Goal: Communication & Community: Answer question/provide support

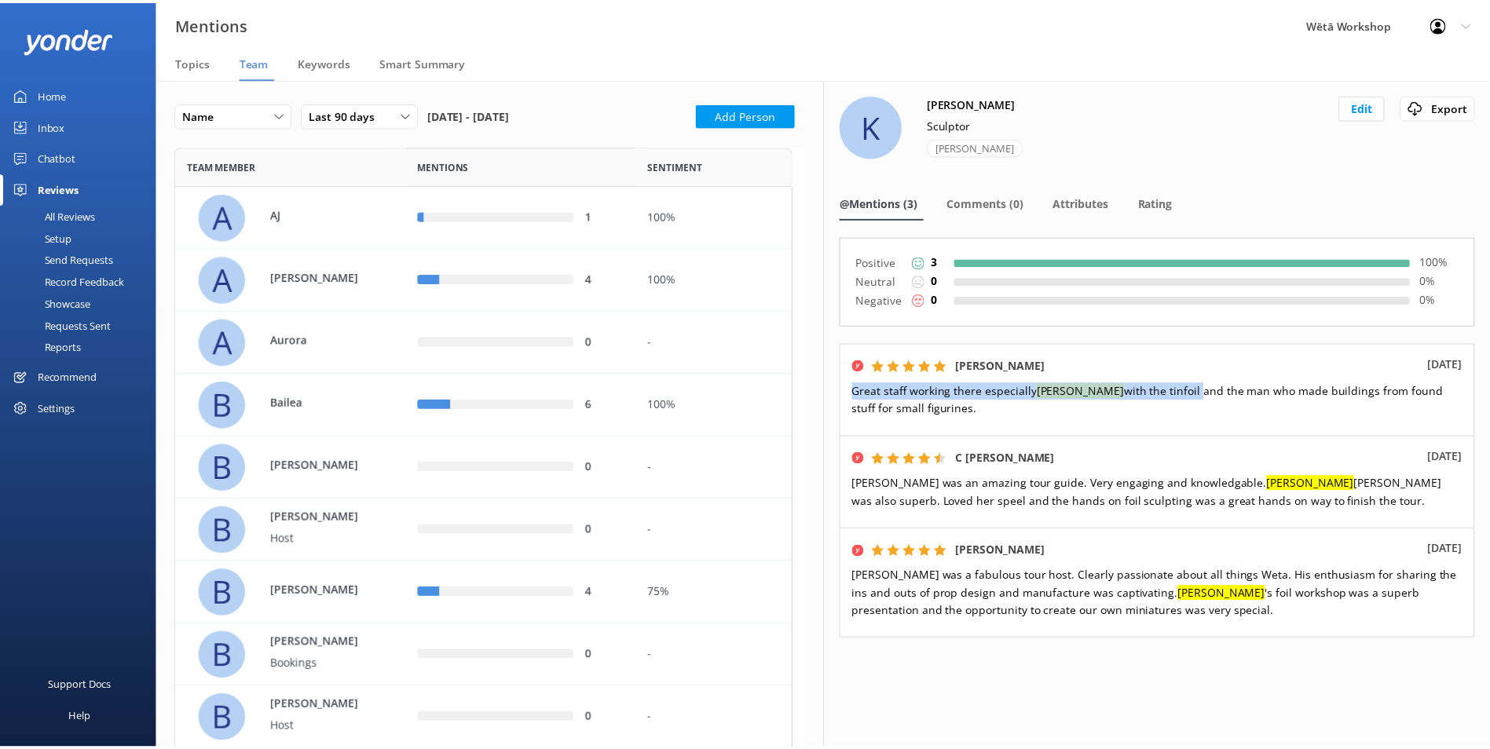
scroll to position [3359, 611]
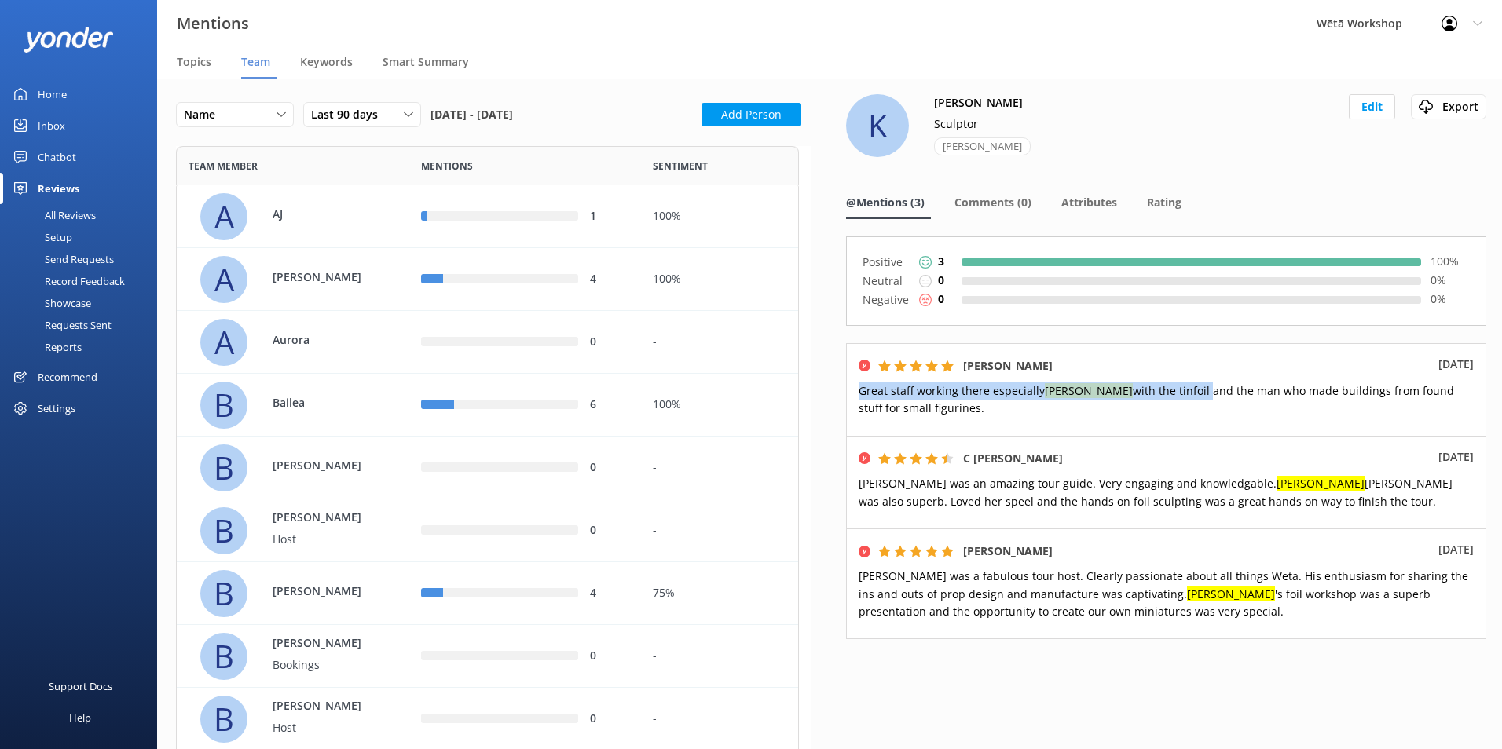
click at [48, 128] on div "Inbox" at bounding box center [51, 125] width 27 height 31
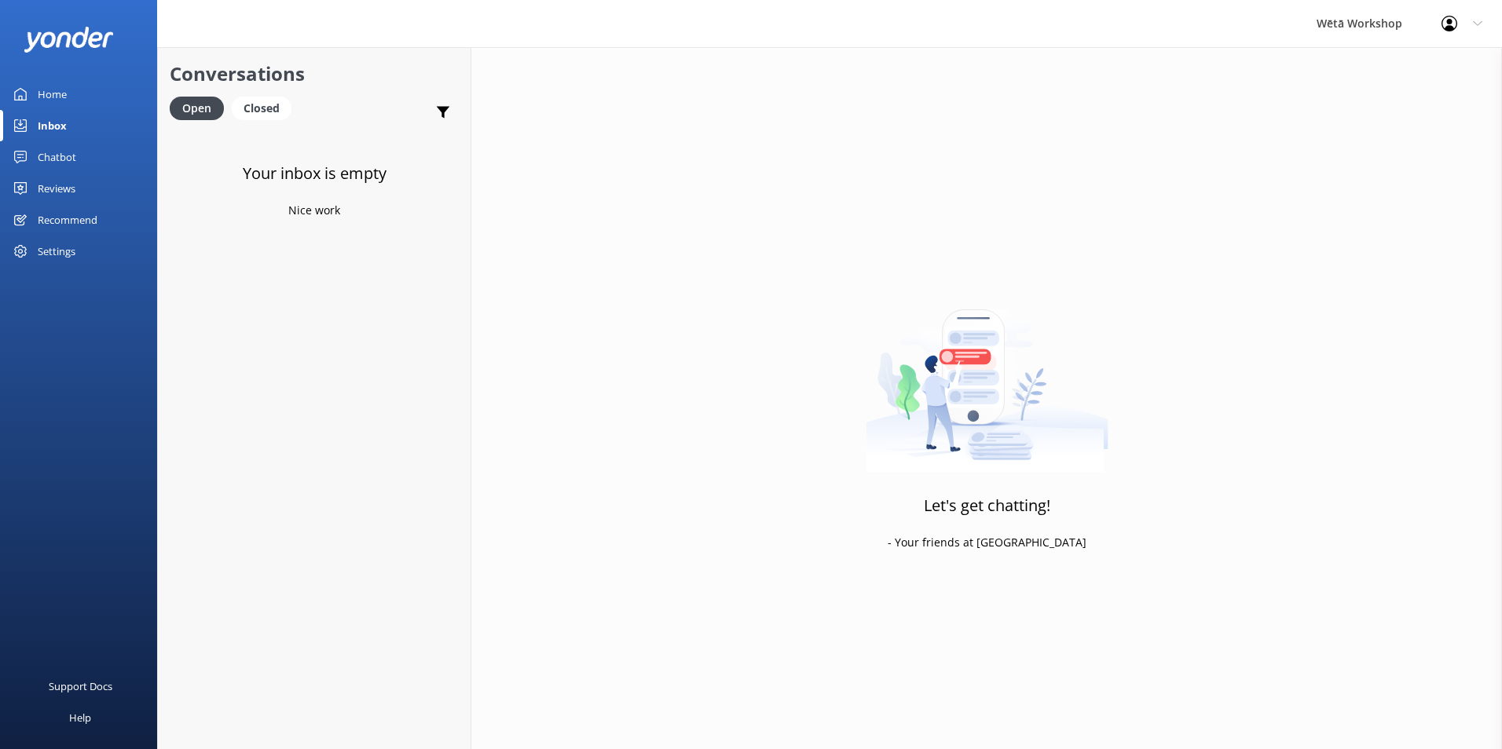
click at [68, 89] on link "Home" at bounding box center [78, 94] width 157 height 31
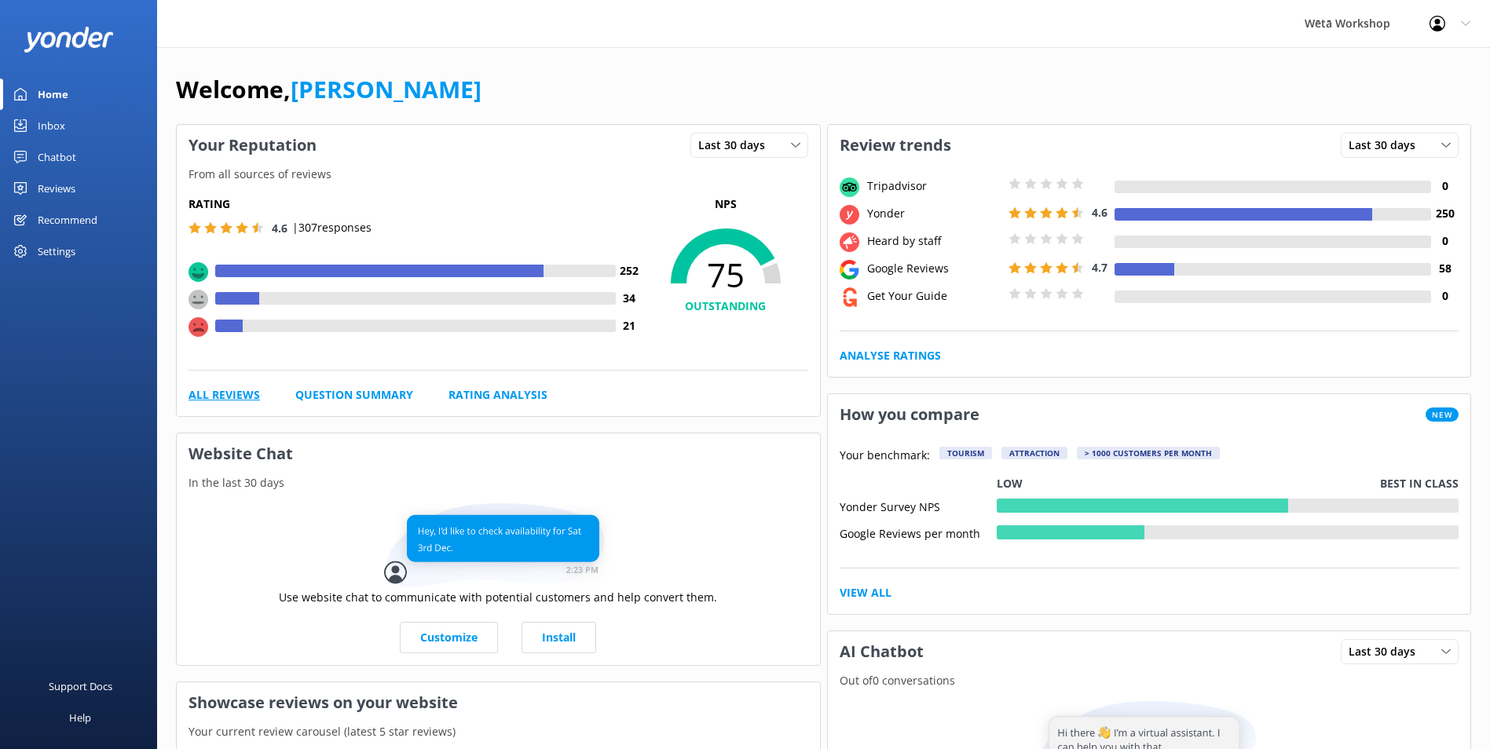
click at [211, 391] on link "All Reviews" at bounding box center [224, 394] width 71 height 17
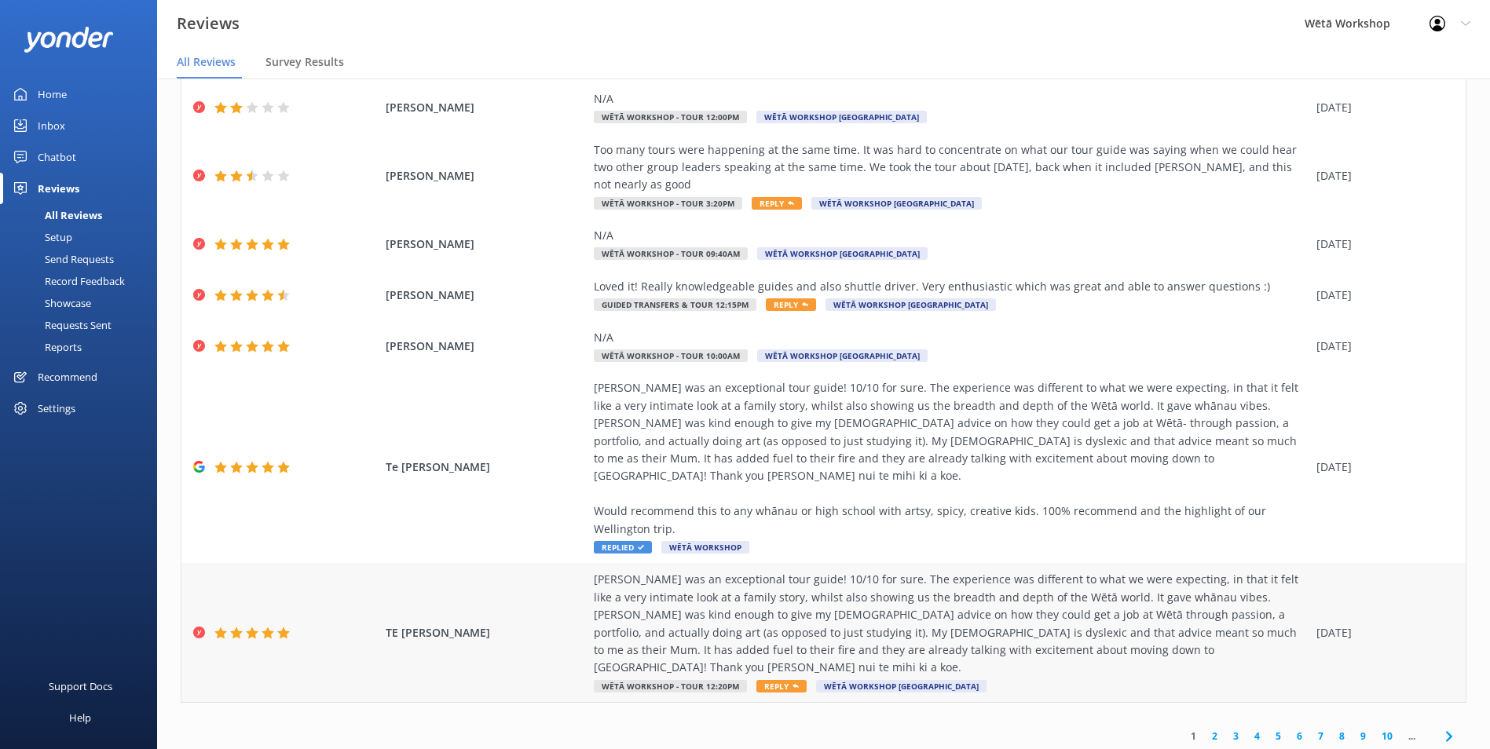
scroll to position [232, 0]
click at [1204, 728] on link "2" at bounding box center [1214, 735] width 21 height 15
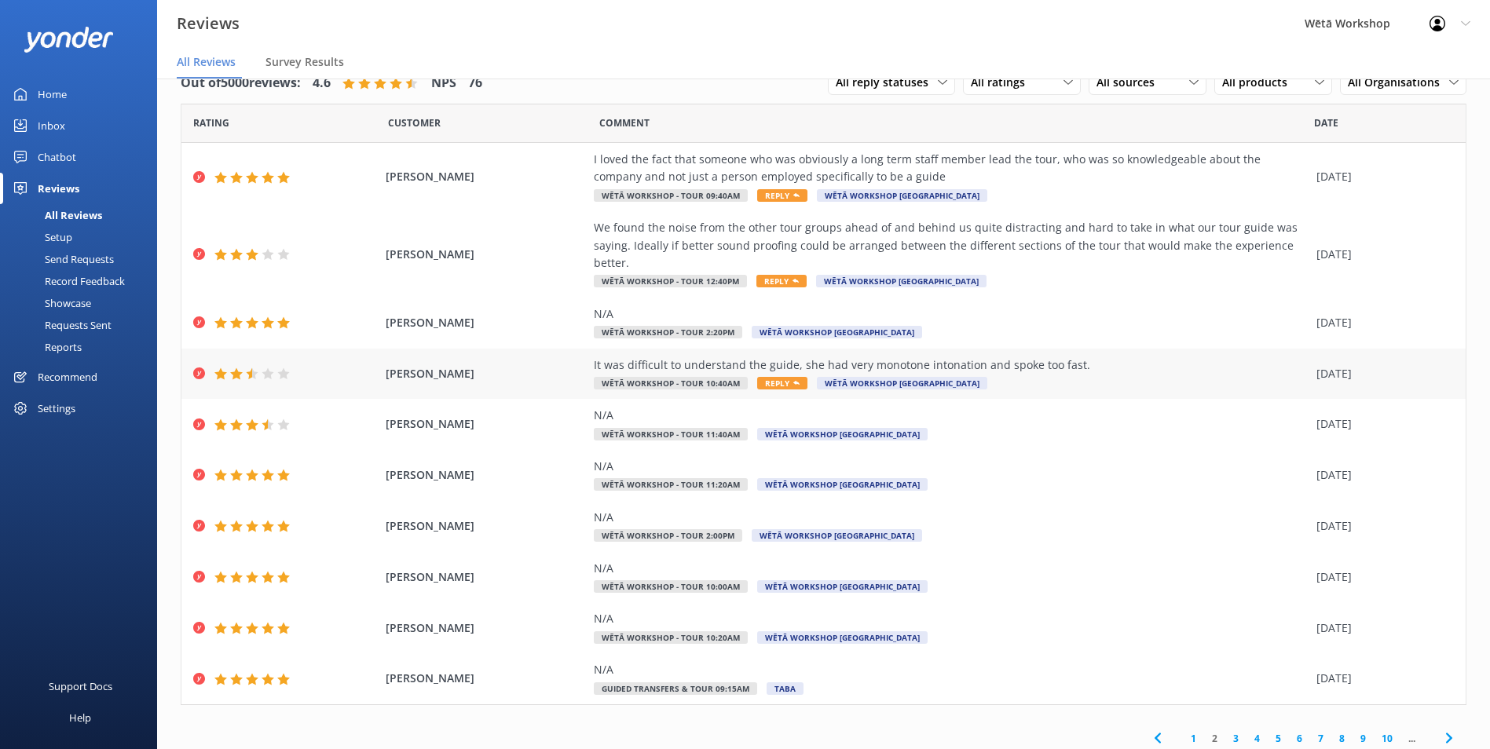
click at [987, 357] on div "It was difficult to understand the guide, she had very monotone intonation and …" at bounding box center [951, 365] width 715 height 17
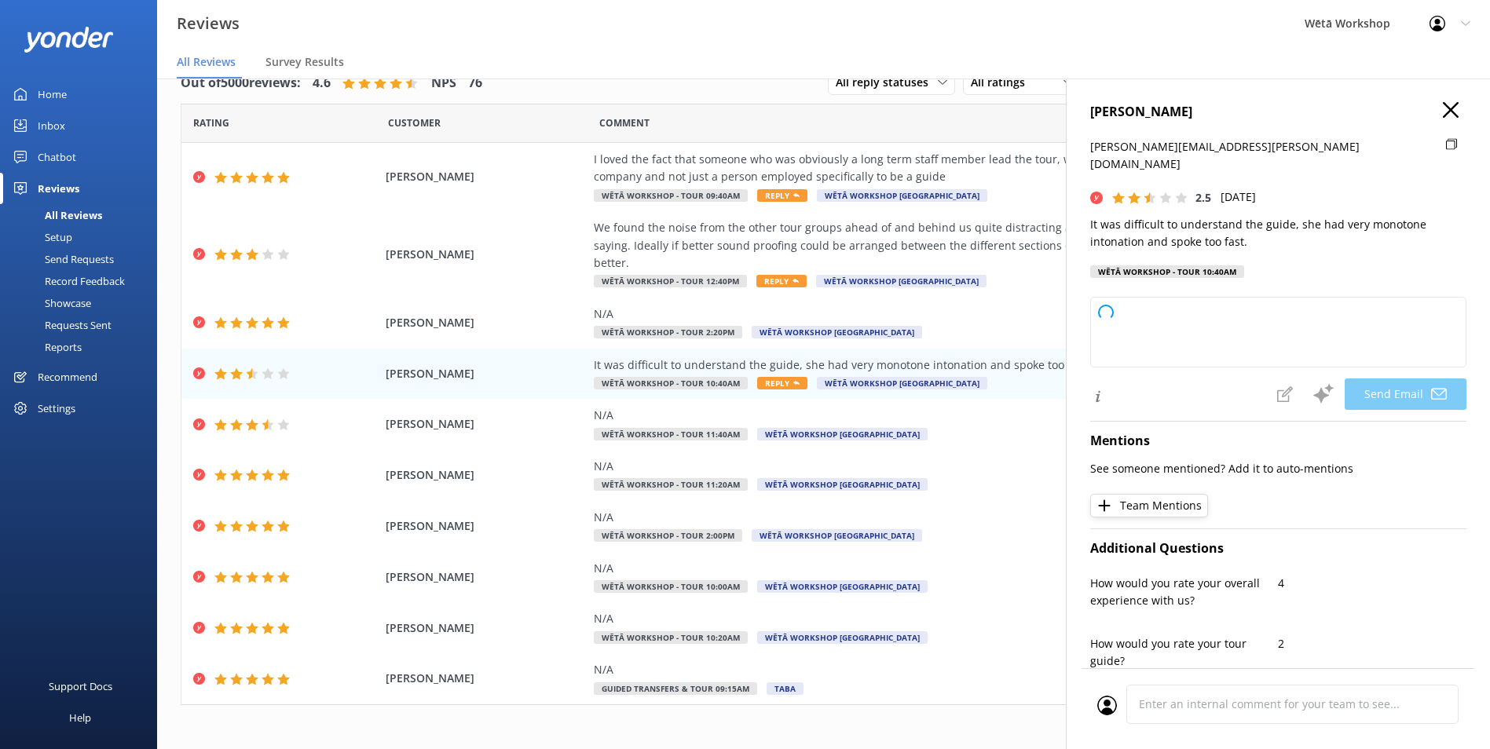
type textarea "Kia ora [PERSON_NAME], Thank you for sharing your feedback with us. We're sorry…"
click at [1443, 115] on icon "button" at bounding box center [1451, 110] width 16 height 16
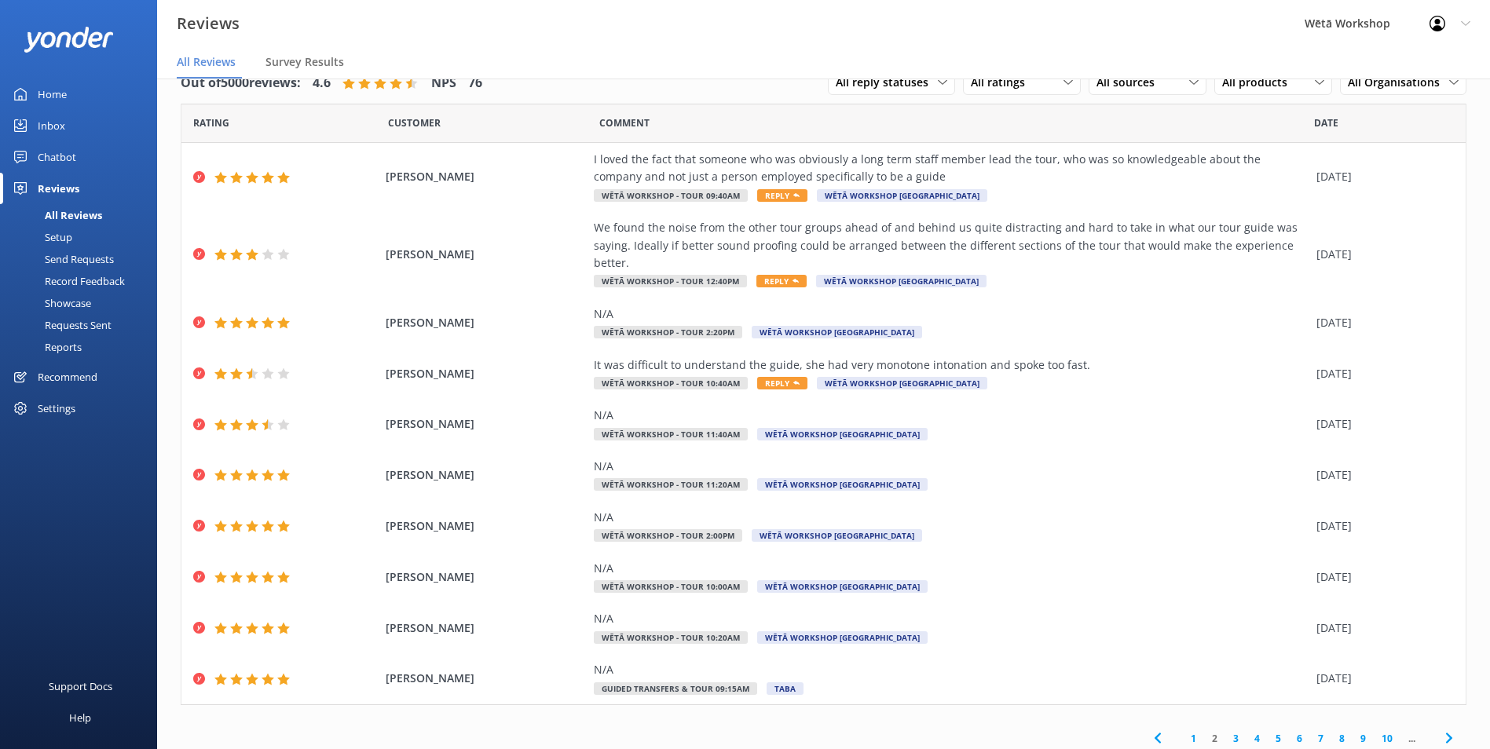
click at [1225, 731] on link "3" at bounding box center [1235, 738] width 21 height 15
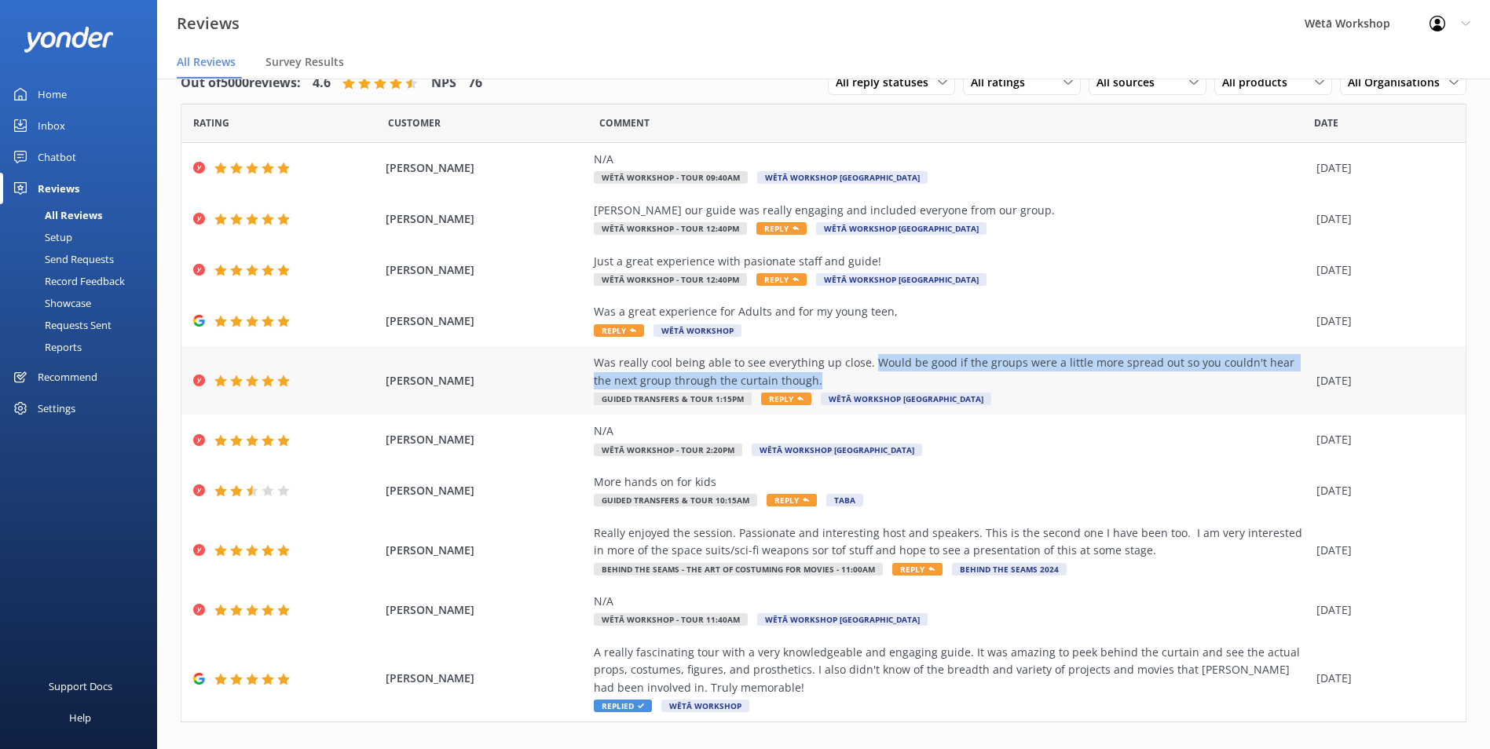
drag, startPoint x: 790, startPoint y: 382, endPoint x: 859, endPoint y: 370, distance: 69.3
click at [859, 370] on div "Was really cool being able to see everything up close. Would be good if the gro…" at bounding box center [951, 371] width 715 height 35
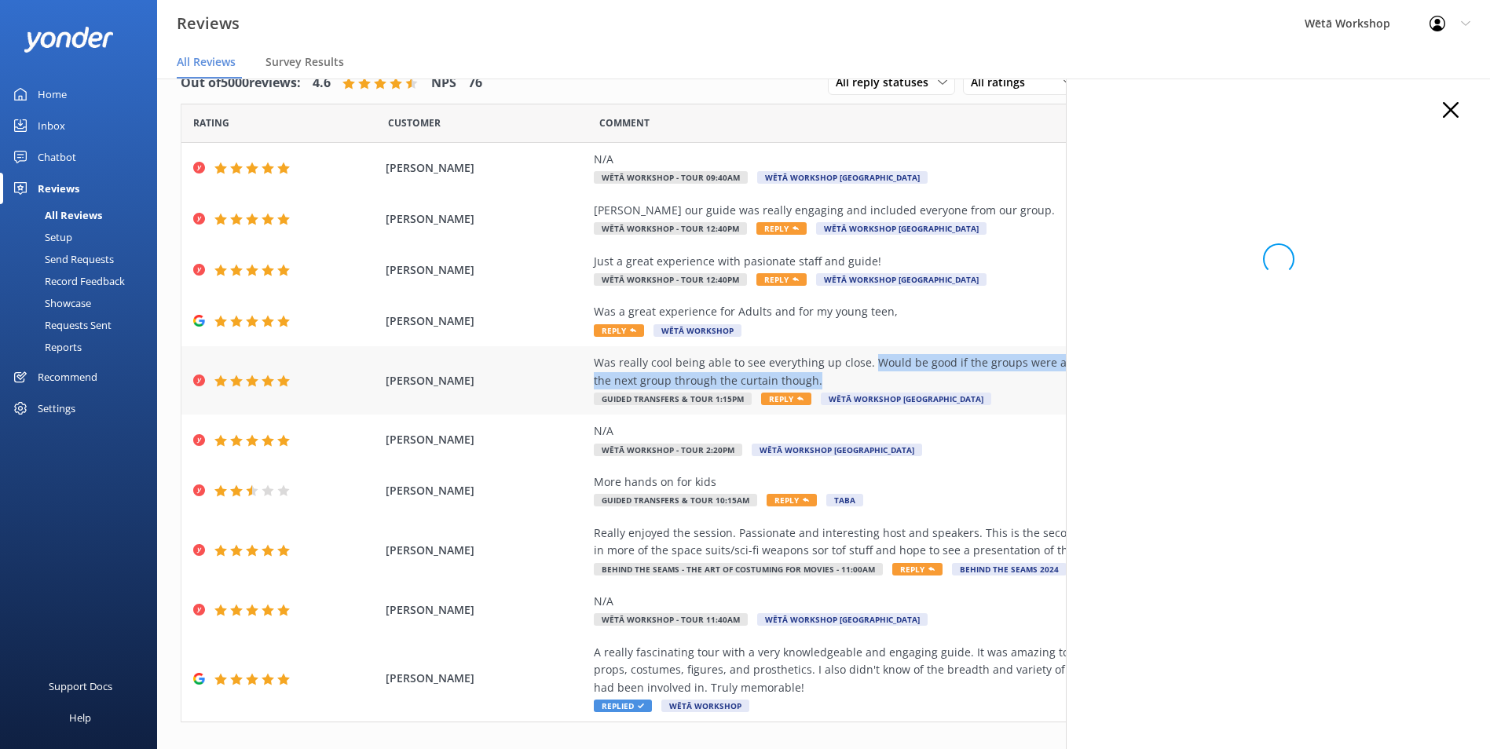
copy div "Would be good if the groups were a little more spread out so you couldn't hear …"
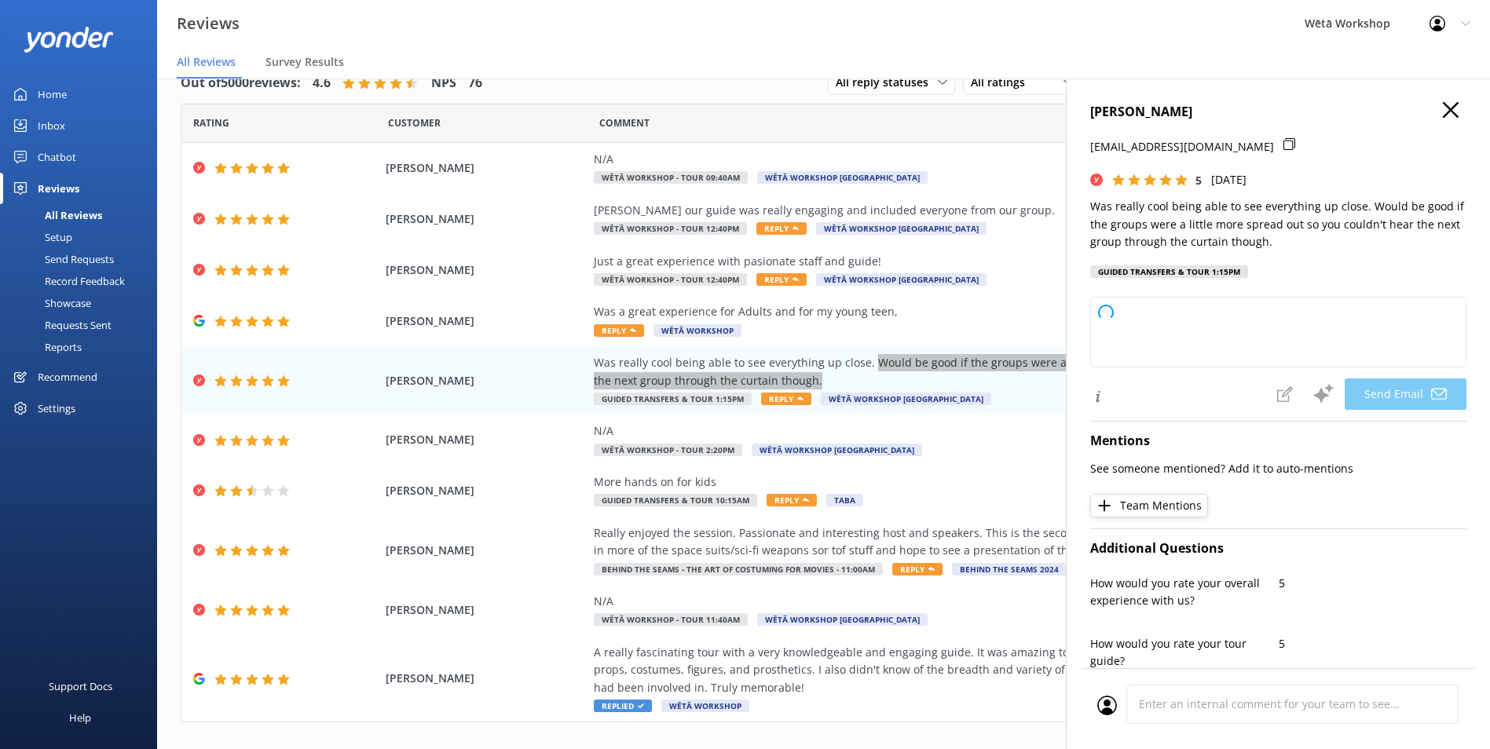
type textarea "Kia ora [PERSON_NAME], Thank you so much for your fantastic feedback! We're del…"
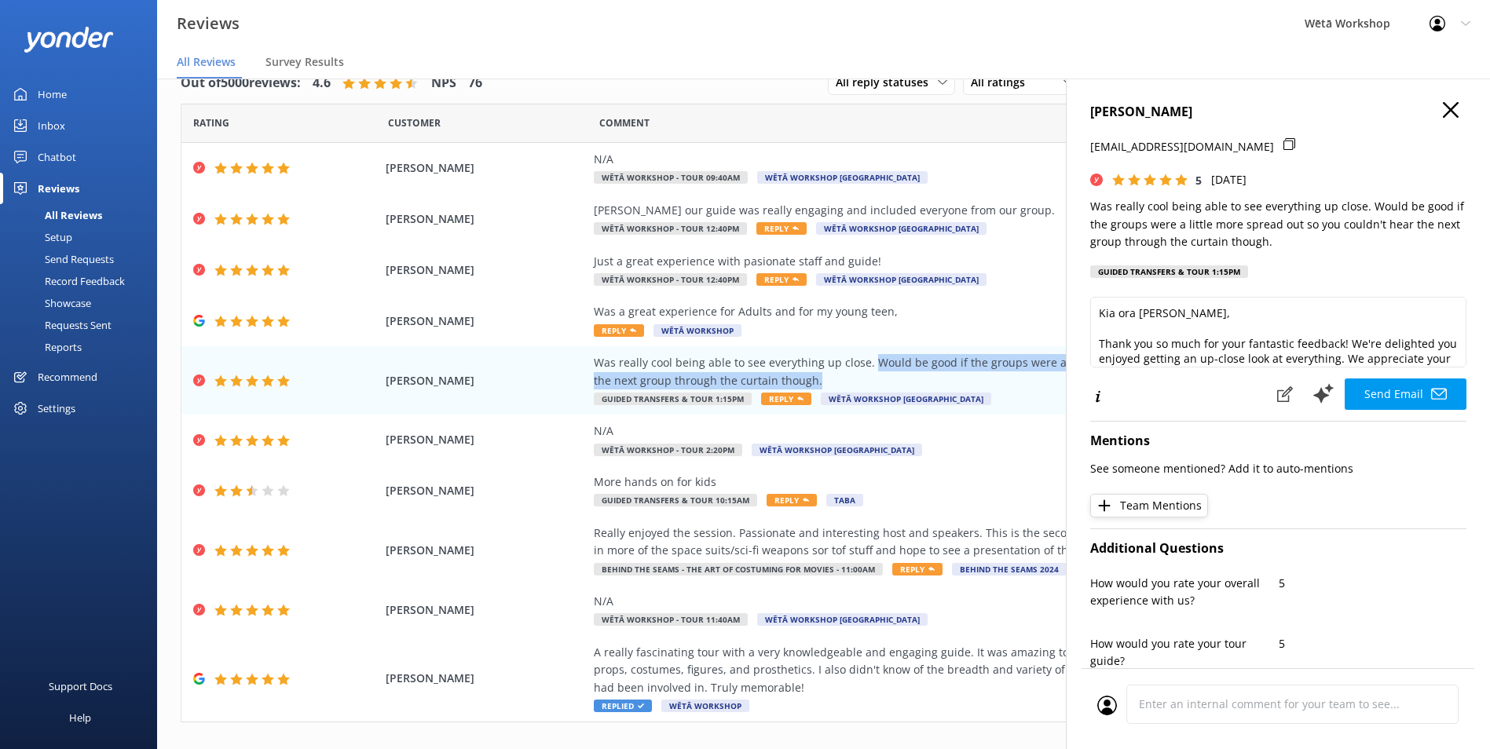
click at [1444, 104] on use "button" at bounding box center [1451, 110] width 16 height 16
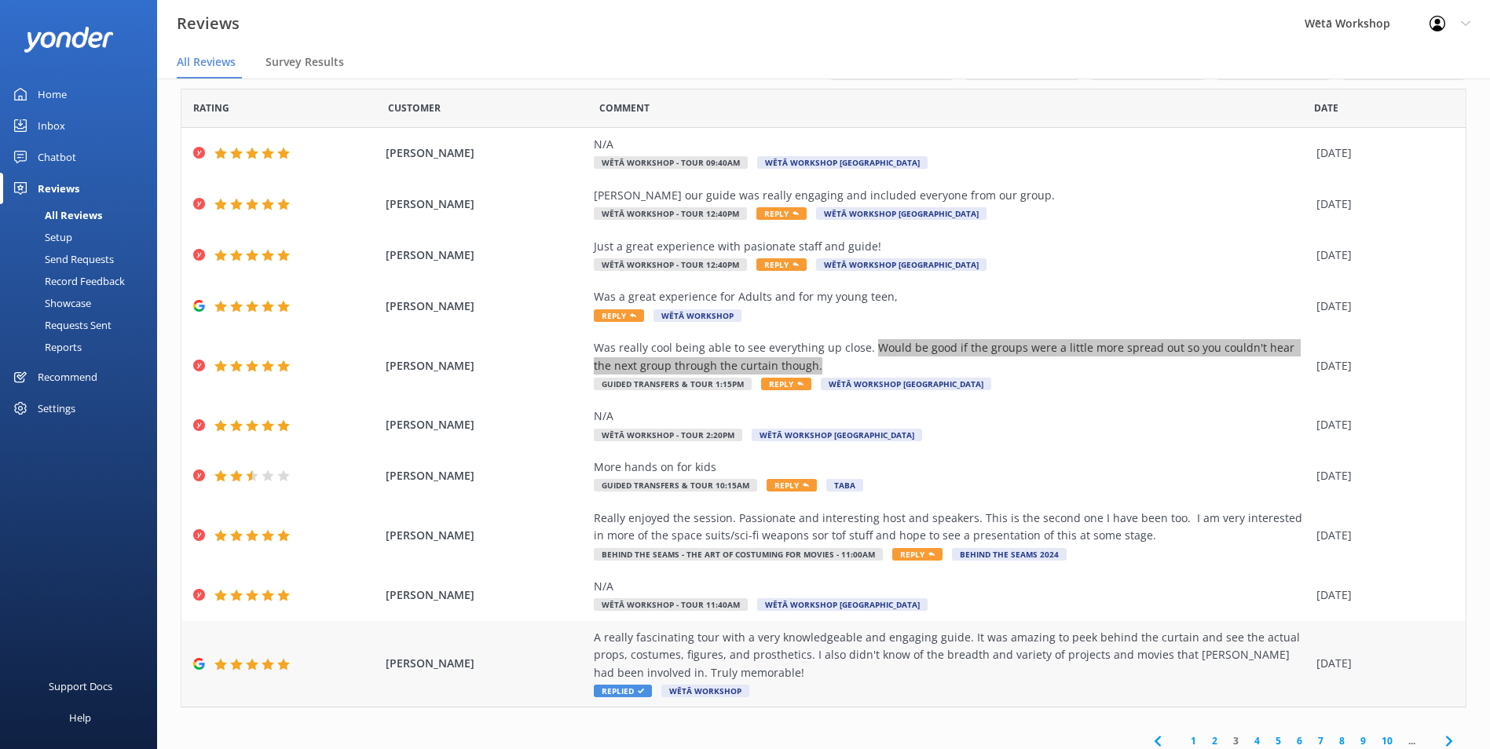
scroll to position [56, 0]
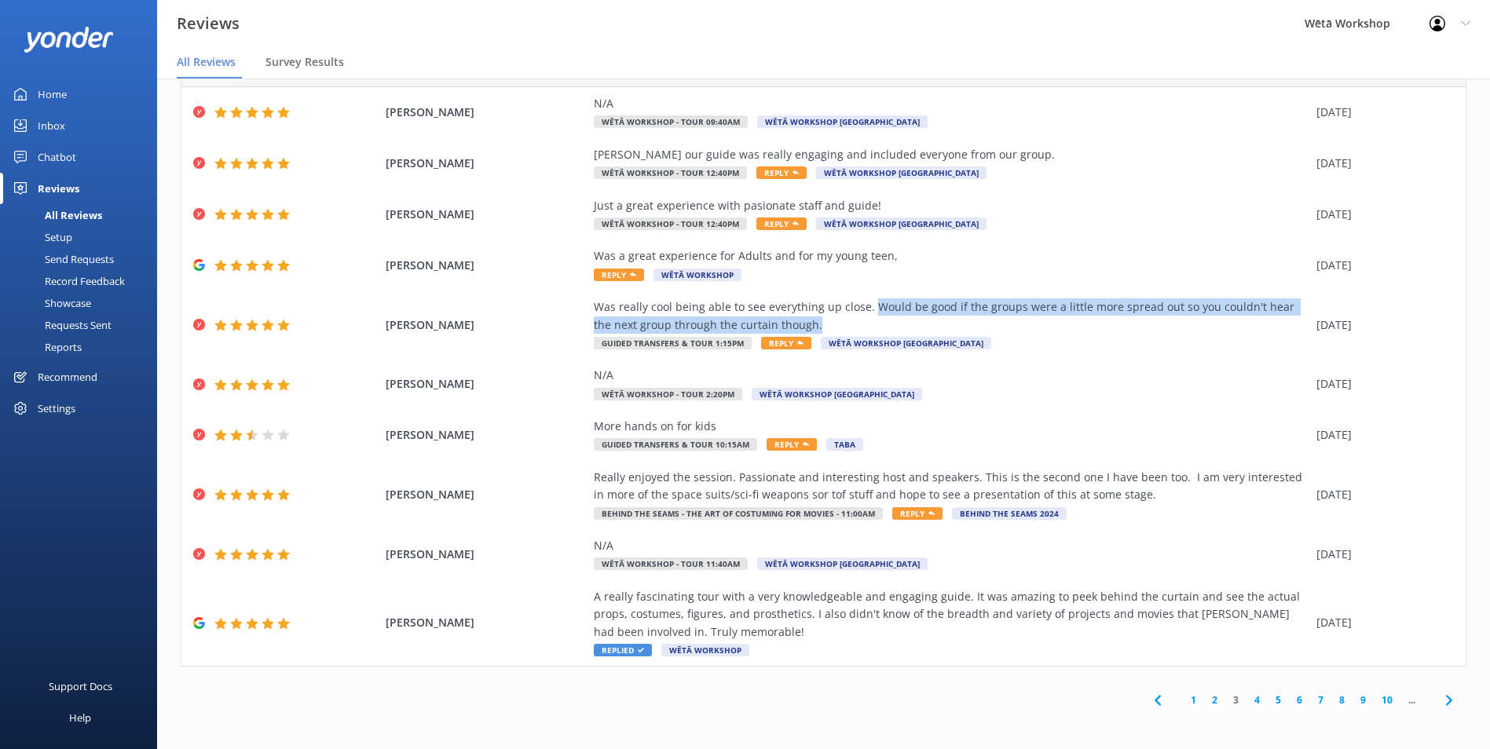
click at [1204, 701] on link "2" at bounding box center [1214, 700] width 21 height 15
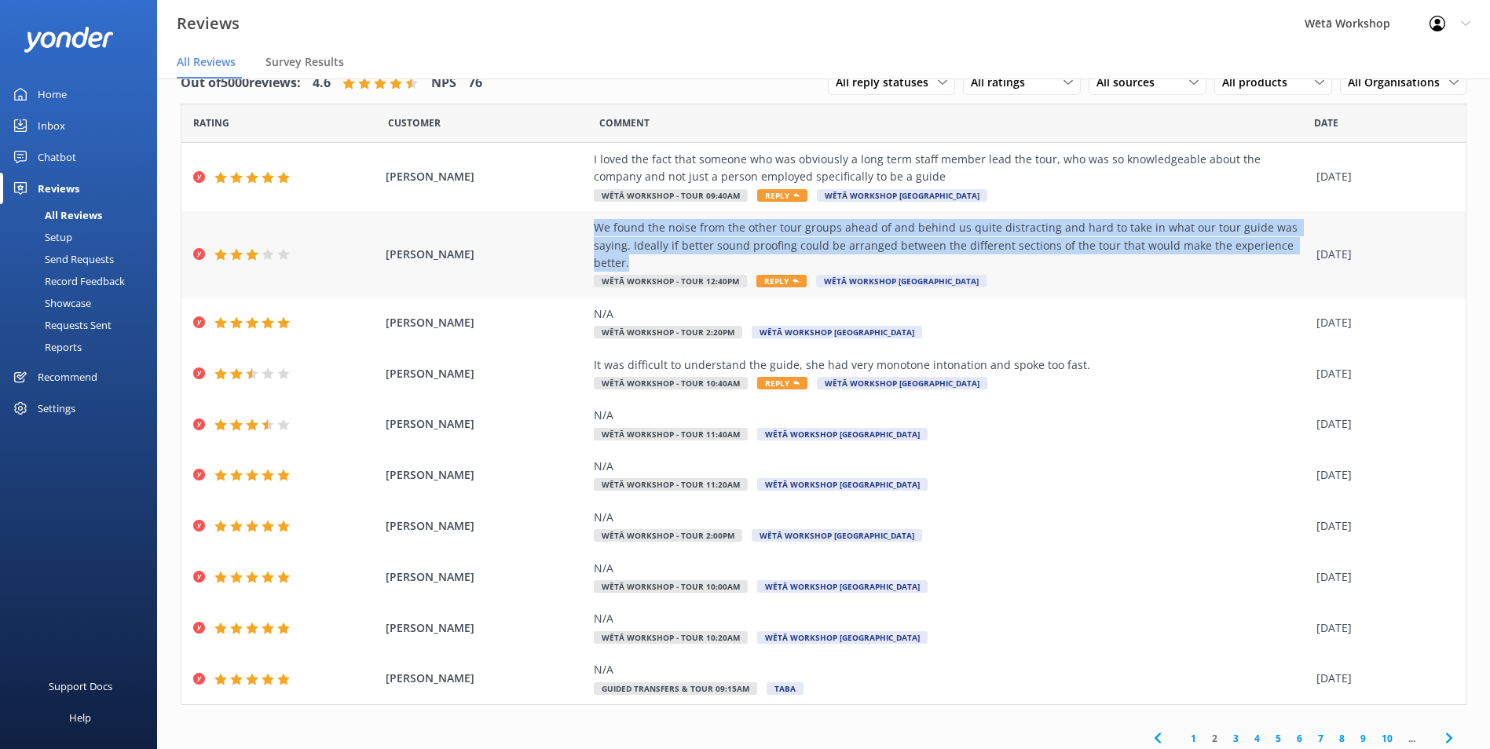
drag, startPoint x: 587, startPoint y: 229, endPoint x: 1303, endPoint y: 251, distance: 716.7
click at [1303, 251] on div "[PERSON_NAME] We found the noise from the other tour groups ahead of and behind…" at bounding box center [823, 254] width 1284 height 86
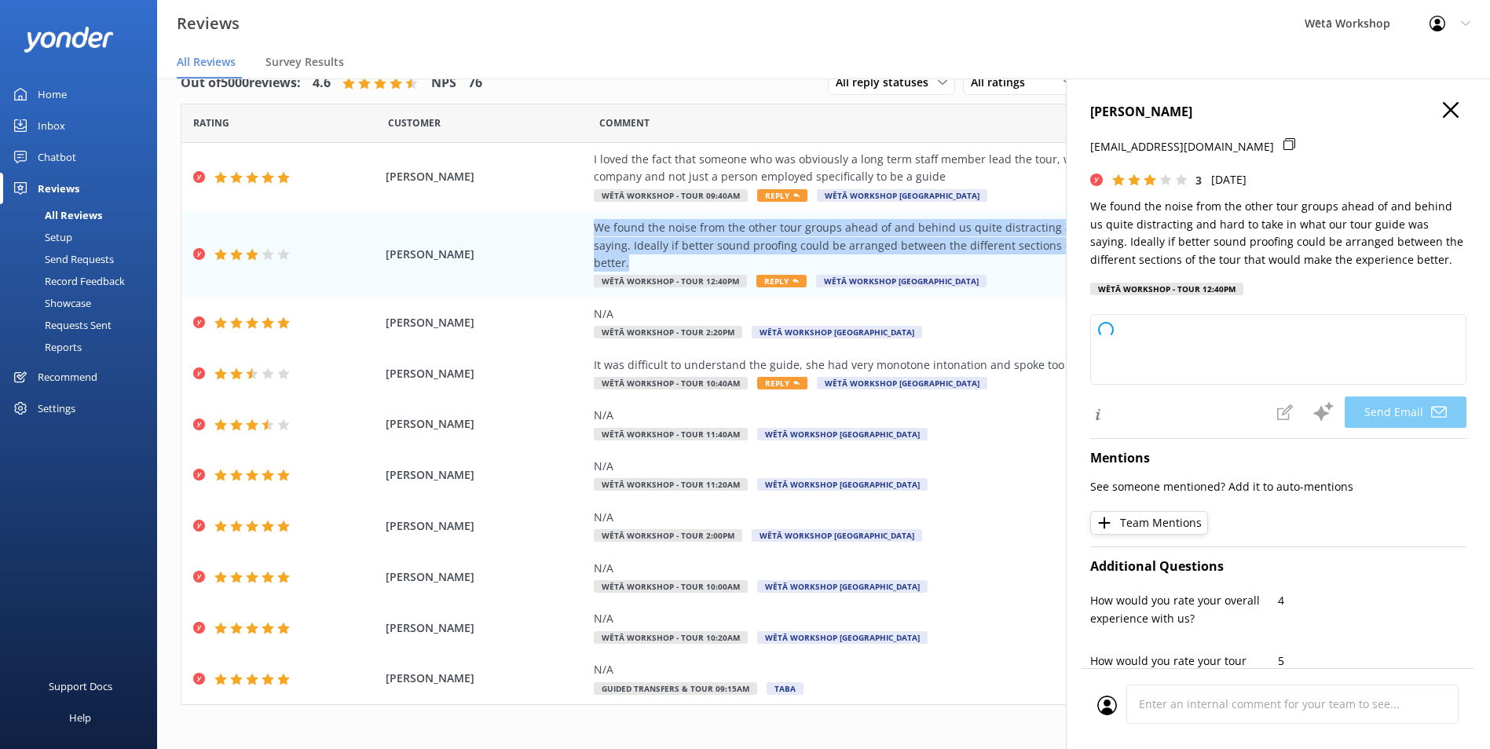
copy div "We found the noise from the other tour groups ahead of and behind us quite dist…"
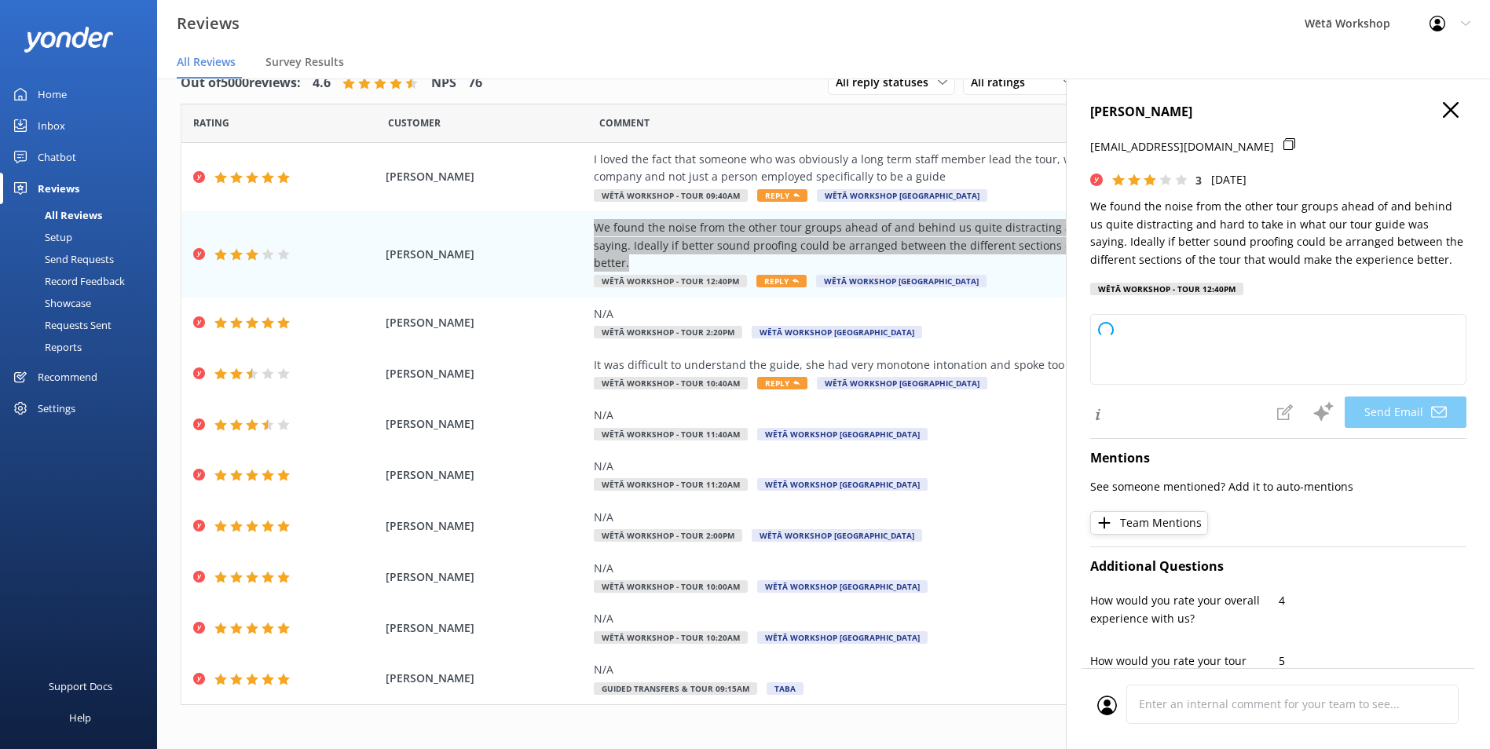
type textarea "Kia ora [PERSON_NAME], Thank you for sharing your feedback with us. We're sorry…"
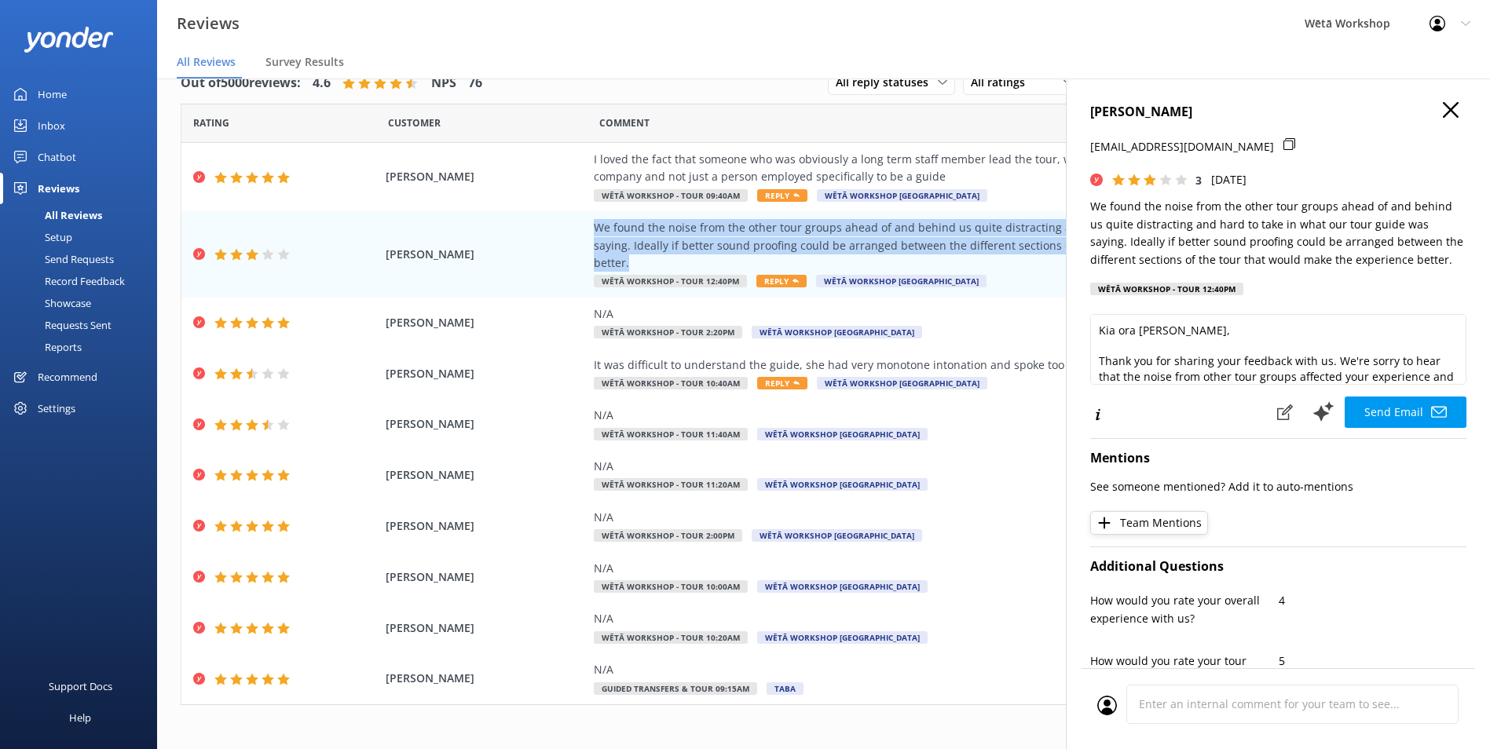
click at [1443, 112] on use "button" at bounding box center [1451, 110] width 16 height 16
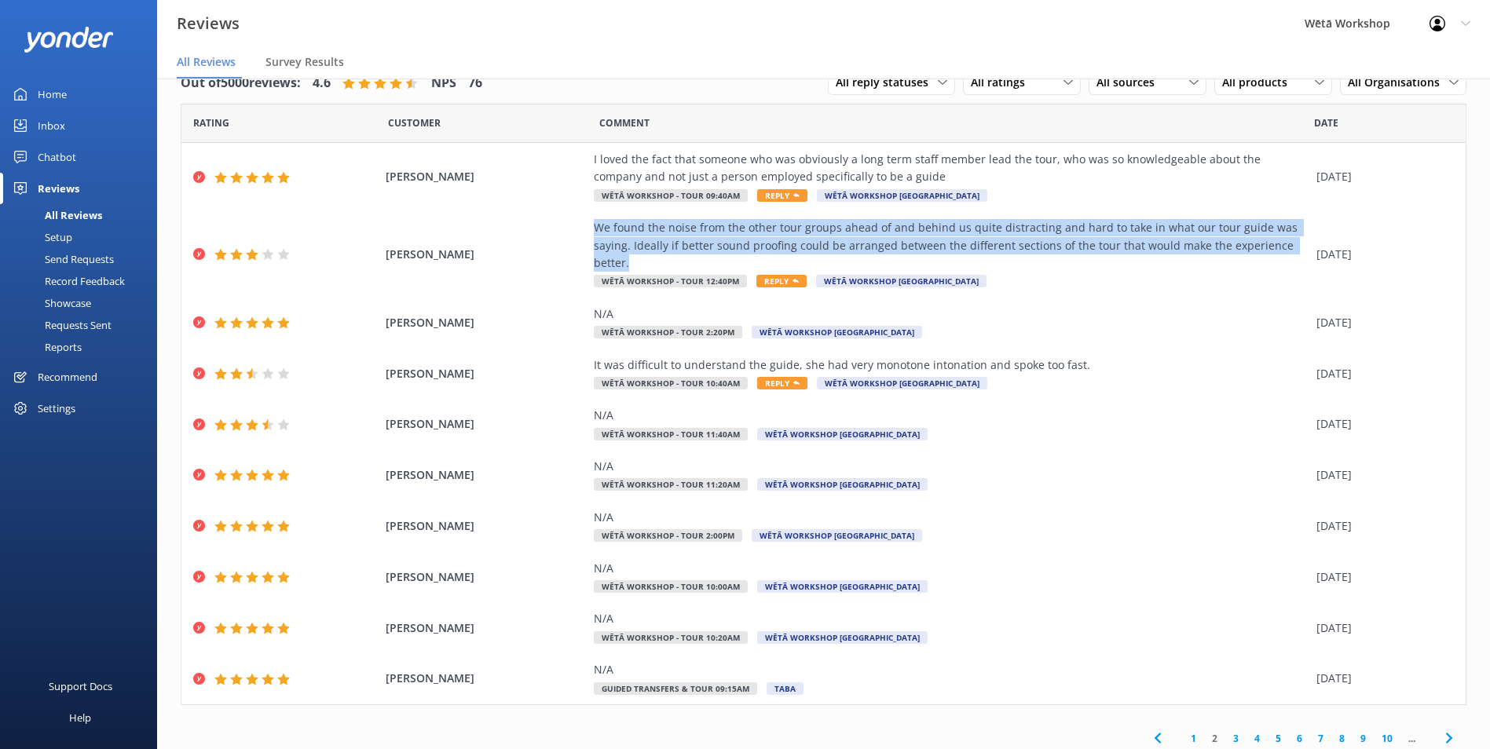
click at [1183, 731] on link "1" at bounding box center [1193, 738] width 21 height 15
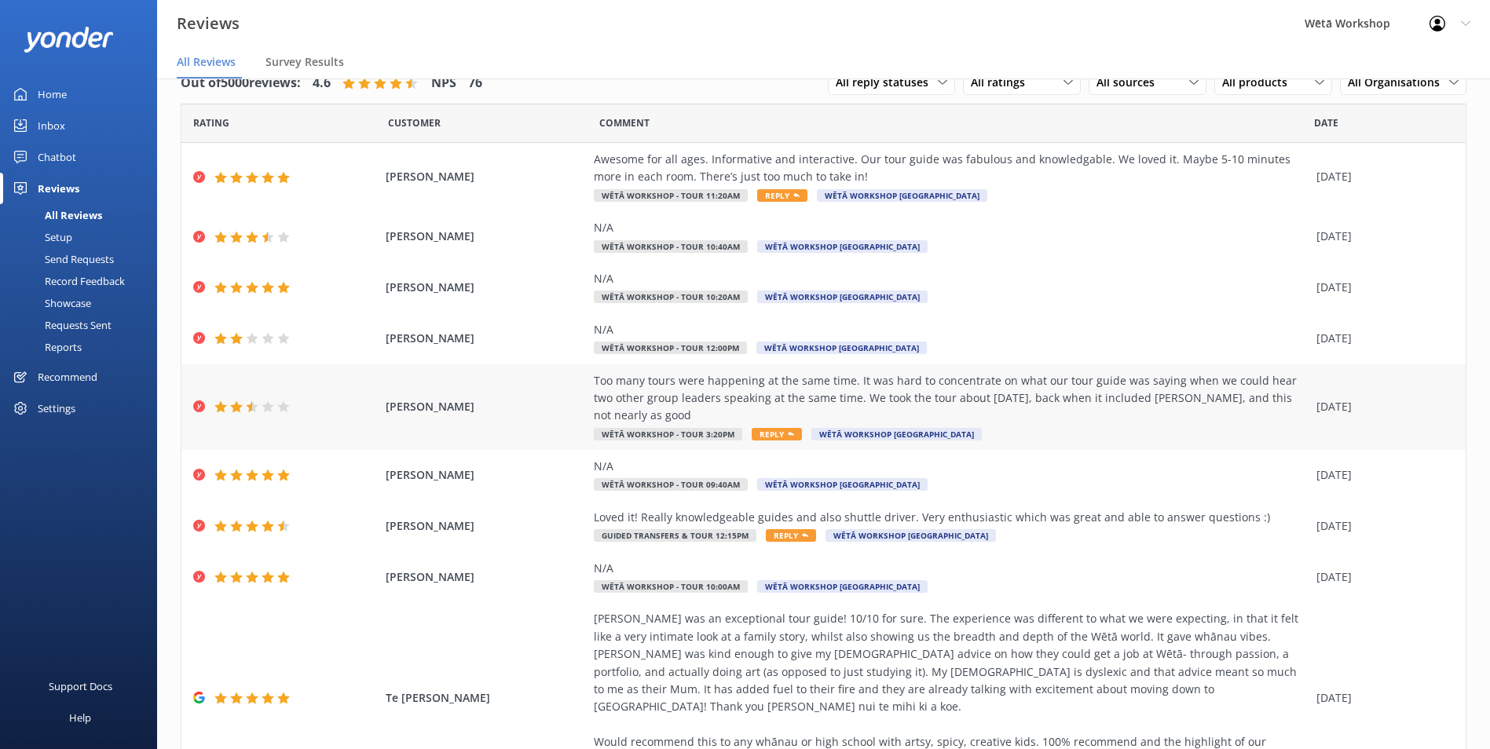
drag, startPoint x: 689, startPoint y: 416, endPoint x: 584, endPoint y: 384, distance: 109.3
click at [584, 384] on div "[PERSON_NAME] Too many tours were happening at the same time. It was hard to co…" at bounding box center [823, 407] width 1284 height 86
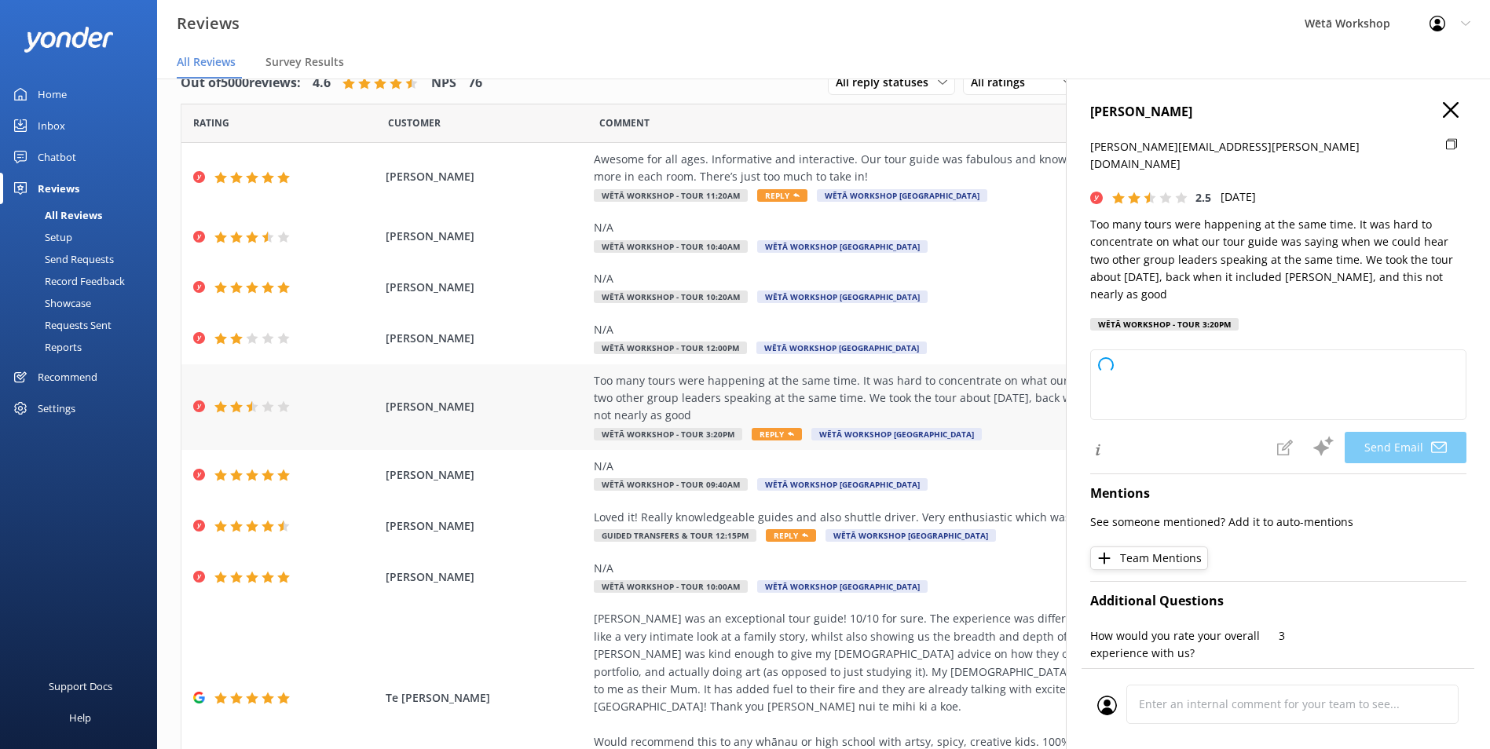
copy div "Too many tours were happening at the same time. It was hard to concentrate on w…"
type textarea "Kia [PERSON_NAME], Thank you for sharing your thoughts with us. We’re sorry to …"
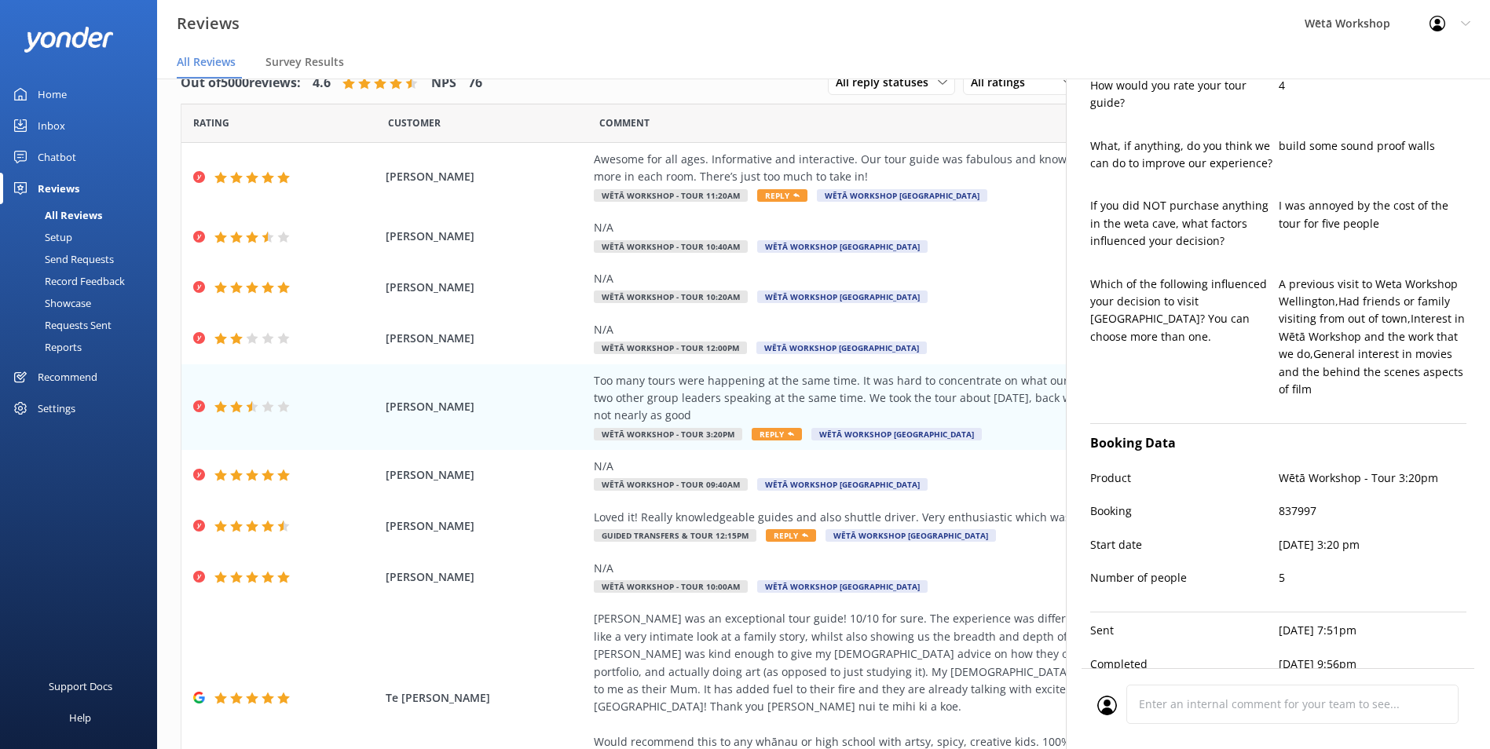
scroll to position [617, 0]
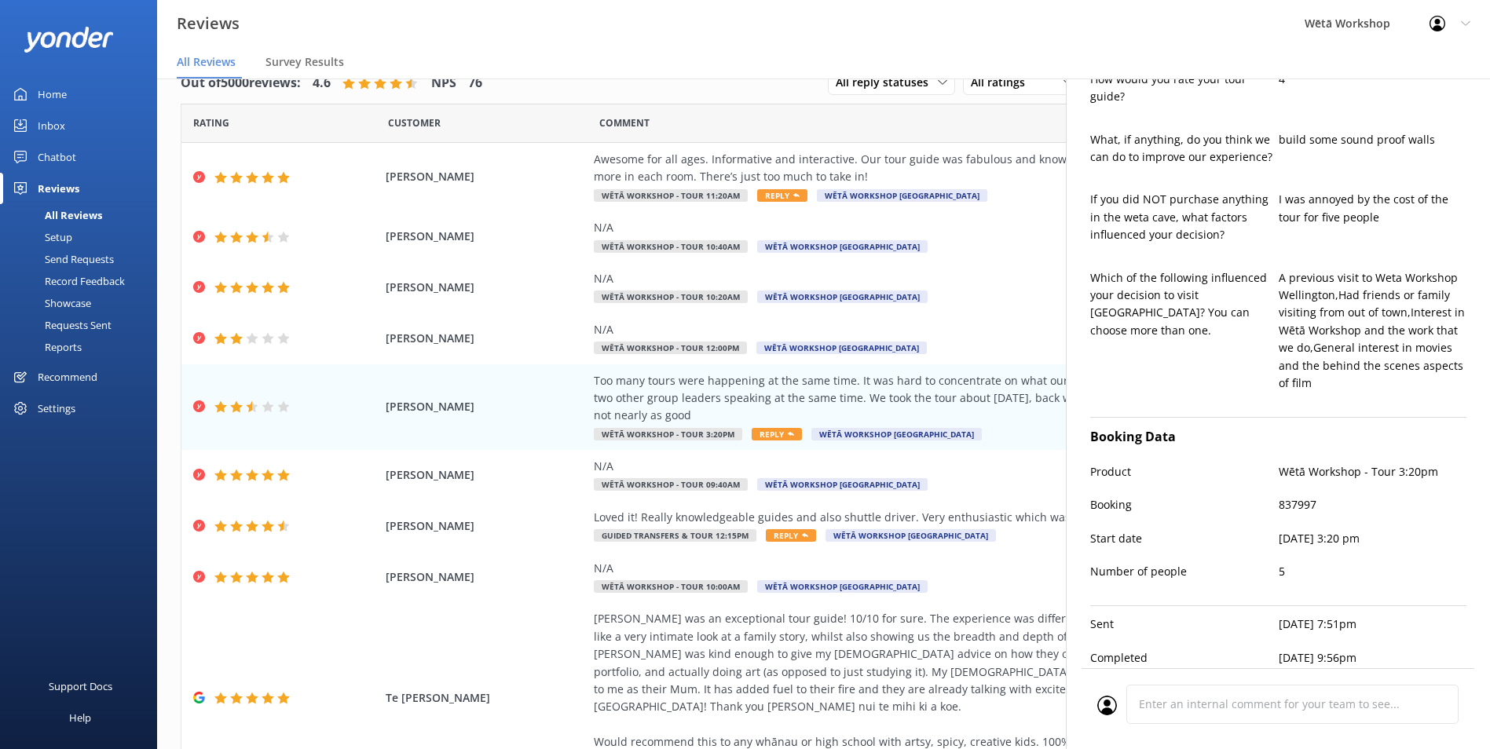
drag, startPoint x: 1001, startPoint y: 385, endPoint x: 1414, endPoint y: 239, distance: 438.2
click at [1001, 385] on div "Too many tours were happening at the same time. It was hard to concentrate on w…" at bounding box center [951, 398] width 715 height 53
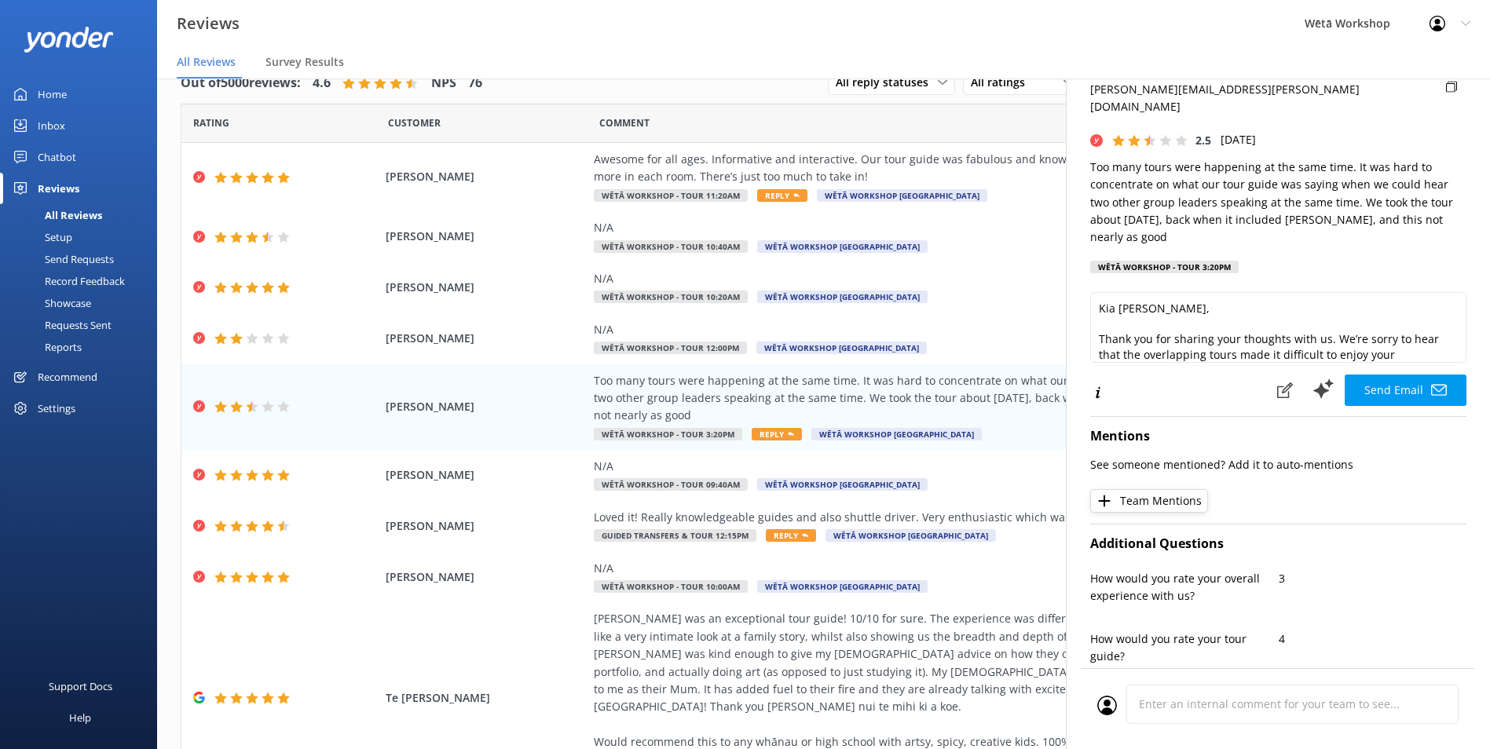
scroll to position [0, 0]
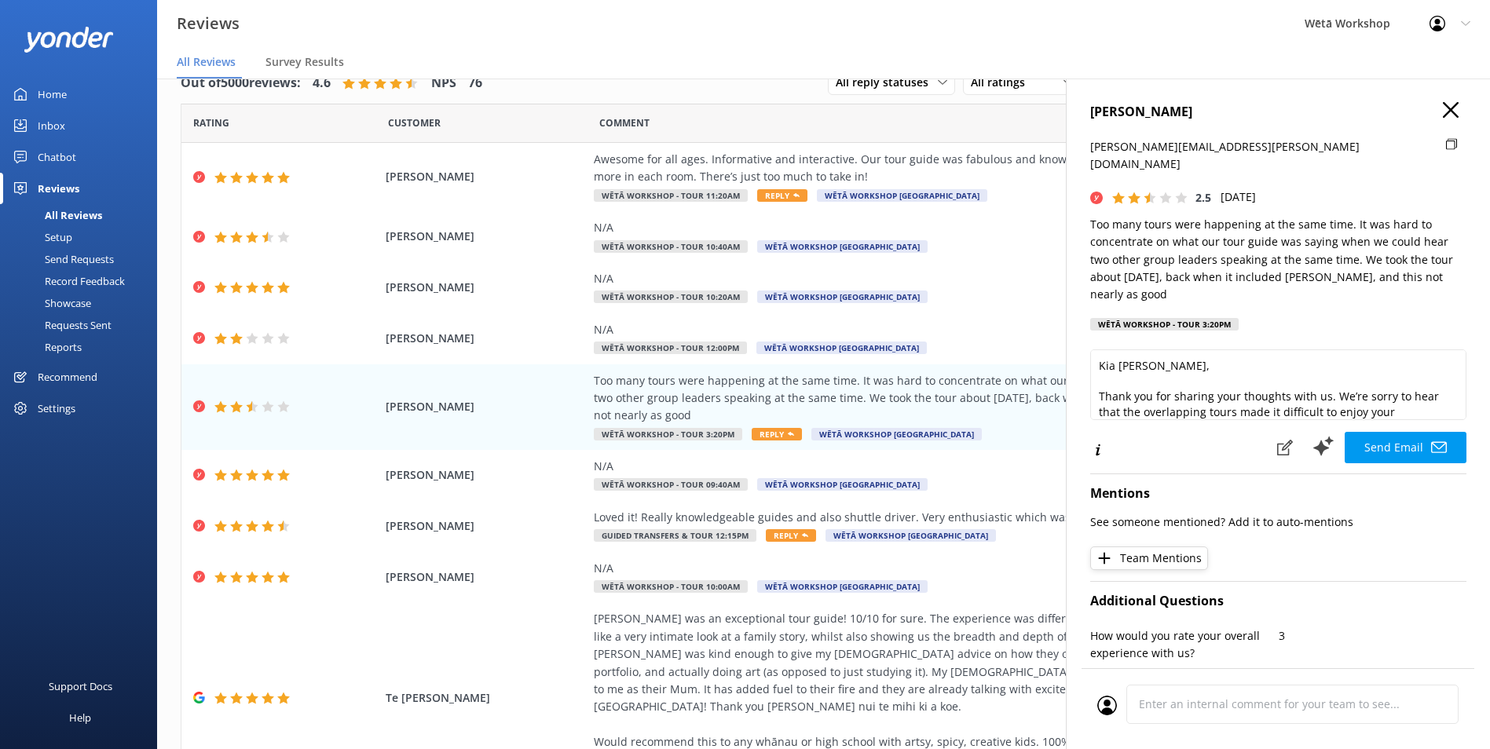
click at [1446, 107] on icon "button" at bounding box center [1451, 110] width 16 height 16
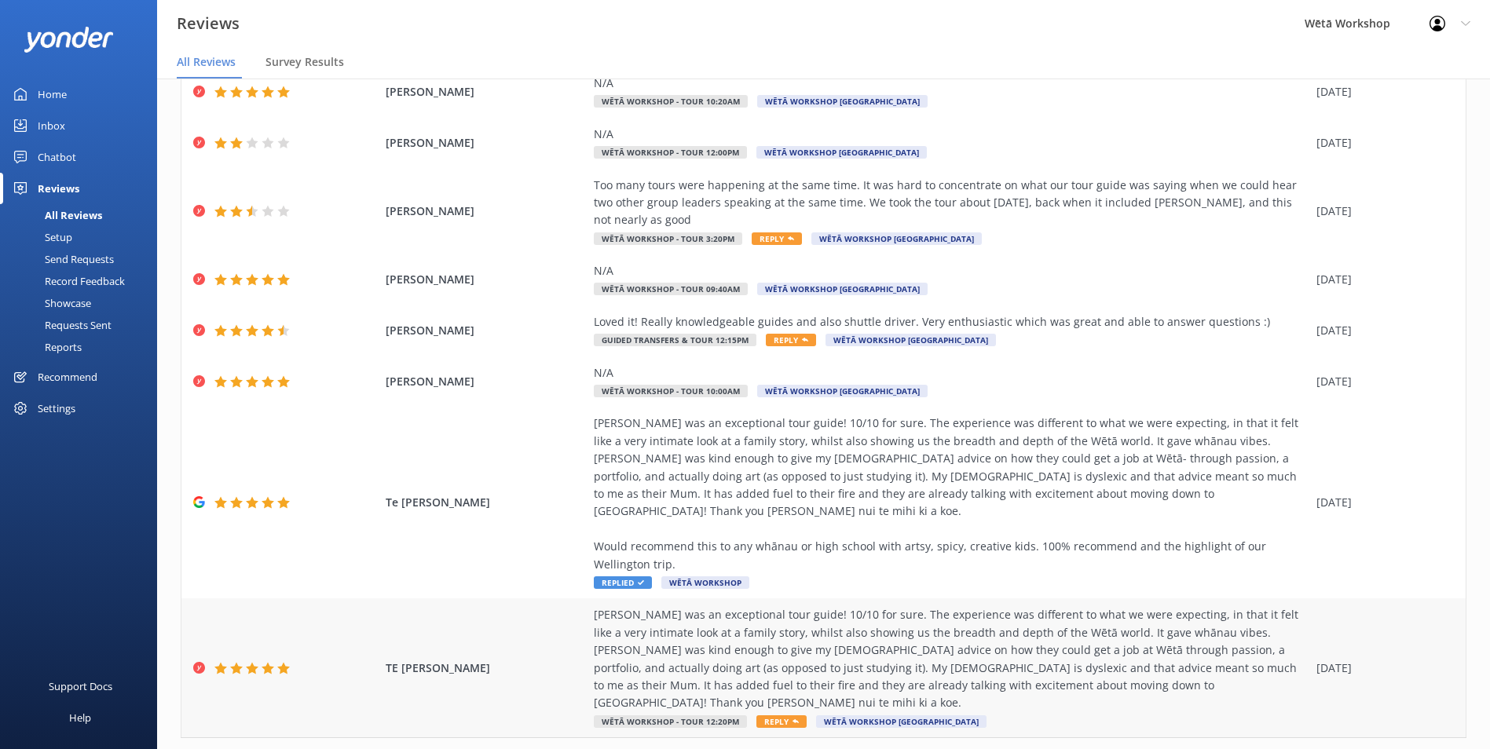
scroll to position [232, 0]
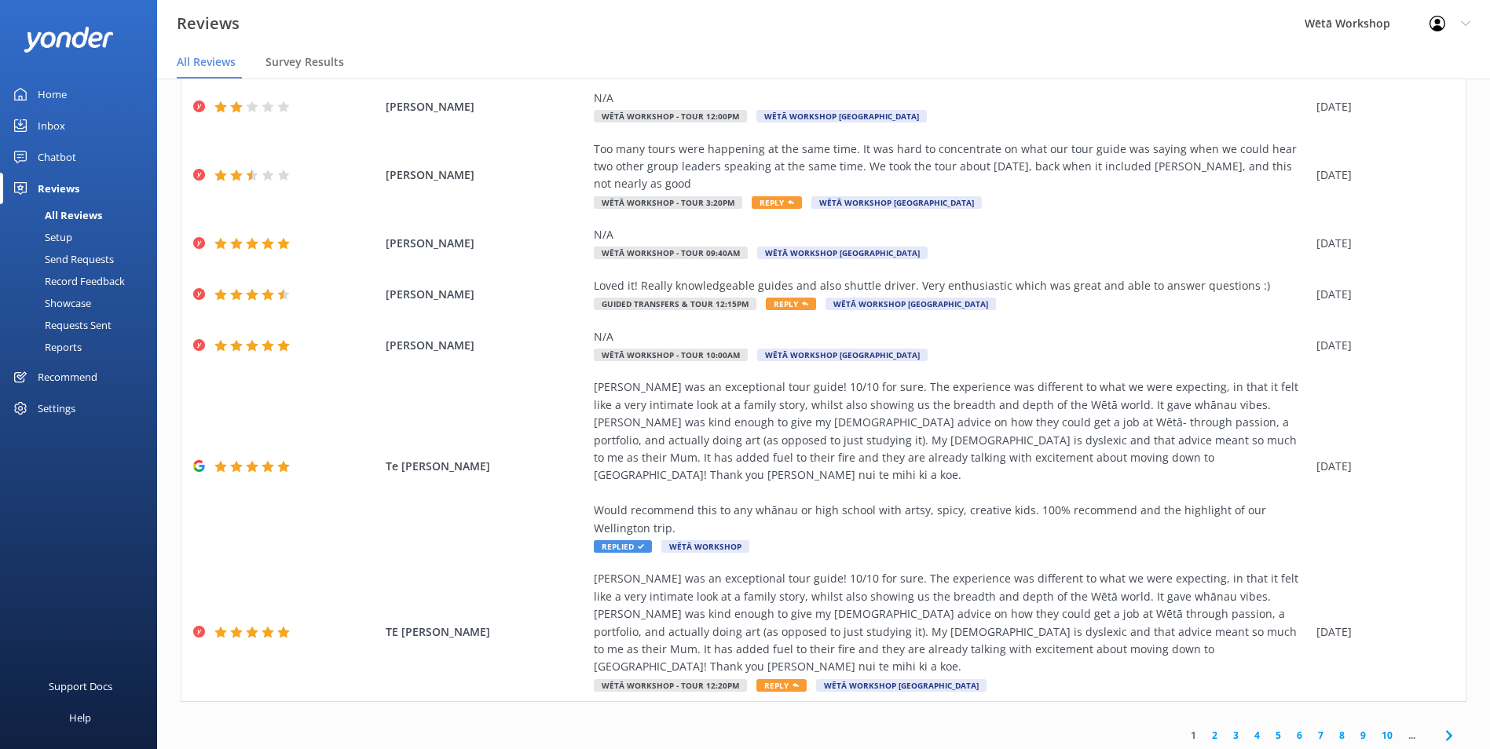
click at [1247, 728] on link "4" at bounding box center [1257, 735] width 21 height 15
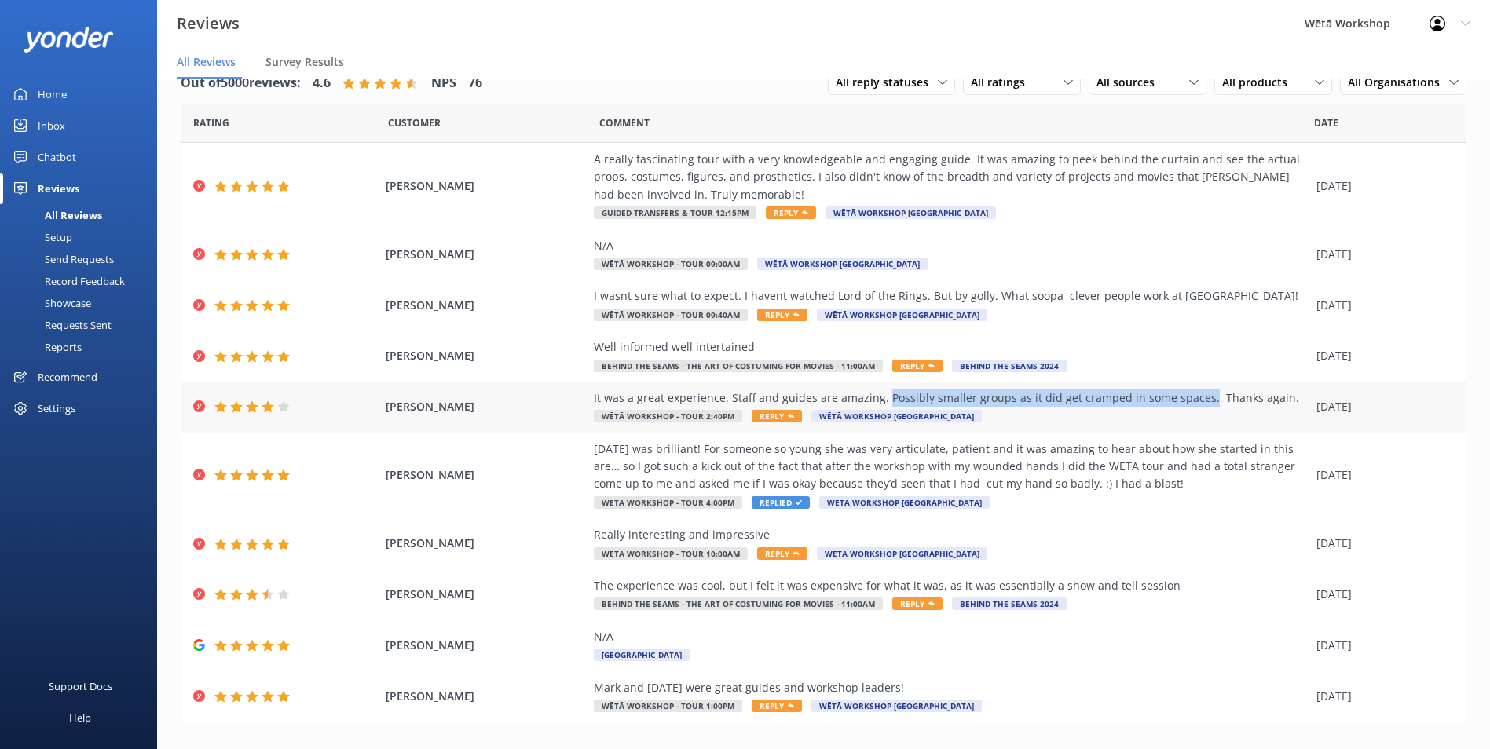
drag, startPoint x: 875, startPoint y: 401, endPoint x: 1188, endPoint y: 404, distance: 313.4
click at [1188, 404] on div "It was a great experience. Staff and guides are amazing. Possibly smaller group…" at bounding box center [951, 398] width 715 height 17
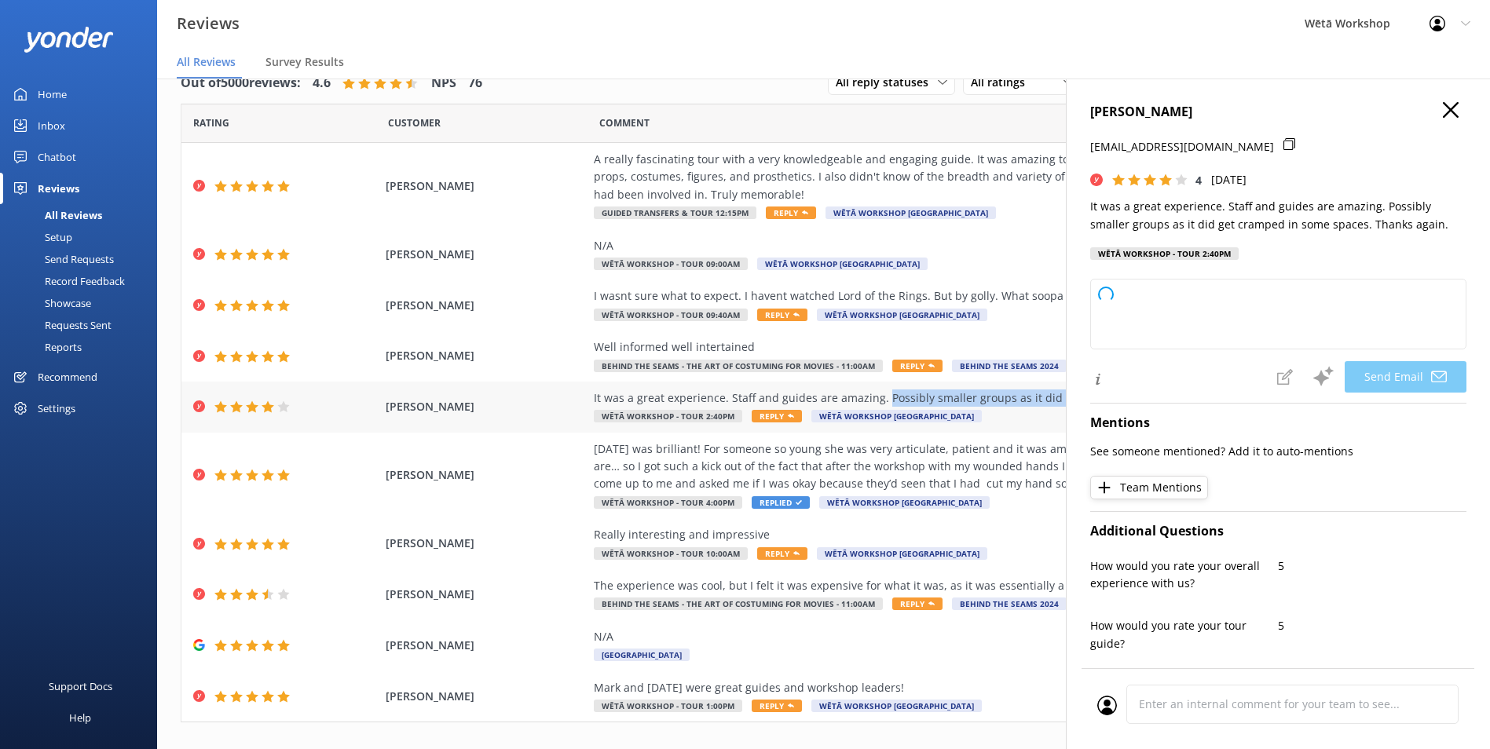
copy div "Possibly smaller groups as it did get cramped in some spaces."
type textarea "Kia ora [PERSON_NAME], Thank you so much for your kind words and thoughtful fee…"
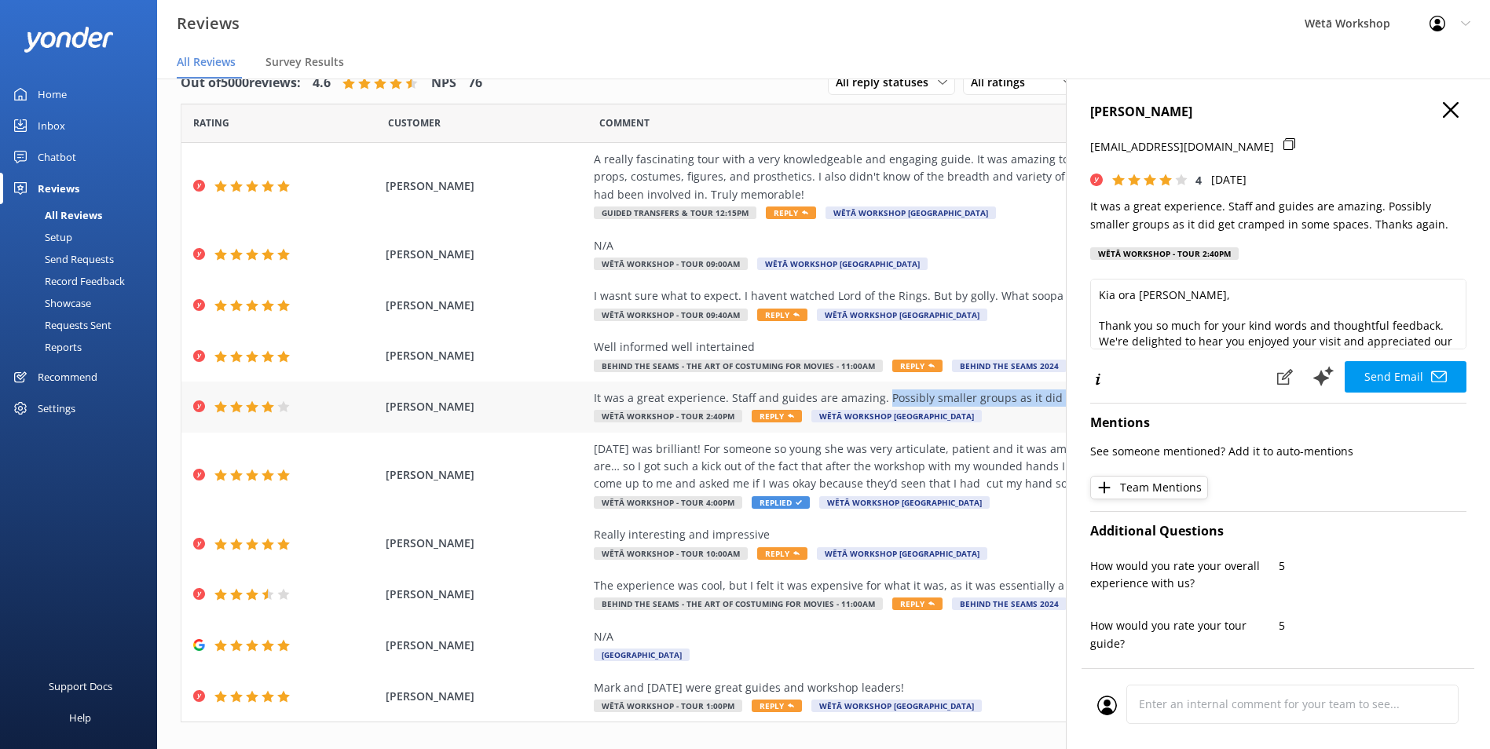
click at [1023, 400] on div "It was a great experience. Staff and guides are amazing. Possibly smaller group…" at bounding box center [951, 398] width 715 height 17
click at [1443, 109] on use "button" at bounding box center [1451, 110] width 16 height 16
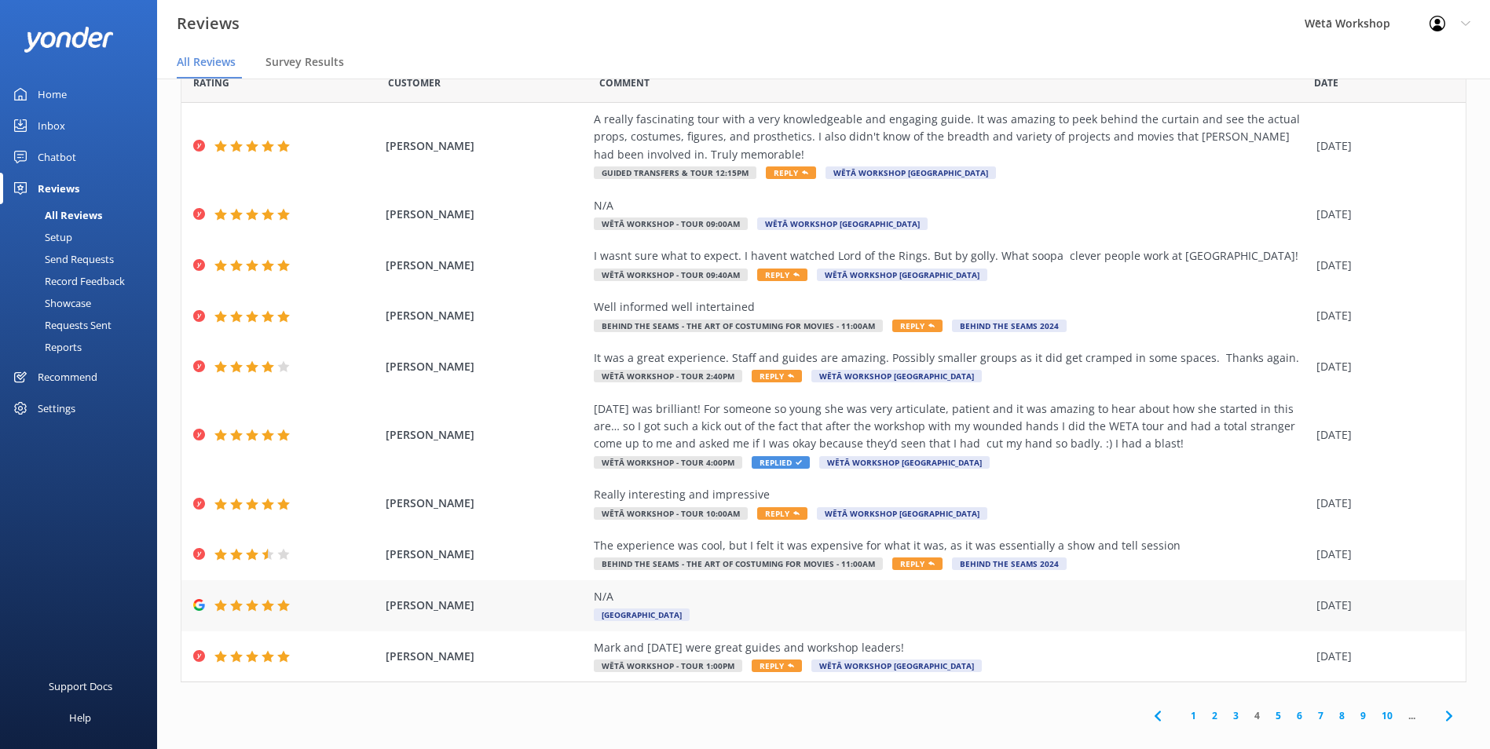
scroll to position [56, 0]
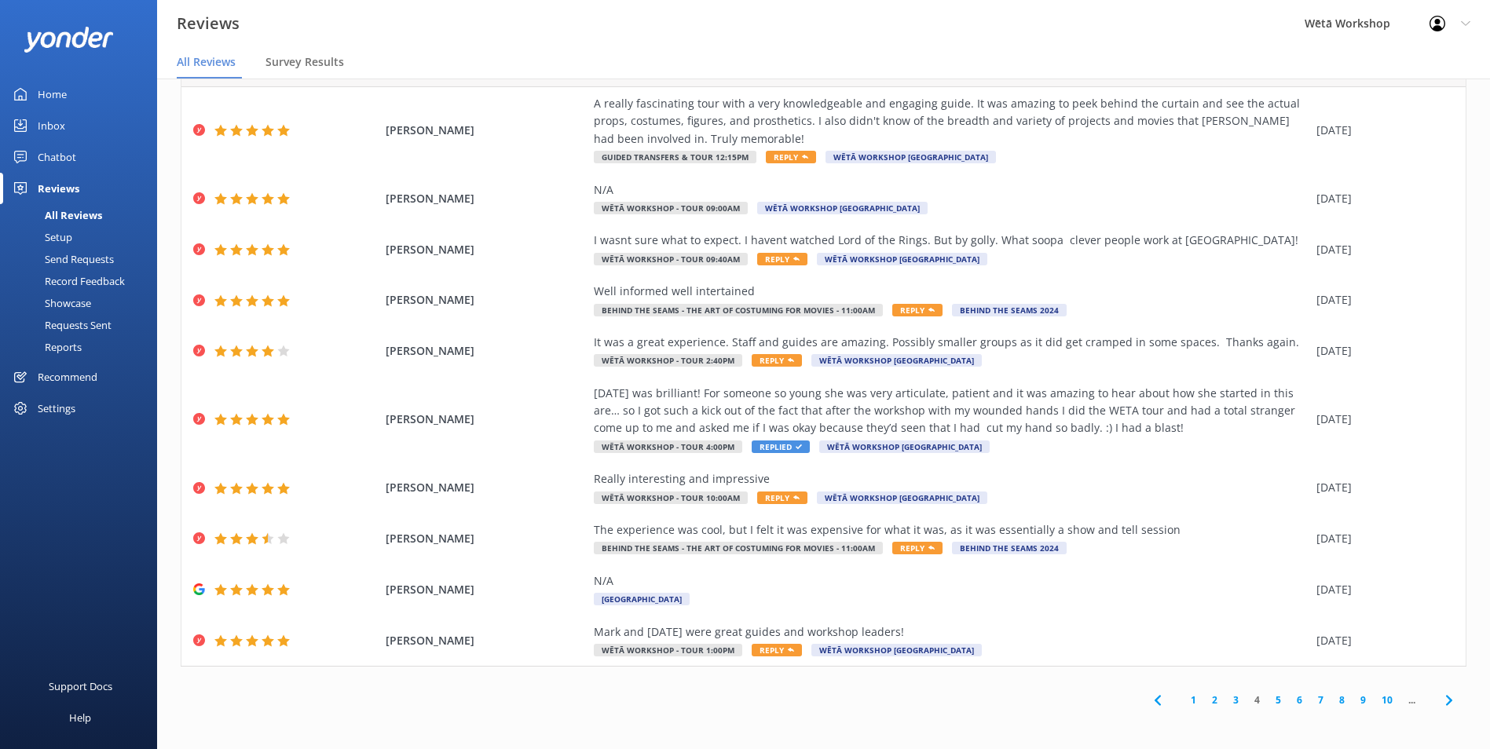
click at [1268, 700] on link "5" at bounding box center [1278, 700] width 21 height 15
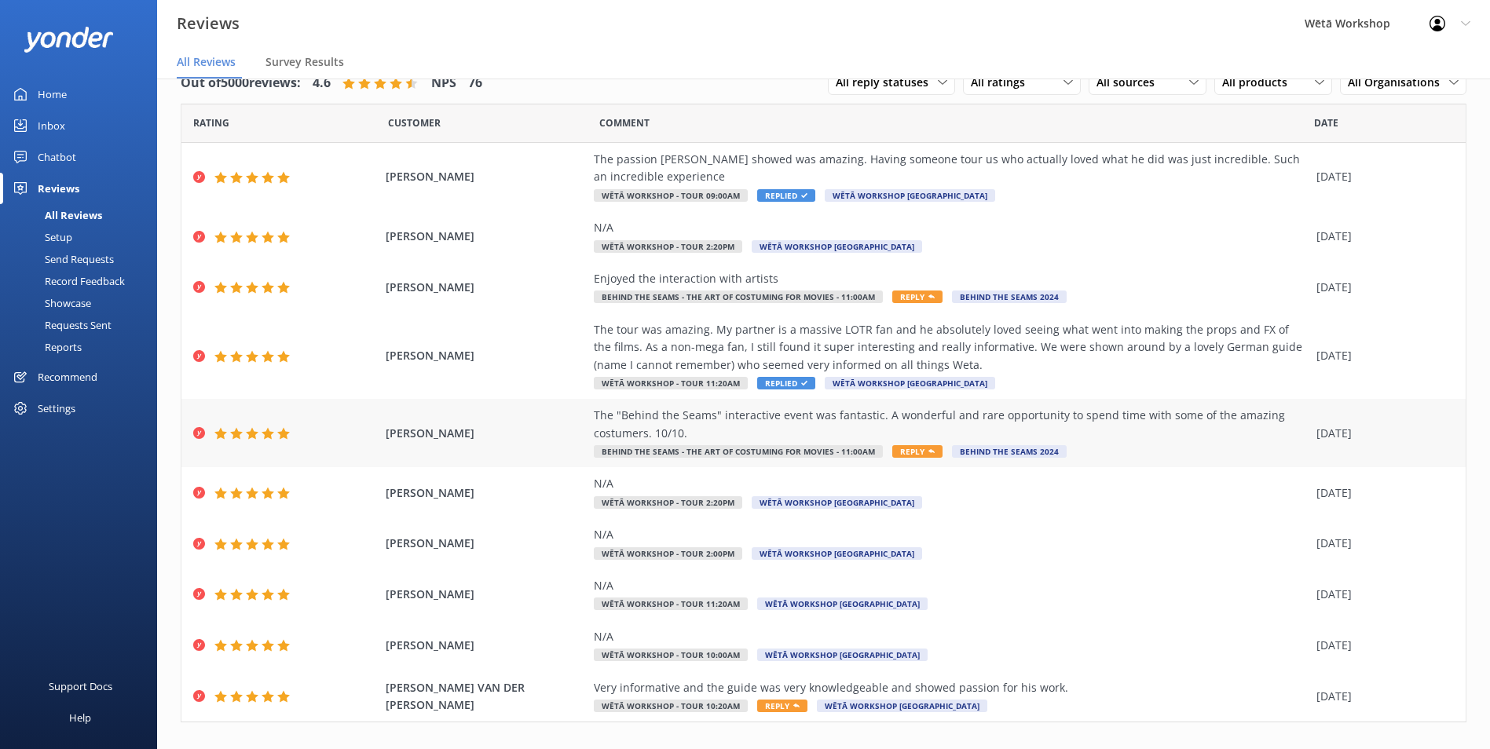
scroll to position [56, 0]
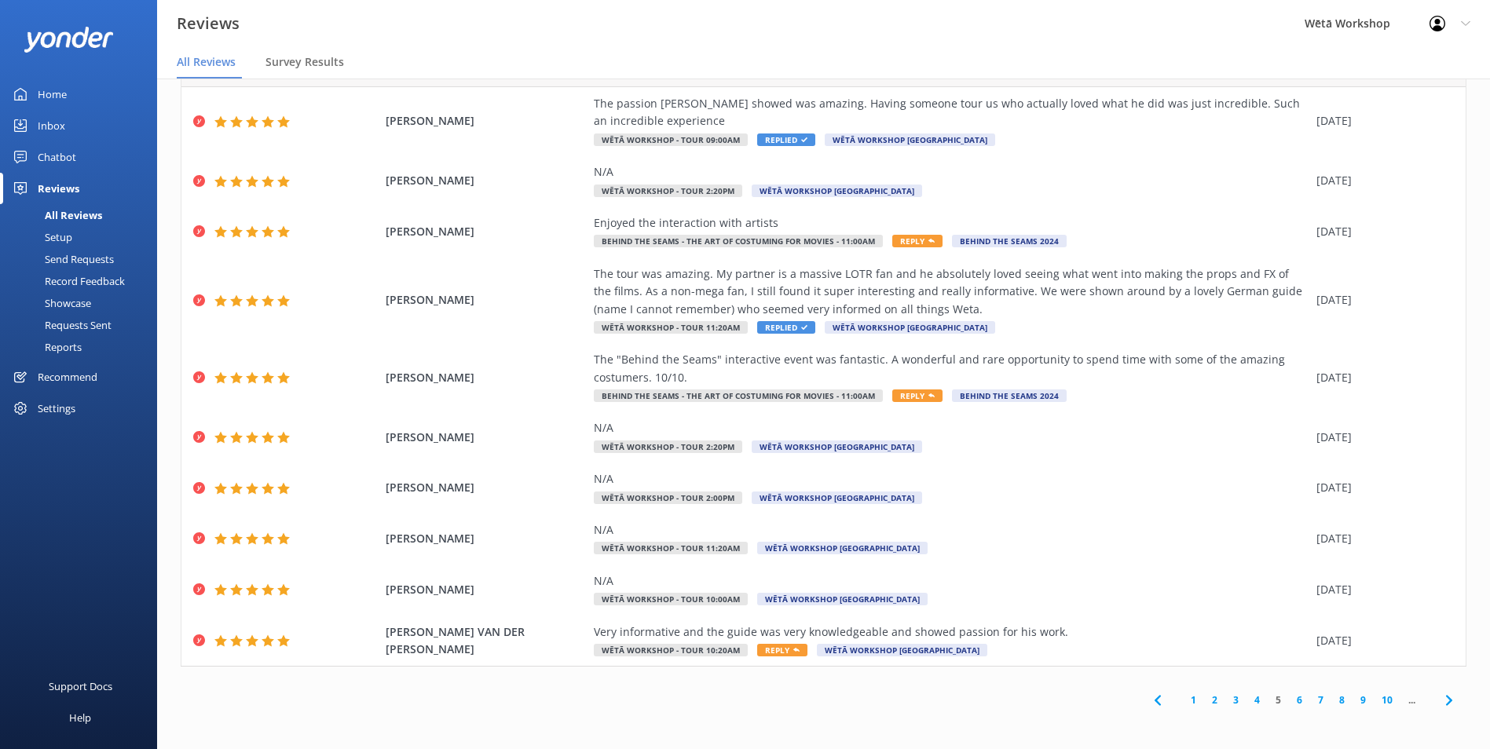
click at [1292, 698] on link "6" at bounding box center [1299, 700] width 21 height 15
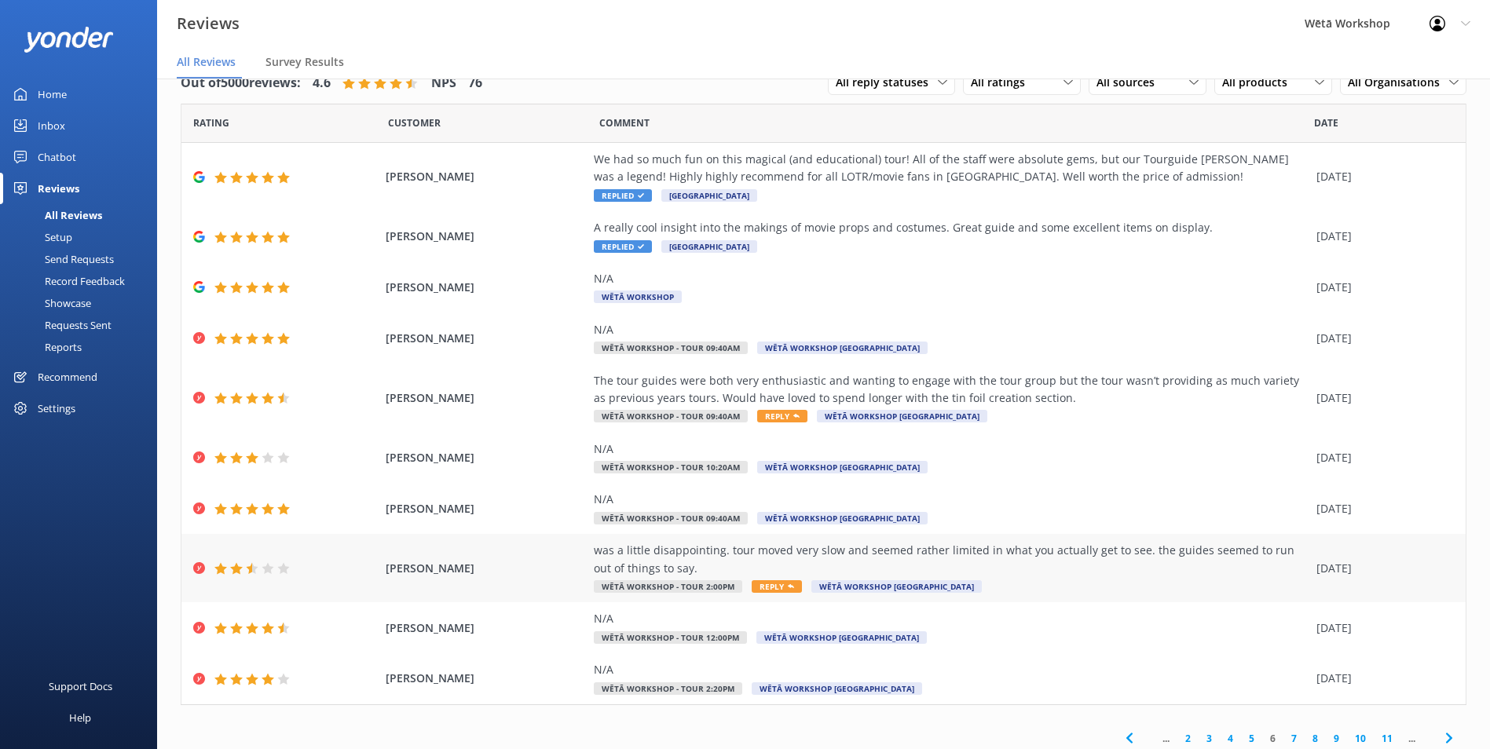
scroll to position [38, 0]
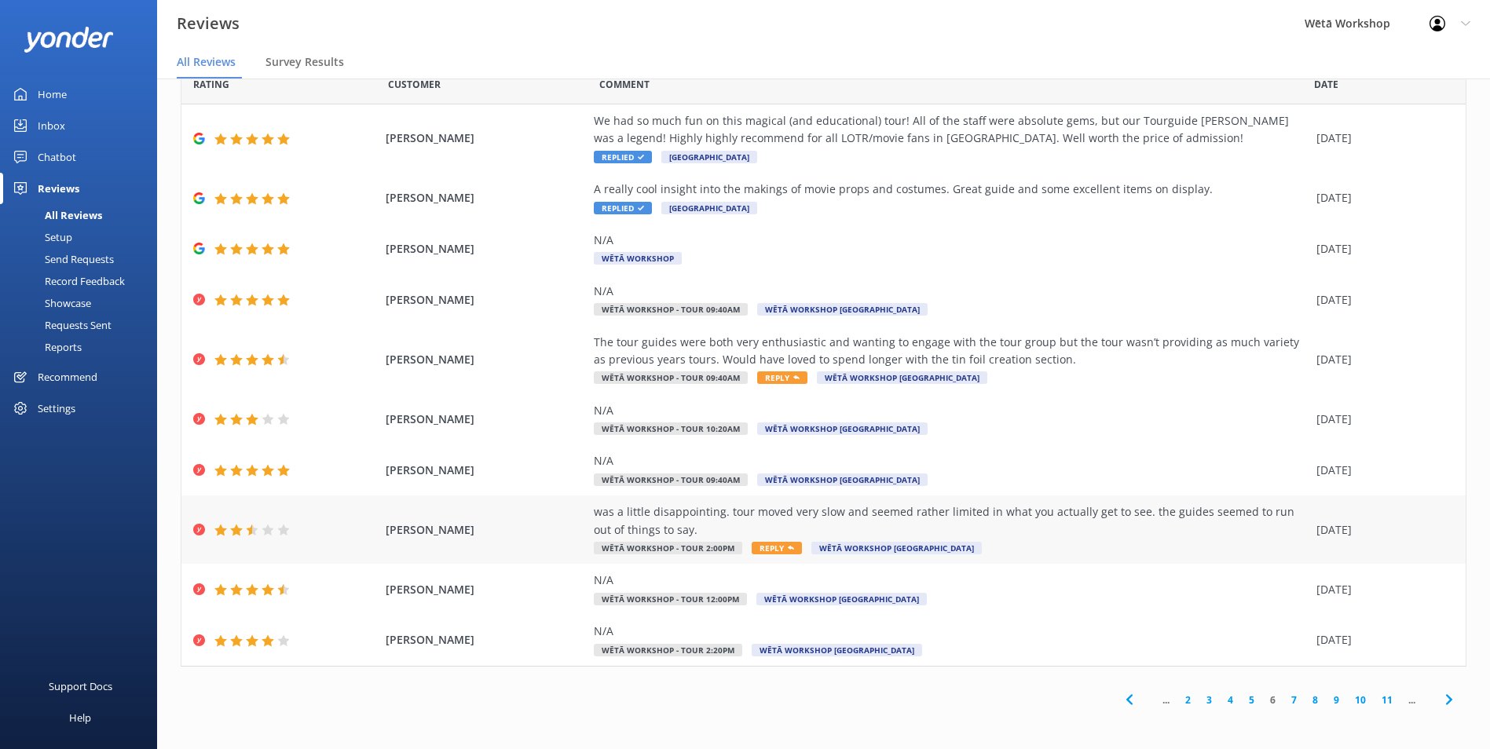
click at [1220, 519] on div "was a little disappointing. tour moved very slow and seemed rather limited in w…" at bounding box center [951, 520] width 715 height 35
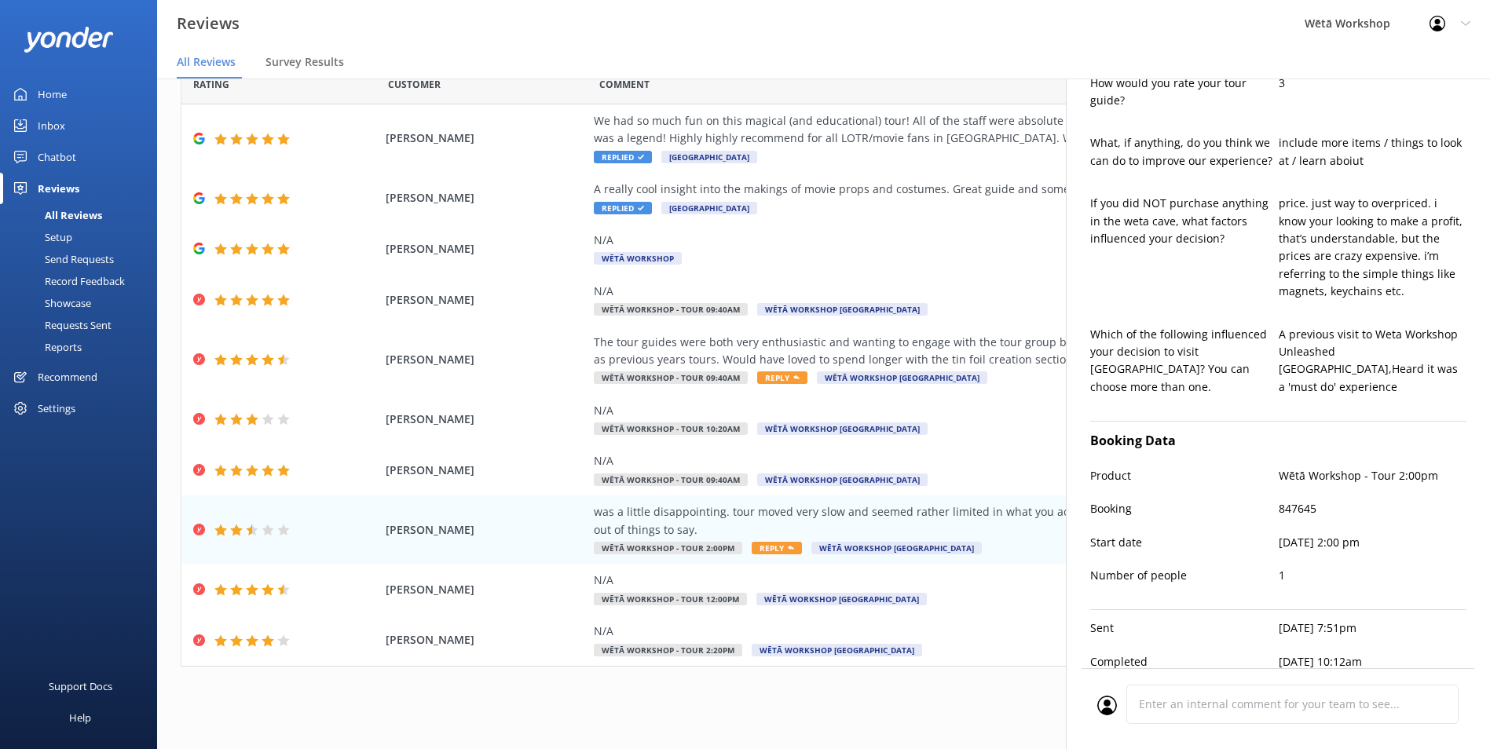
scroll to position [565, 0]
type textarea "Kia [PERSON_NAME], Thank you for taking the time to share your feedback with us…"
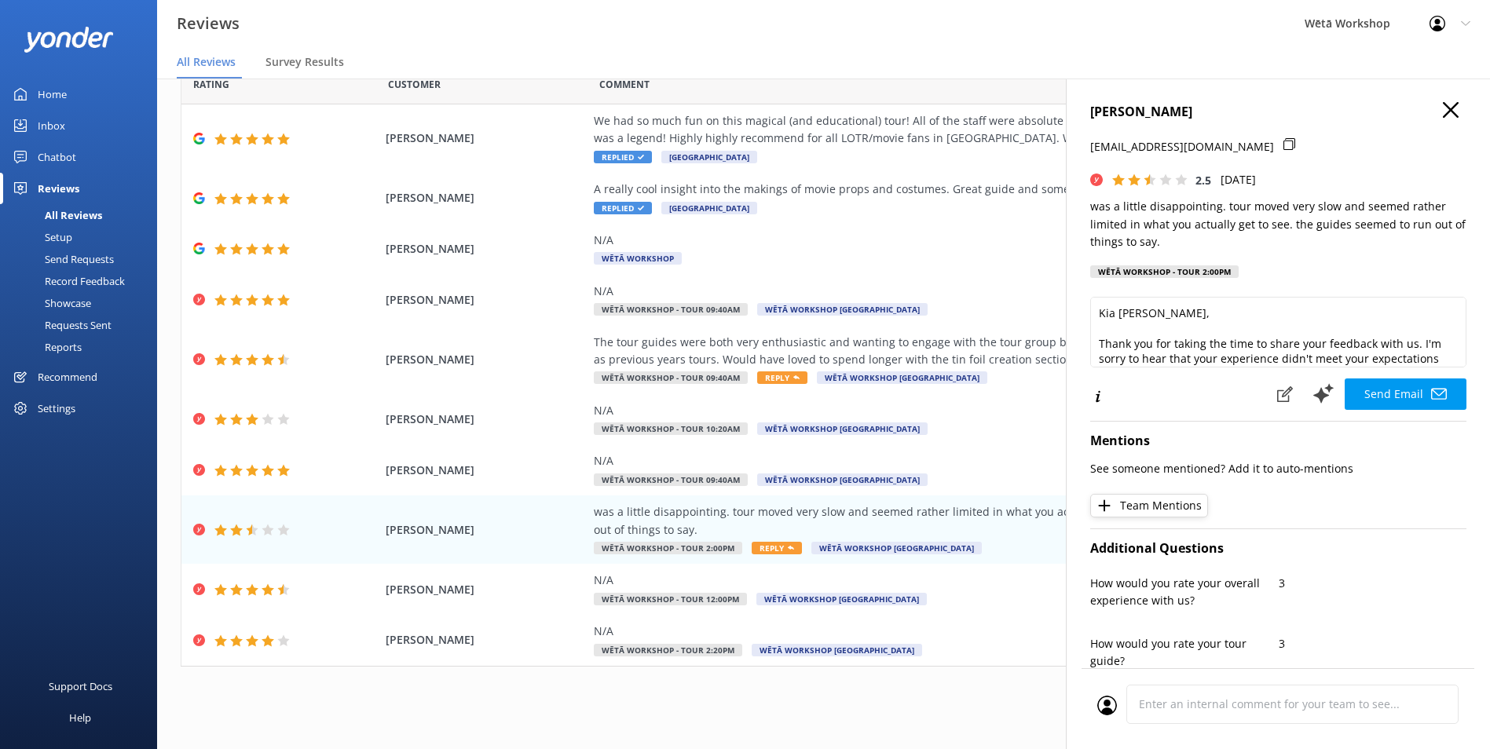
click at [1443, 102] on icon "button" at bounding box center [1451, 110] width 16 height 16
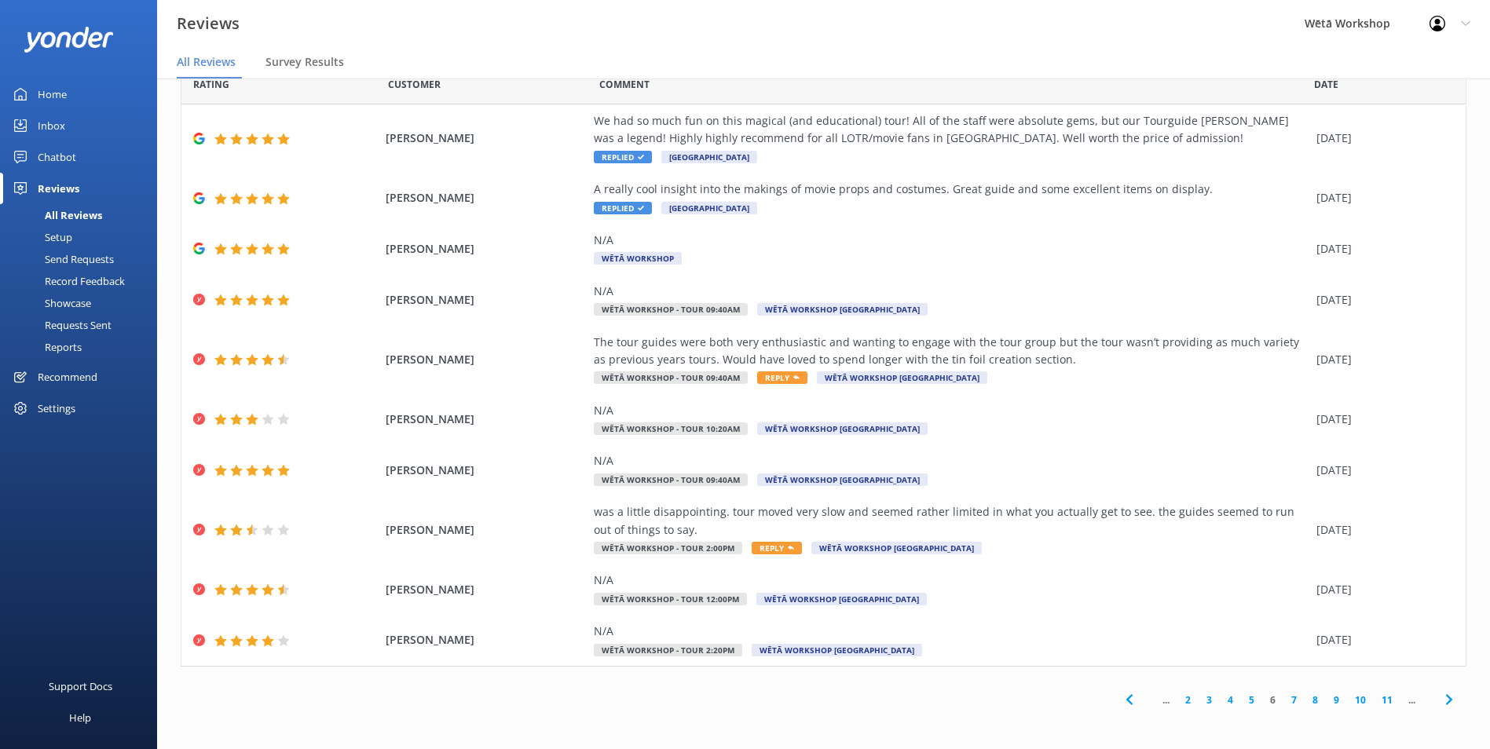
click at [1285, 702] on link "7" at bounding box center [1293, 700] width 21 height 15
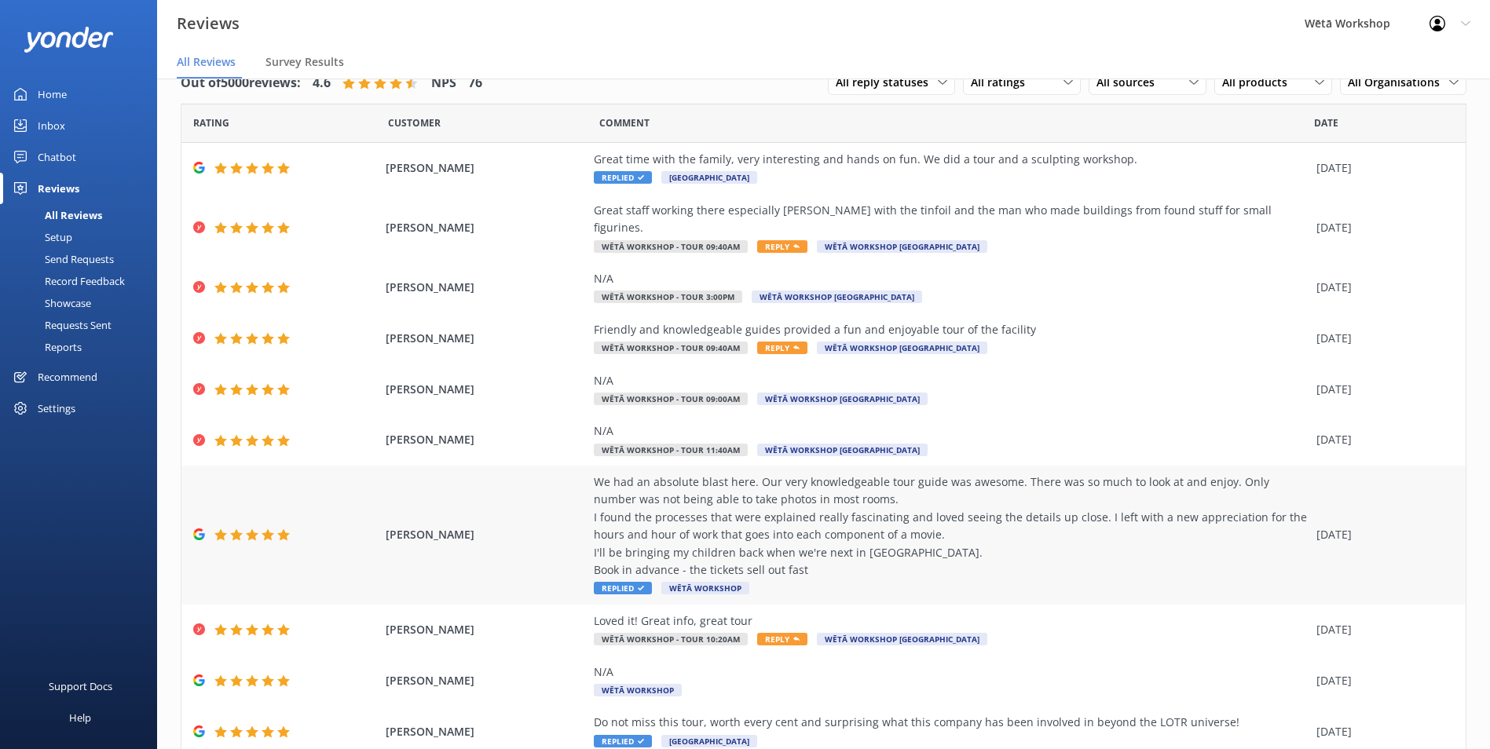
scroll to position [74, 0]
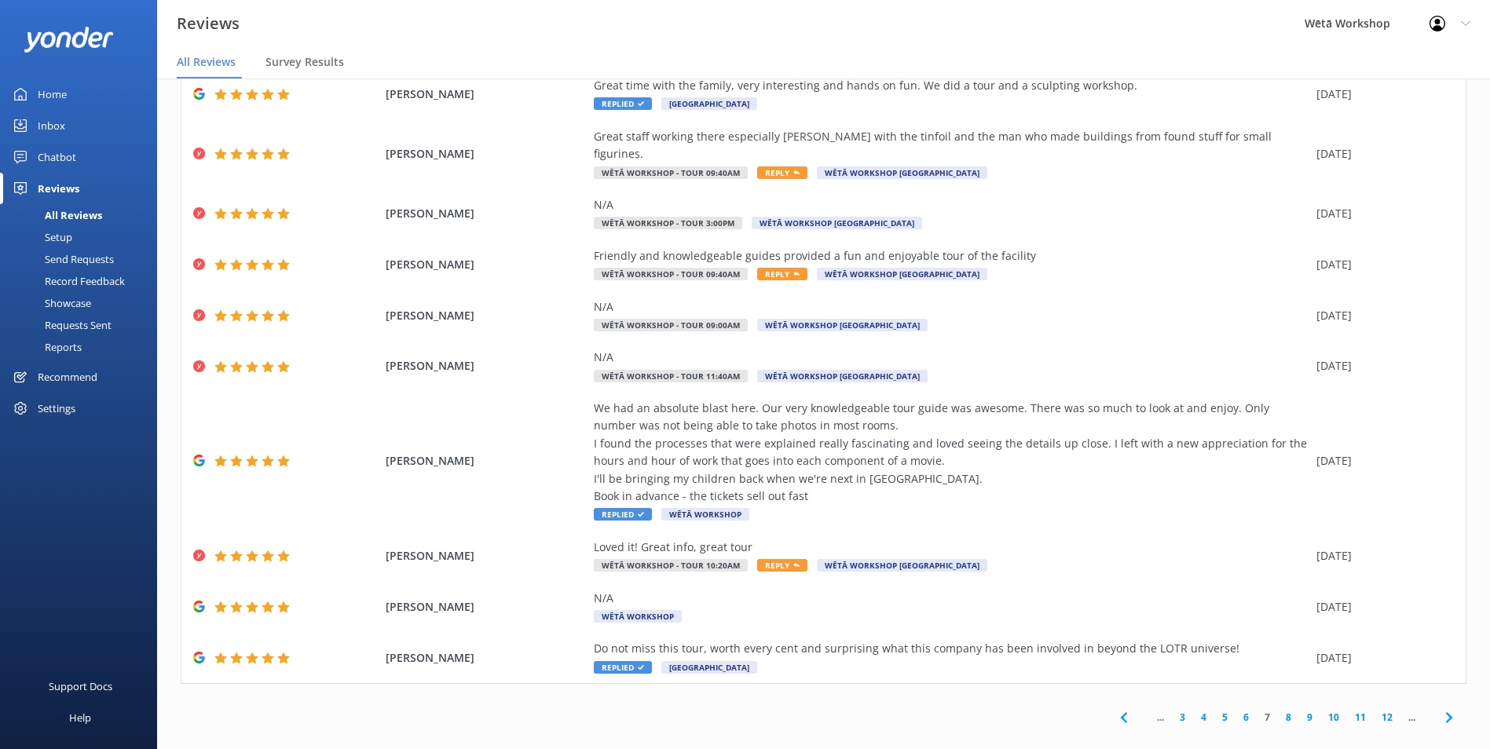
click at [1278, 710] on link "8" at bounding box center [1288, 717] width 21 height 15
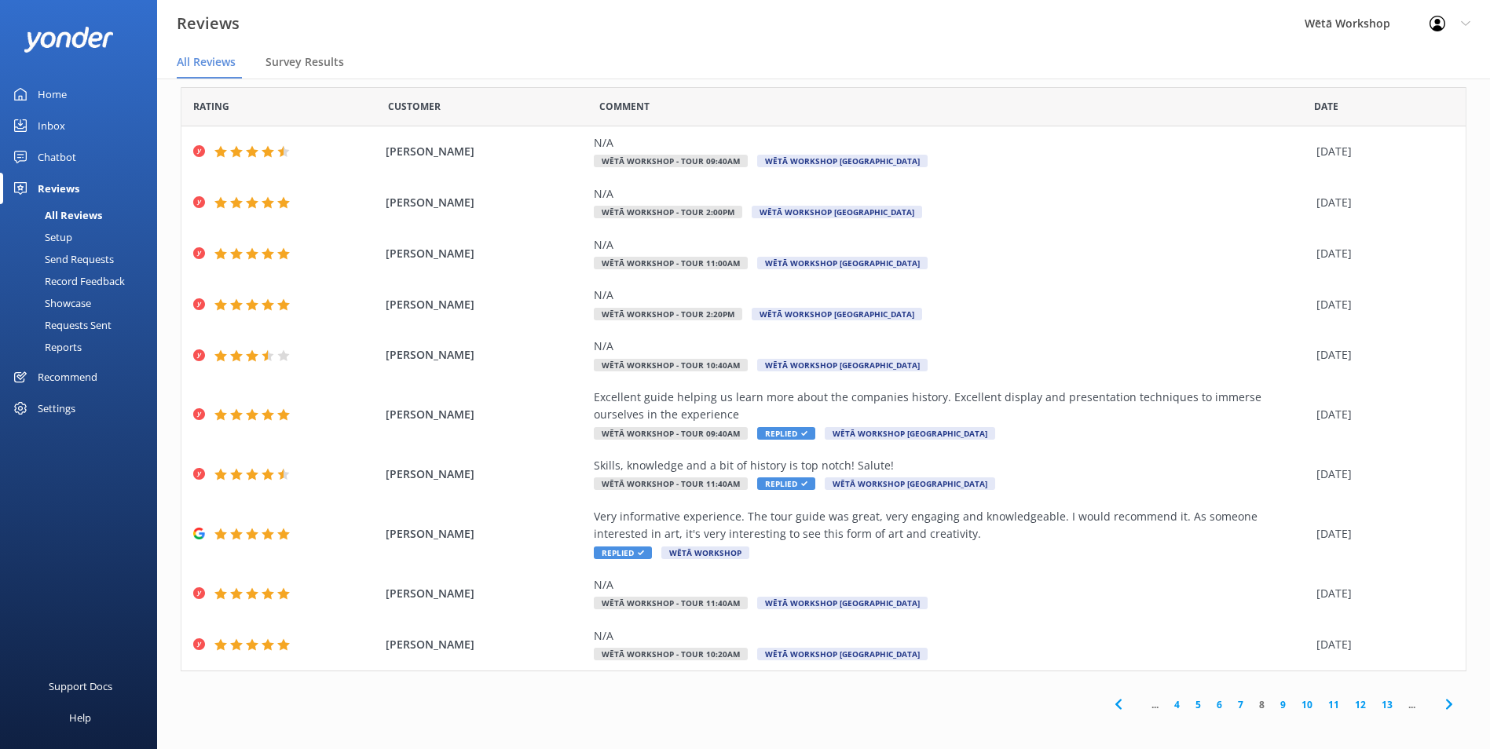
scroll to position [21, 0]
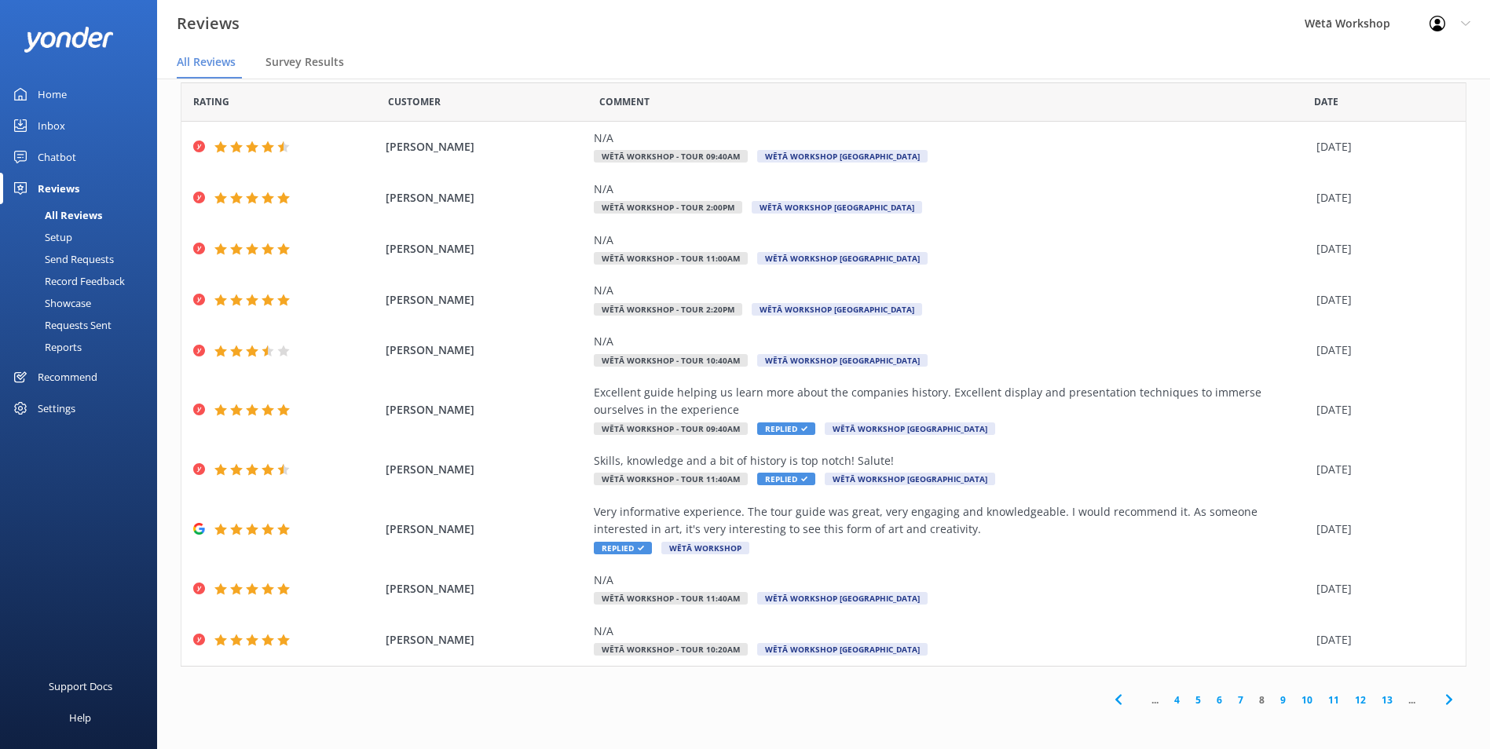
click at [1272, 697] on link "9" at bounding box center [1282, 700] width 21 height 15
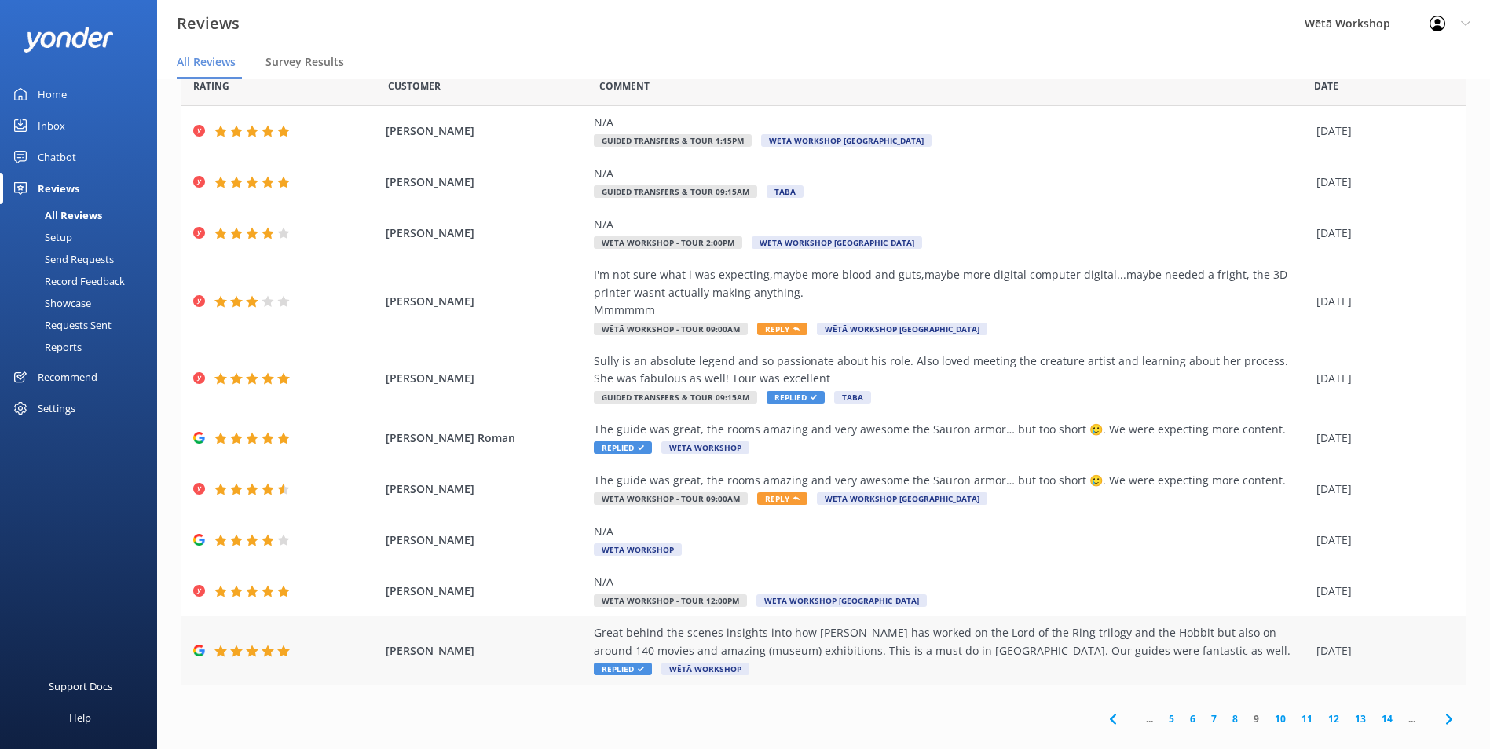
scroll to position [56, 0]
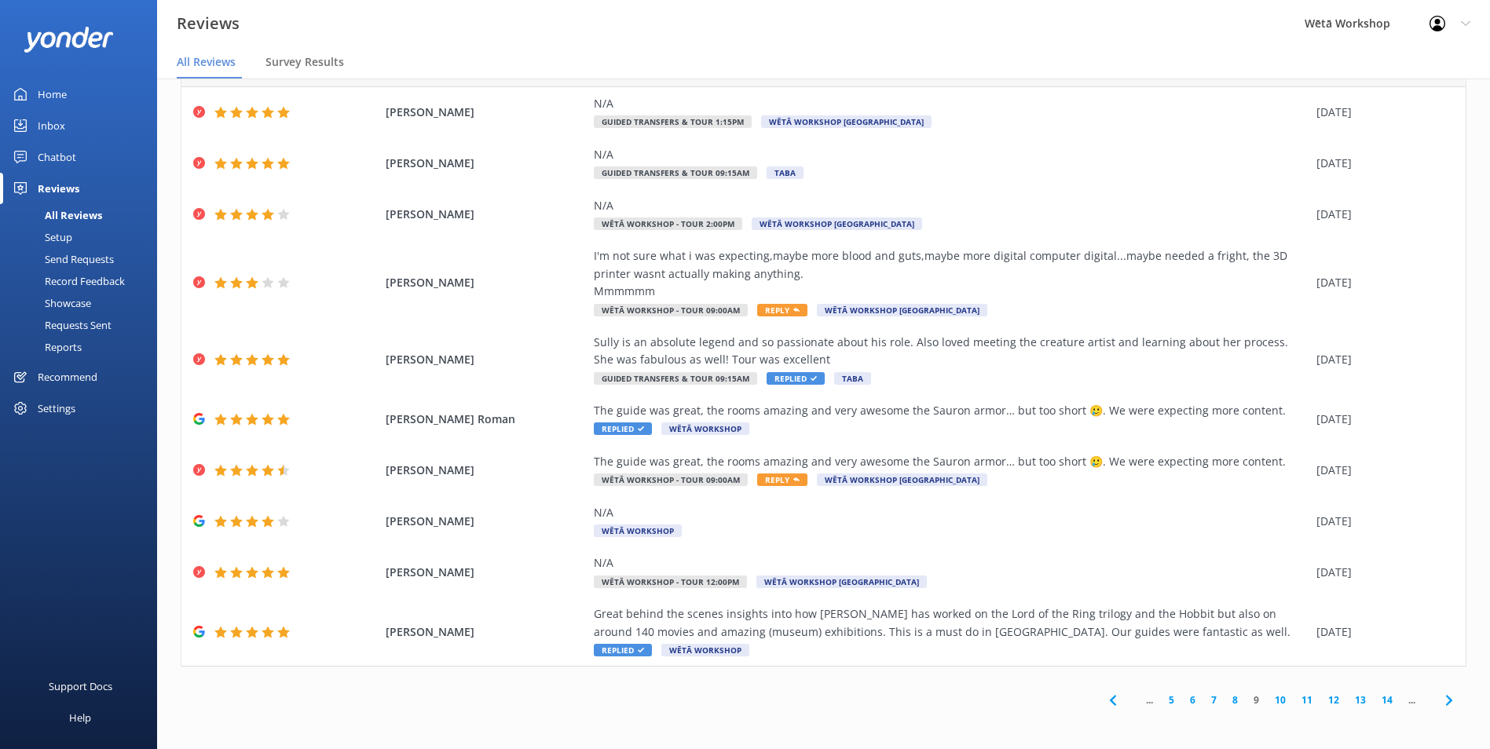
click at [1267, 698] on link "10" at bounding box center [1280, 700] width 27 height 15
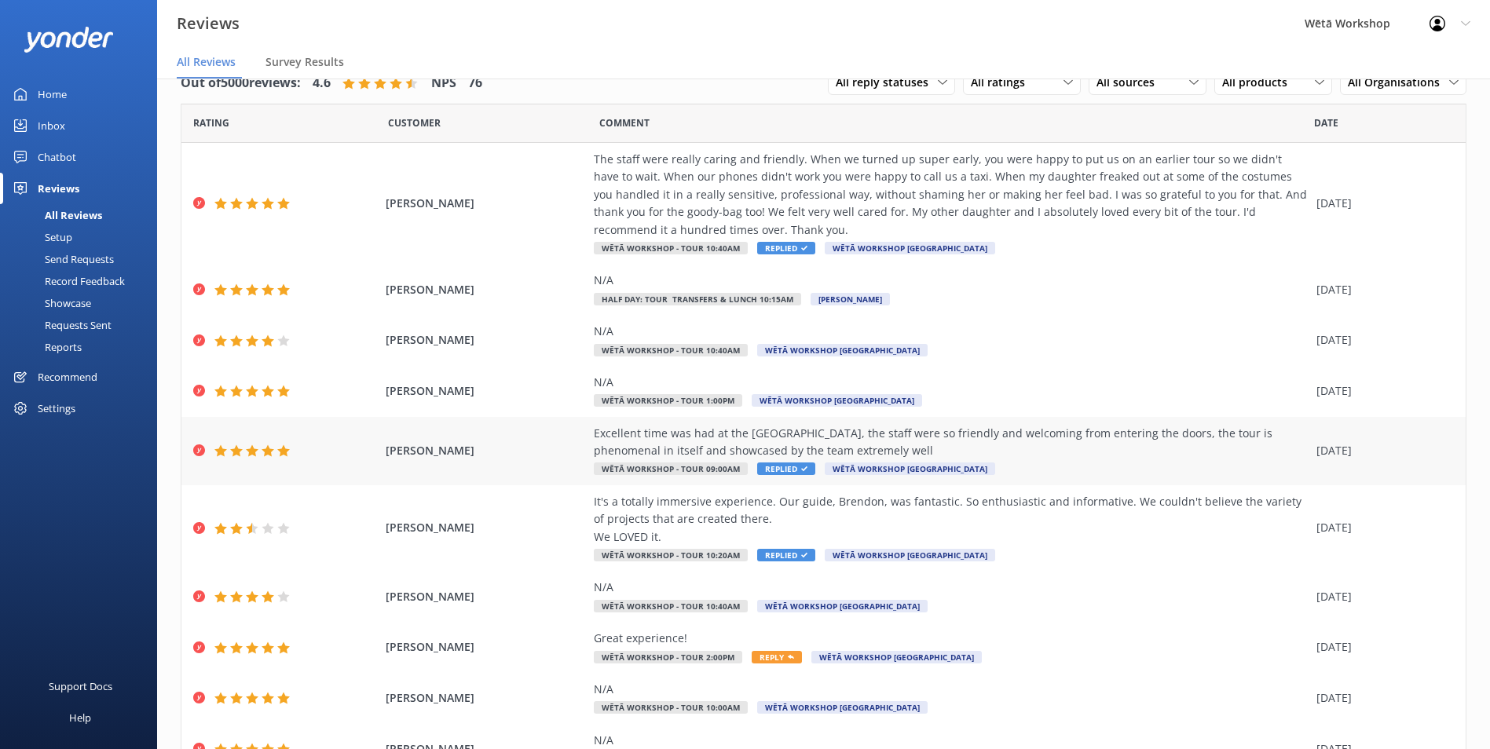
scroll to position [79, 0]
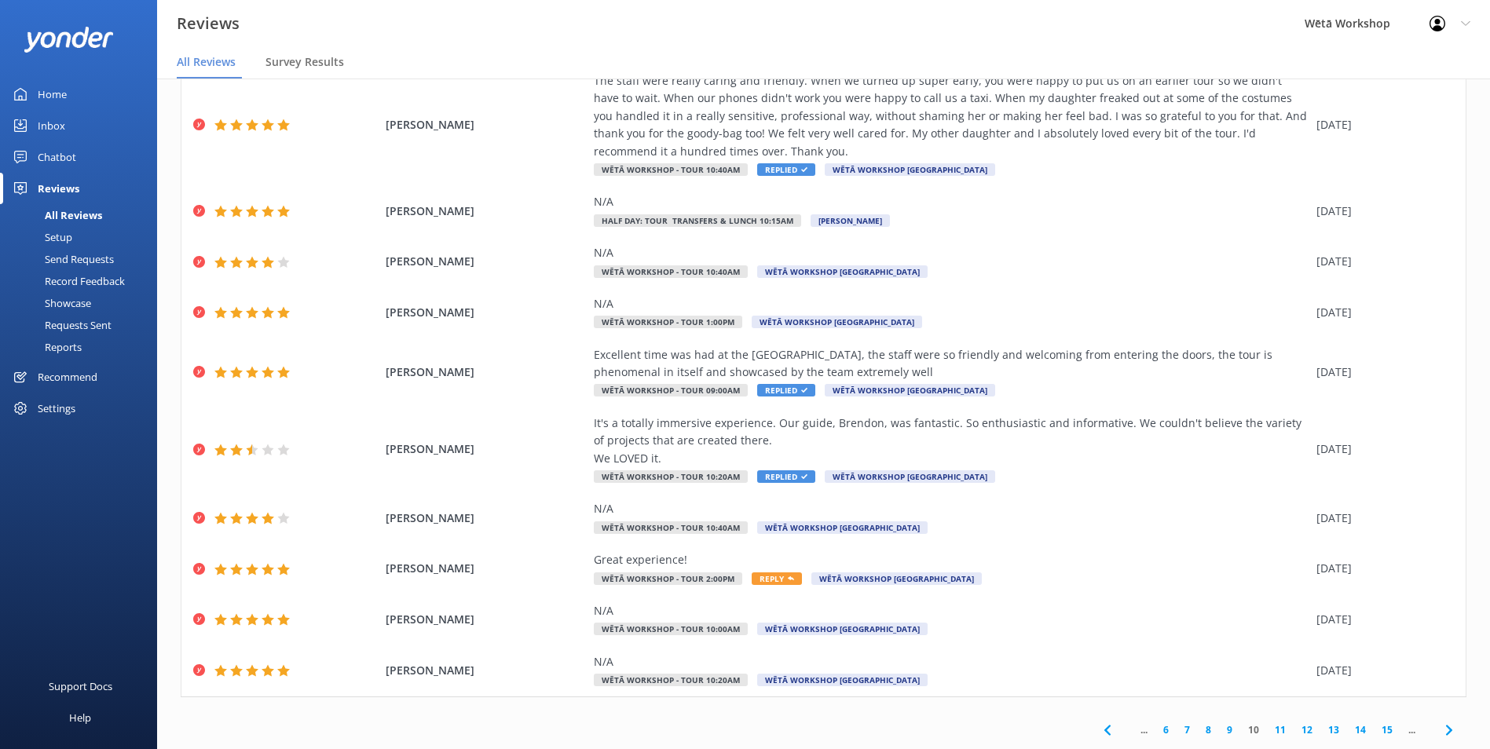
click at [1268, 730] on link "11" at bounding box center [1280, 730] width 27 height 15
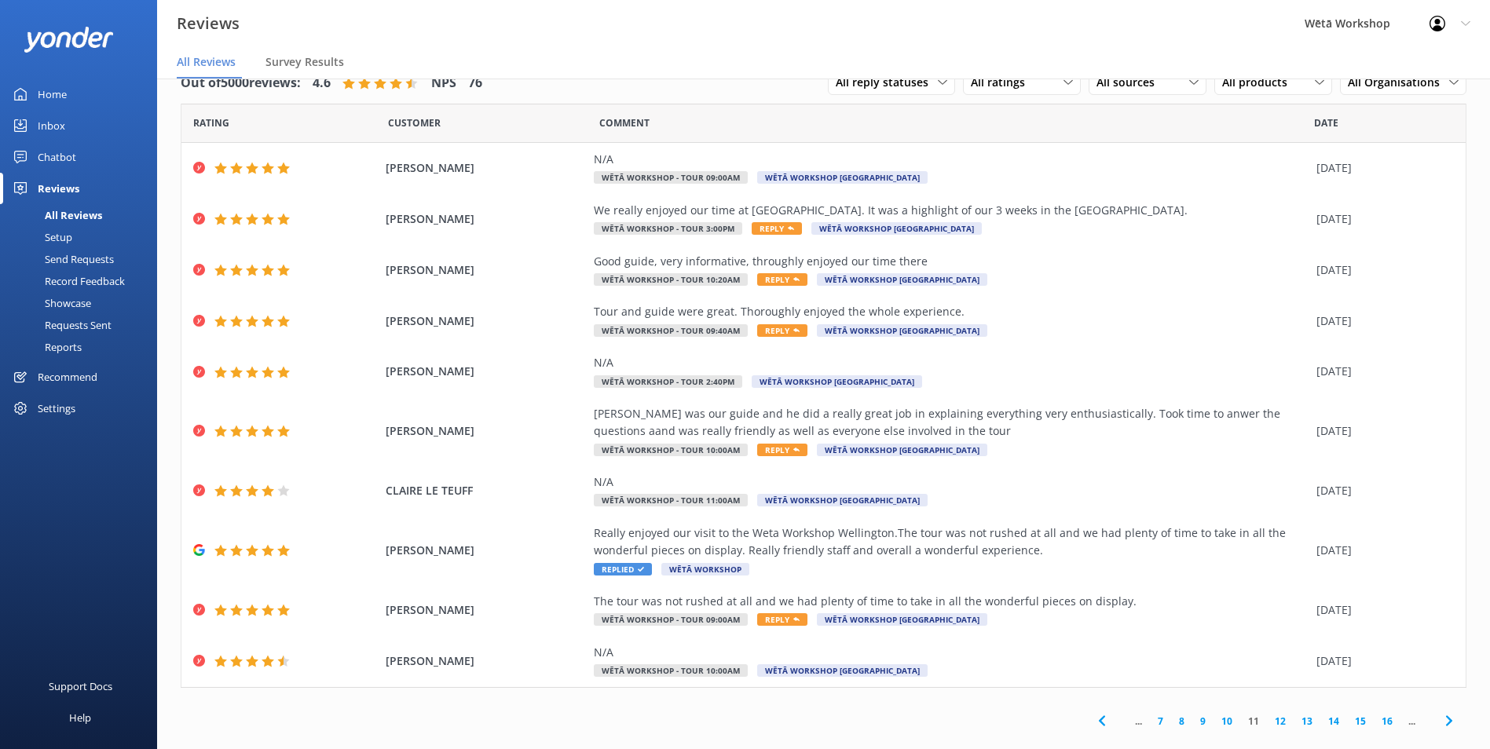
click at [1267, 719] on link "12" at bounding box center [1280, 721] width 27 height 15
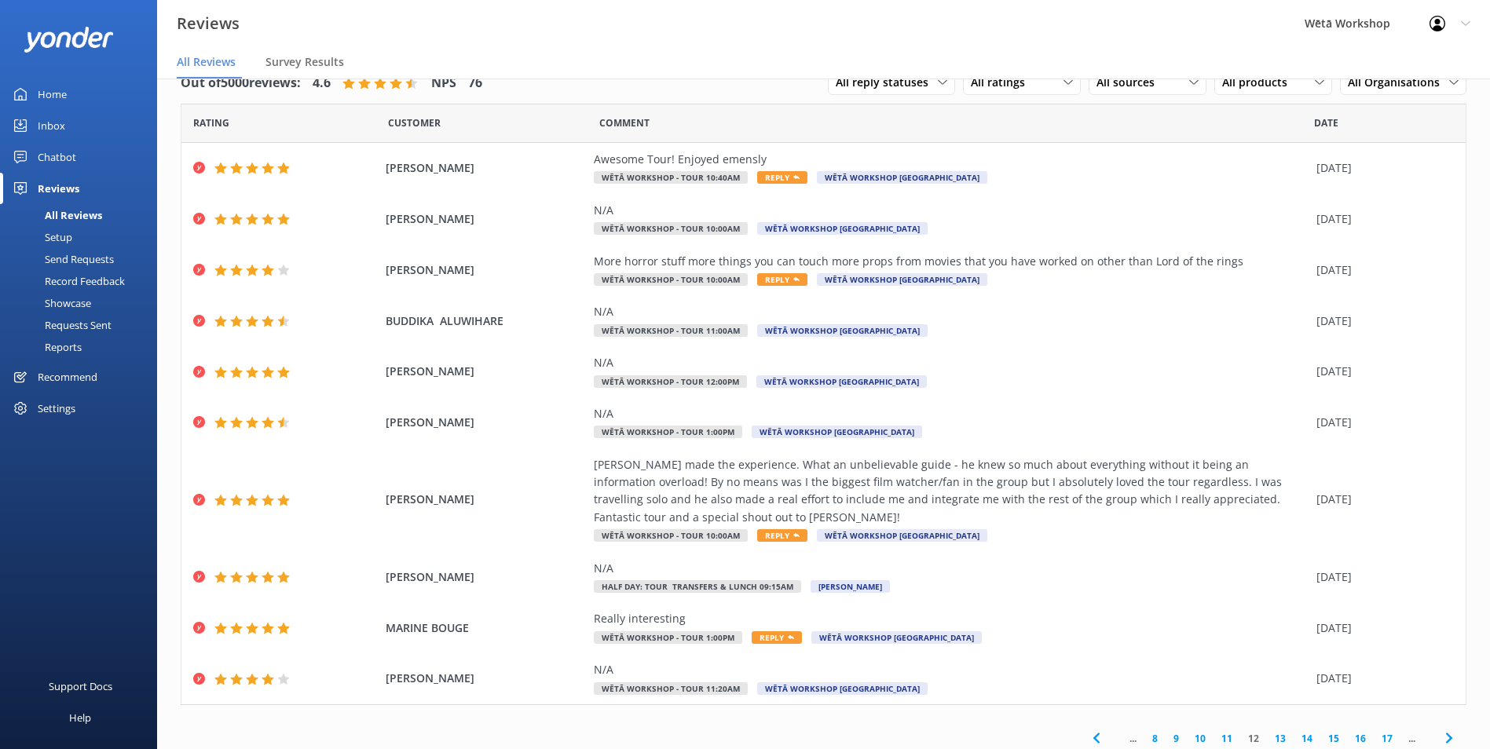
click at [1267, 734] on link "13" at bounding box center [1280, 738] width 27 height 15
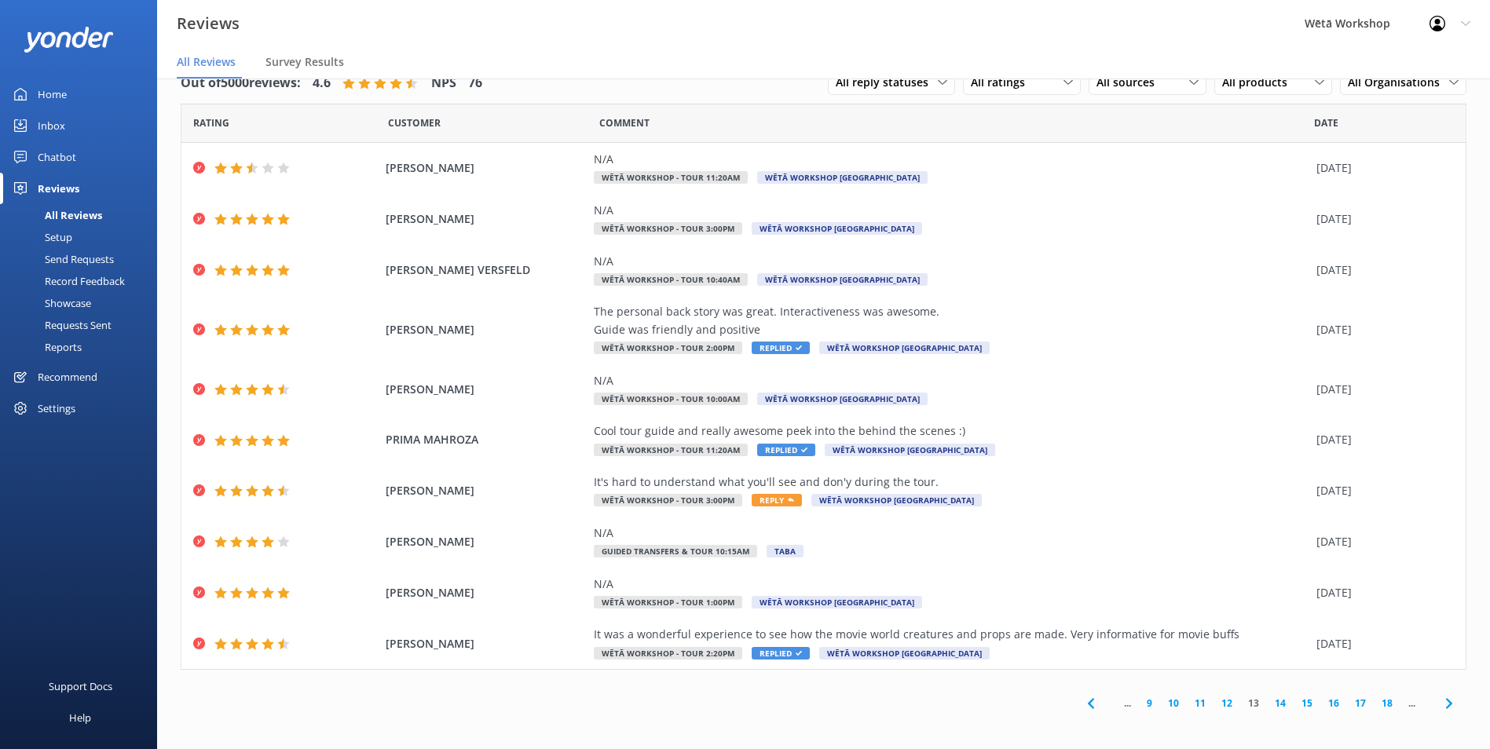
click at [1269, 705] on link "14" at bounding box center [1280, 703] width 27 height 15
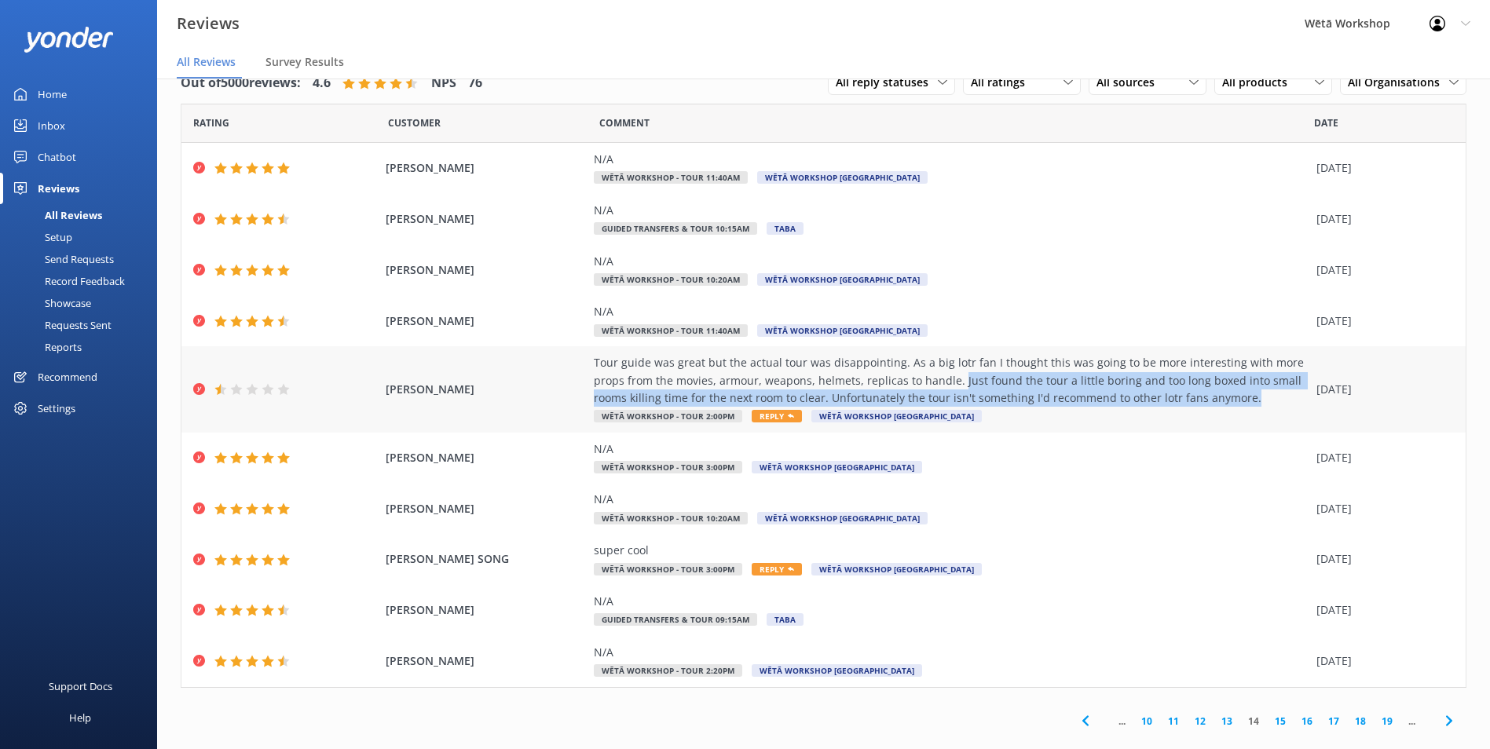
drag, startPoint x: 948, startPoint y: 383, endPoint x: 1239, endPoint y: 405, distance: 291.5
click at [1239, 405] on div "Tour guide was great but the actual tour was disappointing. As a big lotr fan I…" at bounding box center [951, 380] width 715 height 53
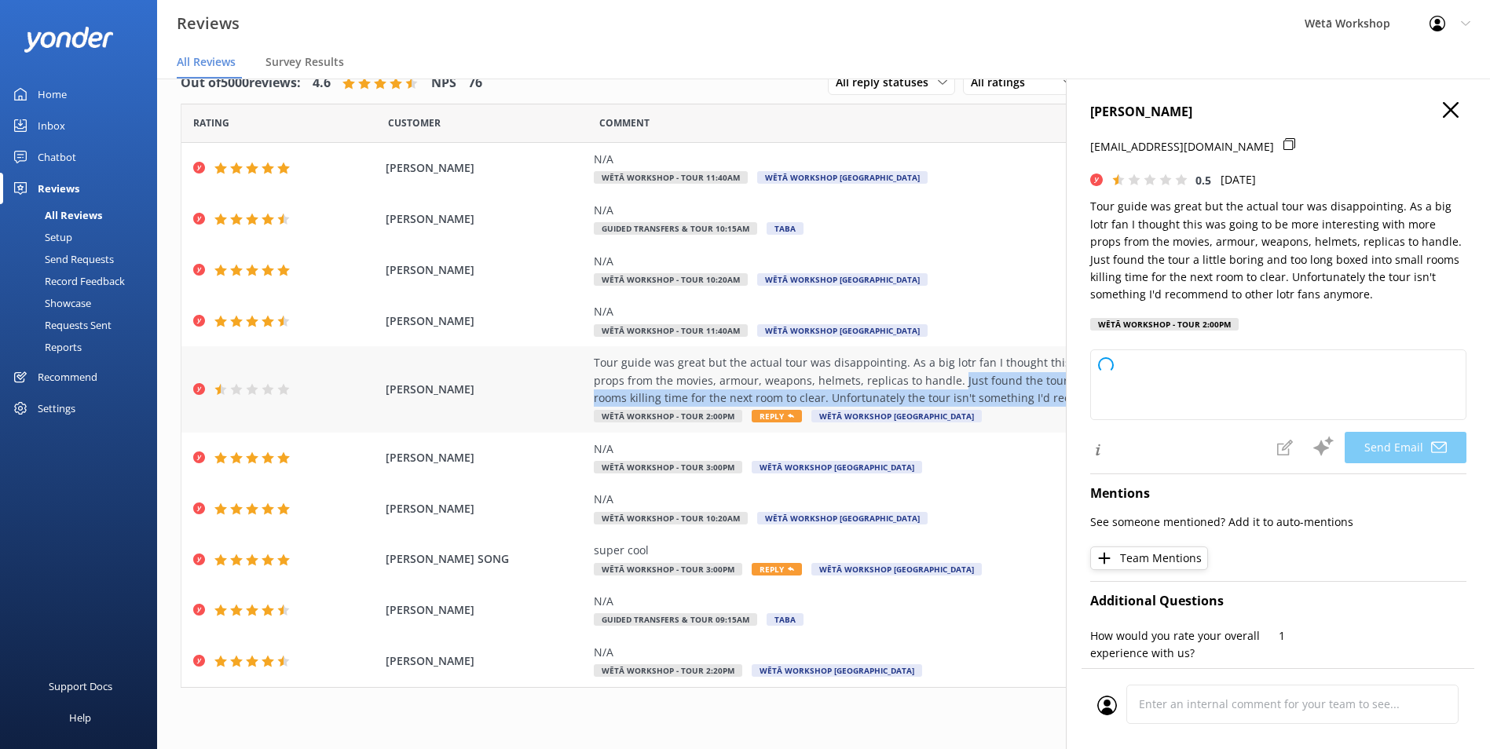
copy div "Just found the tour a little boring and too long boxed into small rooms killing…"
type textarea "Kia ora [PERSON_NAME], Thank you for sharing your feedback with us. I’m sorry t…"
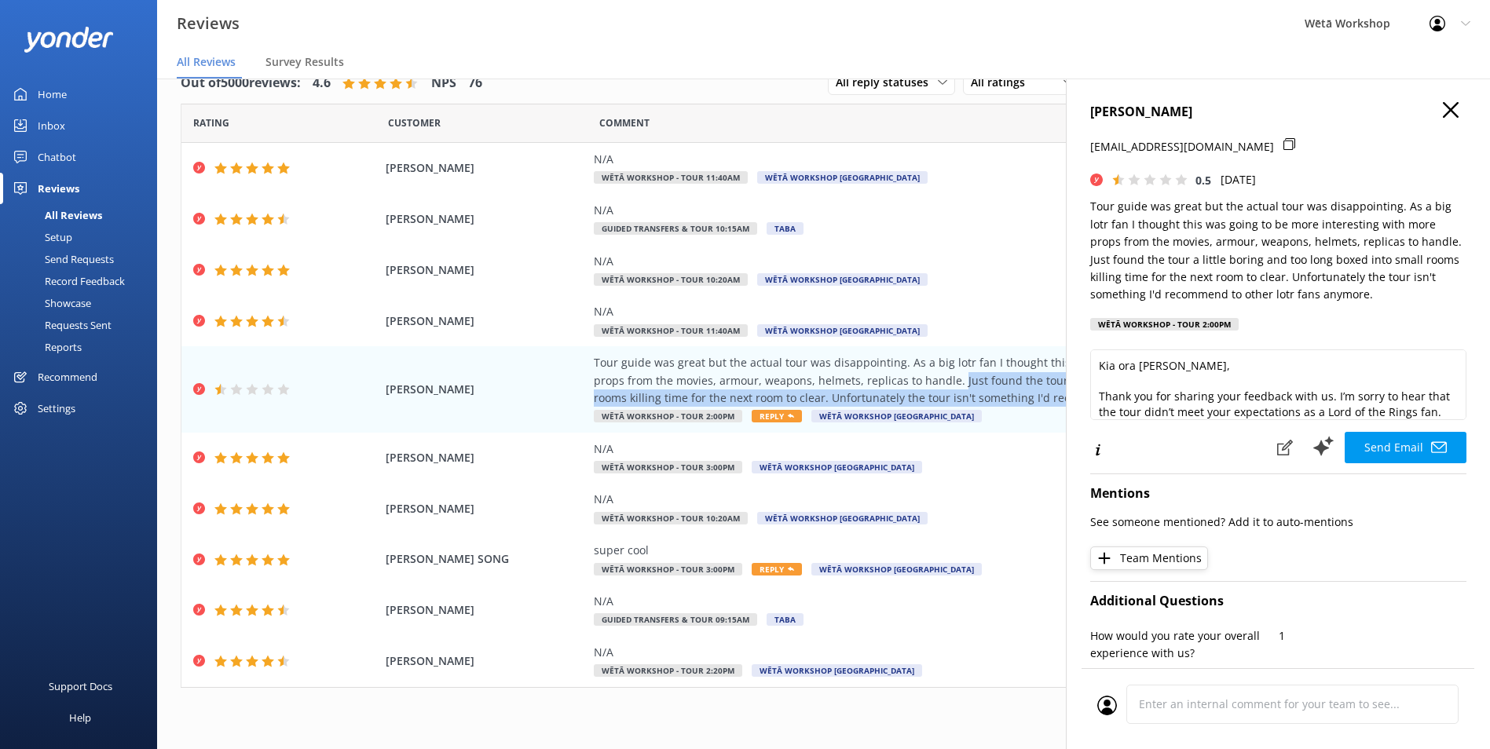
click at [1443, 115] on icon "button" at bounding box center [1451, 110] width 16 height 16
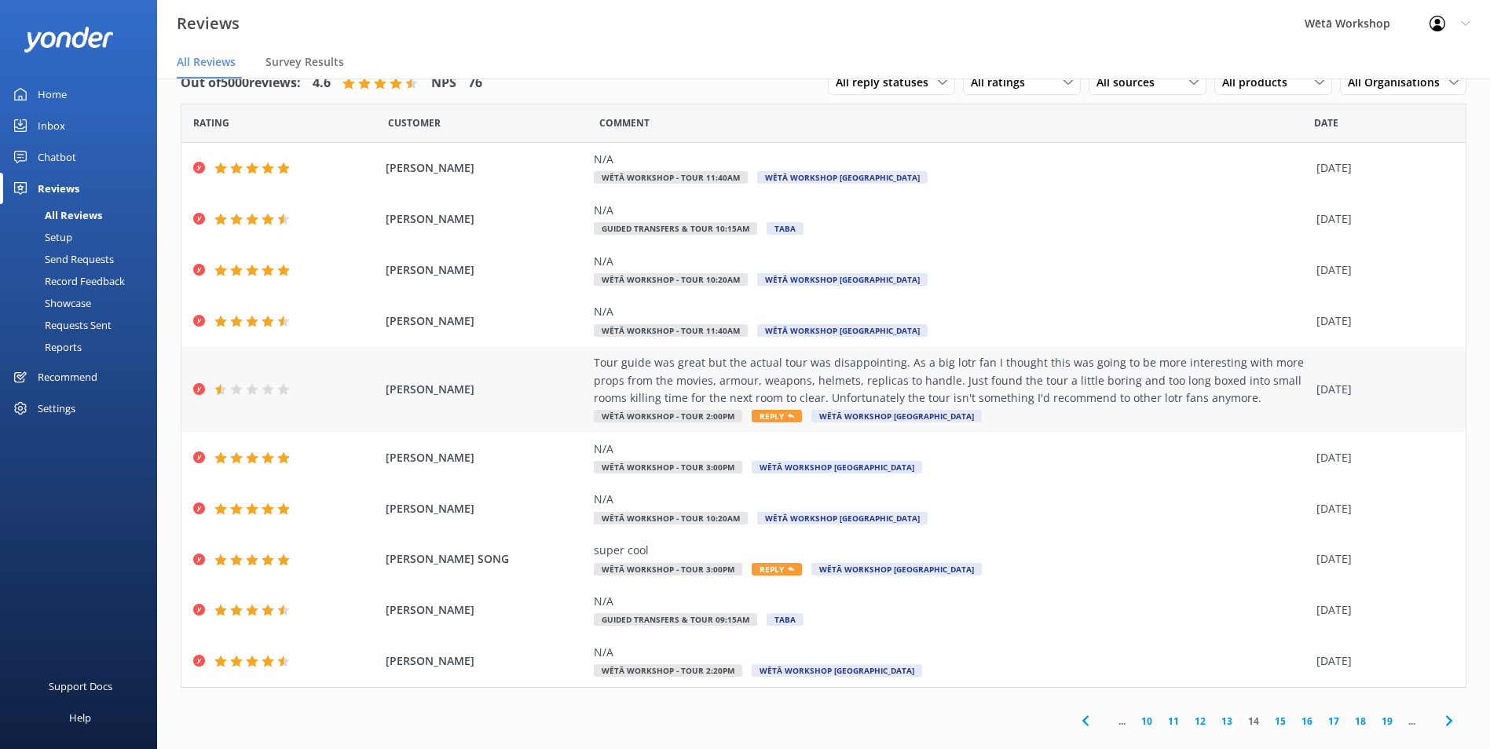
click at [936, 353] on div "[PERSON_NAME] Tour guide was great but the actual tour was disappointing. As a …" at bounding box center [823, 389] width 1284 height 86
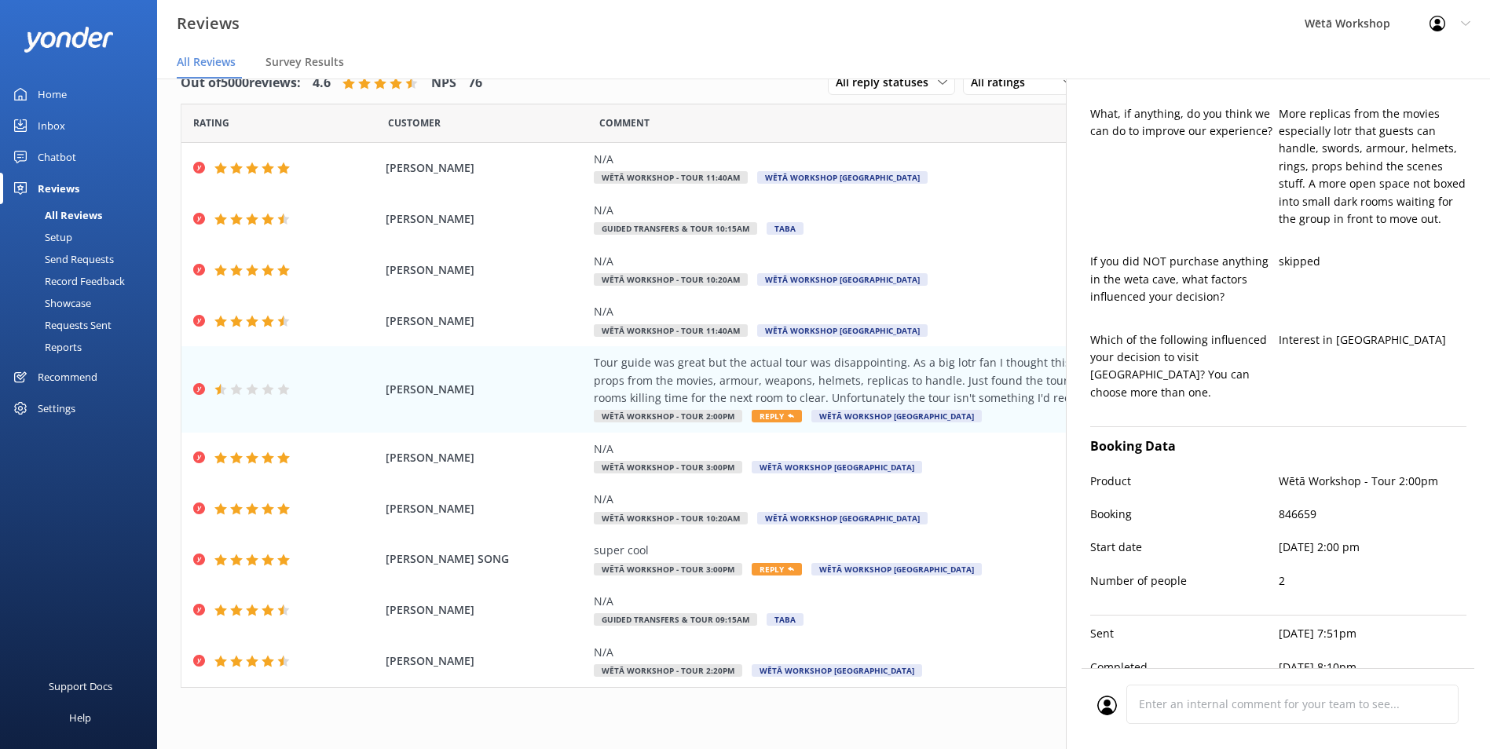
scroll to position [670, 0]
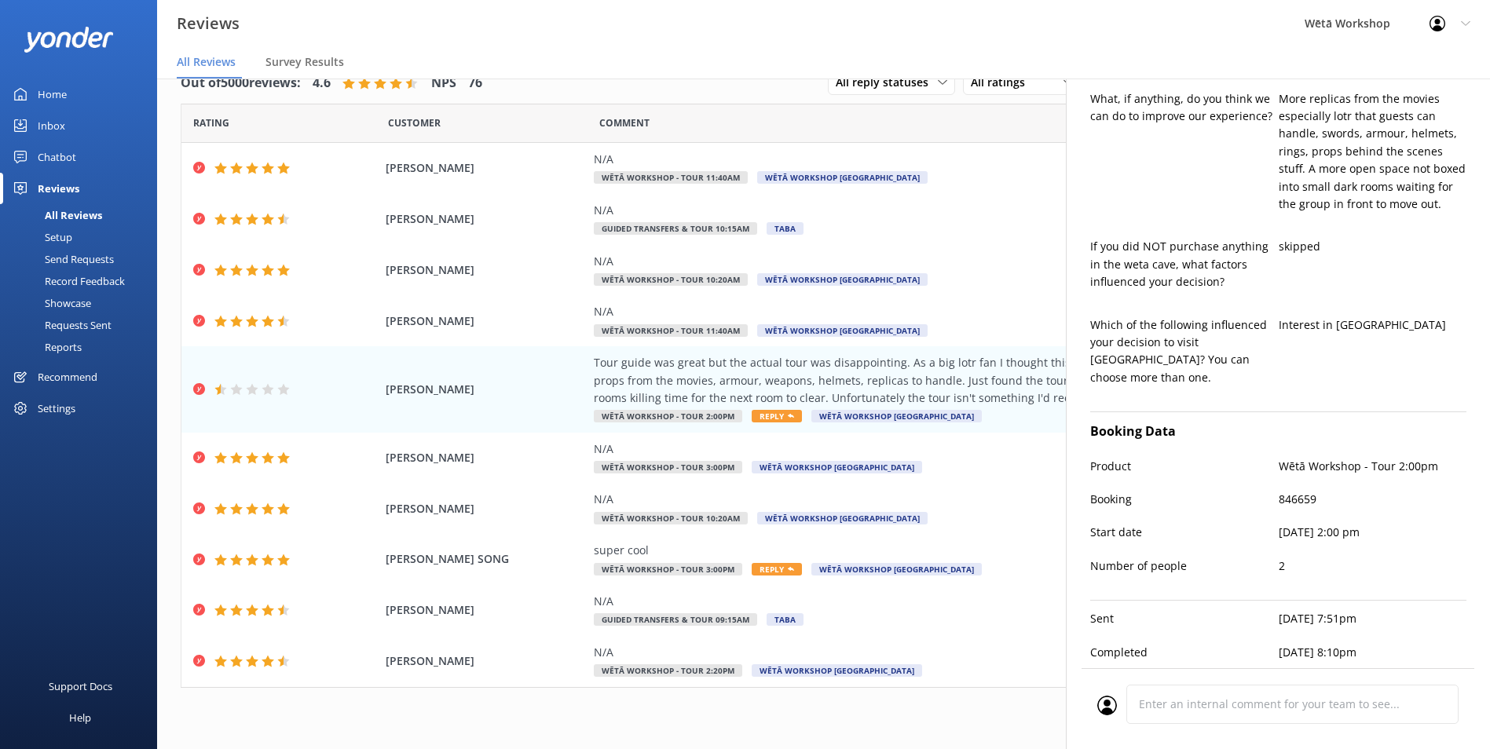
type textarea "Kia ora [PERSON_NAME], Thank you for sharing your feedback with us. I’m sorry t…"
click at [975, 371] on div "Tour guide was great but the actual tour was disappointing. As a big lotr fan I…" at bounding box center [951, 380] width 715 height 53
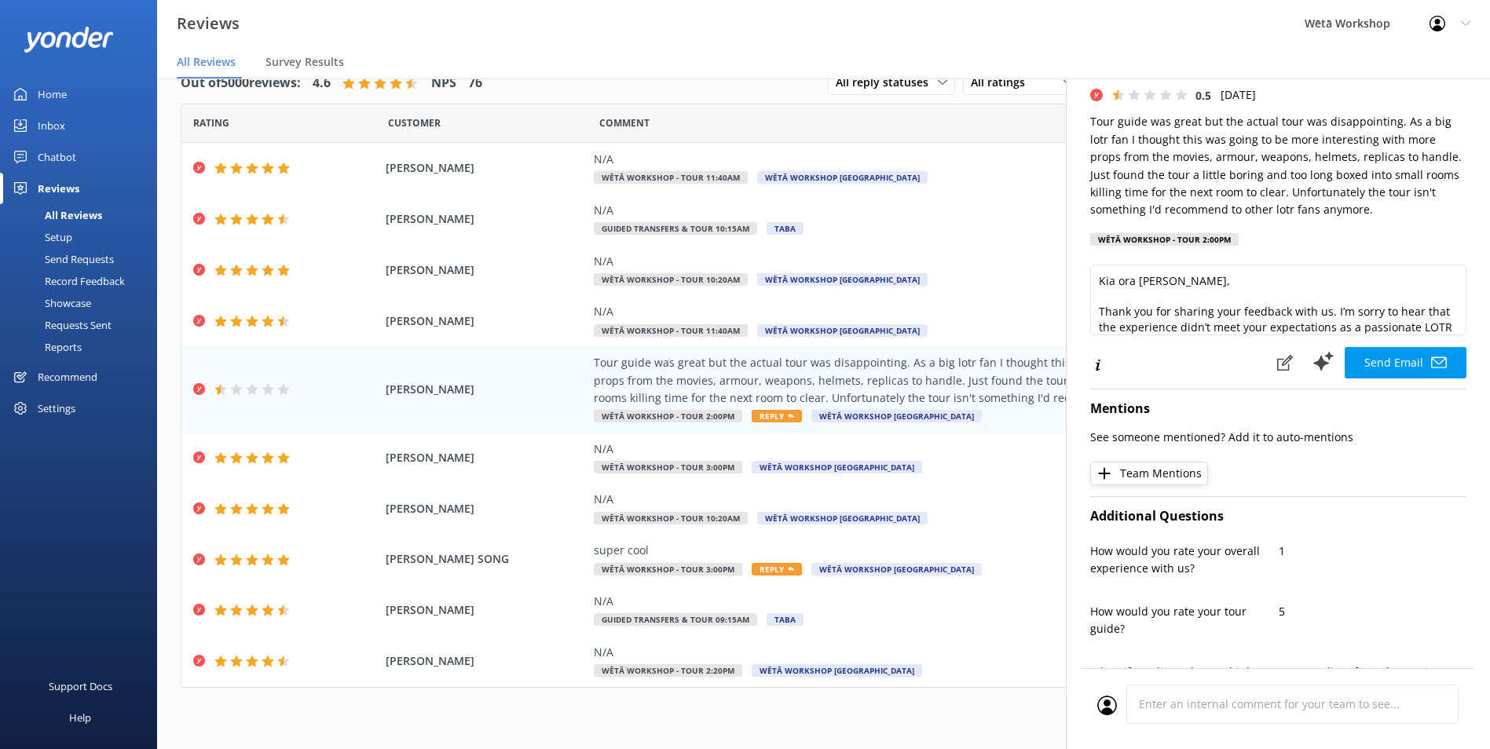
scroll to position [0, 0]
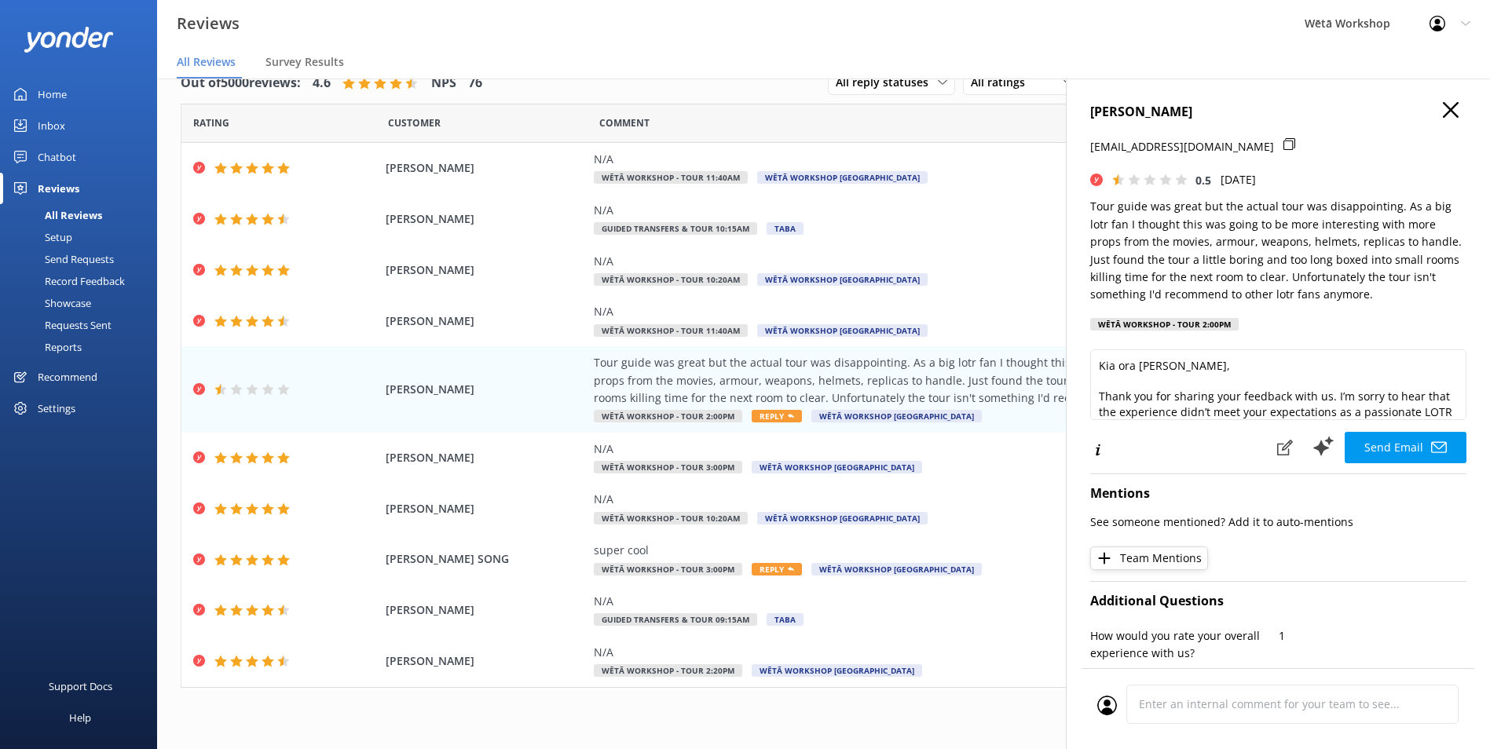
click at [1443, 112] on use "button" at bounding box center [1451, 110] width 16 height 16
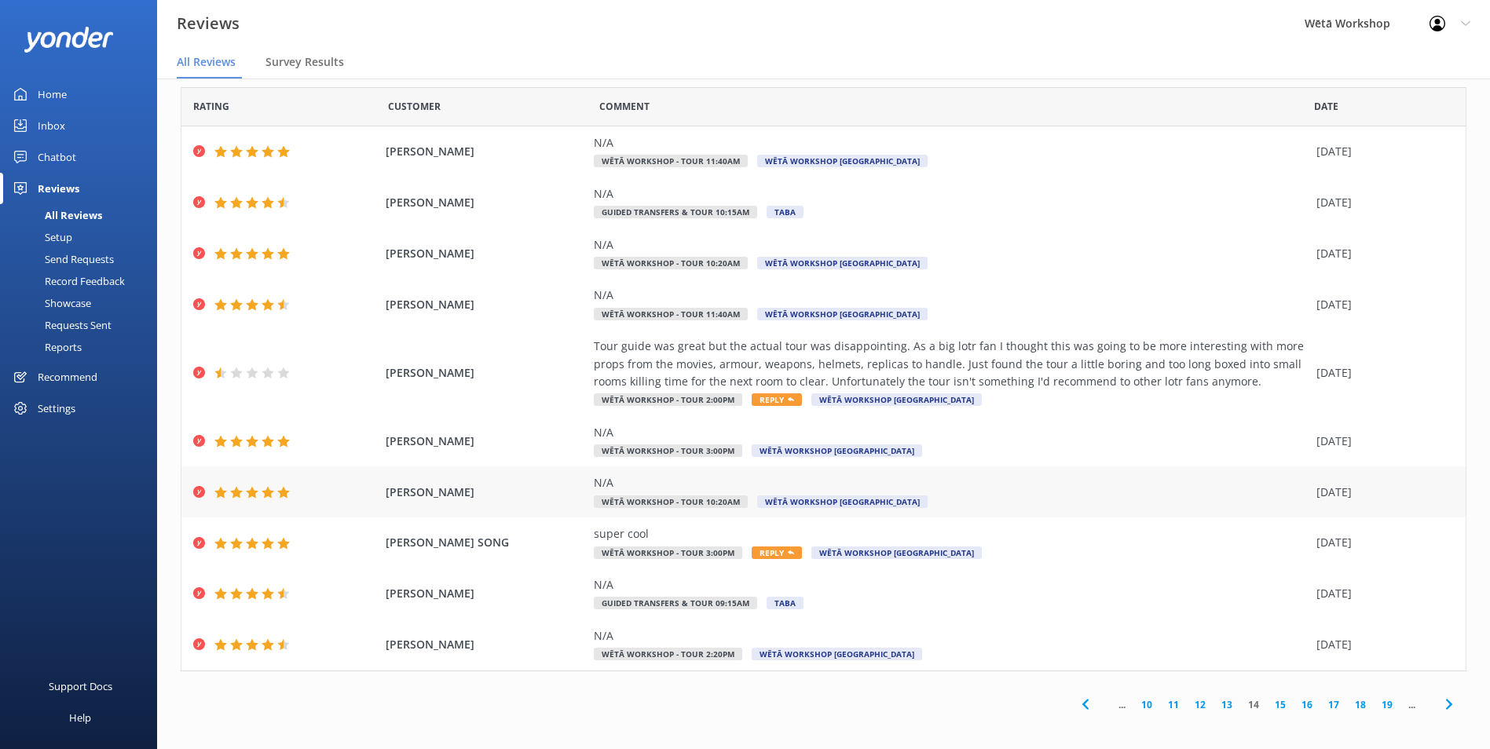
scroll to position [21, 0]
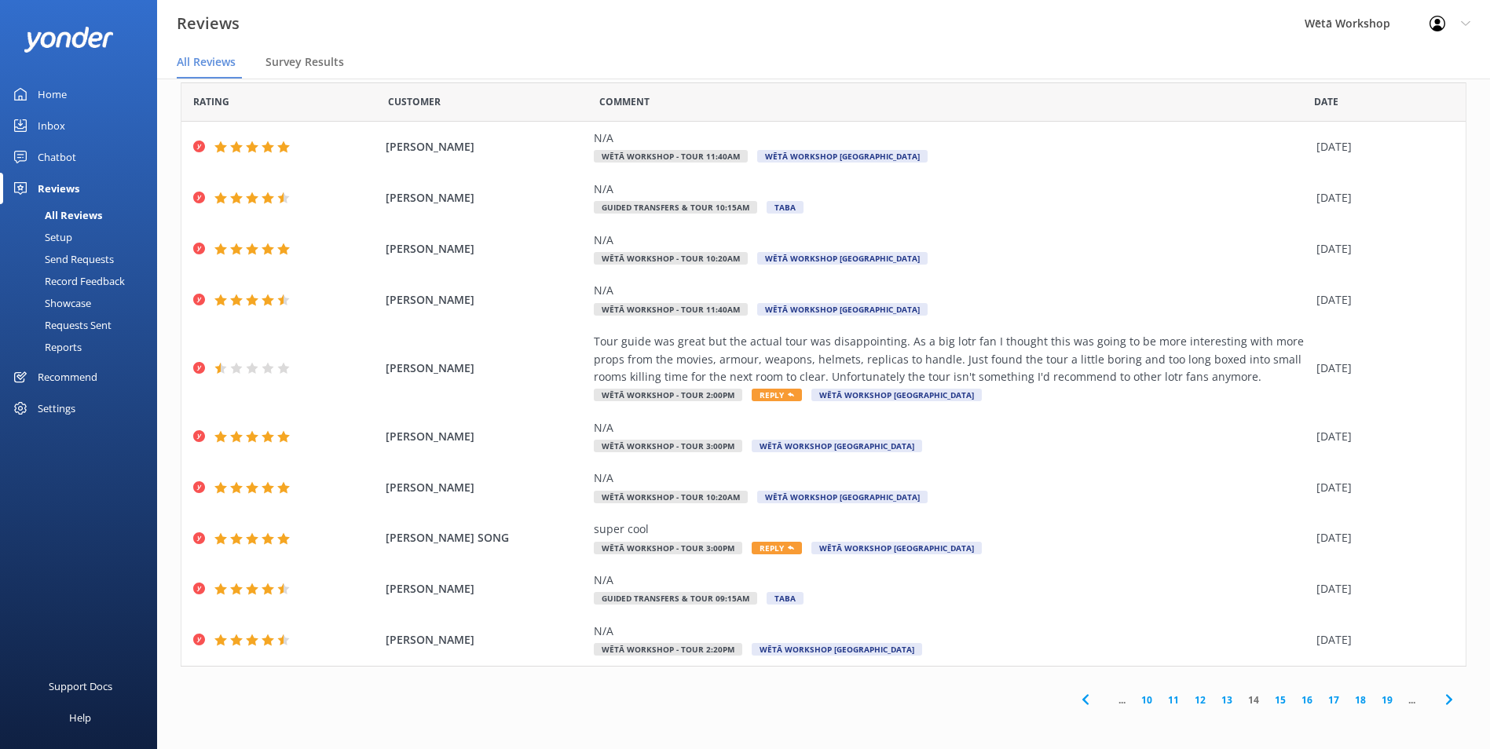
click at [1271, 697] on link "15" at bounding box center [1280, 700] width 27 height 15
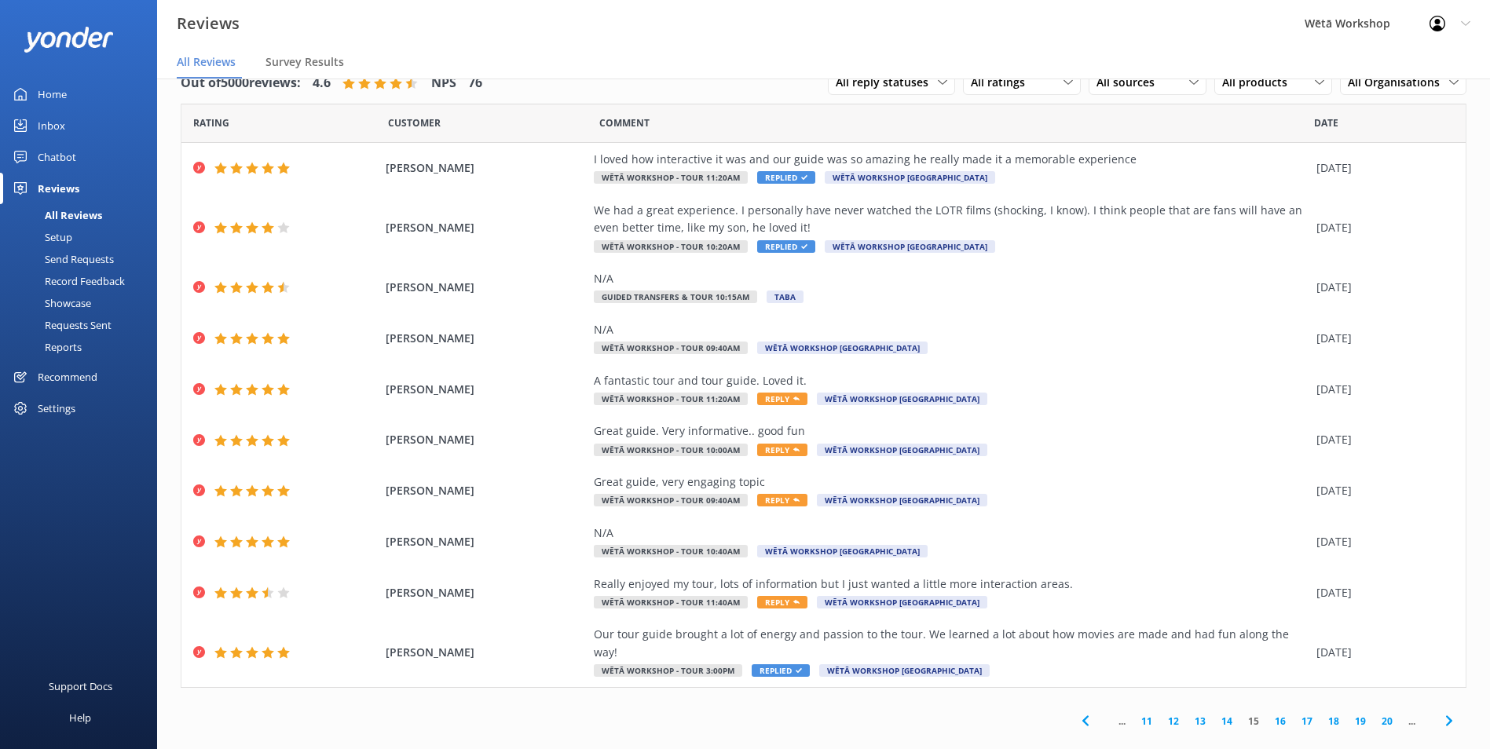
click at [1270, 714] on link "16" at bounding box center [1280, 721] width 27 height 15
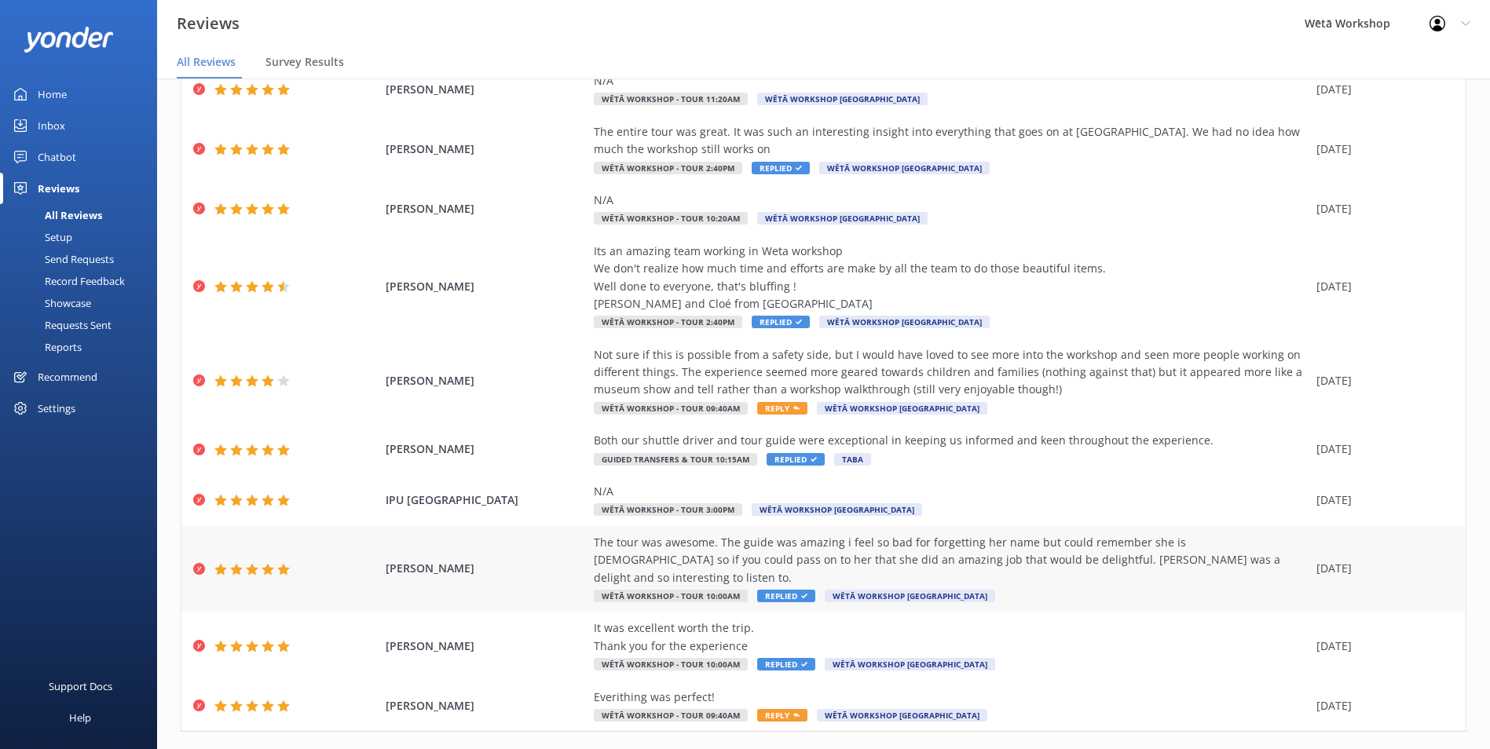
scroll to position [126, 0]
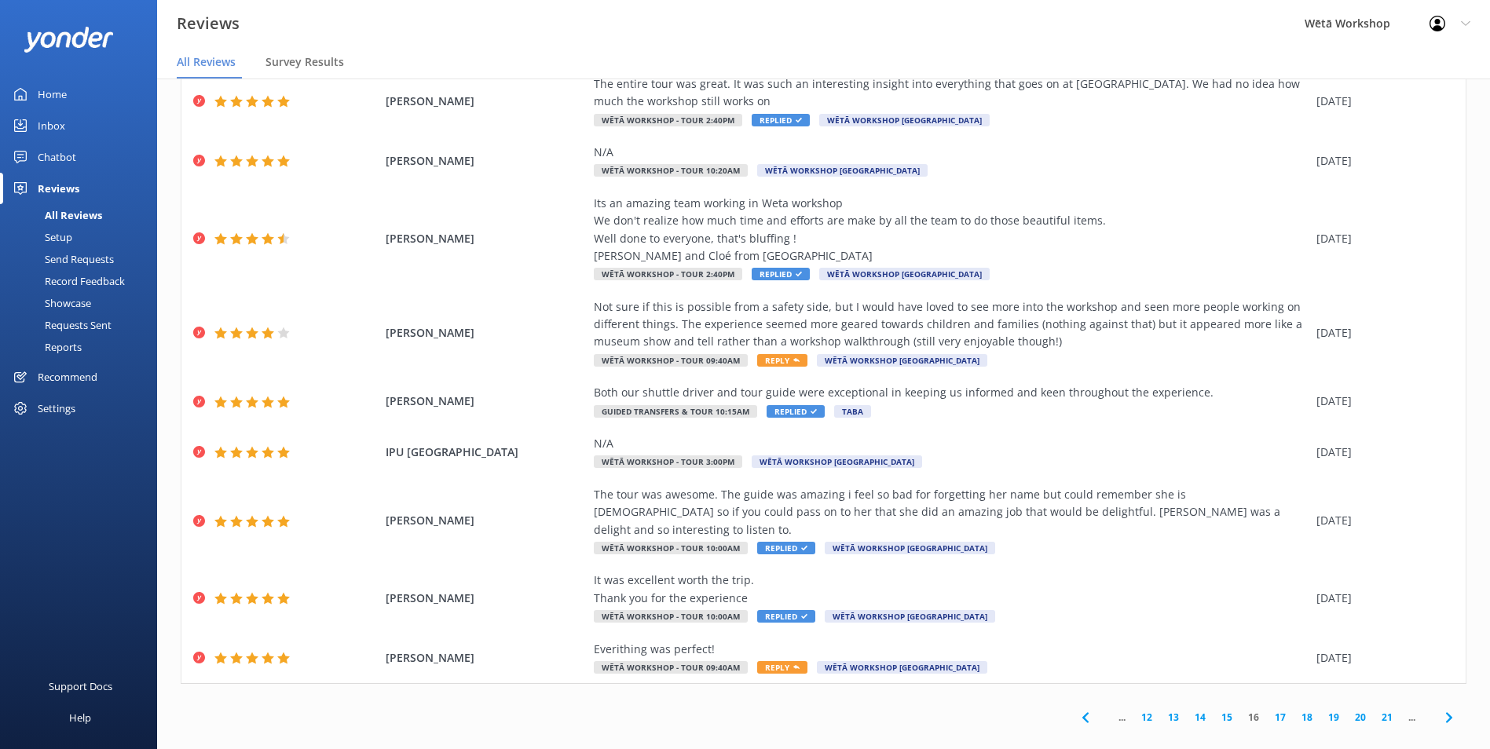
click at [1267, 710] on link "17" at bounding box center [1280, 717] width 27 height 15
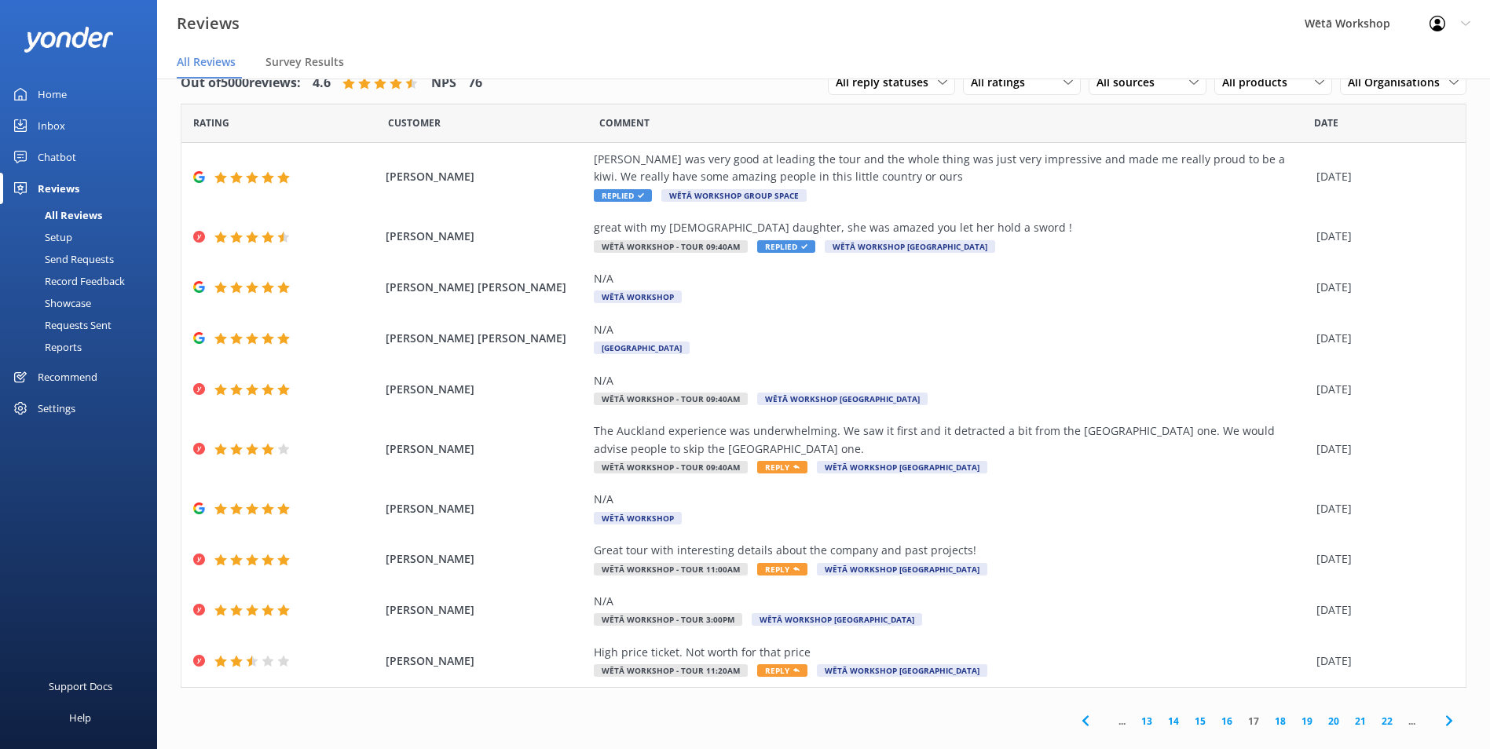
click at [1267, 722] on link "18" at bounding box center [1280, 721] width 27 height 15
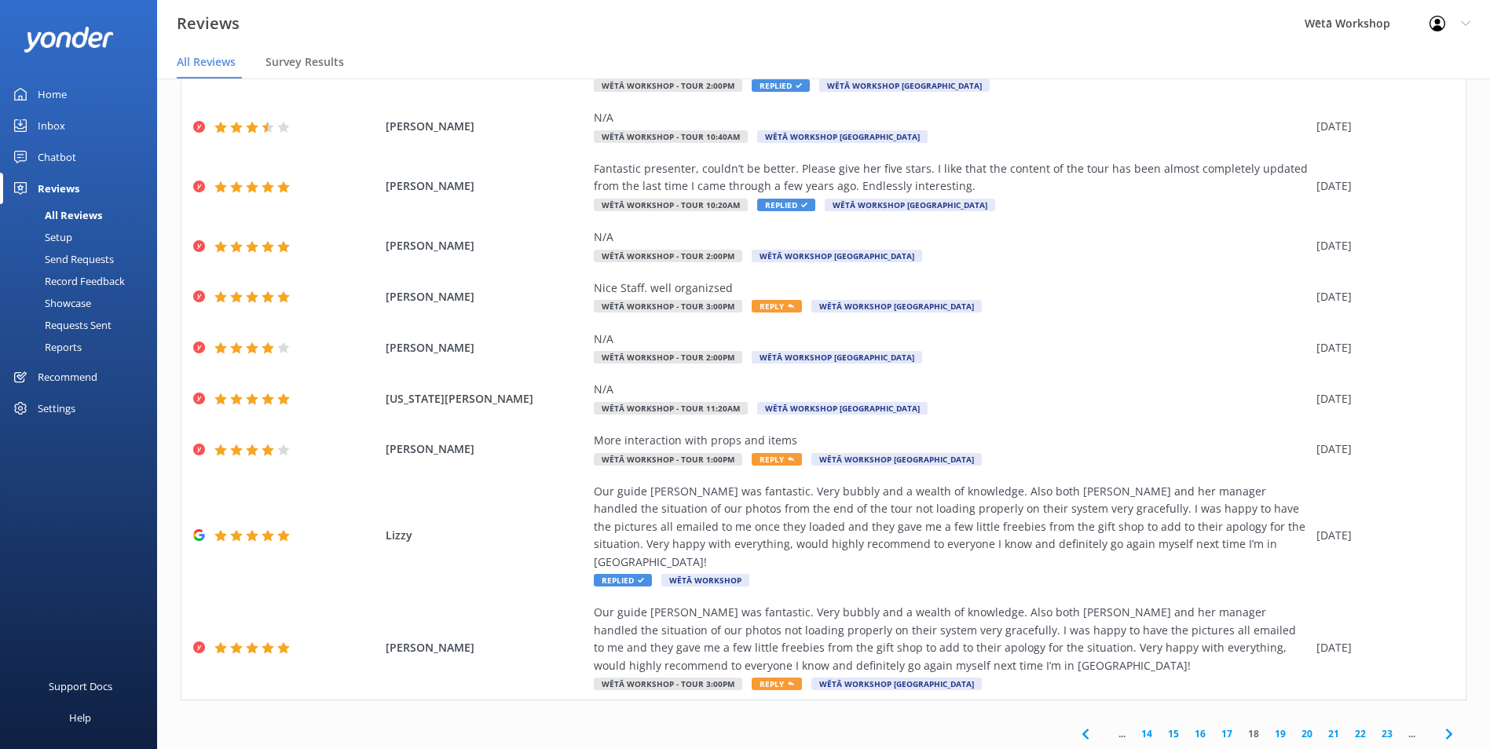
scroll to position [126, 0]
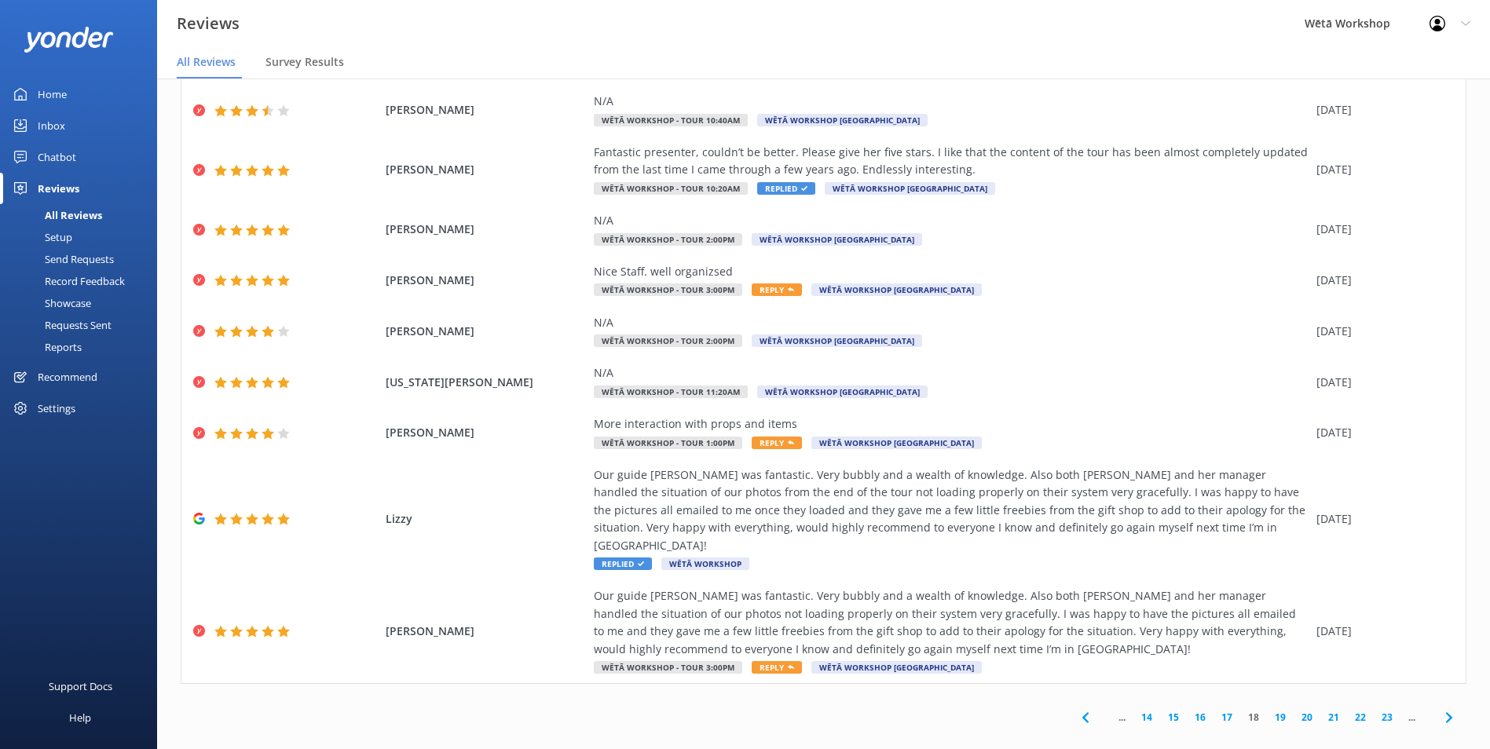
click at [1270, 710] on link "19" at bounding box center [1280, 717] width 27 height 15
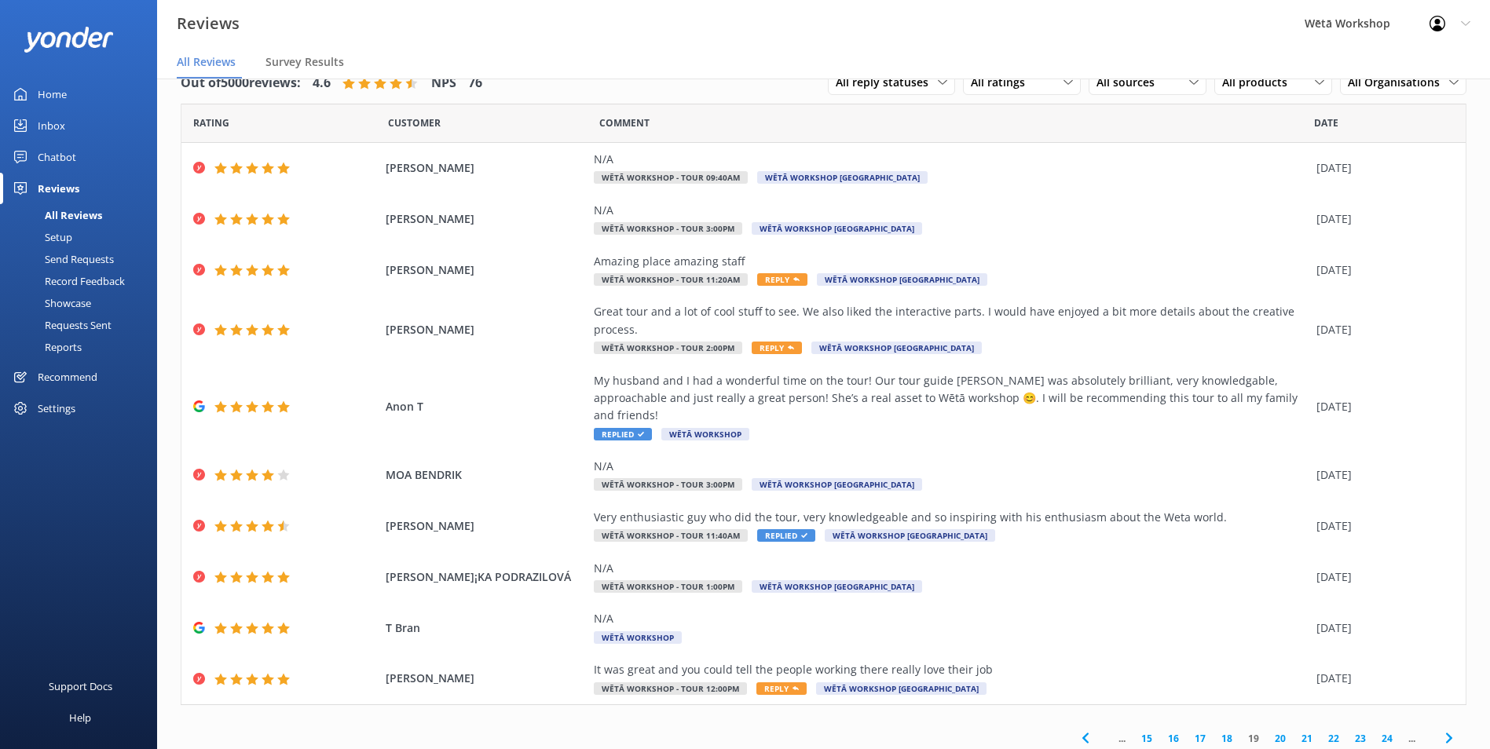
click at [1271, 731] on link "20" at bounding box center [1280, 738] width 27 height 15
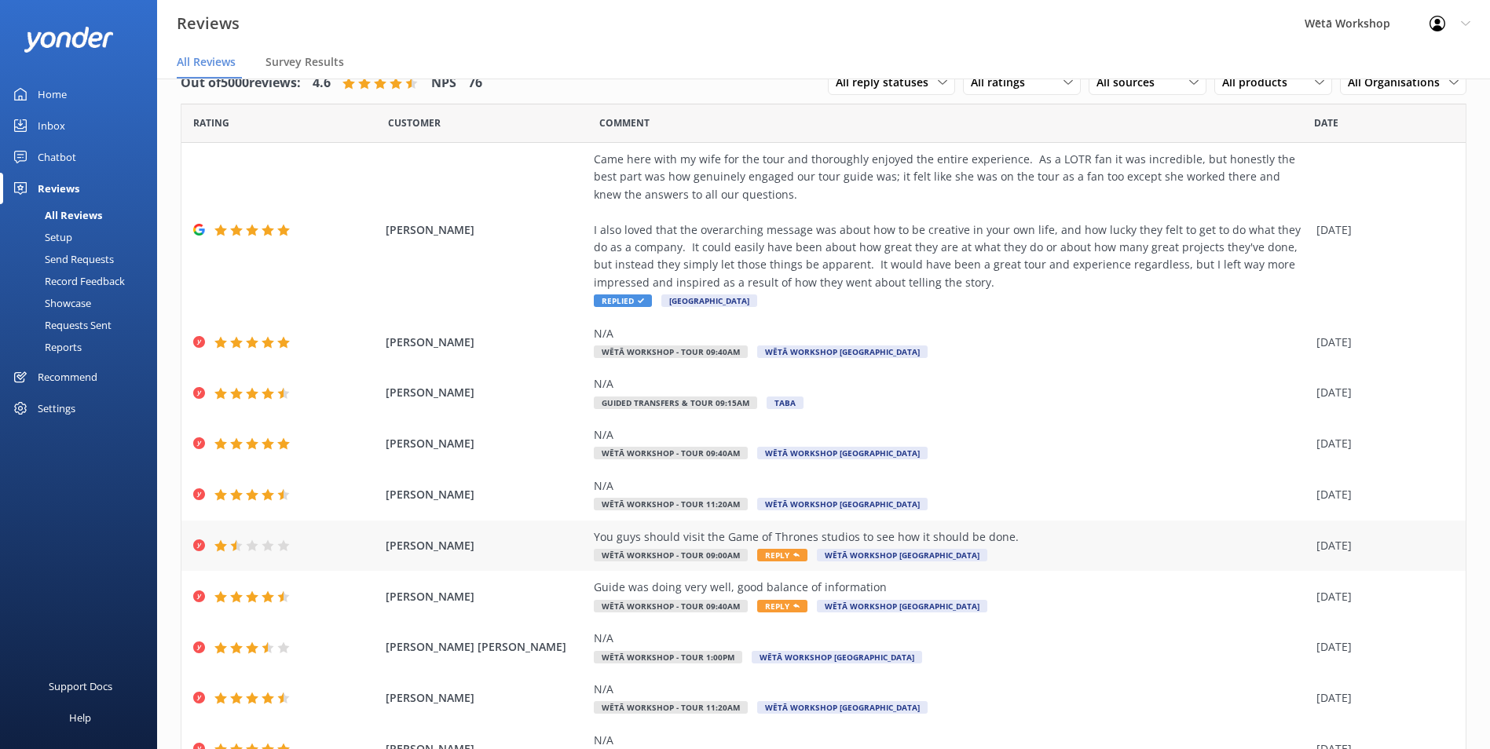
click at [449, 553] on span "[PERSON_NAME]" at bounding box center [486, 545] width 200 height 17
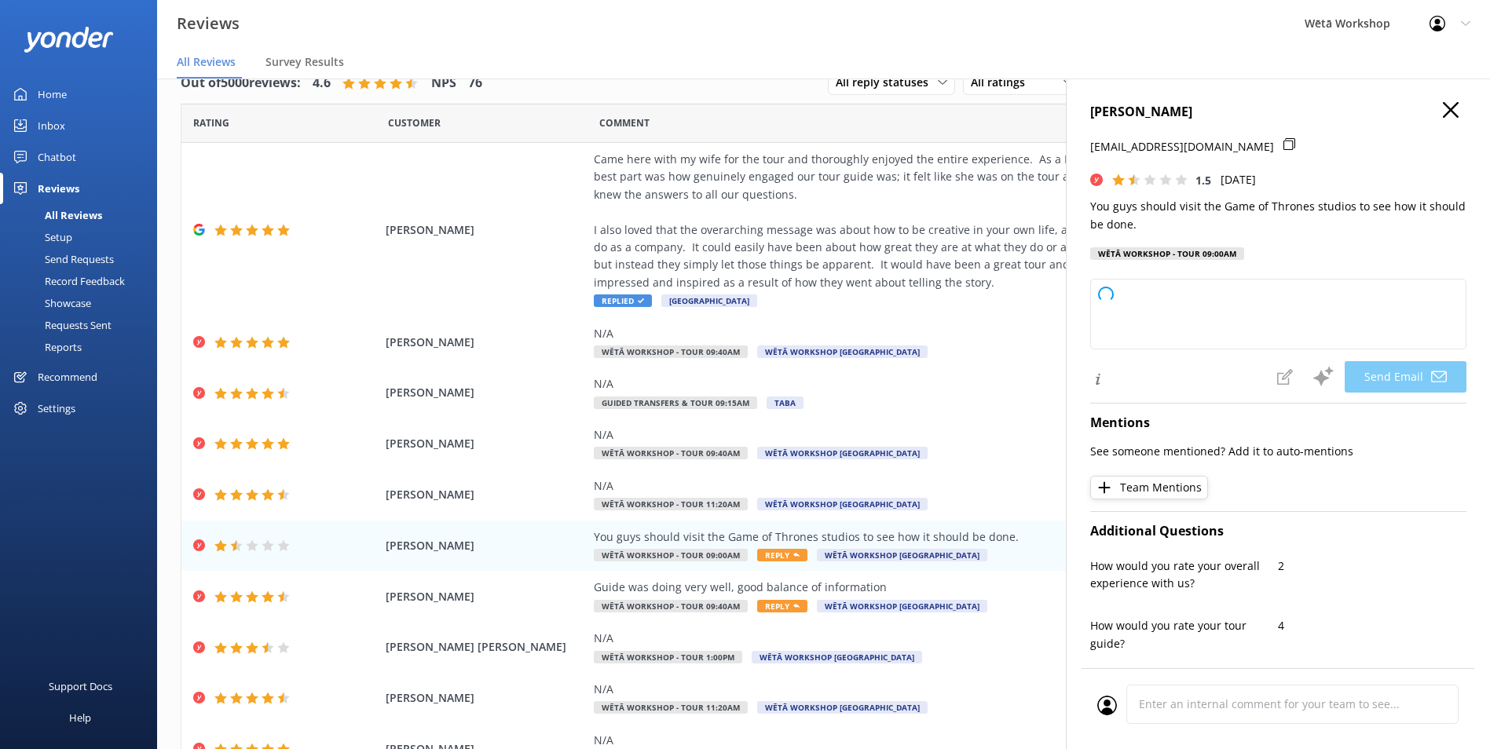
type textarea "Kia [PERSON_NAME], Thank you for taking the time to share your feedback with us…"
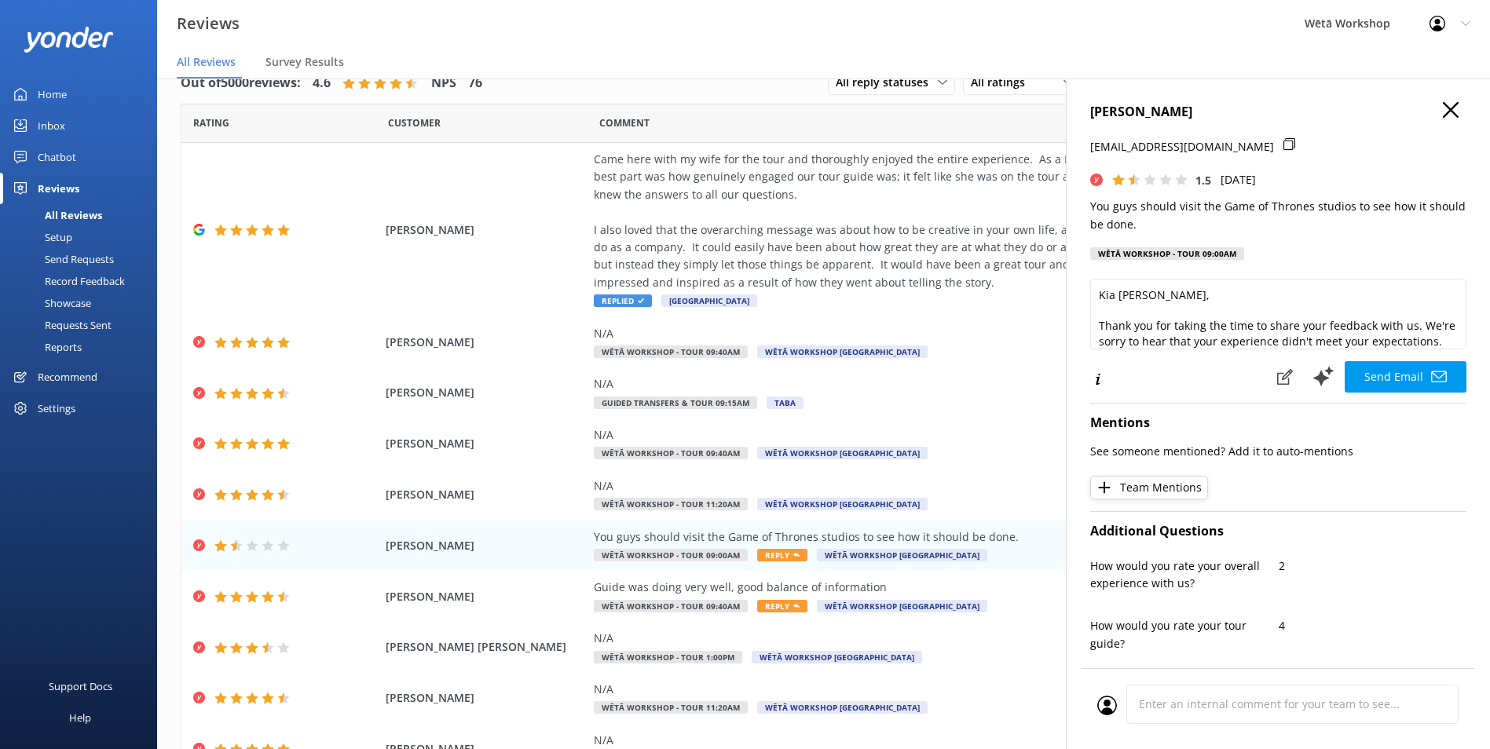
click at [1443, 109] on icon "button" at bounding box center [1451, 110] width 16 height 16
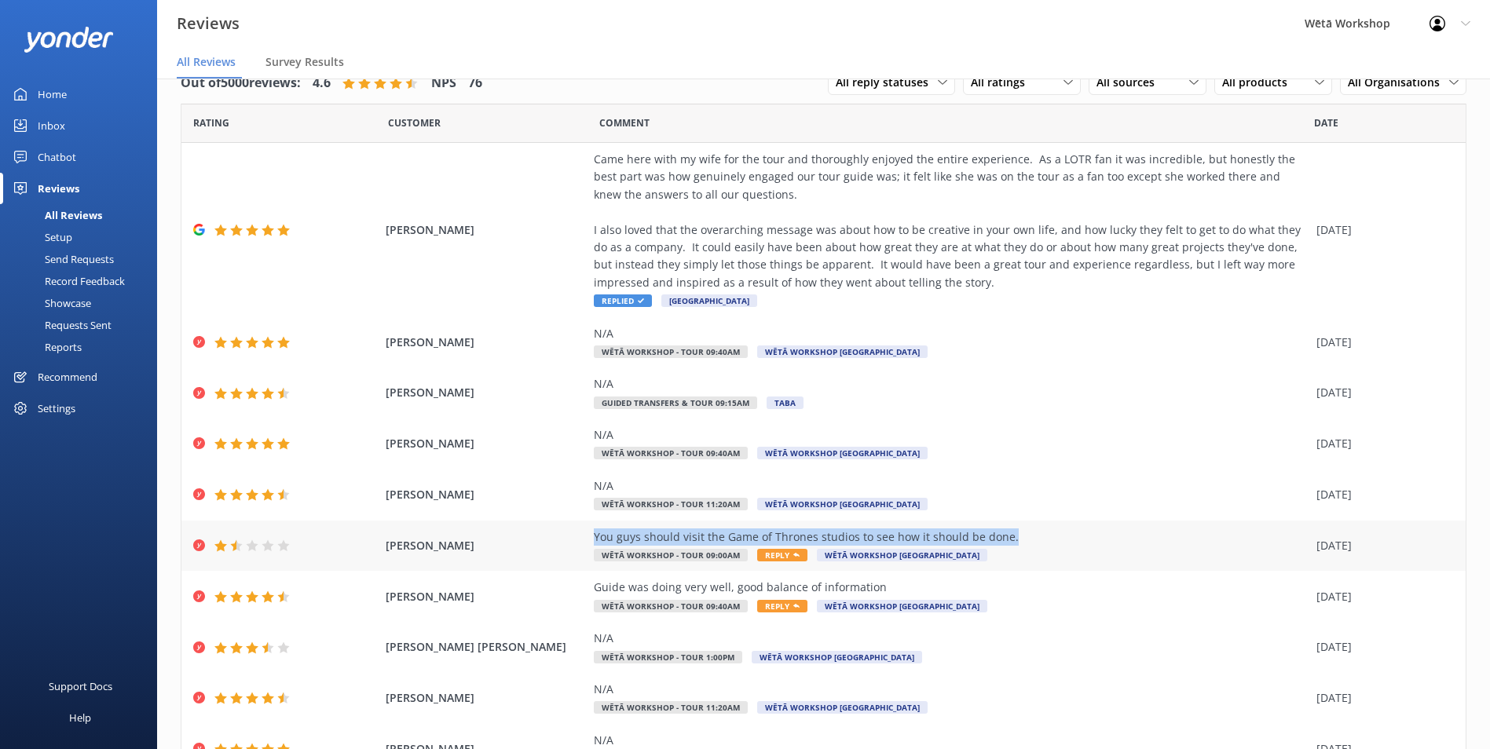
drag, startPoint x: 1004, startPoint y: 536, endPoint x: 586, endPoint y: 533, distance: 417.9
click at [594, 533] on div "You guys should visit the Game of Thrones studios to see how it should be done." at bounding box center [951, 537] width 715 height 17
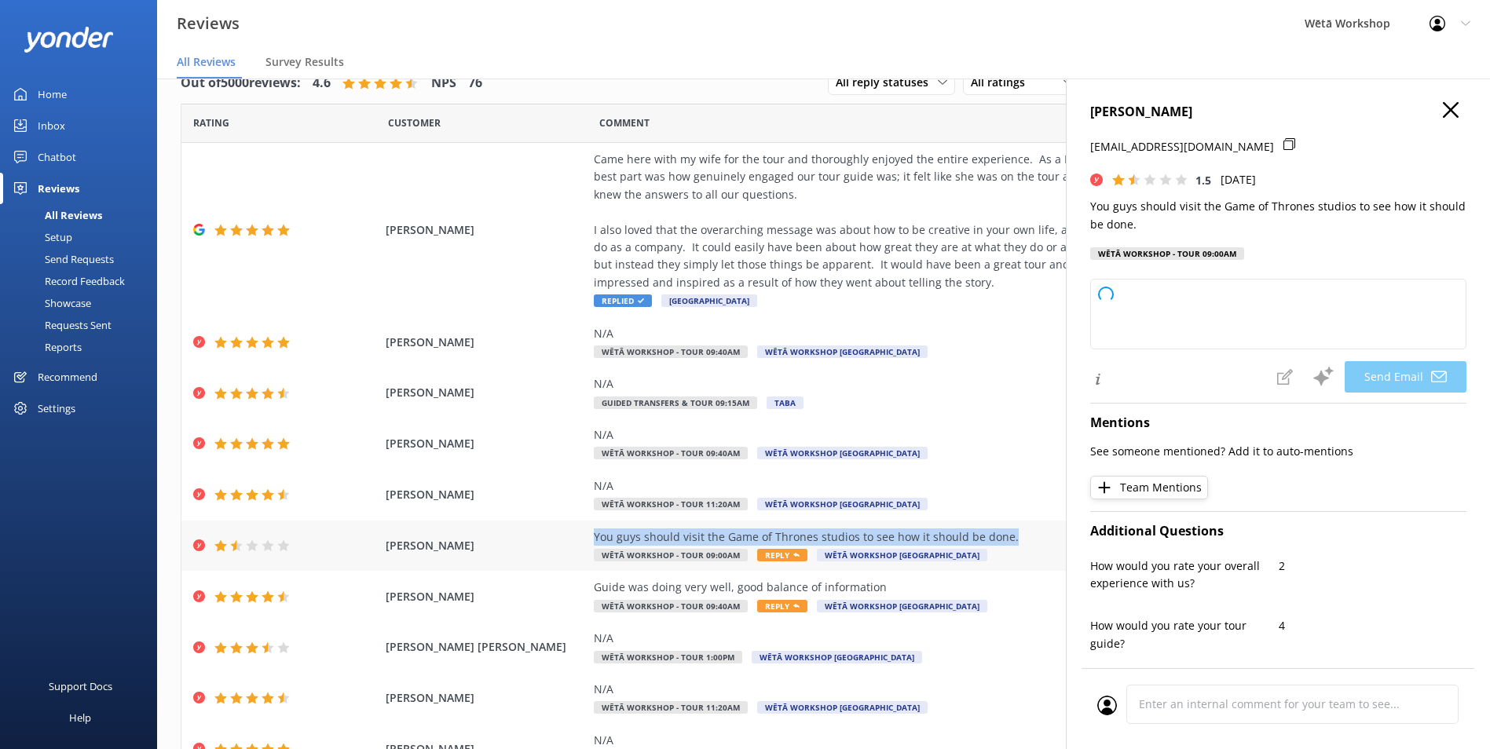
copy div "You guys should visit the Game of Thrones studios to see how it should be done."
type textarea "Kia [PERSON_NAME], Thank you for sharing your thoughts with us. We’re sorry to …"
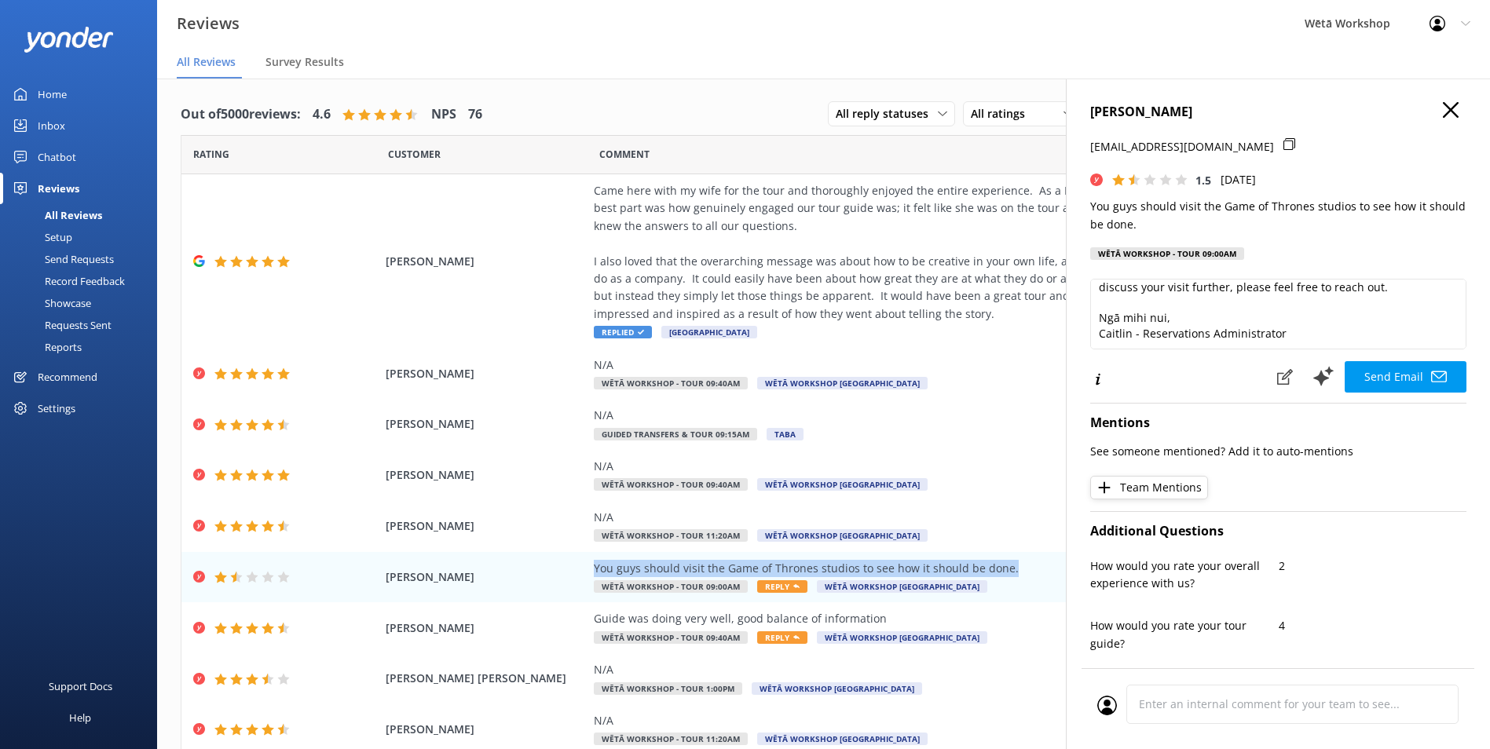
click at [1443, 103] on icon "button" at bounding box center [1451, 110] width 16 height 16
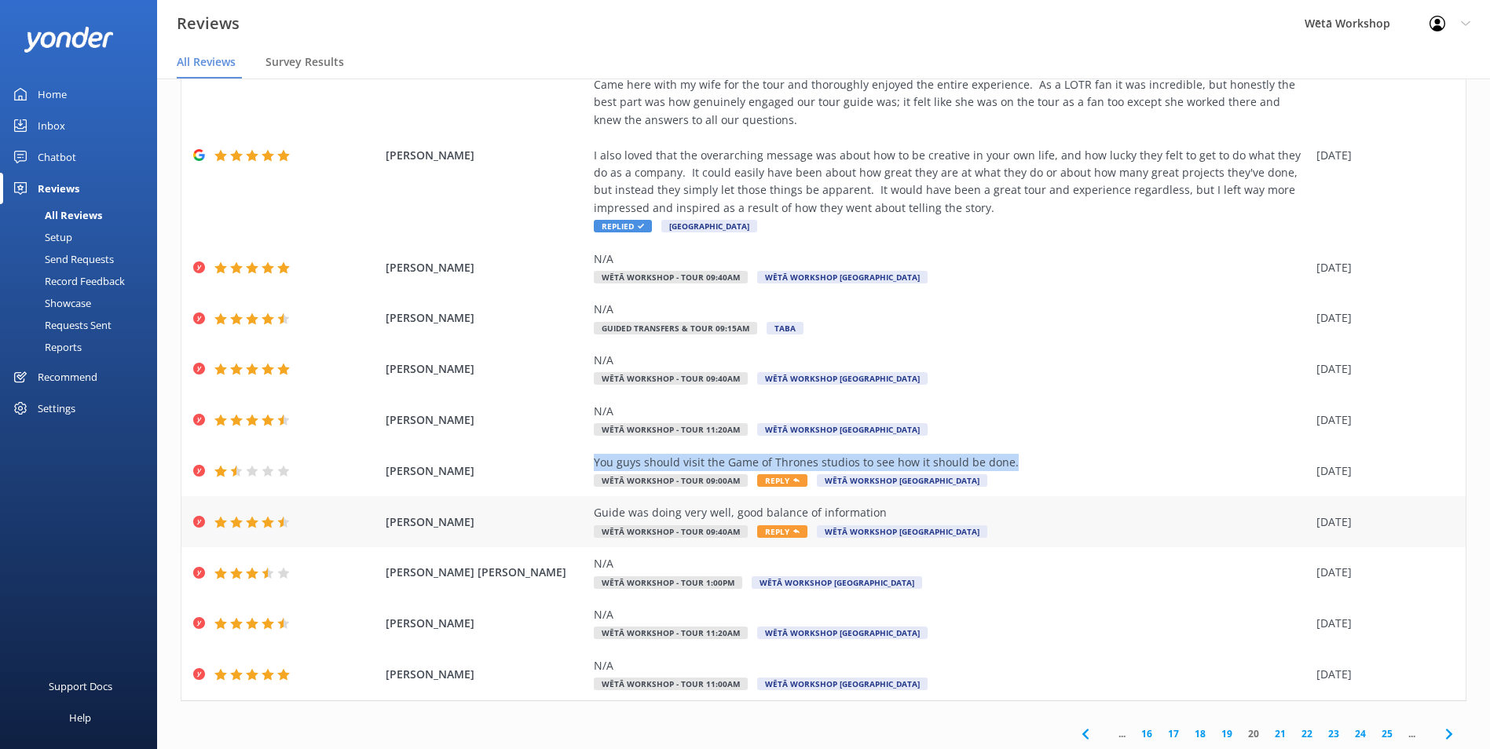
scroll to position [109, 0]
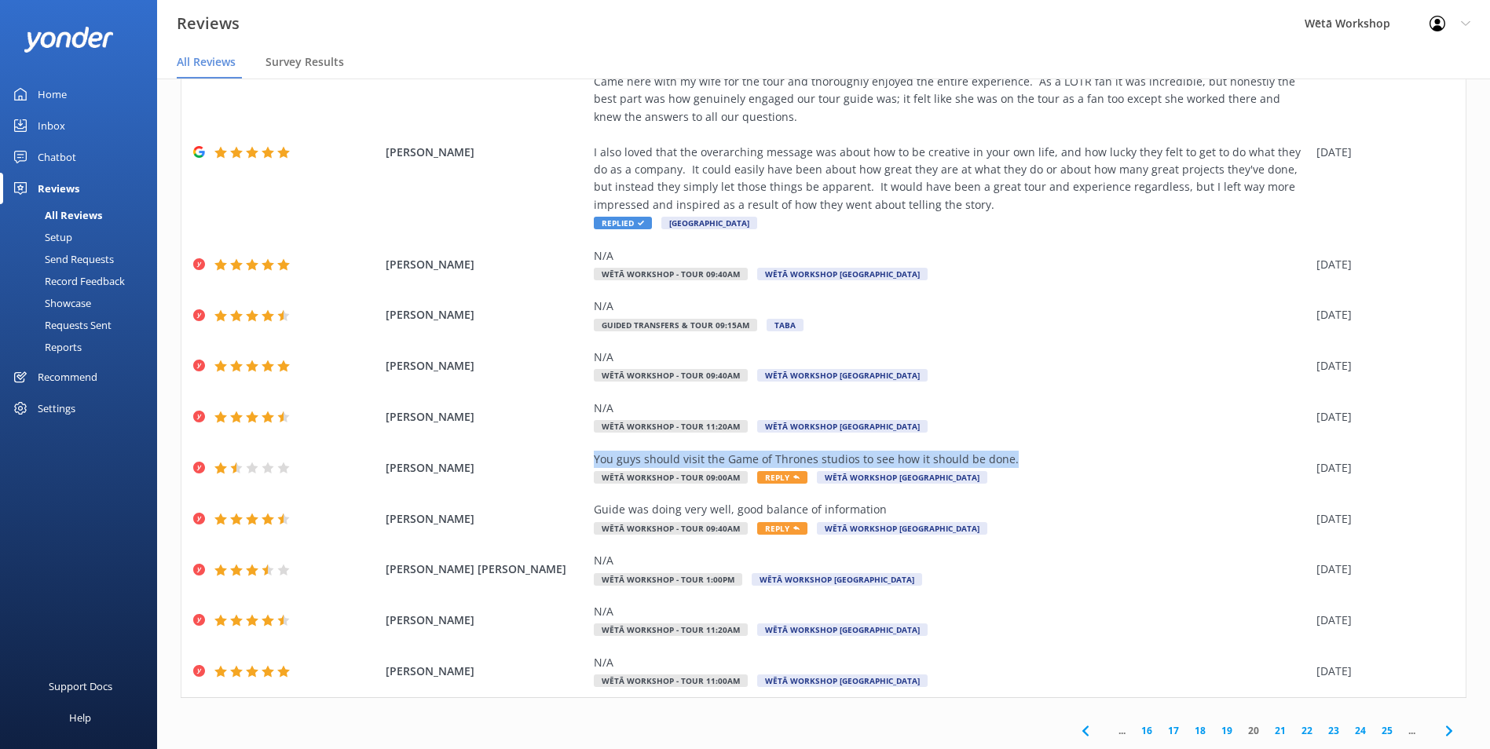
click at [1270, 733] on link "21" at bounding box center [1280, 730] width 27 height 15
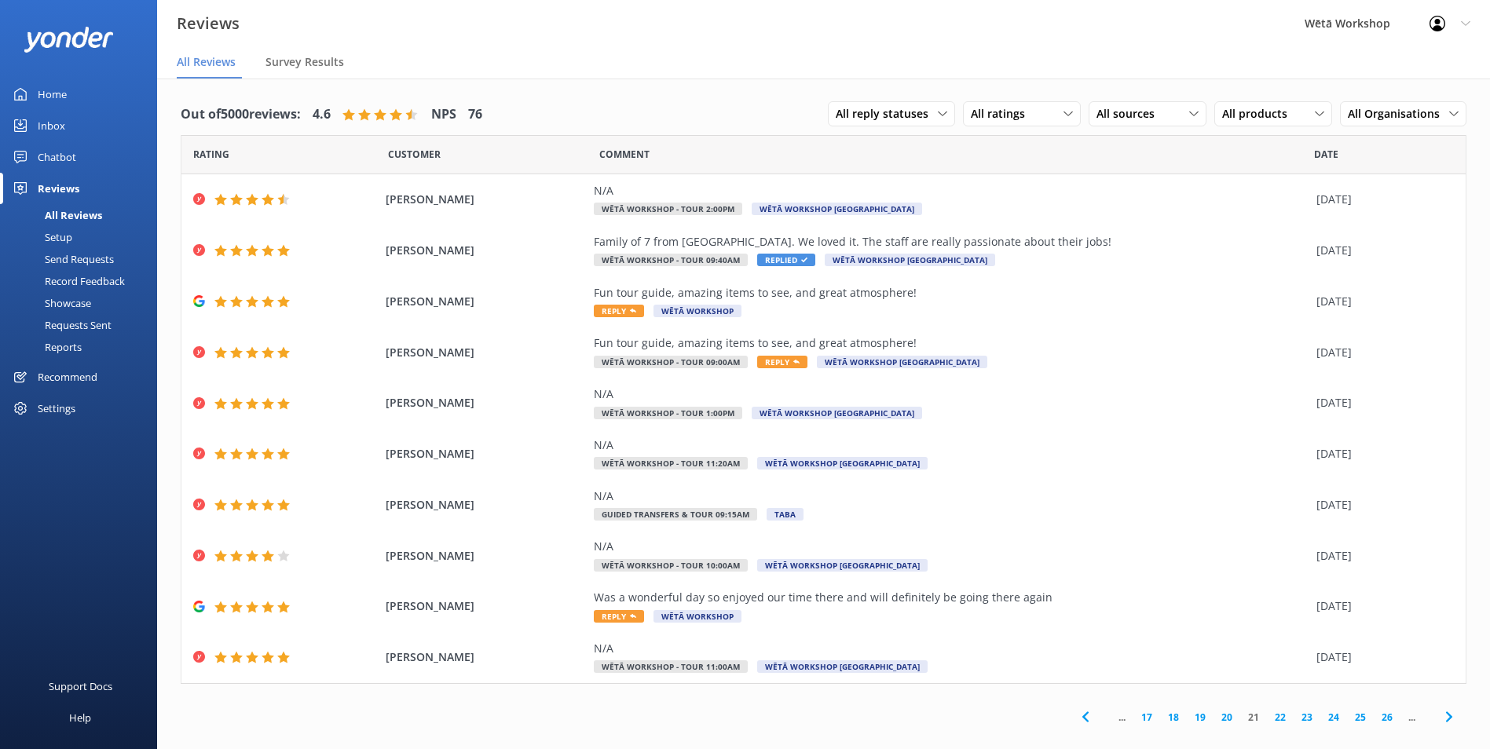
click at [1281, 716] on link "22" at bounding box center [1280, 717] width 27 height 15
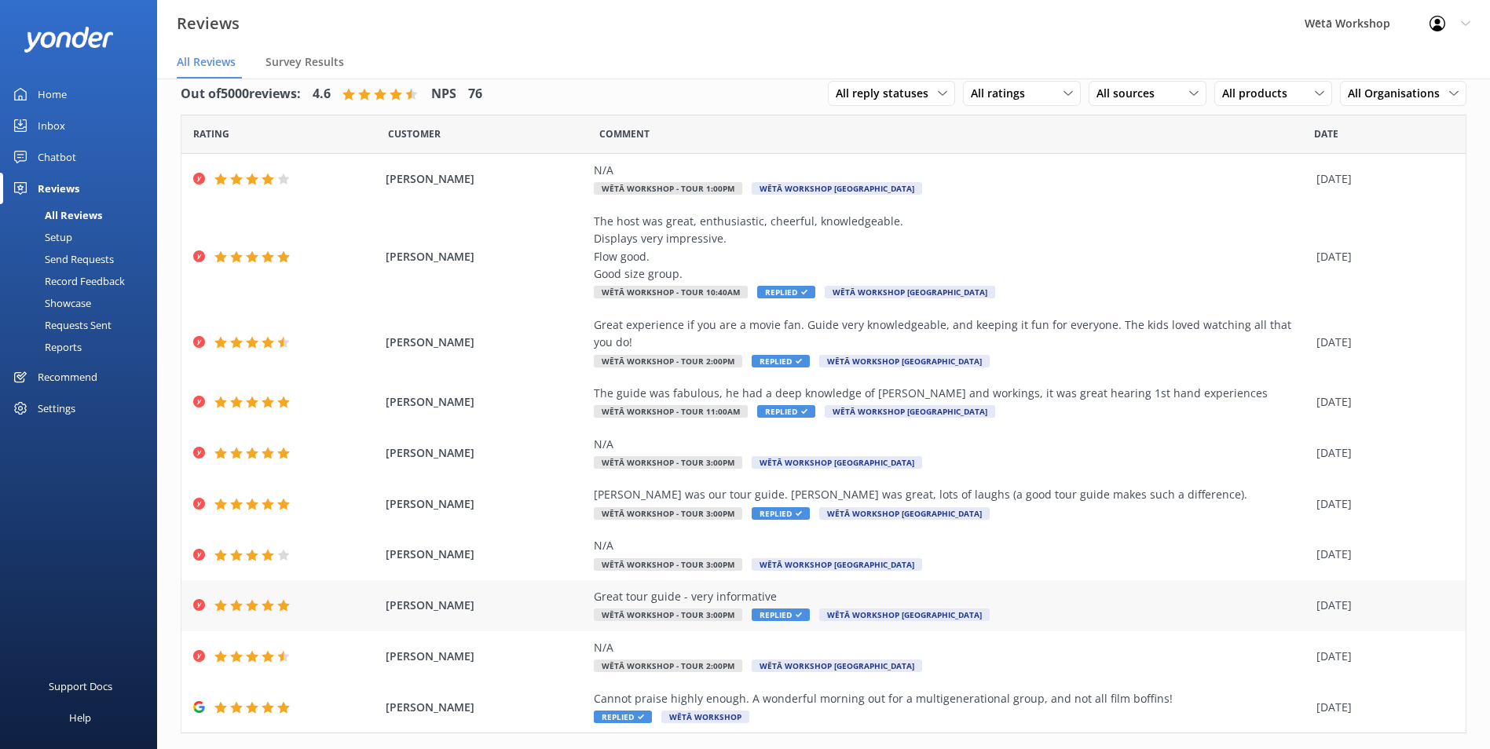
scroll to position [38, 0]
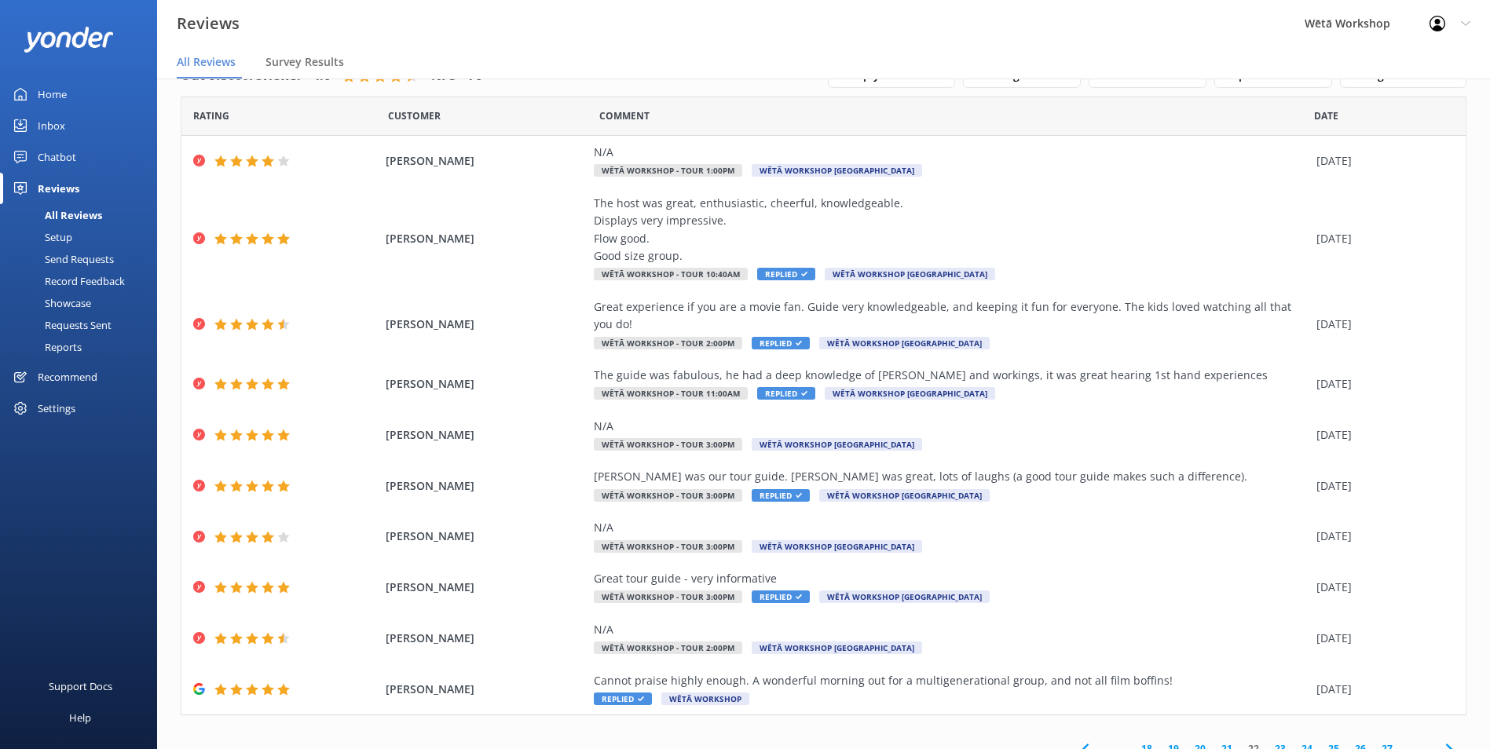
click at [1267, 741] on link "23" at bounding box center [1280, 748] width 27 height 15
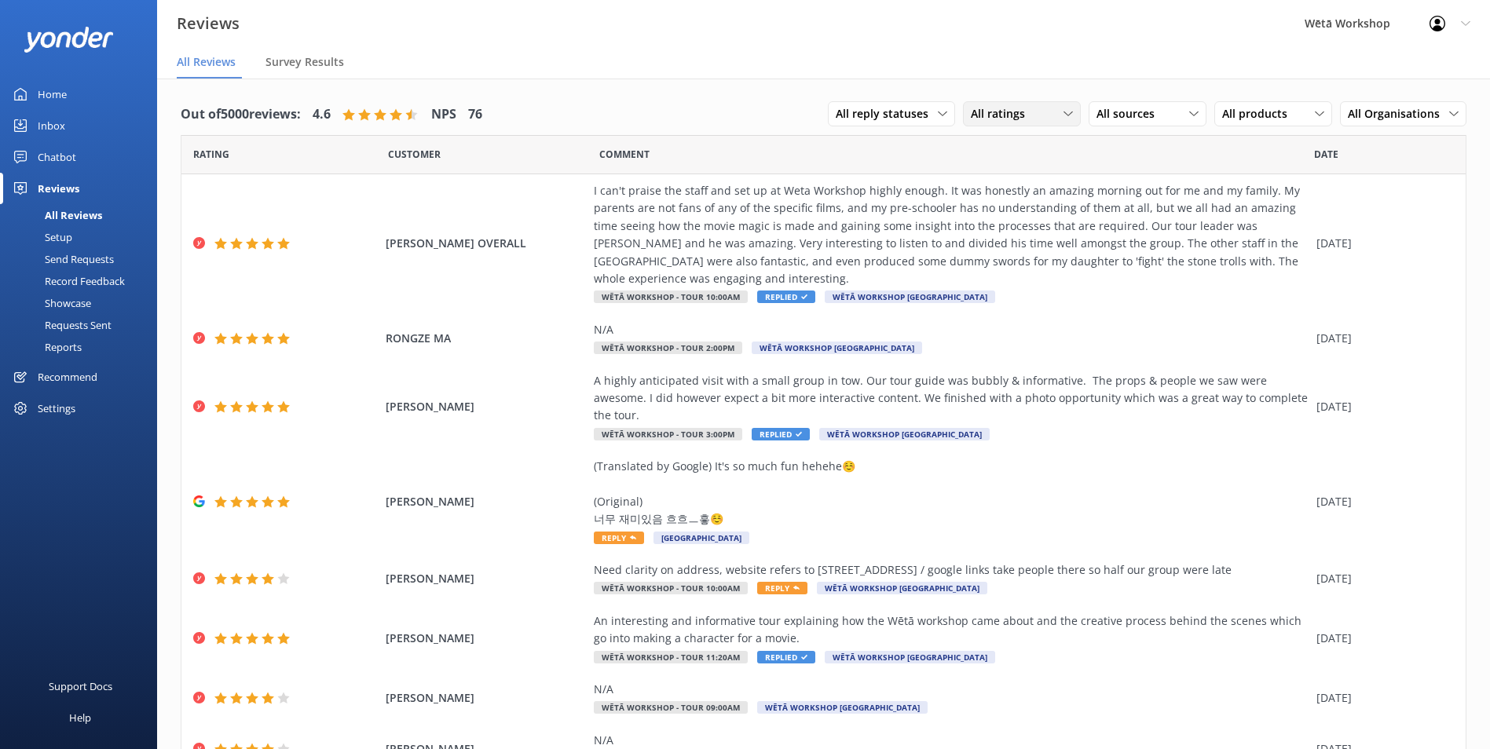
click at [1023, 114] on span "All ratings" at bounding box center [1003, 113] width 64 height 17
click at [1036, 243] on div "Detractors" at bounding box center [1022, 242] width 72 height 16
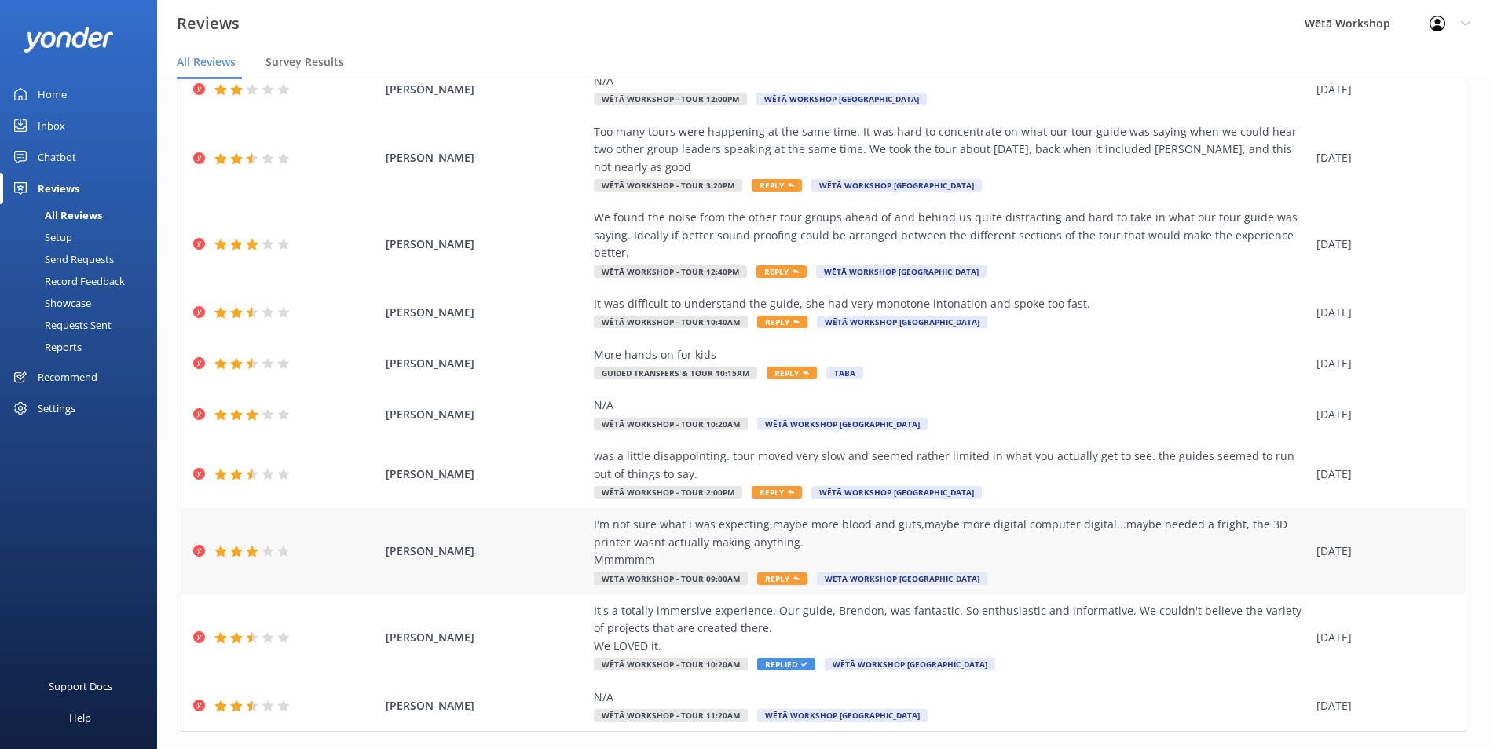
scroll to position [126, 0]
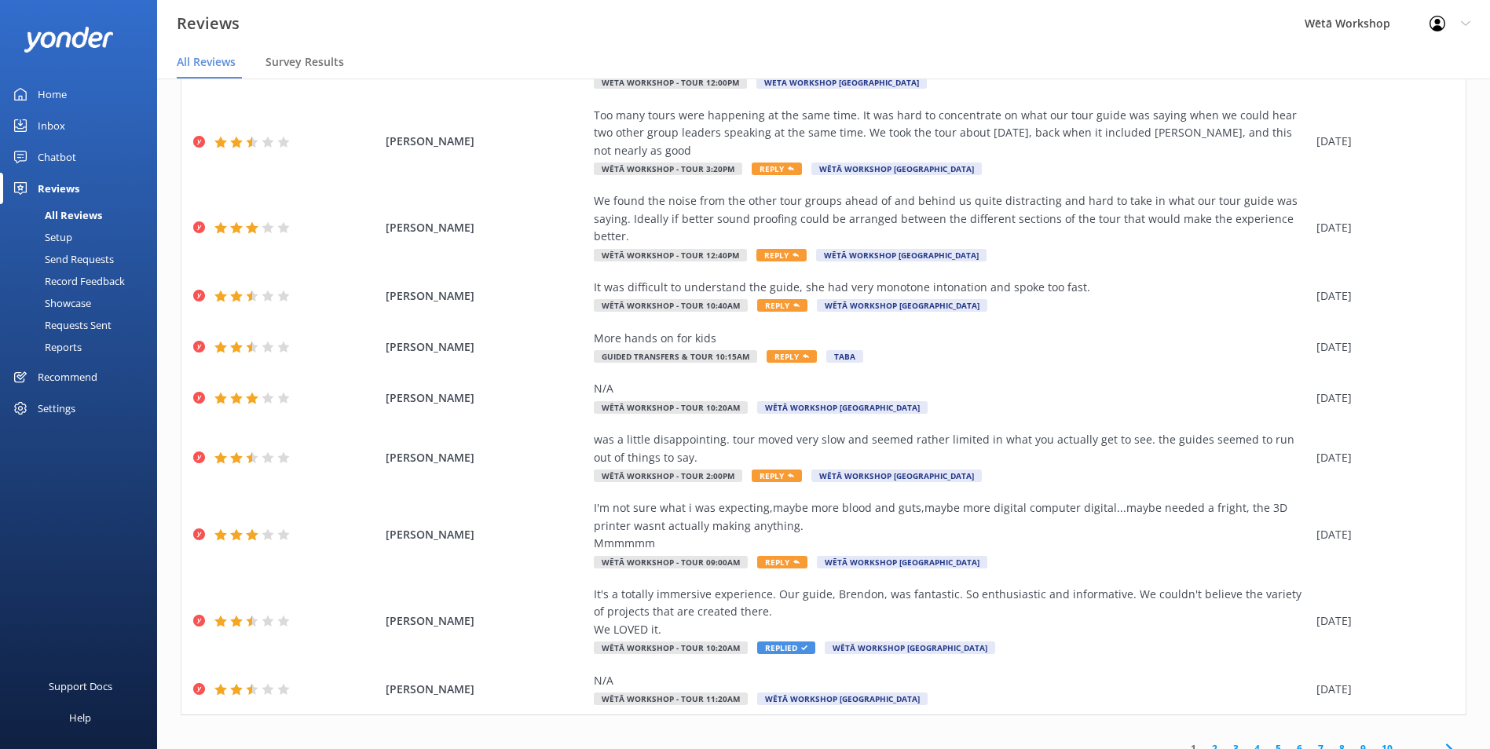
click at [1204, 741] on link "2" at bounding box center [1214, 748] width 21 height 15
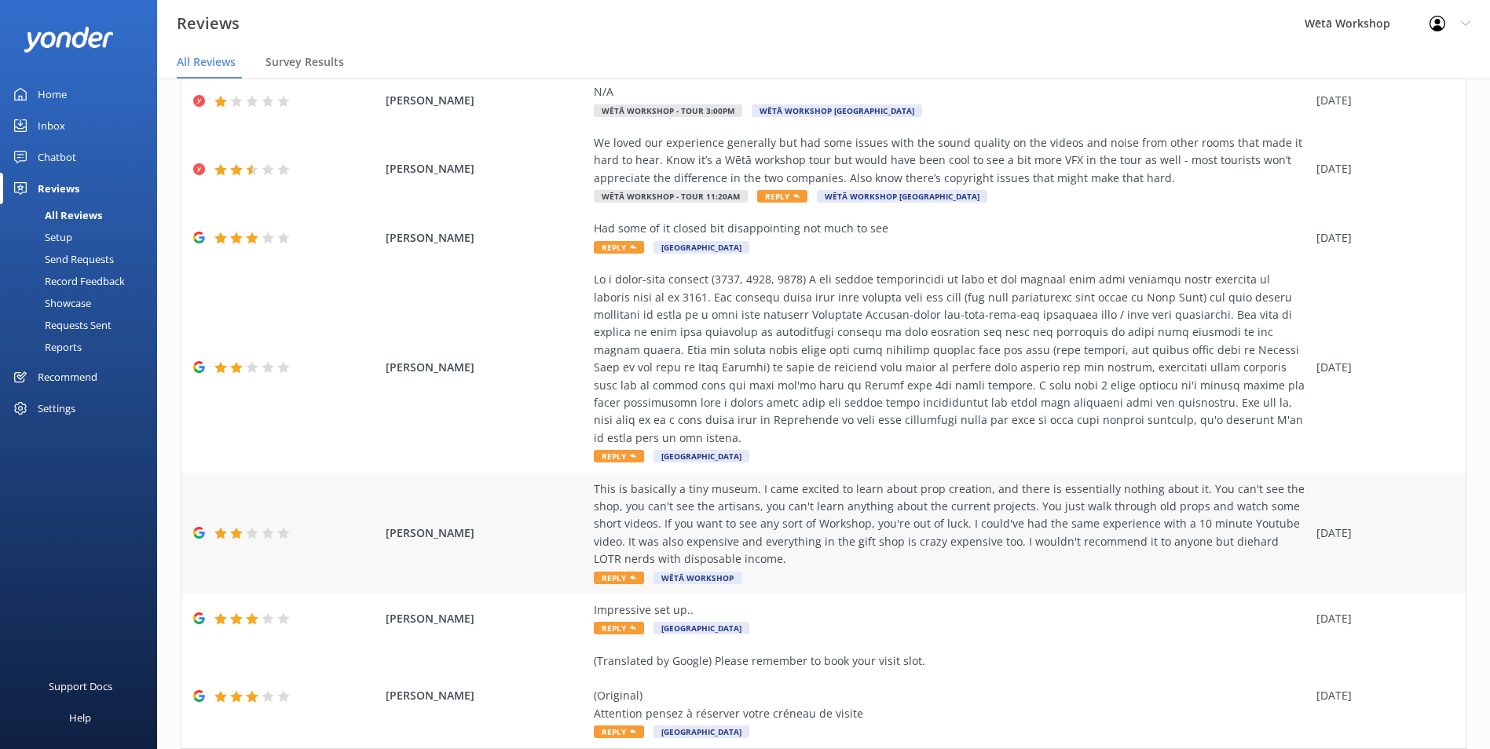
scroll to position [314, 0]
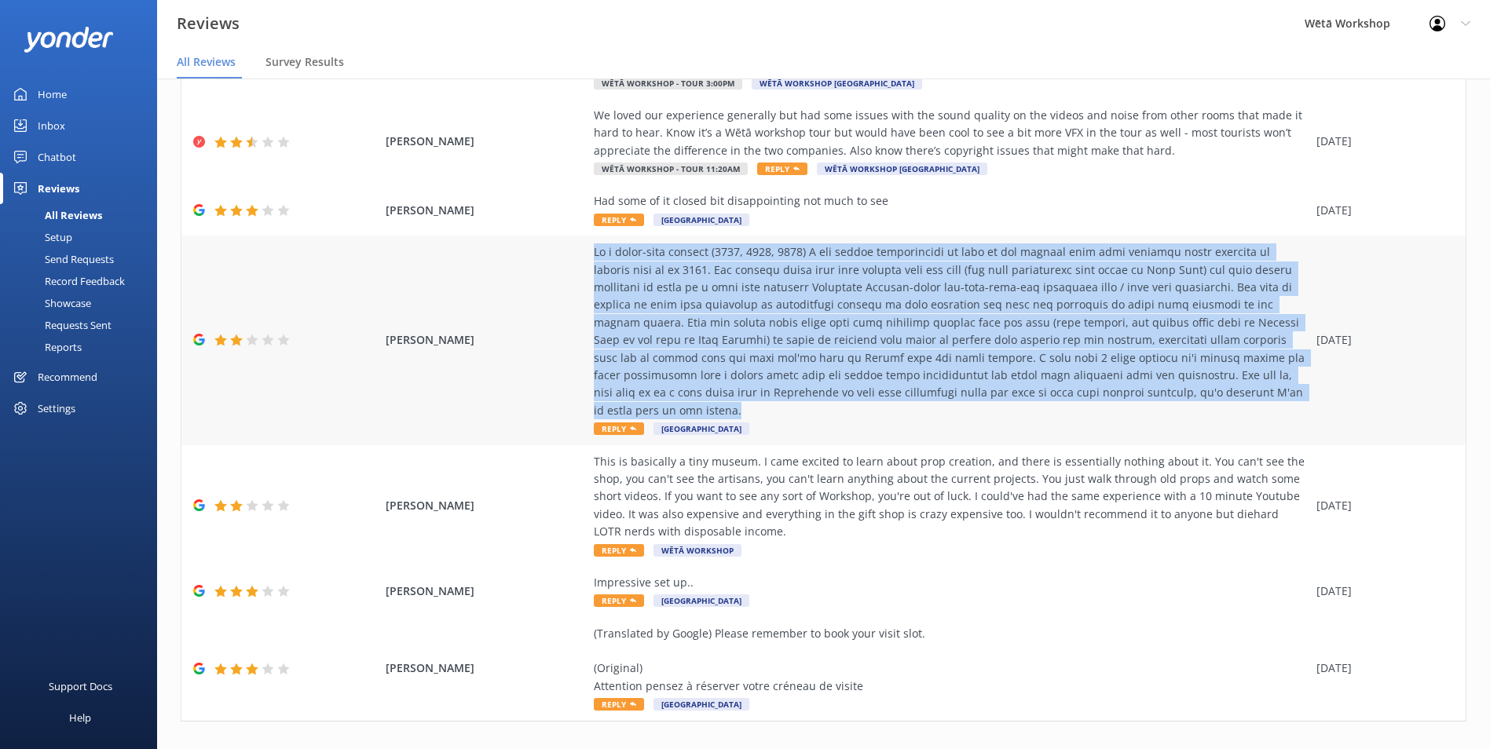
drag, startPoint x: 584, startPoint y: 254, endPoint x: 1283, endPoint y: 392, distance: 713.2
click at [1283, 392] on div "[PERSON_NAME] Reply [GEOGRAPHIC_DATA] [DATE]" at bounding box center [823, 340] width 1284 height 209
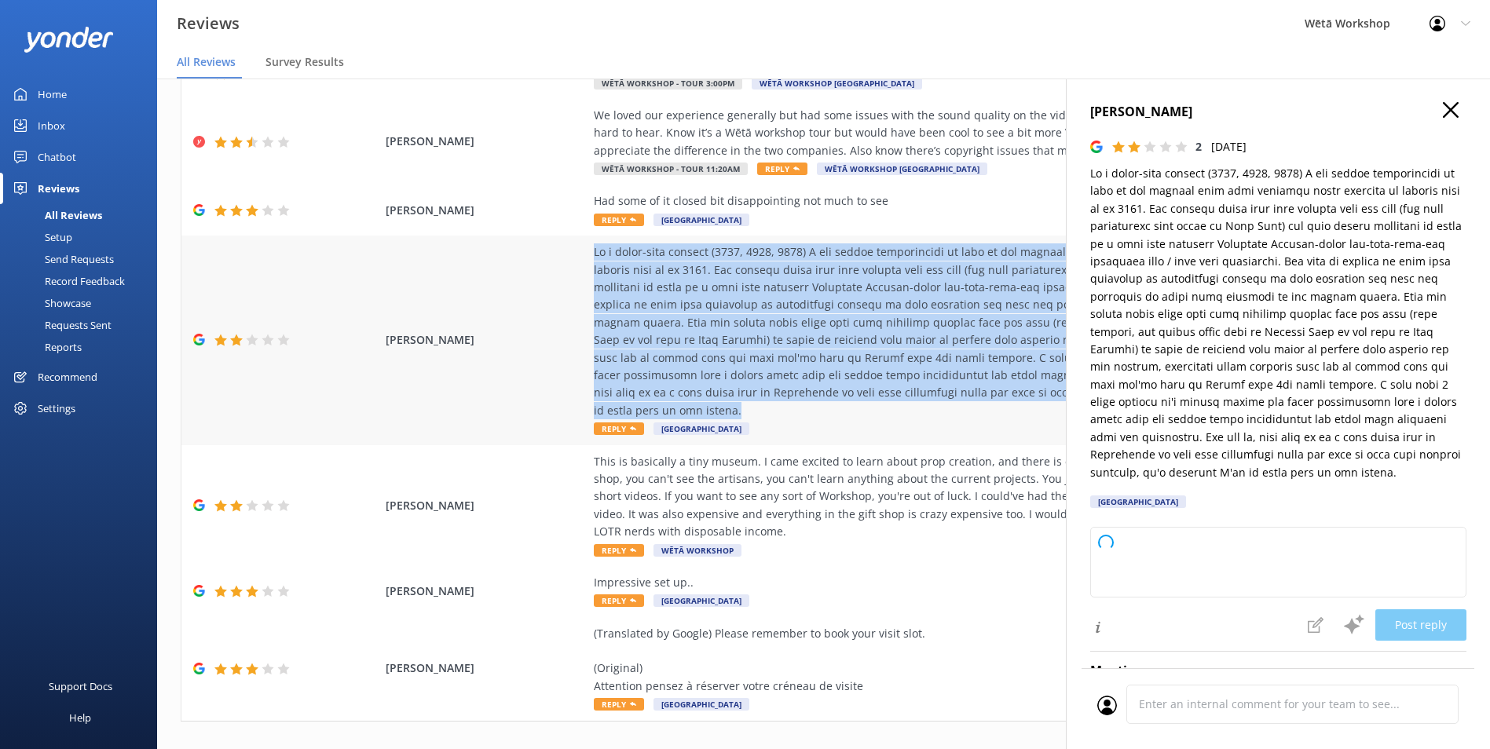
copy div "As a third-time visitor (2015, 2018, 2025) I was pretty disappointed by many of…"
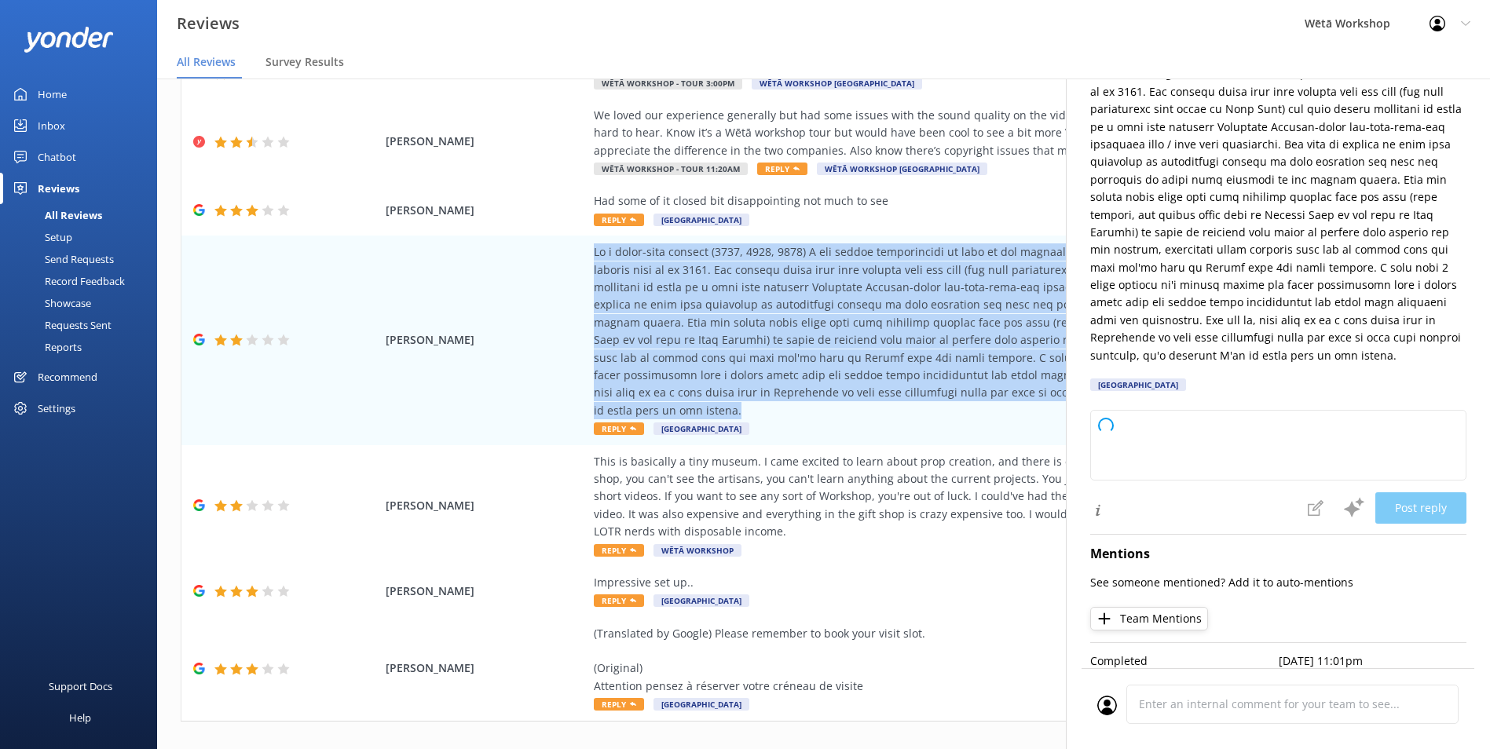
scroll to position [137, 0]
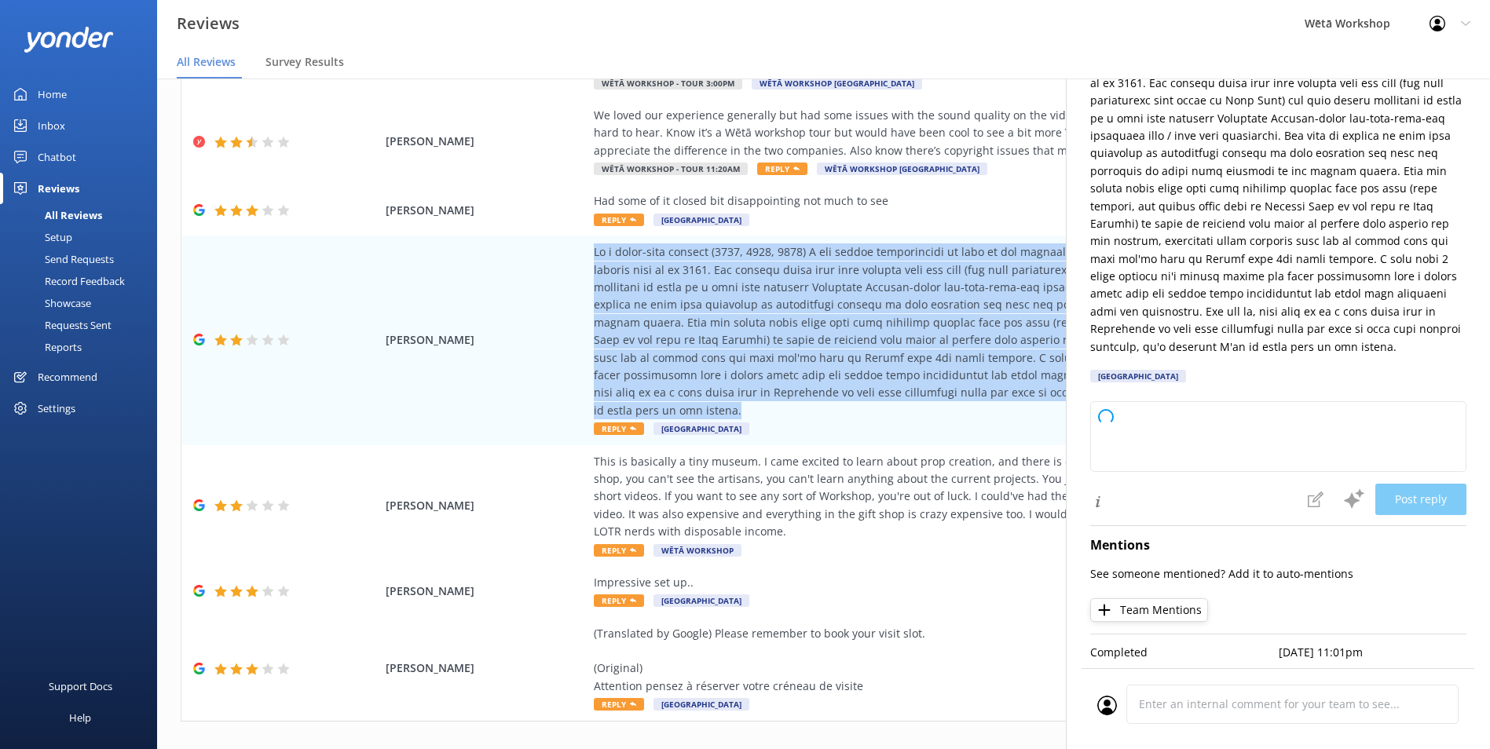
type textarea "Kia ora, Thank you for taking the time to share your thoughts with us, and for …"
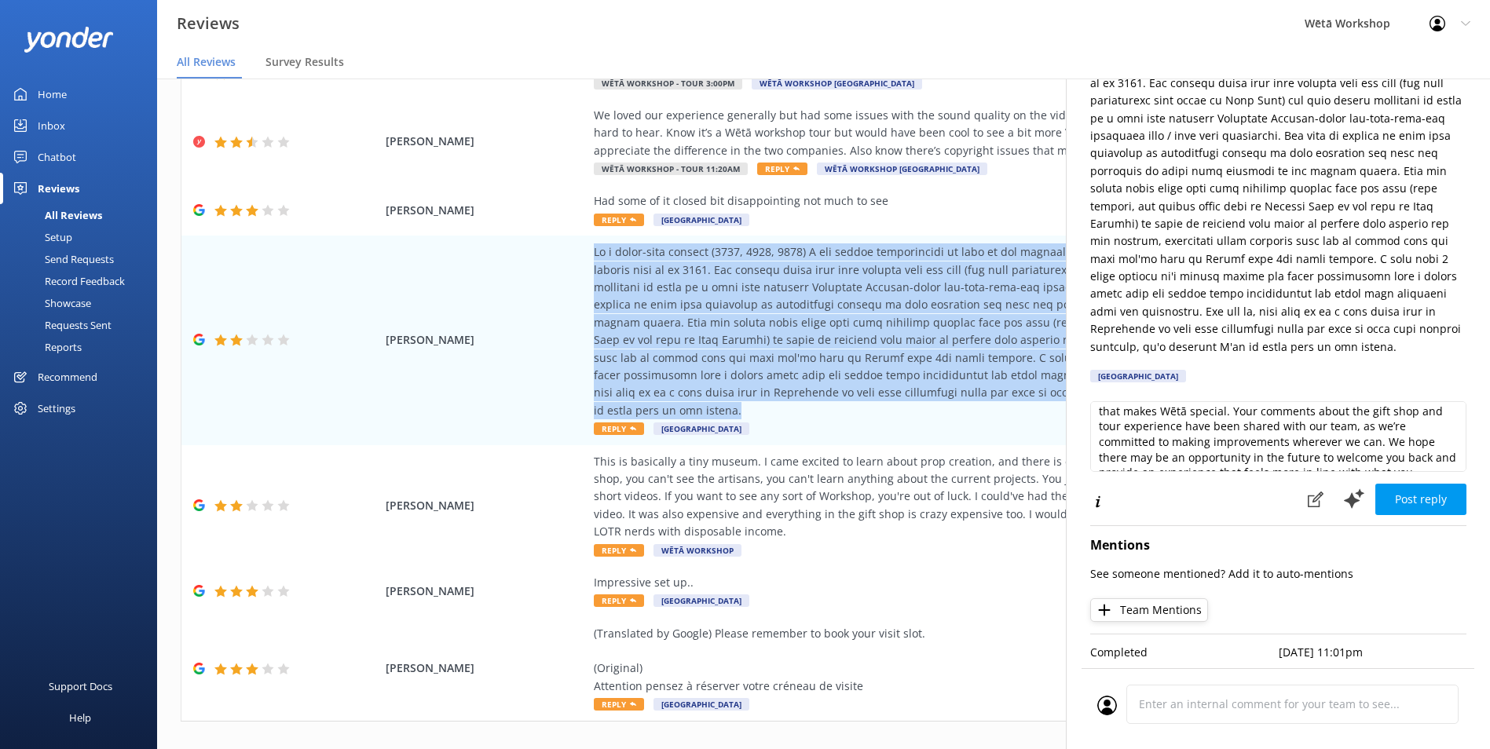
scroll to position [0, 0]
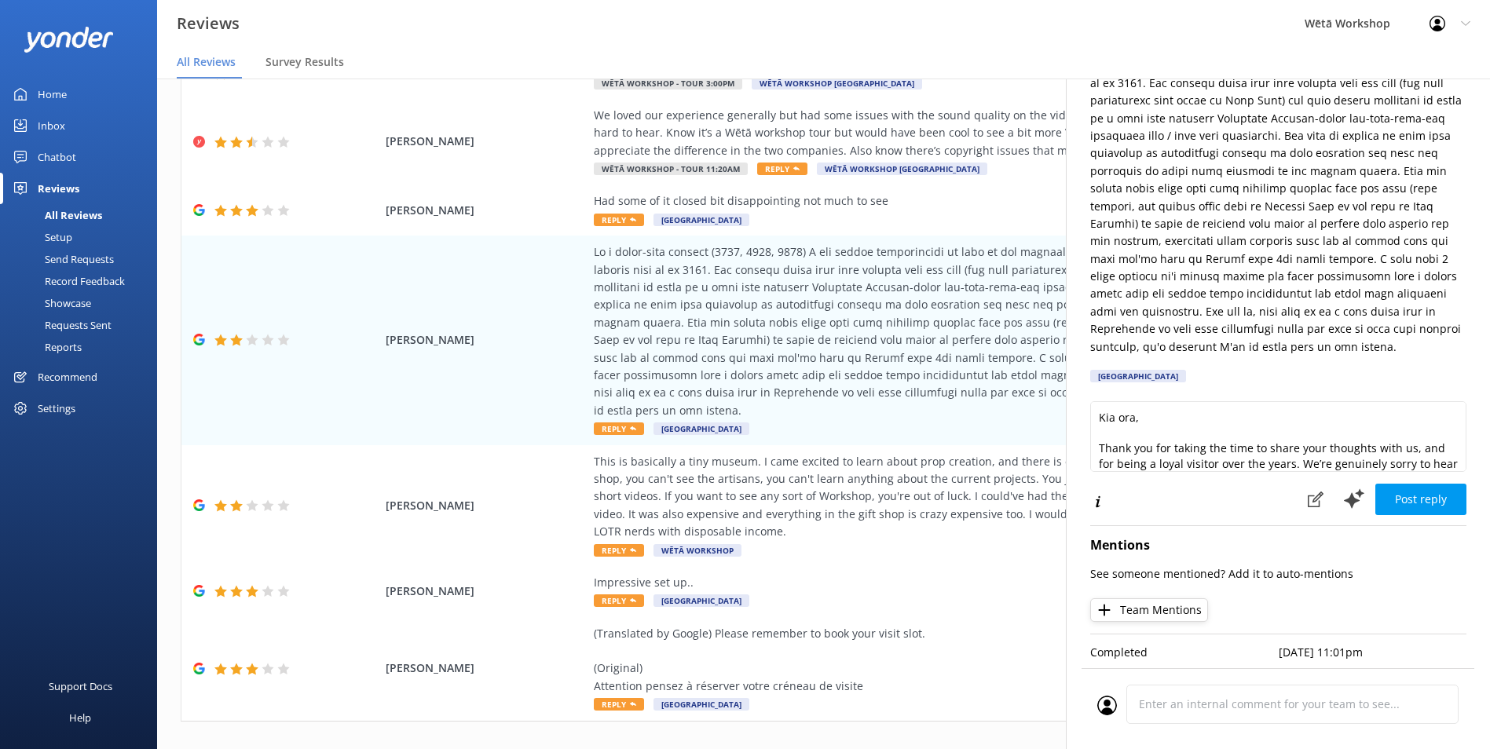
click at [1462, 24] on icon at bounding box center [1465, 23] width 9 height 9
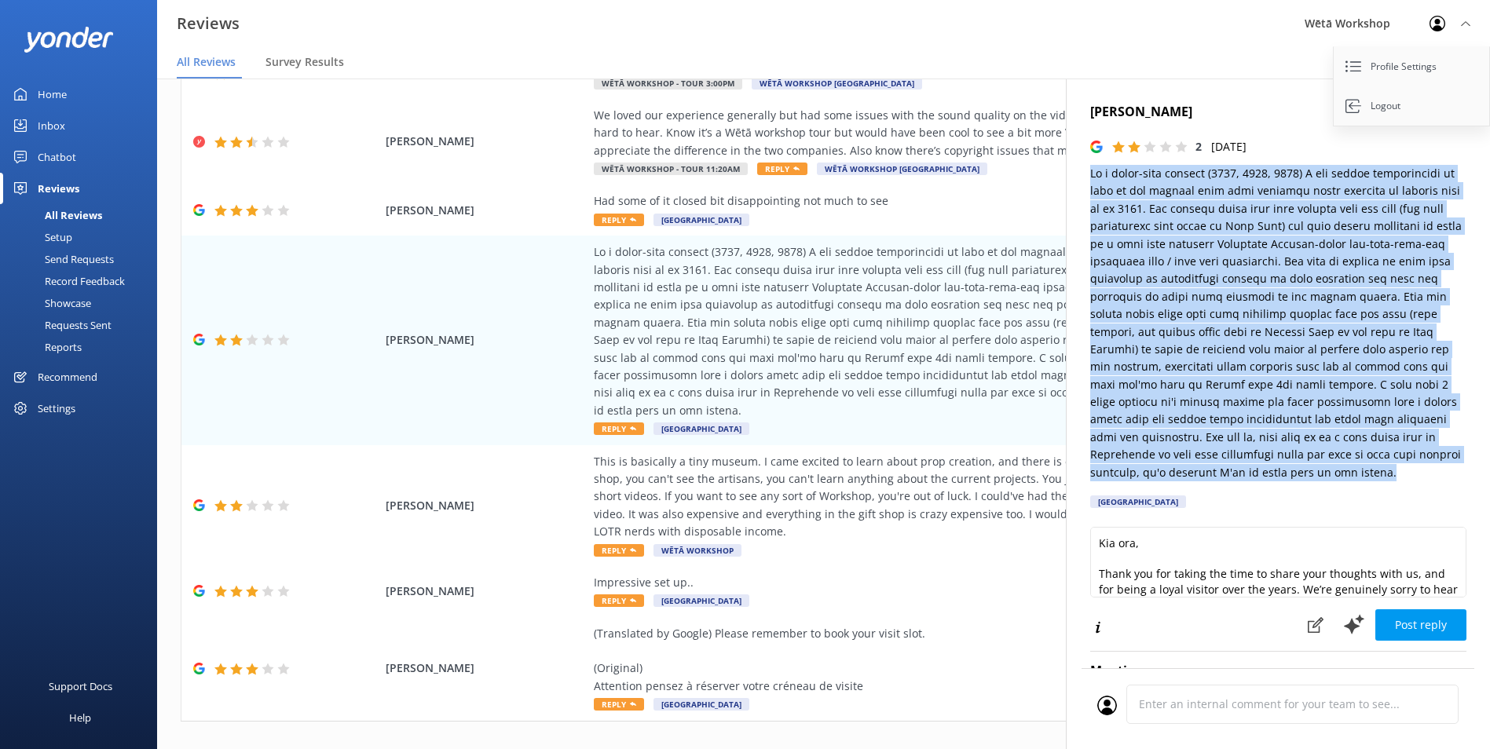
drag, startPoint x: 1322, startPoint y: 339, endPoint x: 1086, endPoint y: 173, distance: 289.2
click at [1086, 173] on div "[PERSON_NAME] 2 [DATE] Wētā [GEOGRAPHIC_DATA] ora, Thank you for taking the tim…" at bounding box center [1278, 453] width 424 height 749
drag, startPoint x: 1086, startPoint y: 173, endPoint x: 1134, endPoint y: 214, distance: 63.6
copy p "As a third-time visitor (2015, 2018, 2025) I was pretty disappointed by many of…"
click at [1345, 474] on p at bounding box center [1278, 323] width 376 height 317
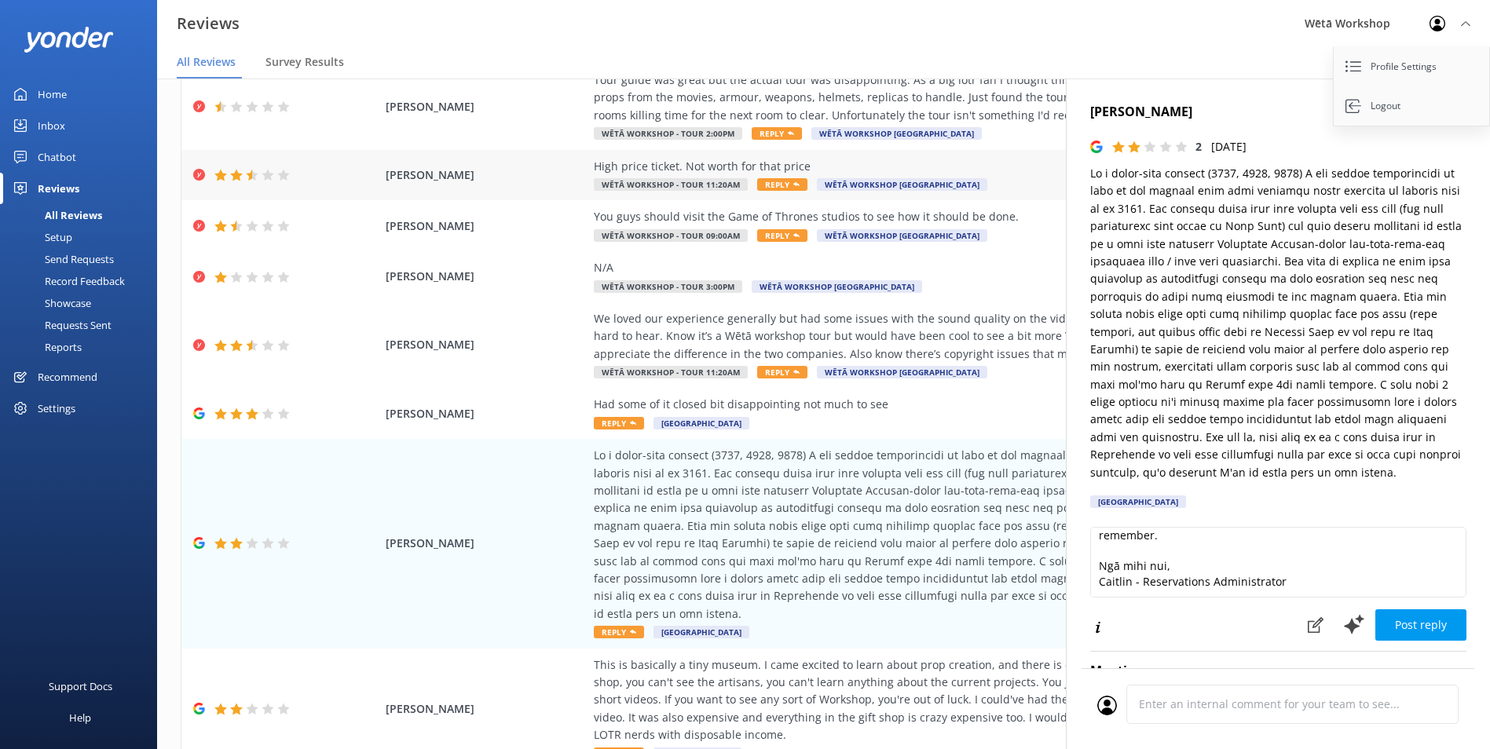
scroll to position [79, 0]
click at [868, 340] on div "We loved our experience generally but had some issues with the sound quality on…" at bounding box center [951, 337] width 715 height 53
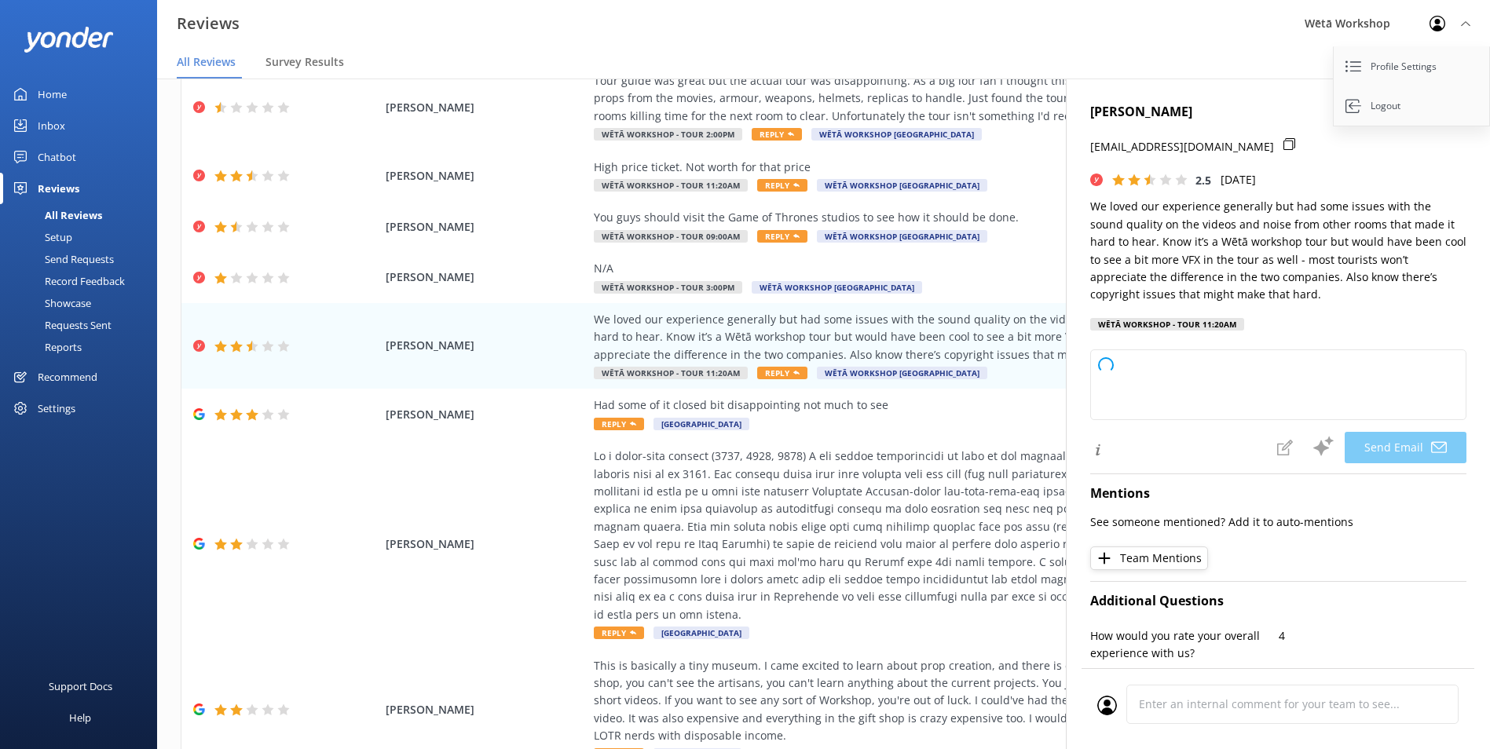
type textarea "Kia [PERSON_NAME], Thank you so much for sharing your feedback and for joining …"
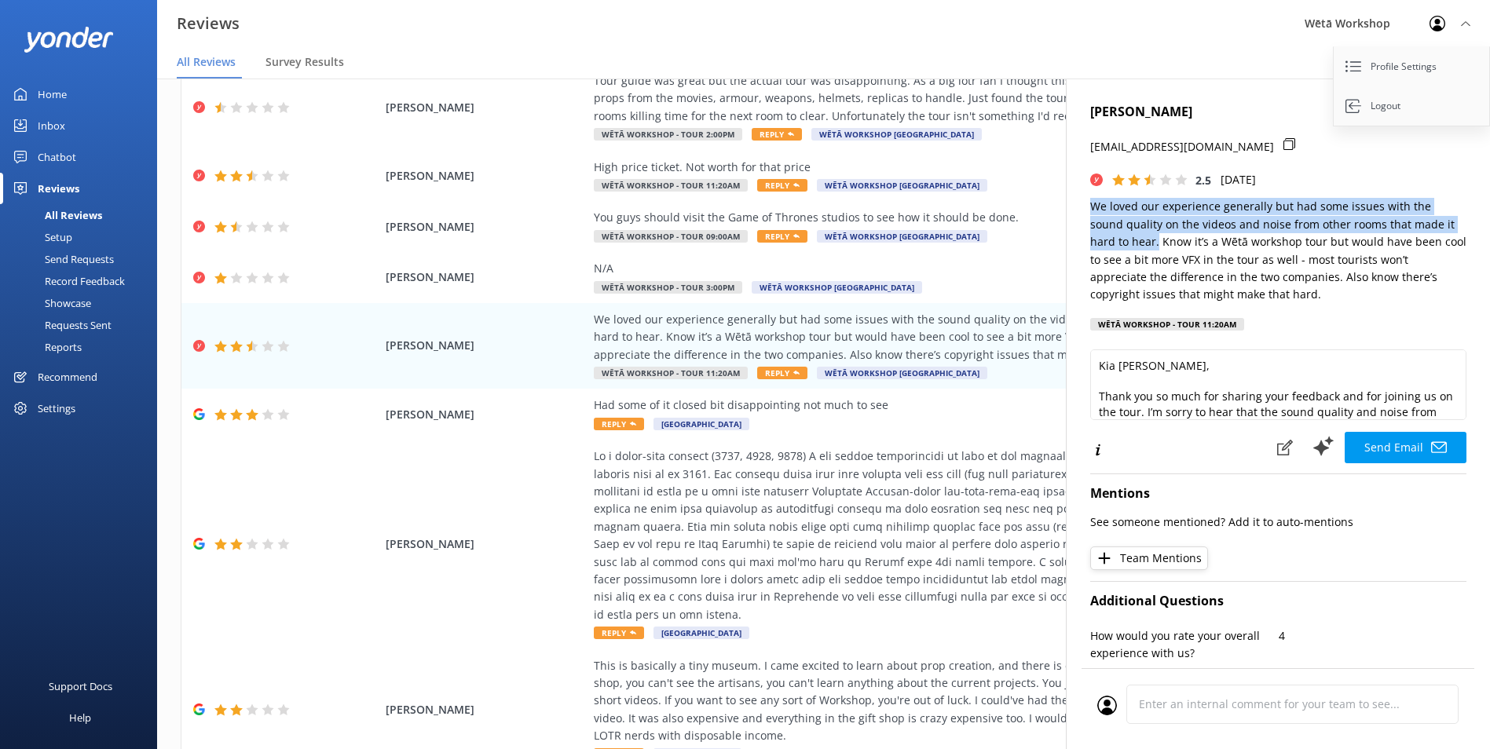
drag, startPoint x: 1090, startPoint y: 203, endPoint x: 1117, endPoint y: 243, distance: 48.8
click at [1117, 243] on p "We loved our experience generally but had some issues with the sound quality on…" at bounding box center [1278, 250] width 376 height 105
copy p "We loved our experience generally but had some issues with the sound quality on…"
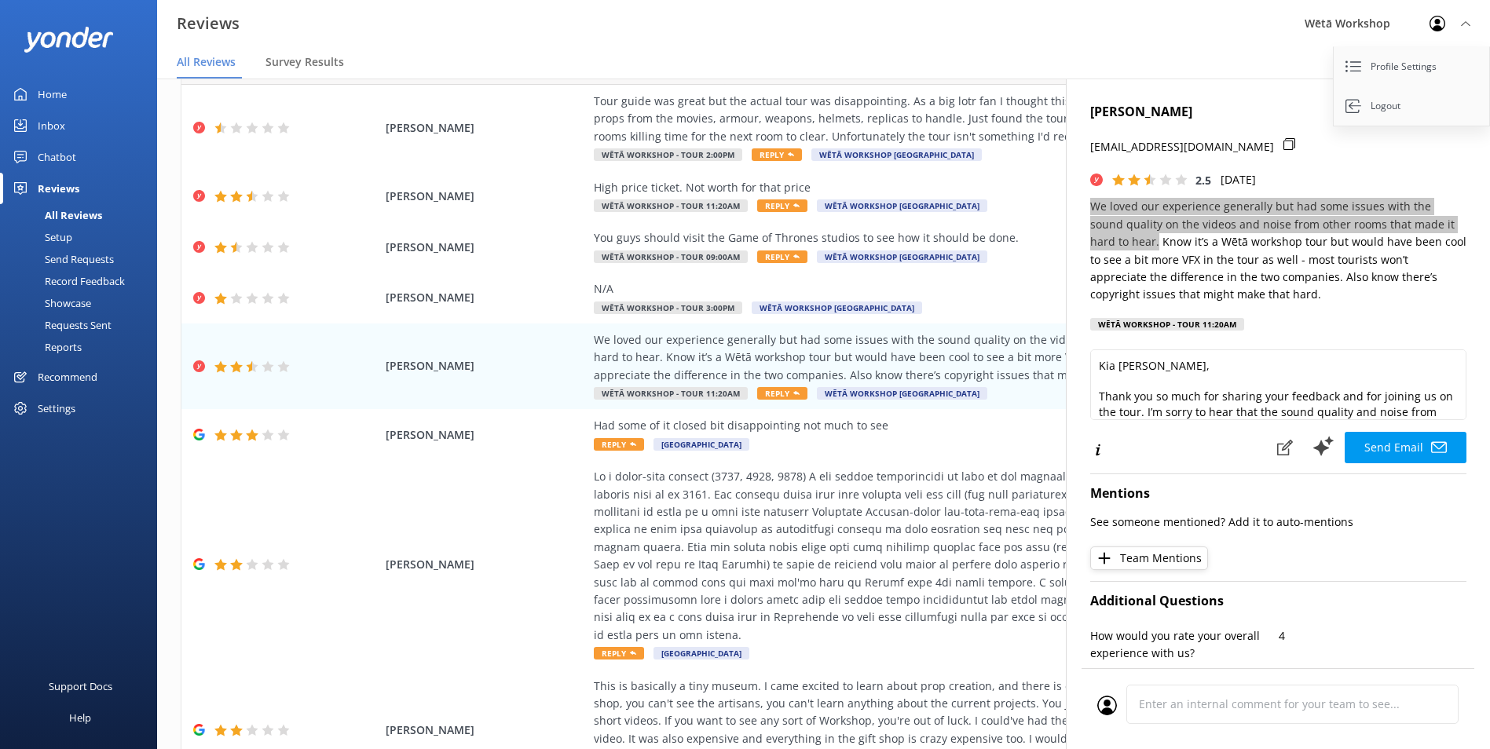
scroll to position [0, 0]
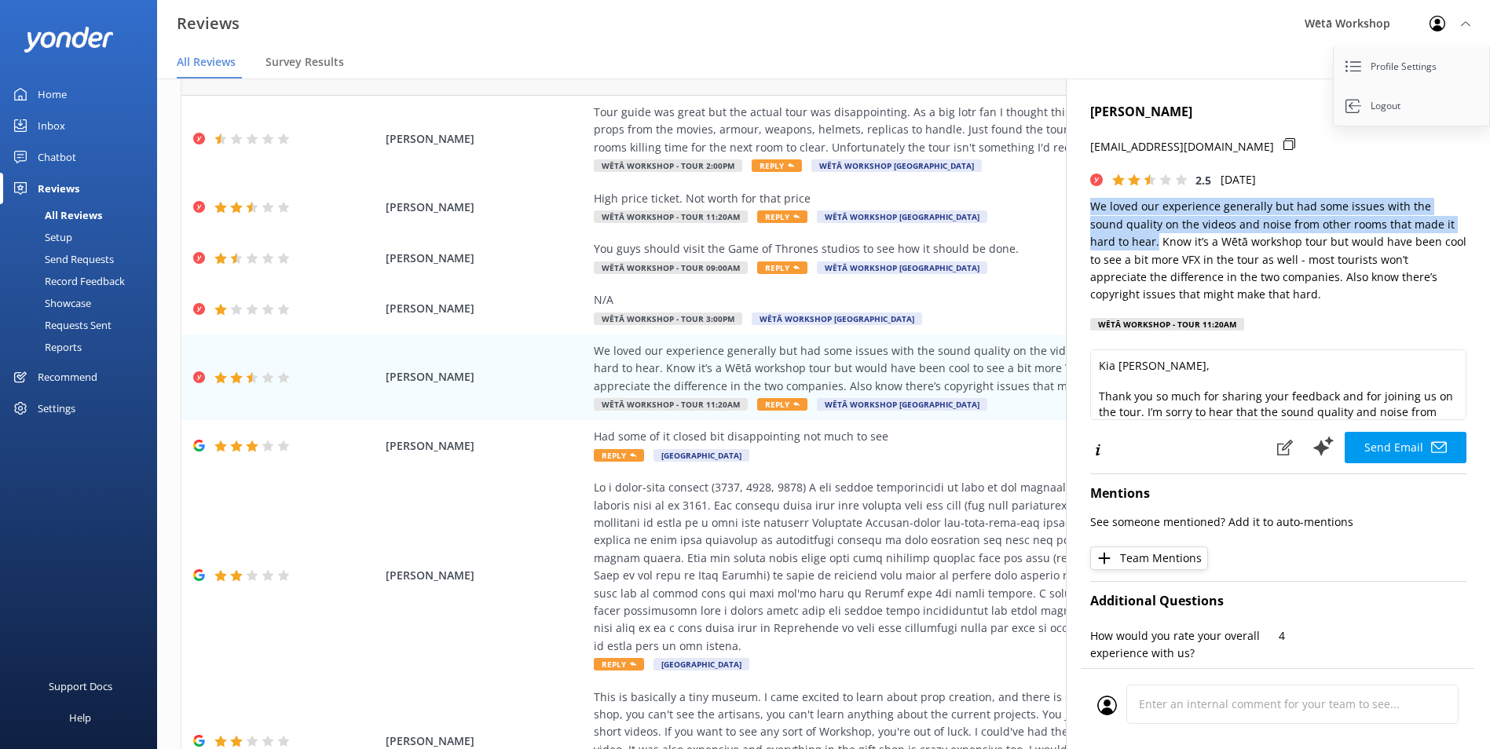
click at [1365, 207] on p "We loved our experience generally but had some issues with the sound quality on…" at bounding box center [1278, 250] width 376 height 105
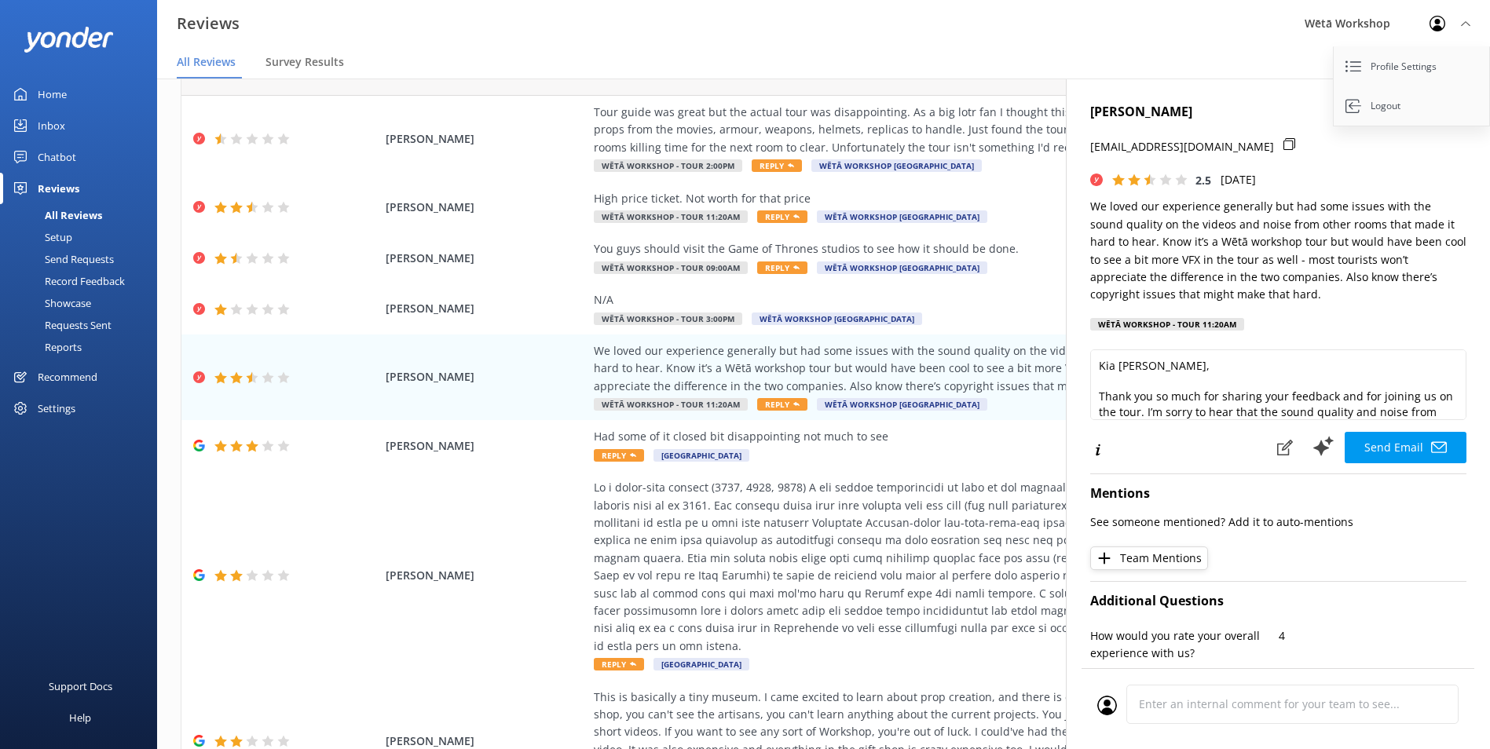
click at [1267, 114] on h4 "[PERSON_NAME]" at bounding box center [1278, 112] width 376 height 20
click at [1484, 19] on div "Profile Settings Logout" at bounding box center [1450, 23] width 80 height 47
click at [1455, 111] on div "[PERSON_NAME] [EMAIL_ADDRESS][DOMAIN_NAME] 2.5 [DATE] We loved our experience g…" at bounding box center [1278, 453] width 424 height 749
click at [1443, 108] on use "button" at bounding box center [1451, 110] width 16 height 16
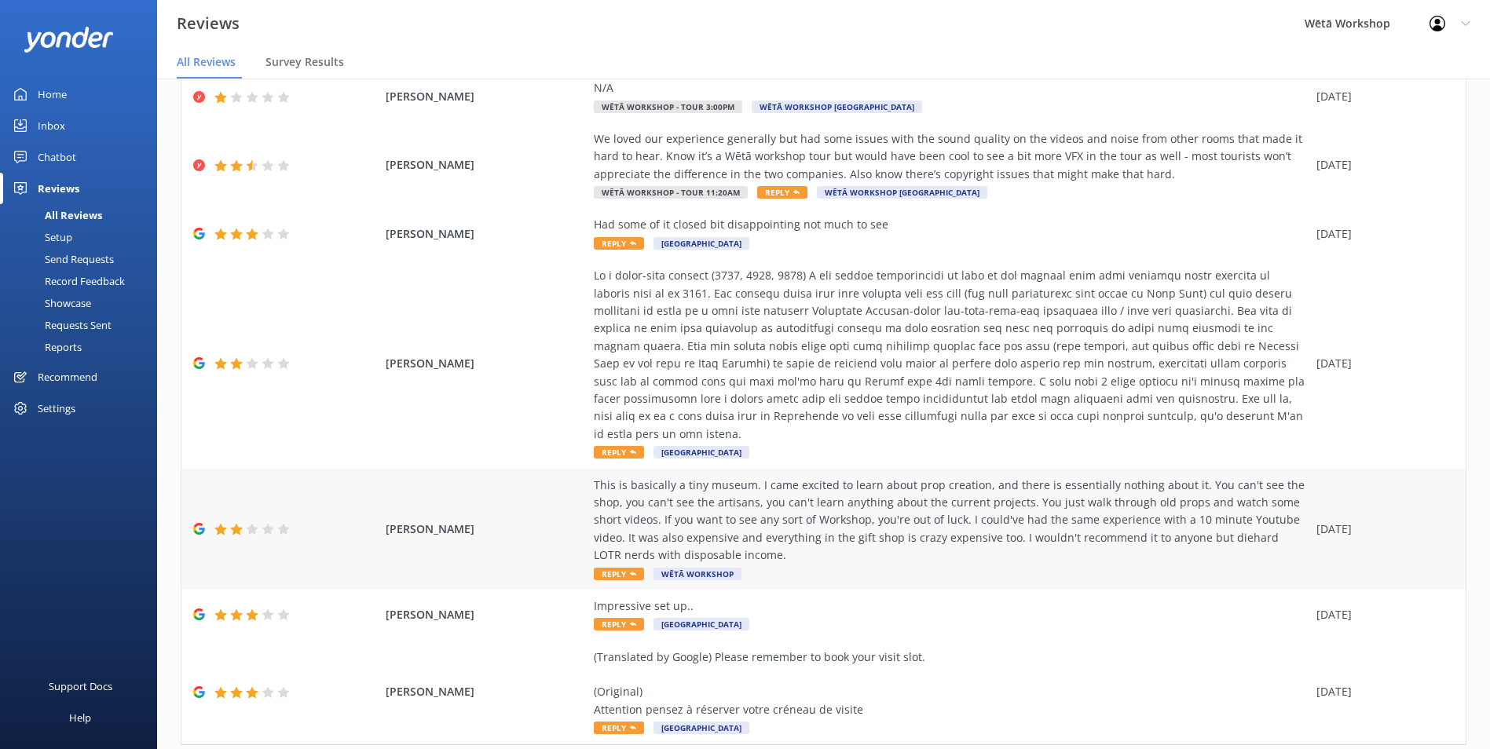
scroll to position [314, 0]
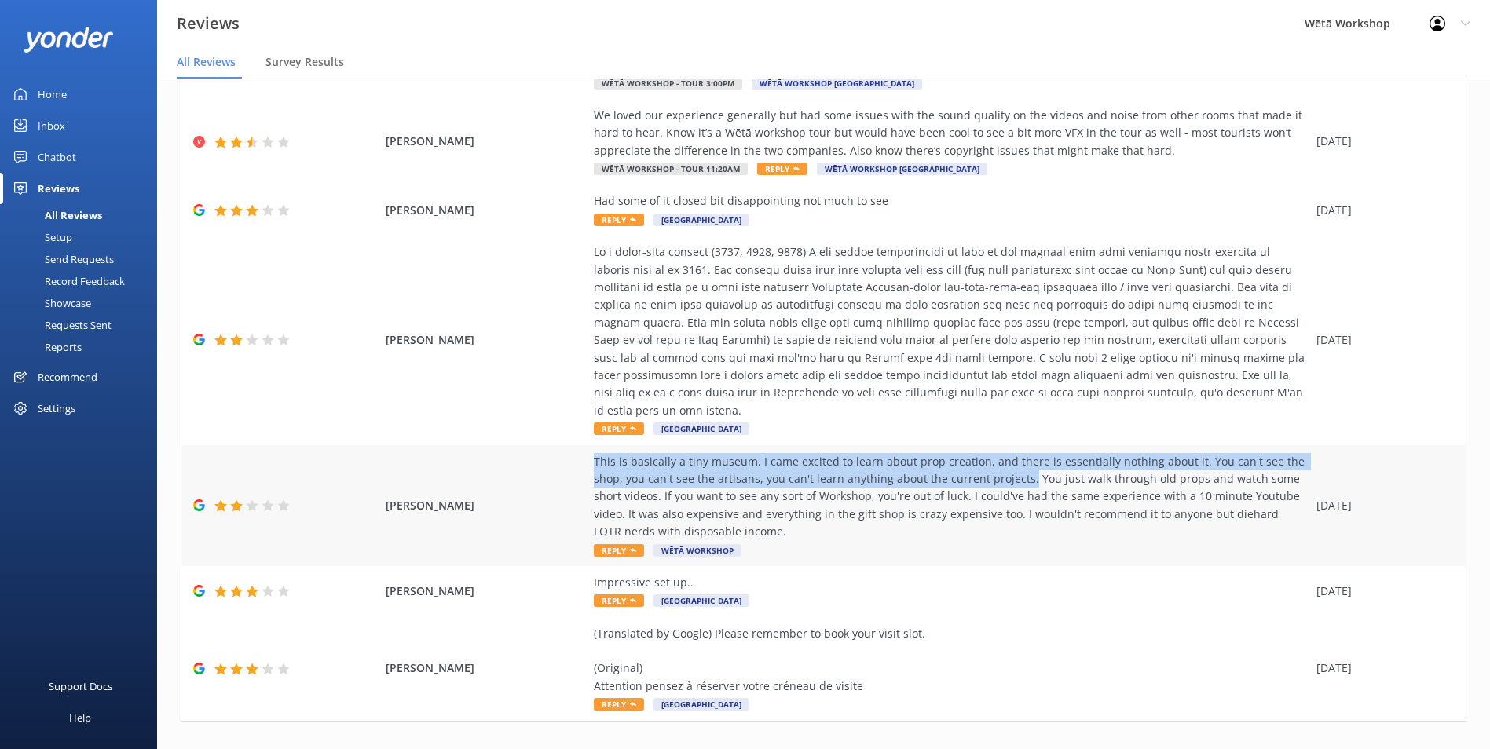
drag, startPoint x: 584, startPoint y: 444, endPoint x: 1015, endPoint y: 465, distance: 431.7
click at [1015, 465] on div "[PERSON_NAME] This is basically a tiny museum. I came excited to learn about pr…" at bounding box center [823, 505] width 1284 height 121
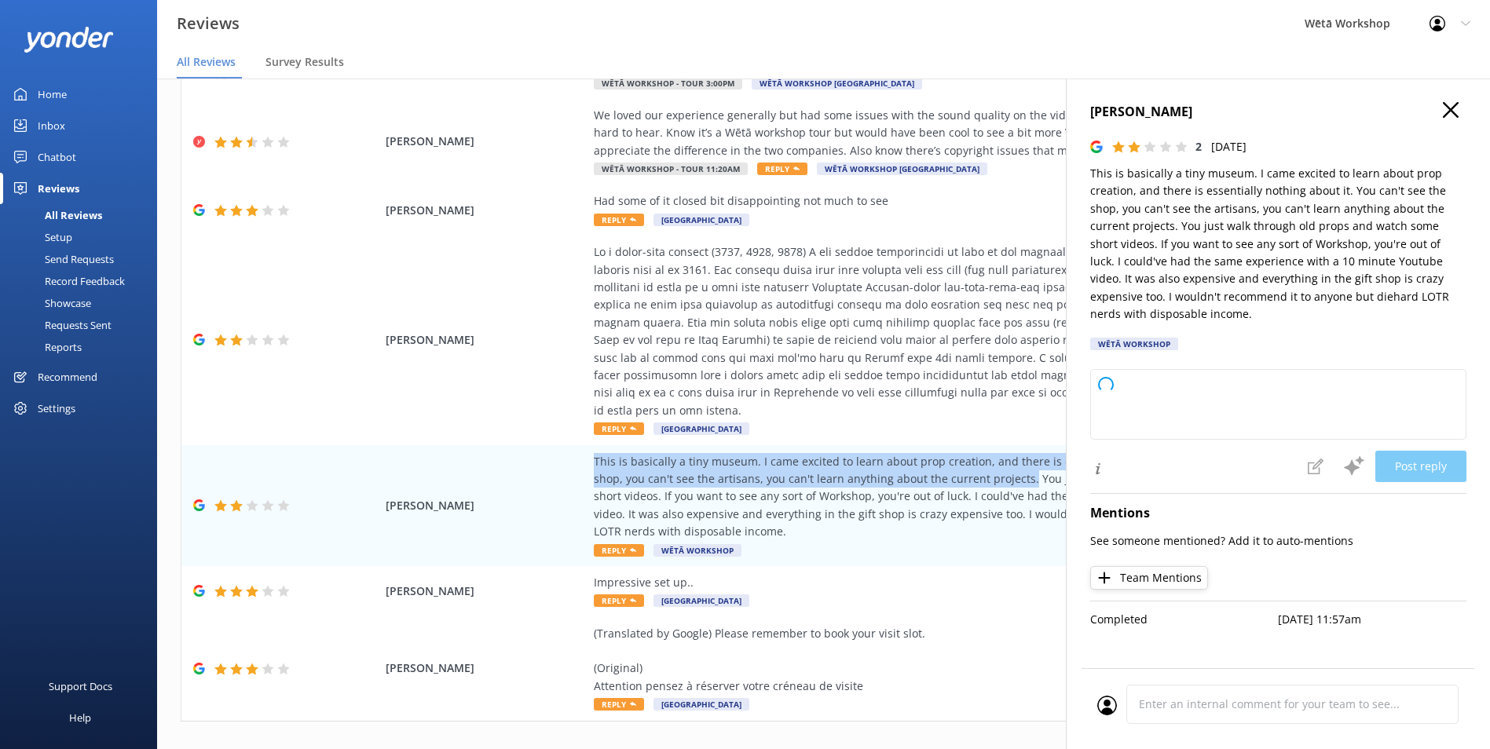
click at [1455, 112] on icon "button" at bounding box center [1451, 110] width 16 height 16
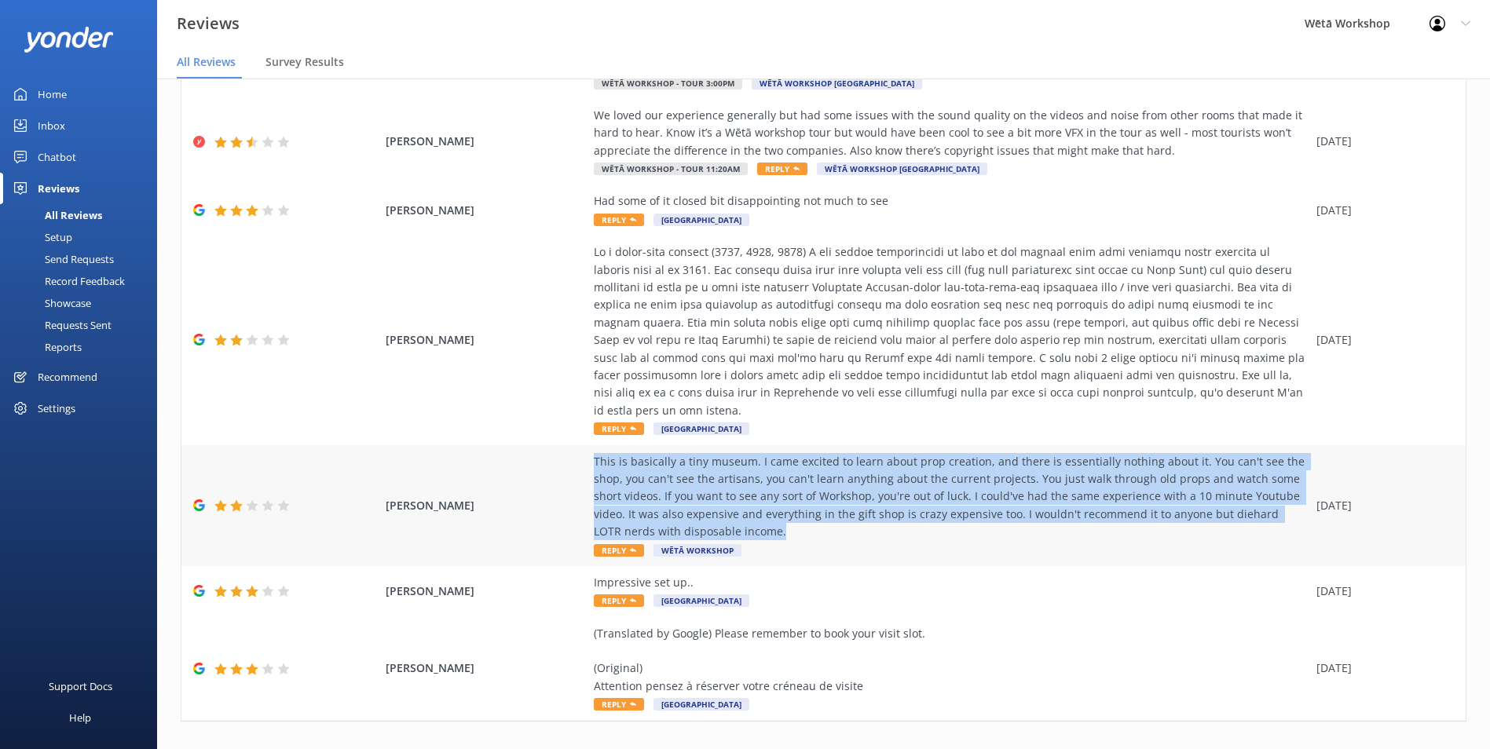
drag, startPoint x: 692, startPoint y: 513, endPoint x: 580, endPoint y: 445, distance: 130.8
click at [580, 445] on div "[PERSON_NAME] This is basically a tiny museum. I came excited to learn about pr…" at bounding box center [823, 505] width 1284 height 121
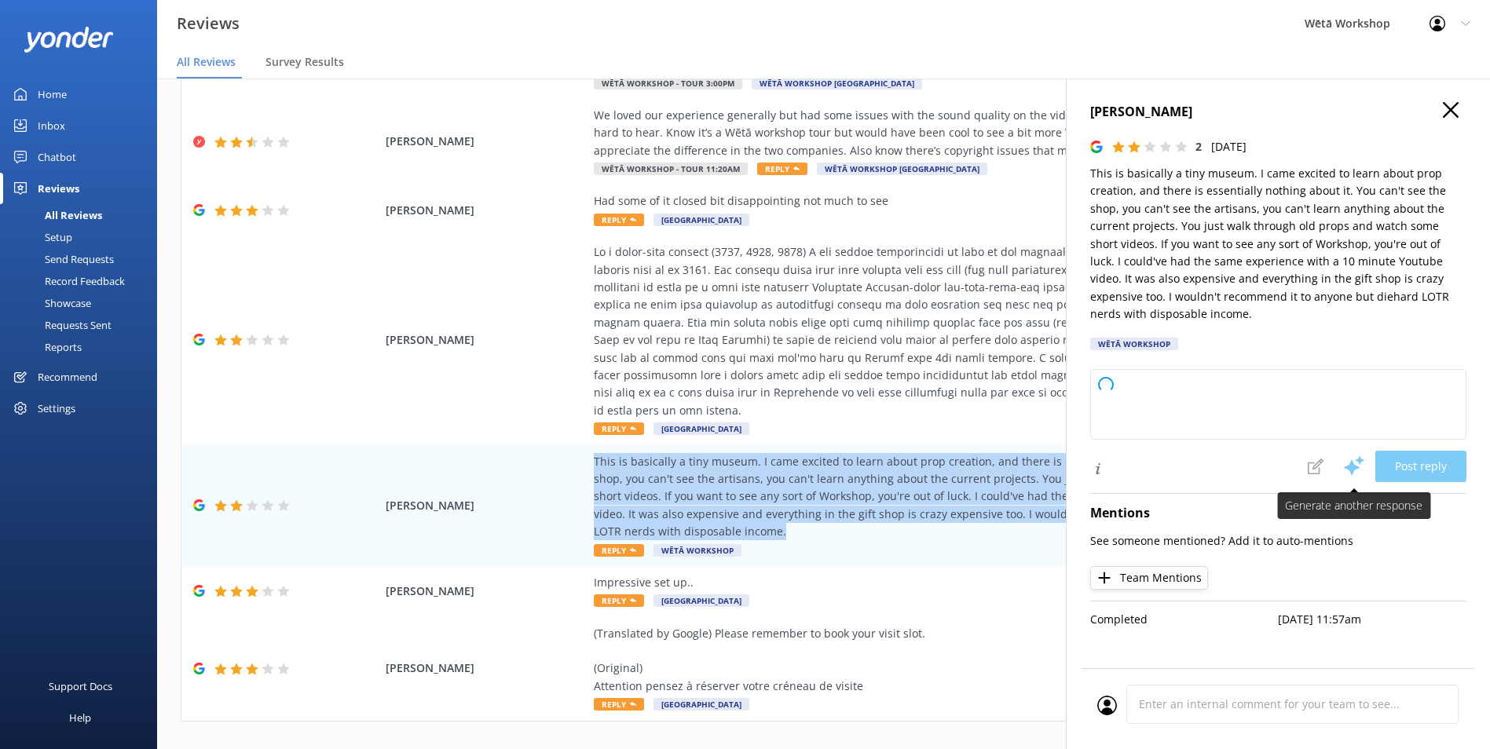
copy div "This is basically a tiny museum. I came excited to learn about prop creation, a…"
click at [1449, 115] on icon "button" at bounding box center [1451, 110] width 16 height 16
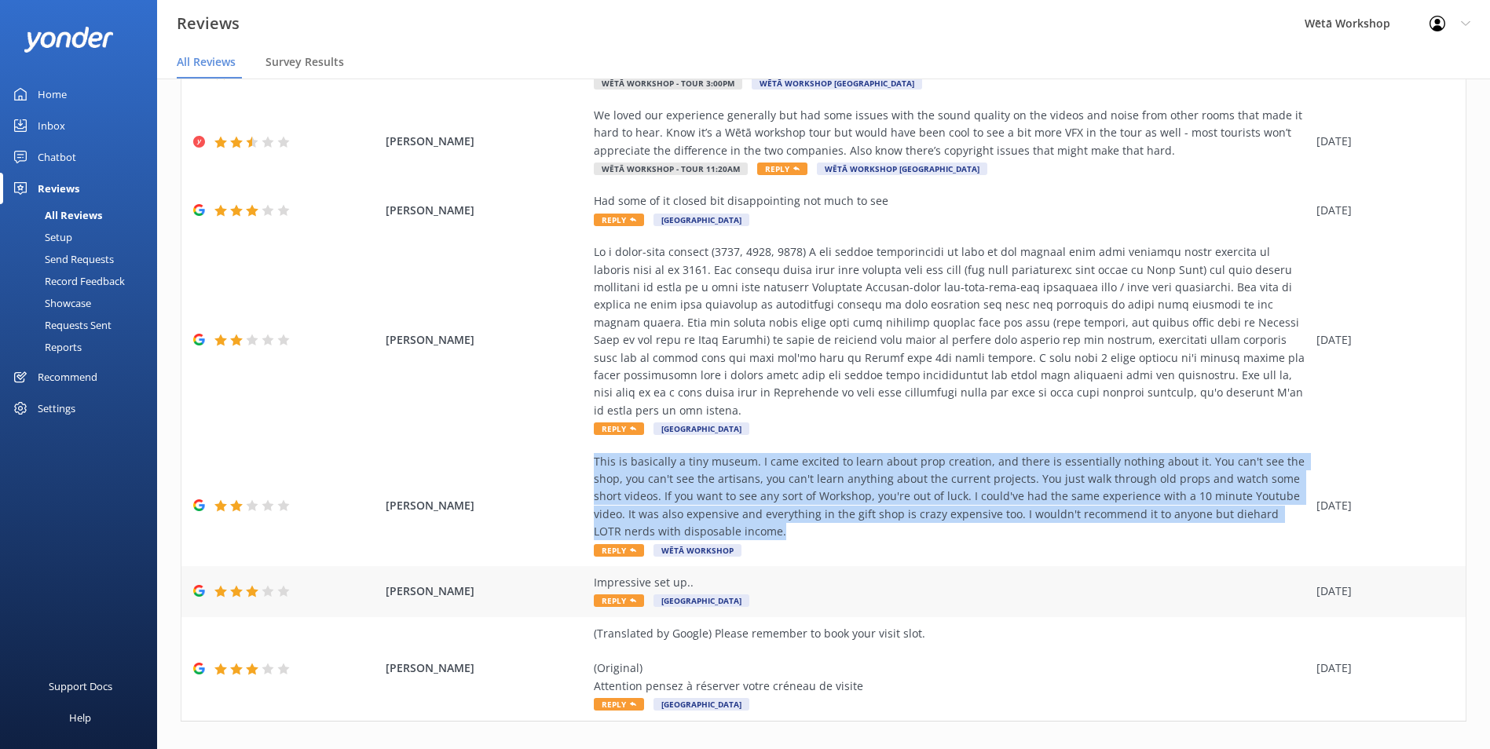
scroll to position [320, 0]
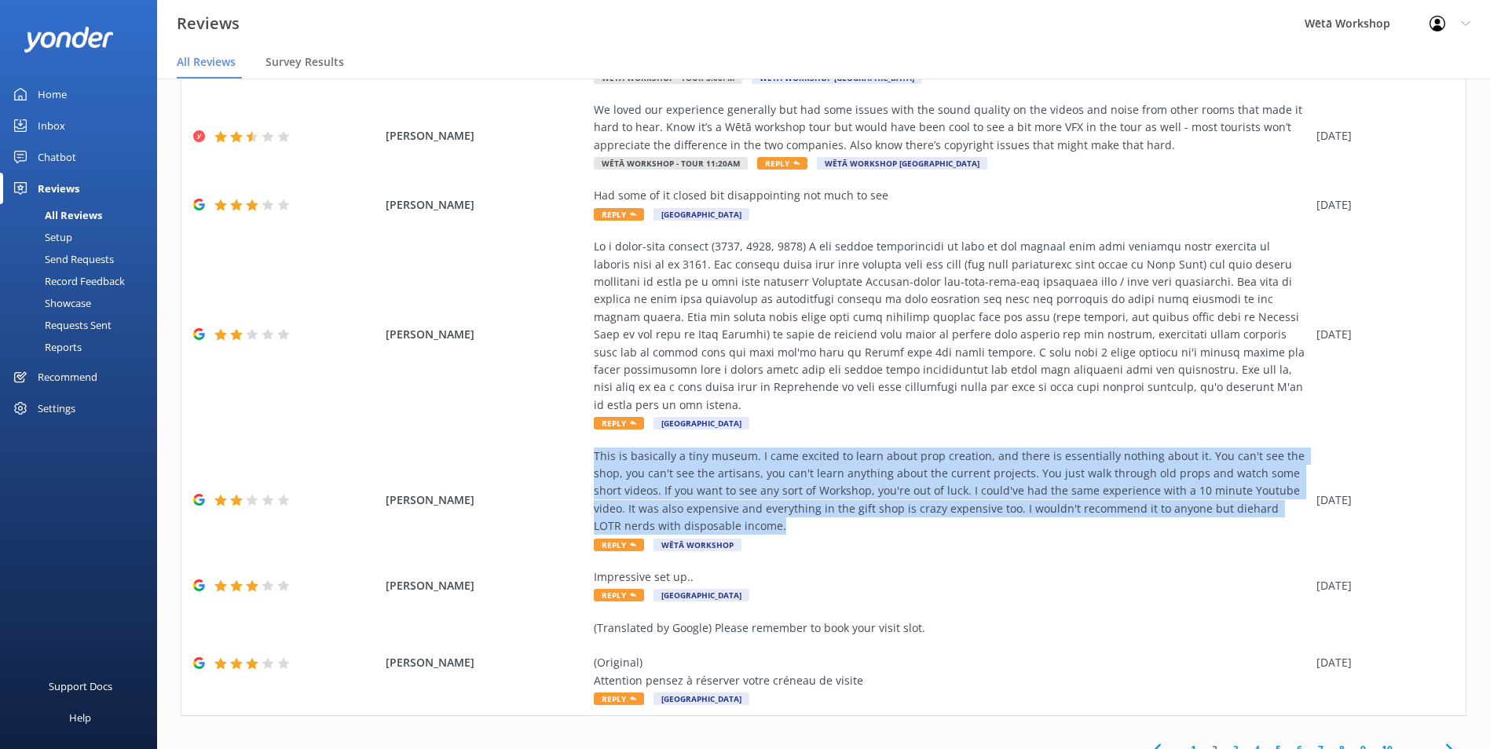
click at [1229, 742] on link "3" at bounding box center [1235, 749] width 21 height 15
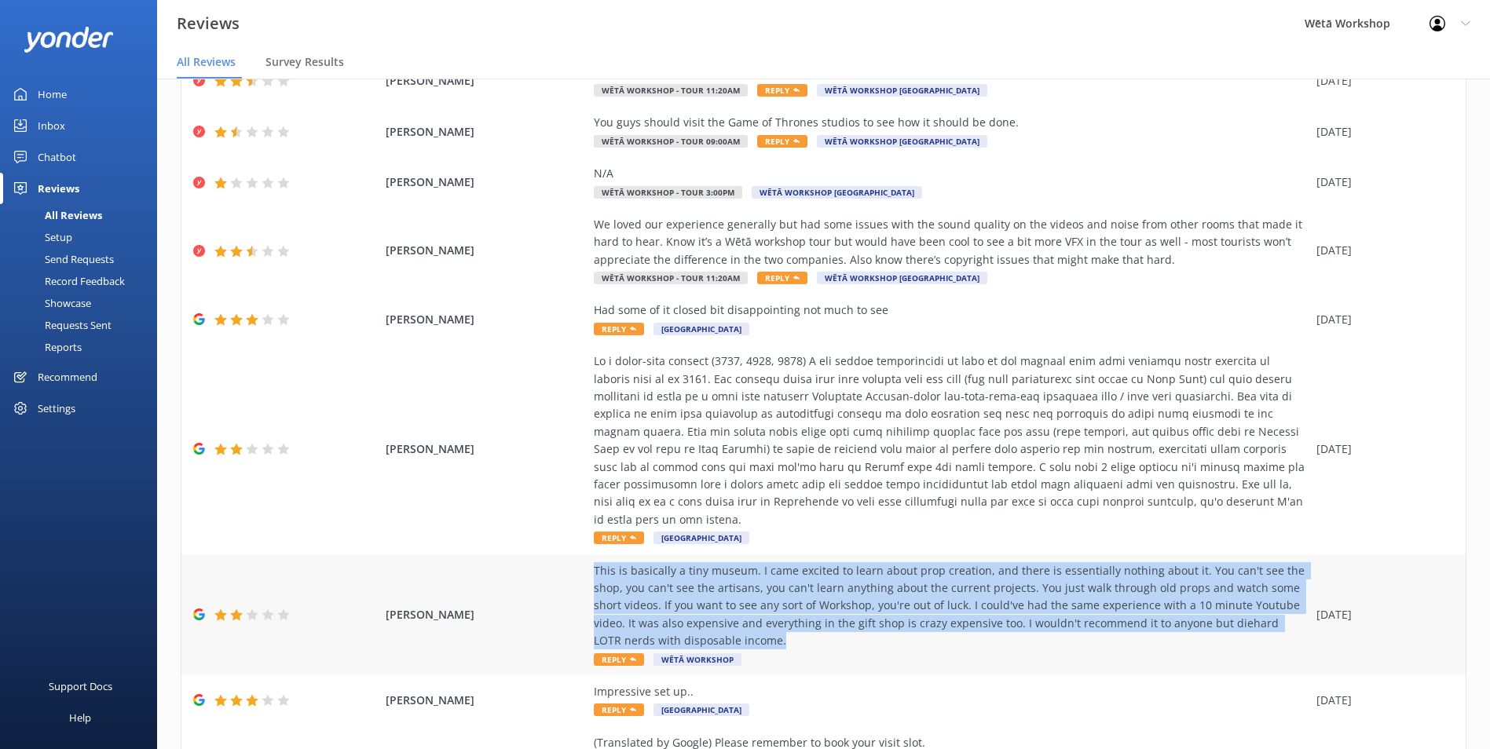
scroll to position [241, 0]
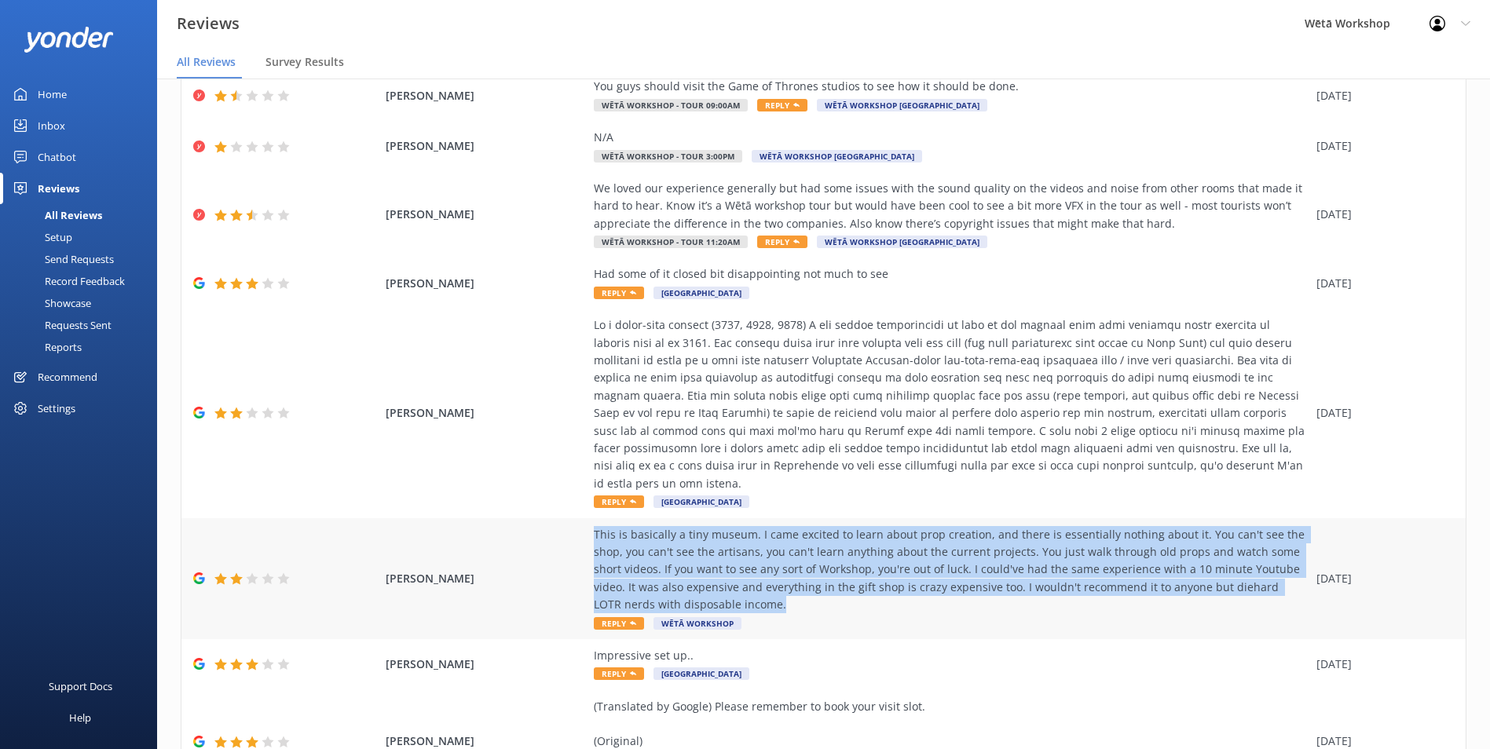
click at [917, 533] on div "This is basically a tiny museum. I came excited to learn about prop creation, a…" at bounding box center [951, 570] width 715 height 88
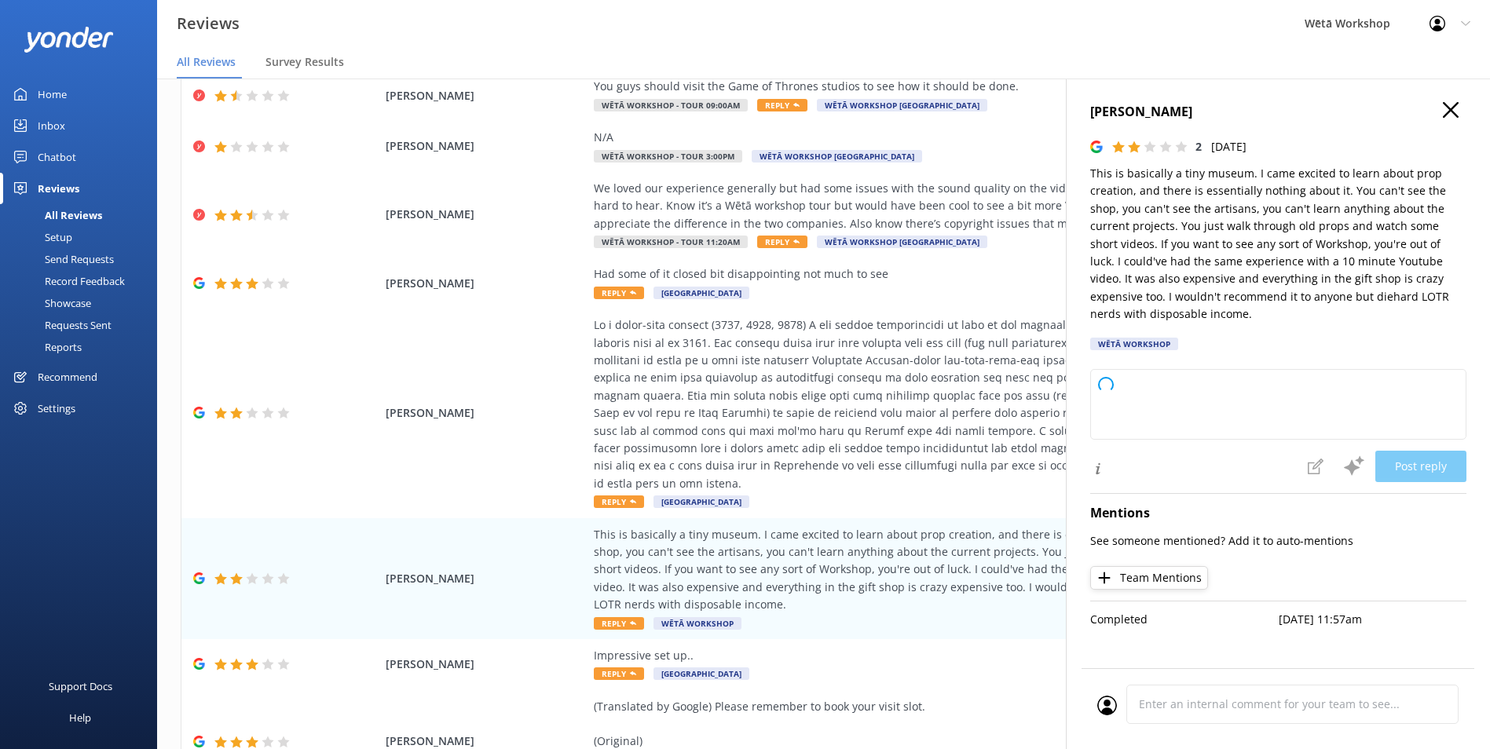
click at [1448, 119] on button "button" at bounding box center [1451, 110] width 16 height 17
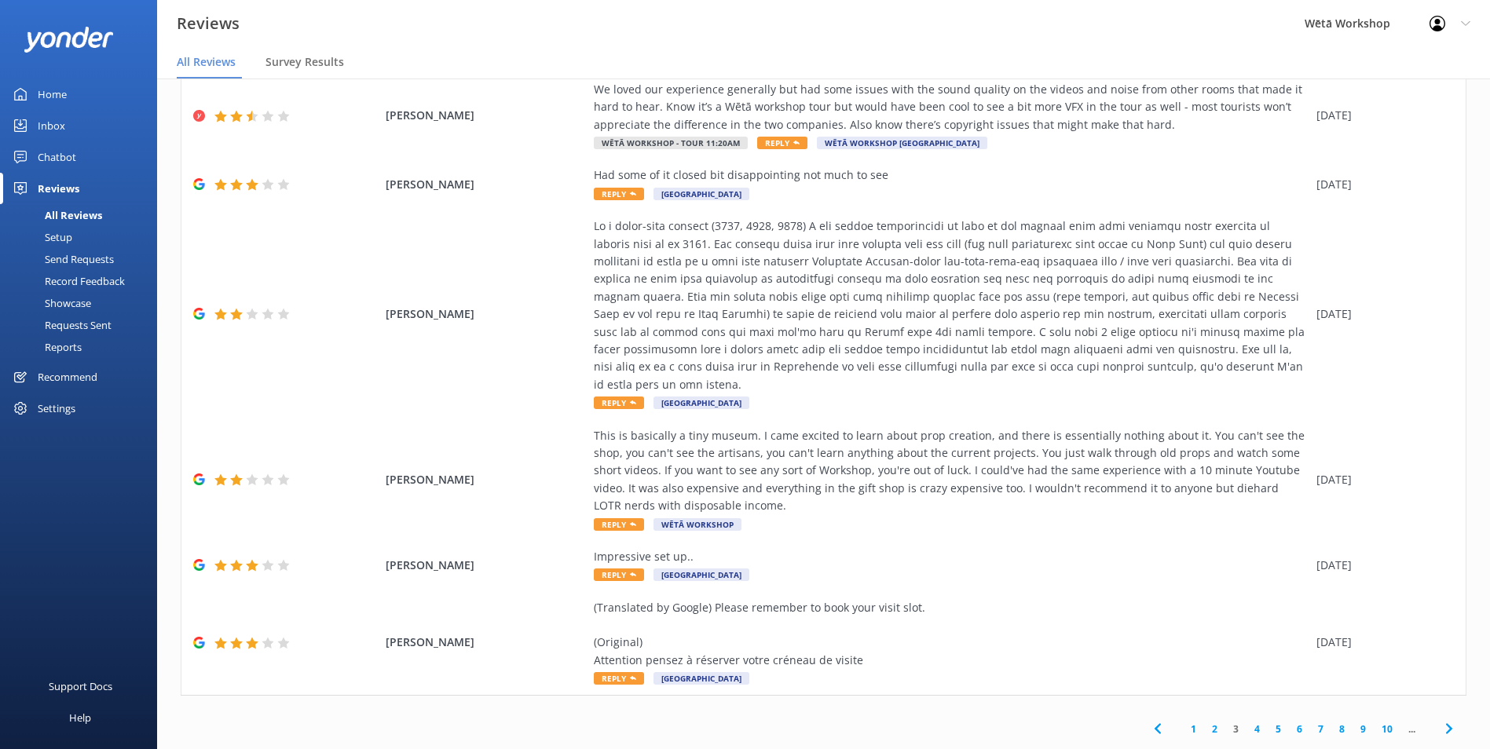
scroll to position [31, 0]
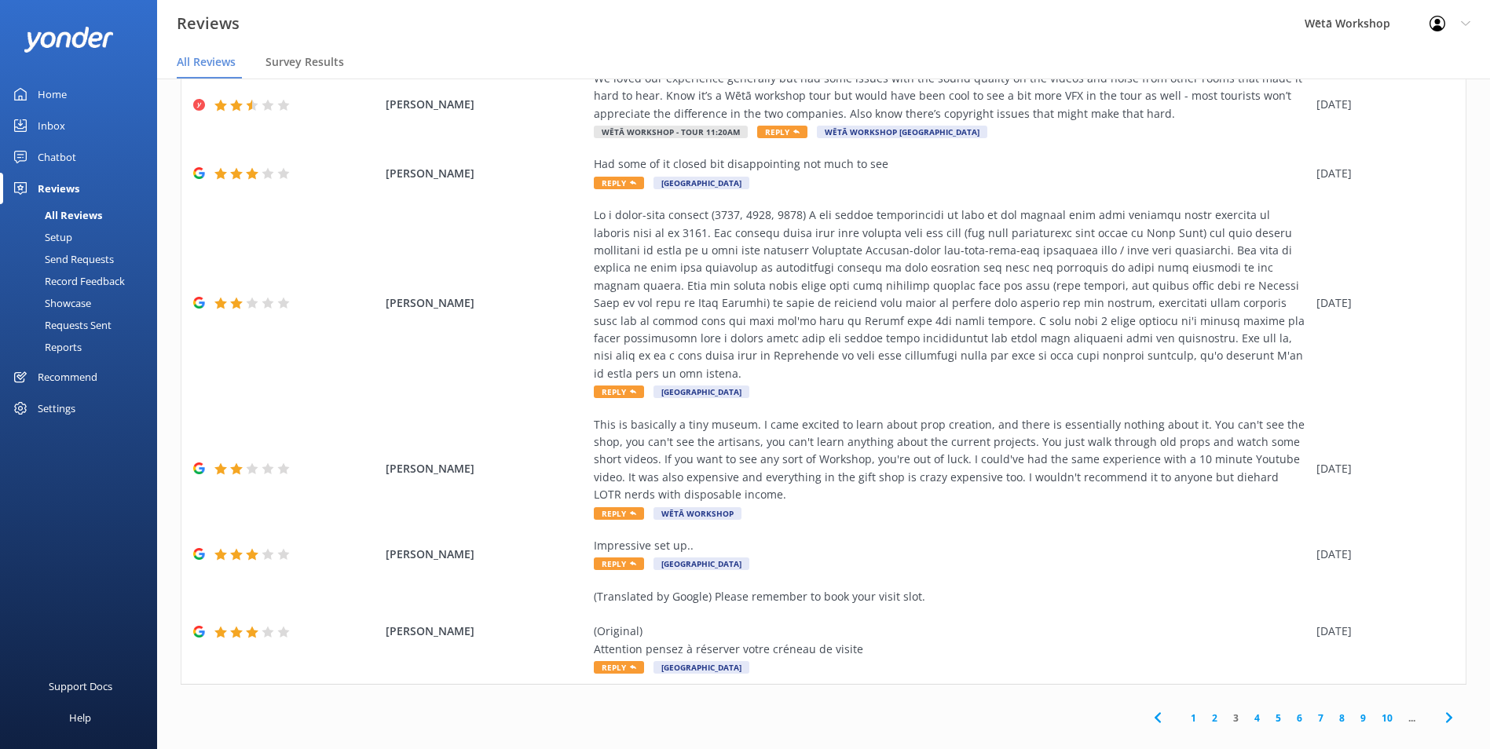
click at [1247, 711] on link "4" at bounding box center [1257, 718] width 21 height 15
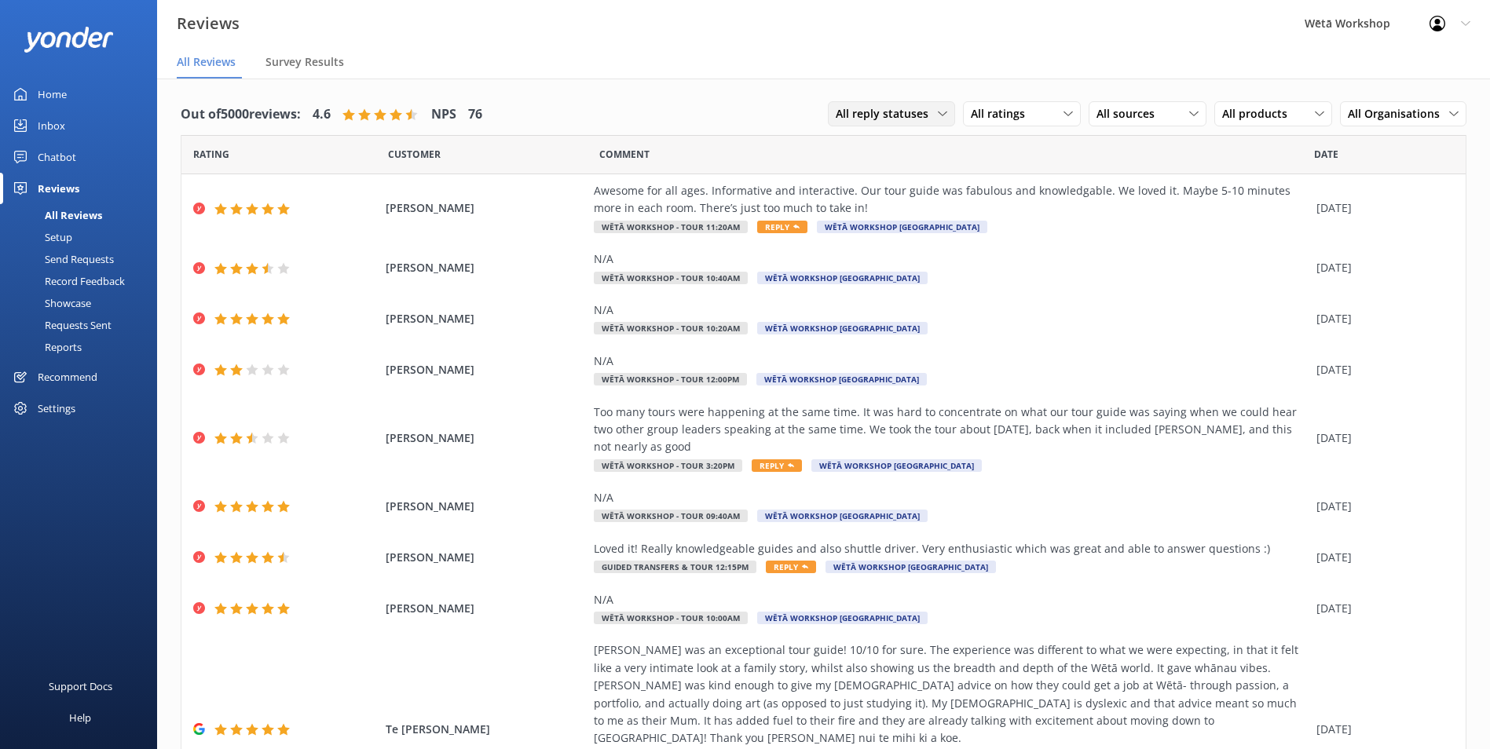
click at [922, 114] on span "All reply statuses" at bounding box center [887, 113] width 102 height 17
click at [1058, 105] on div "All ratings" at bounding box center [1022, 113] width 110 height 17
click at [1030, 242] on div "Detractors" at bounding box center [1022, 242] width 72 height 16
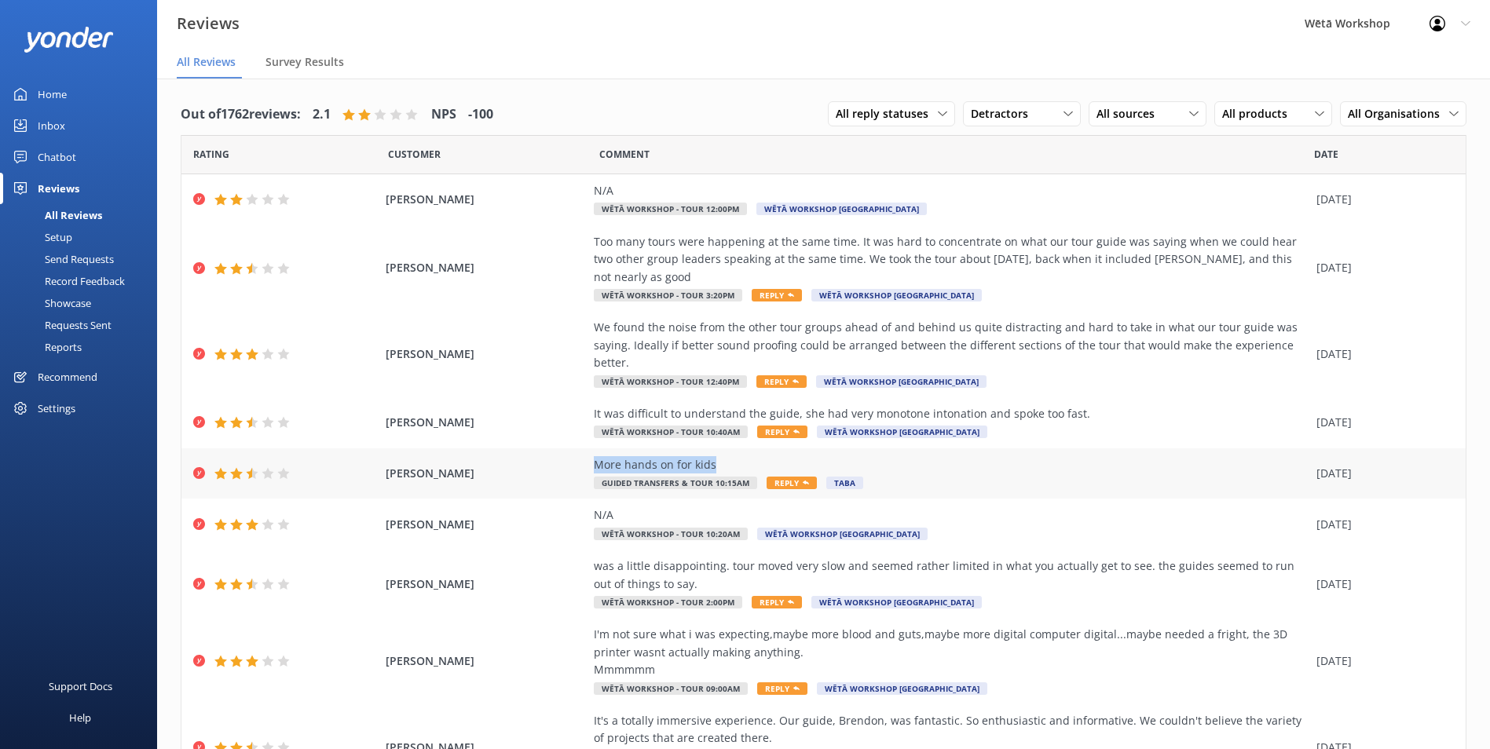
drag, startPoint x: 705, startPoint y: 445, endPoint x: 591, endPoint y: 452, distance: 114.9
click at [594, 456] on div "More hands on for kids" at bounding box center [951, 464] width 715 height 17
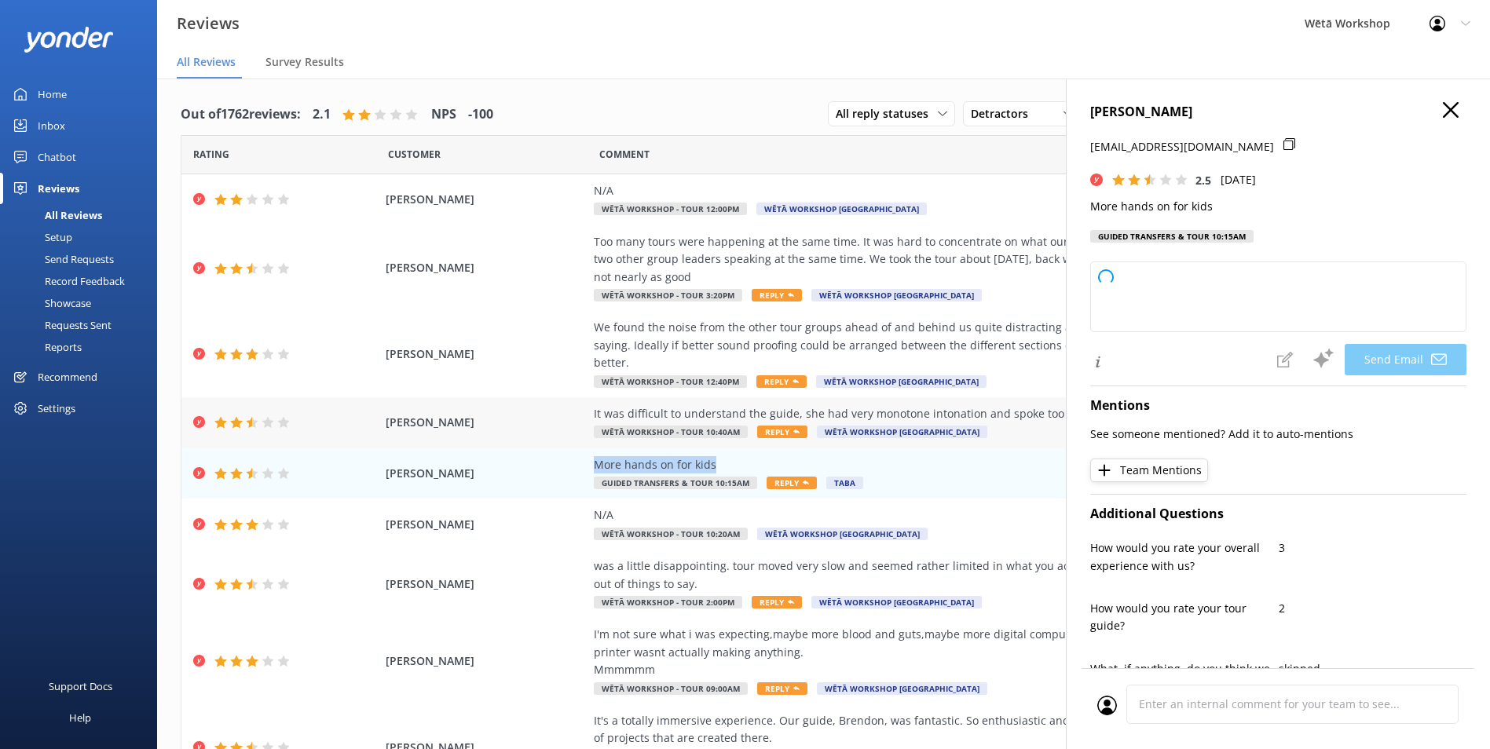
copy div "More hands on for kids"
type textarea "Kia ora Sharon, Thank you for taking the time to share your thoughts with us. W…"
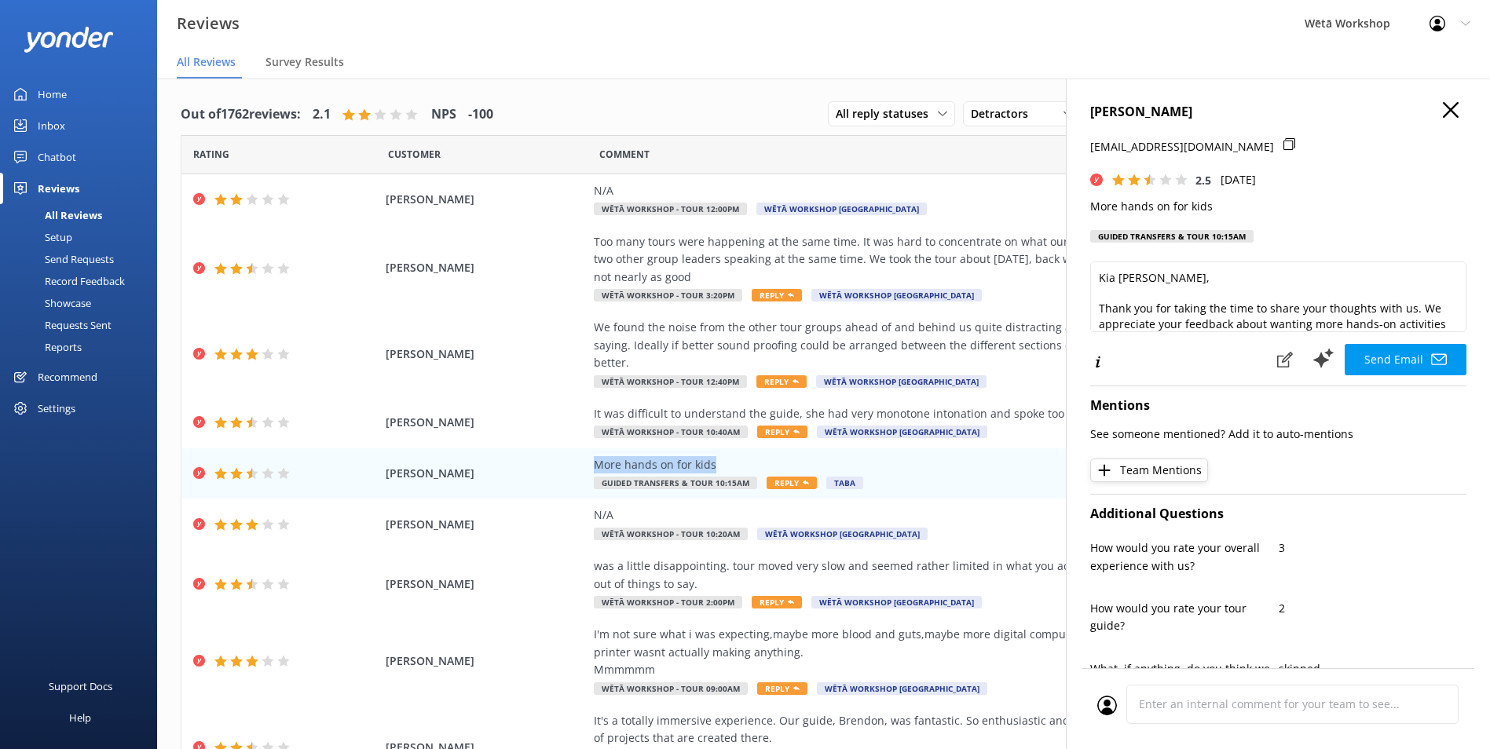
click at [1443, 113] on icon "button" at bounding box center [1451, 110] width 16 height 16
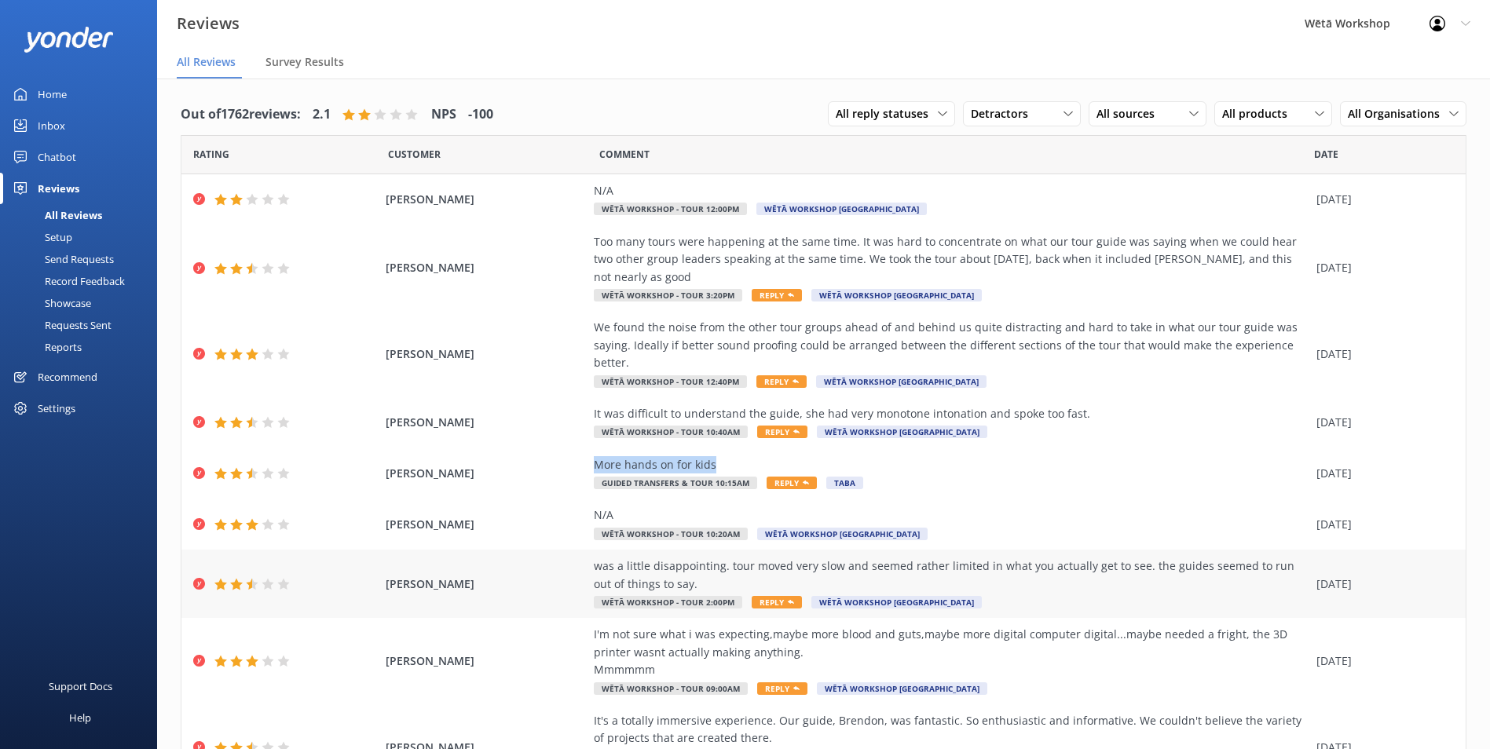
scroll to position [79, 0]
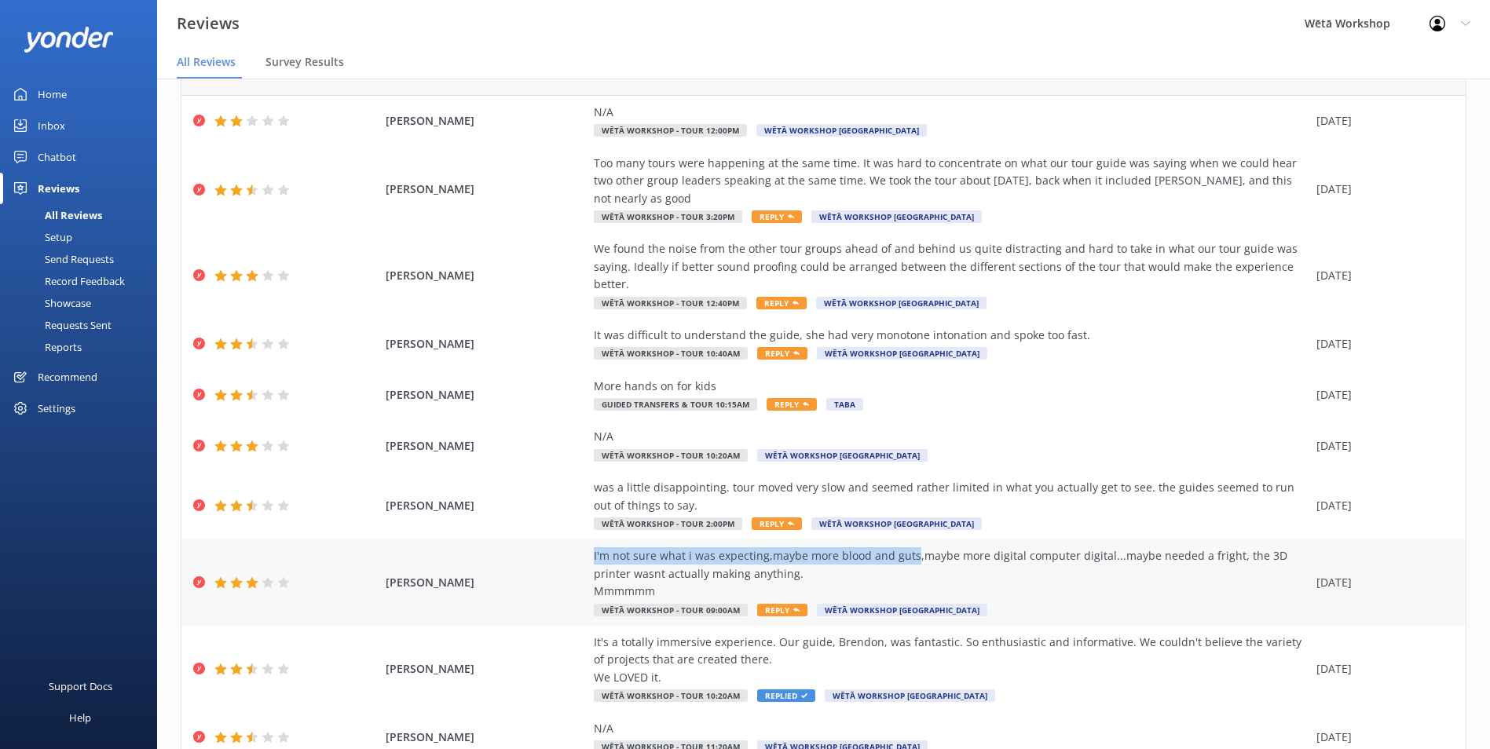
drag, startPoint x: 587, startPoint y: 537, endPoint x: 904, endPoint y: 547, distance: 317.5
click at [904, 547] on div "I'm not sure what i was expecting,maybe more blood and guts,maybe more digital …" at bounding box center [951, 573] width 715 height 53
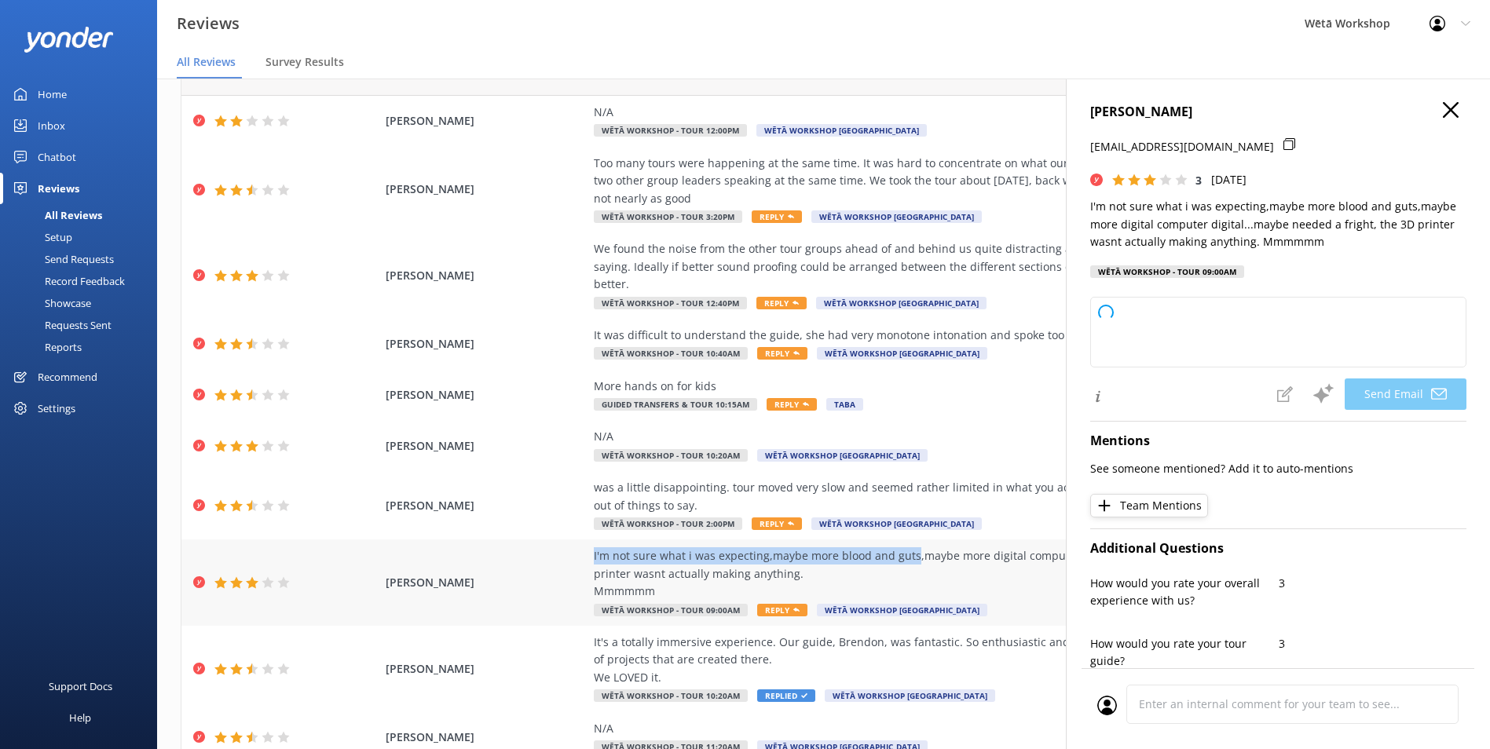
copy div "I'm not sure what i was expecting,maybe more blood and guts"
type textarea "Kia ora Wendy, Thank you for taking the time to share your thoughts with us. We…"
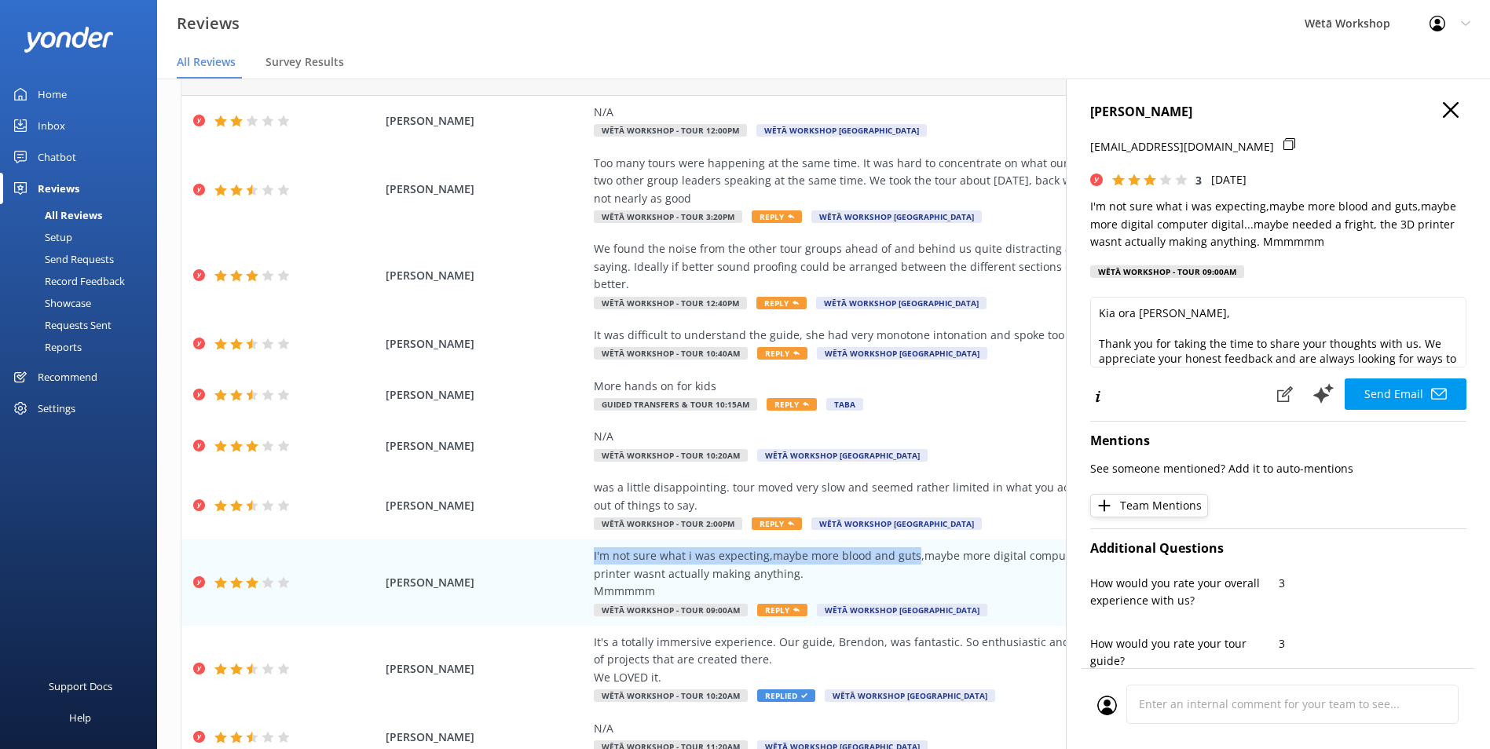
click at [1446, 104] on use "button" at bounding box center [1451, 110] width 16 height 16
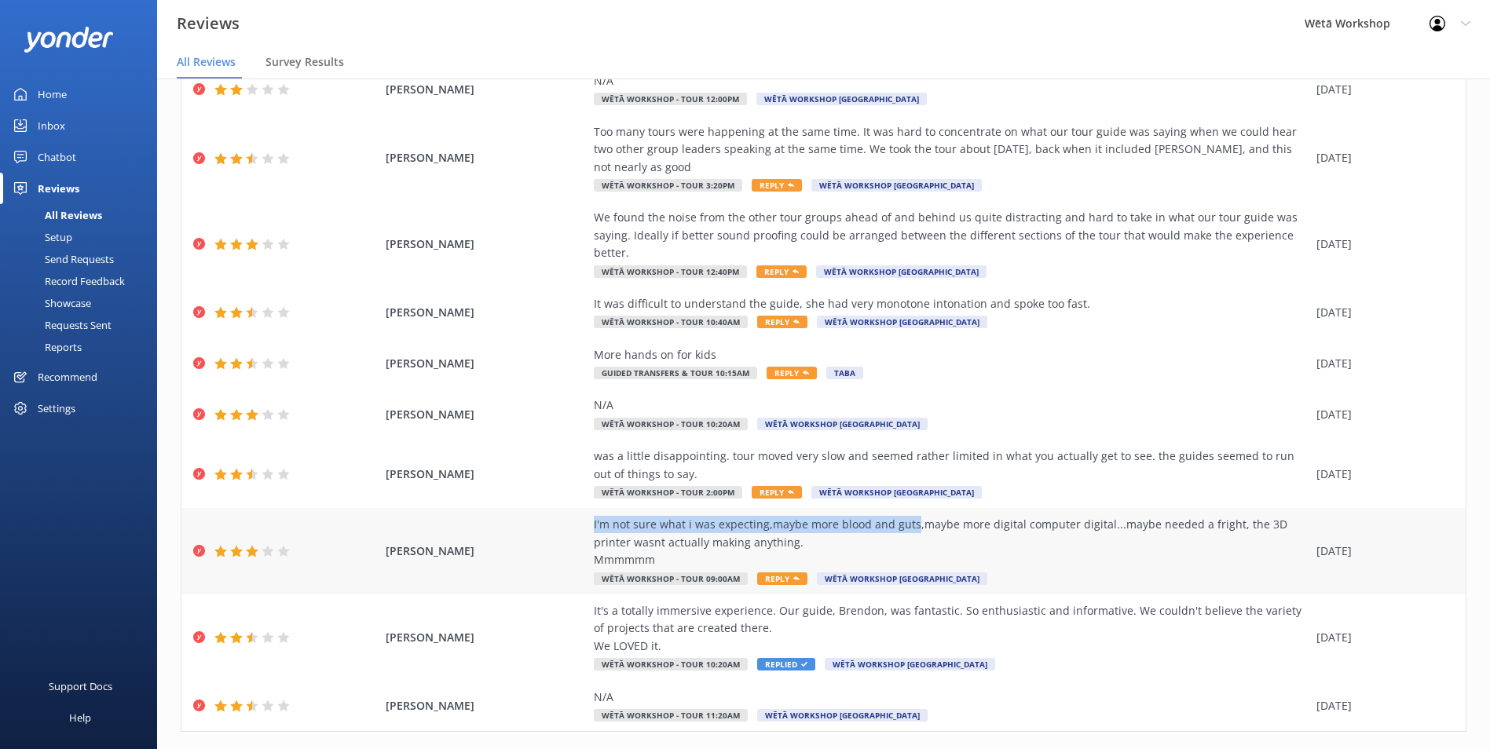
scroll to position [126, 0]
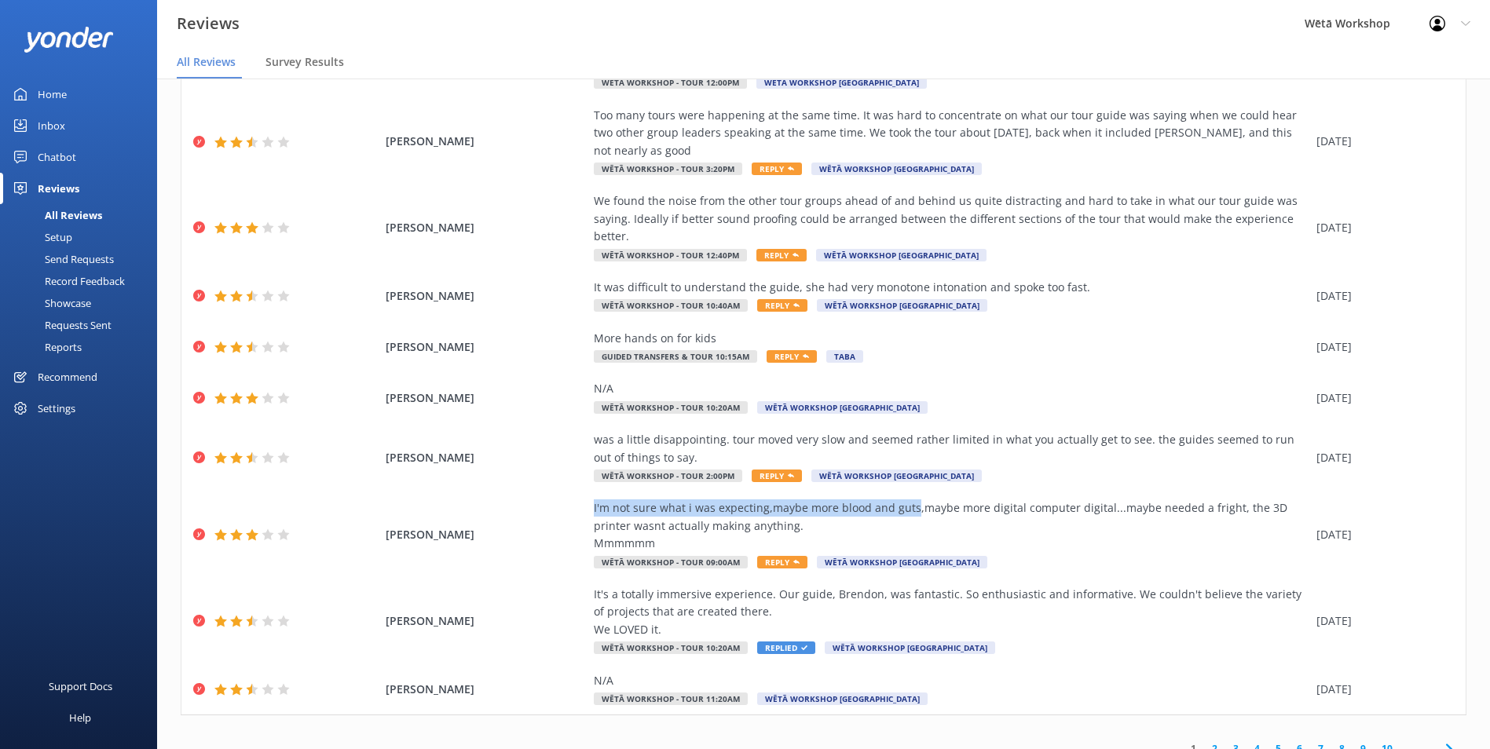
click at [1204, 741] on link "2" at bounding box center [1214, 748] width 21 height 15
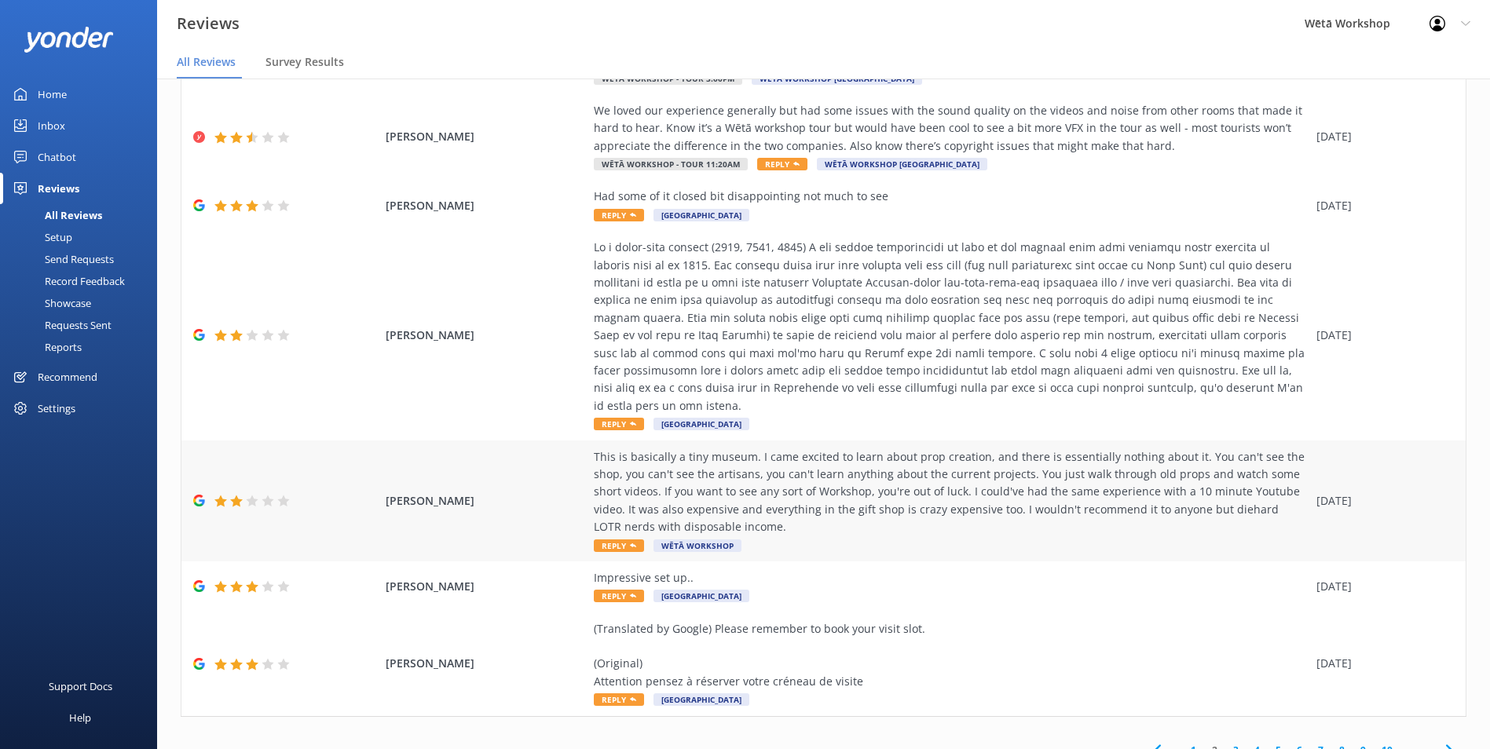
scroll to position [320, 0]
click at [1225, 742] on link "3" at bounding box center [1235, 749] width 21 height 15
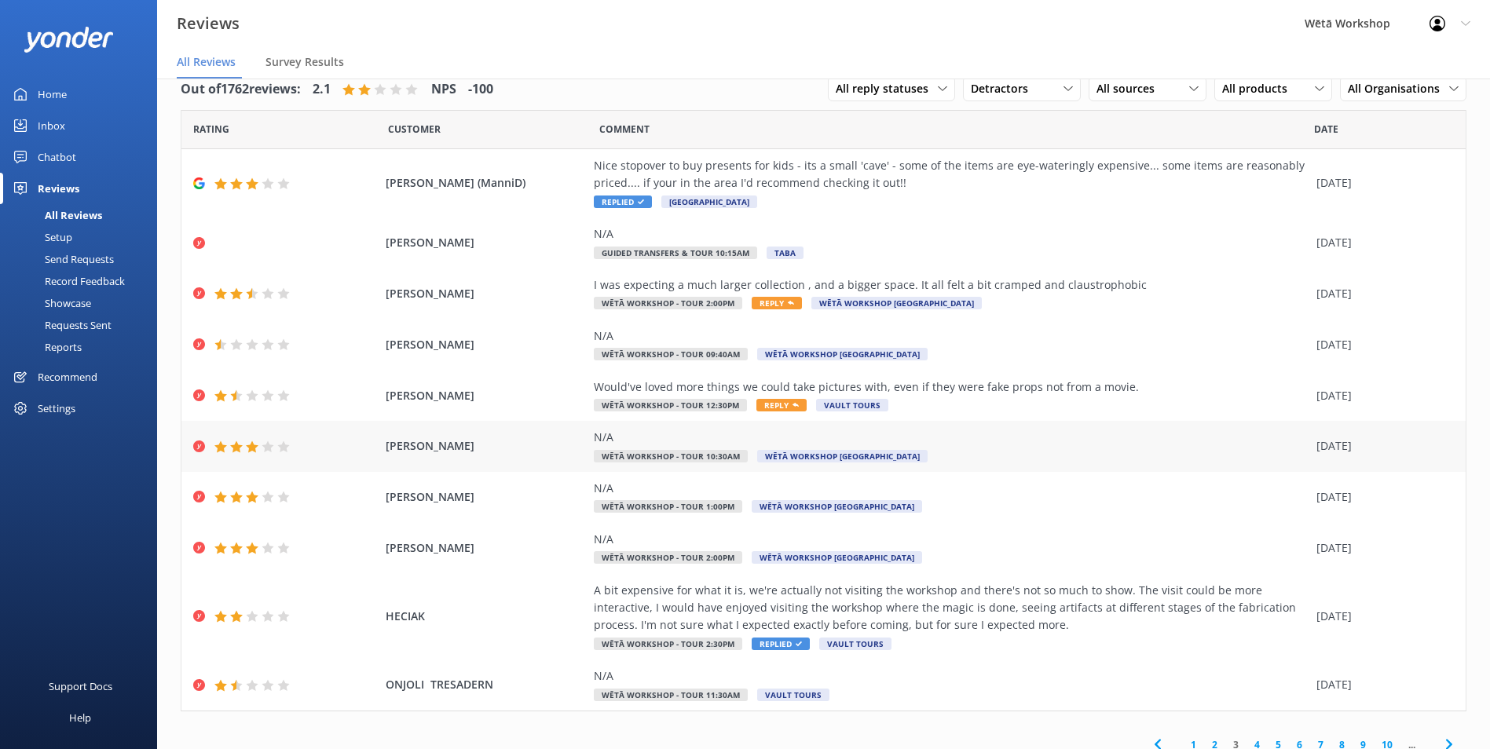
scroll to position [38, 0]
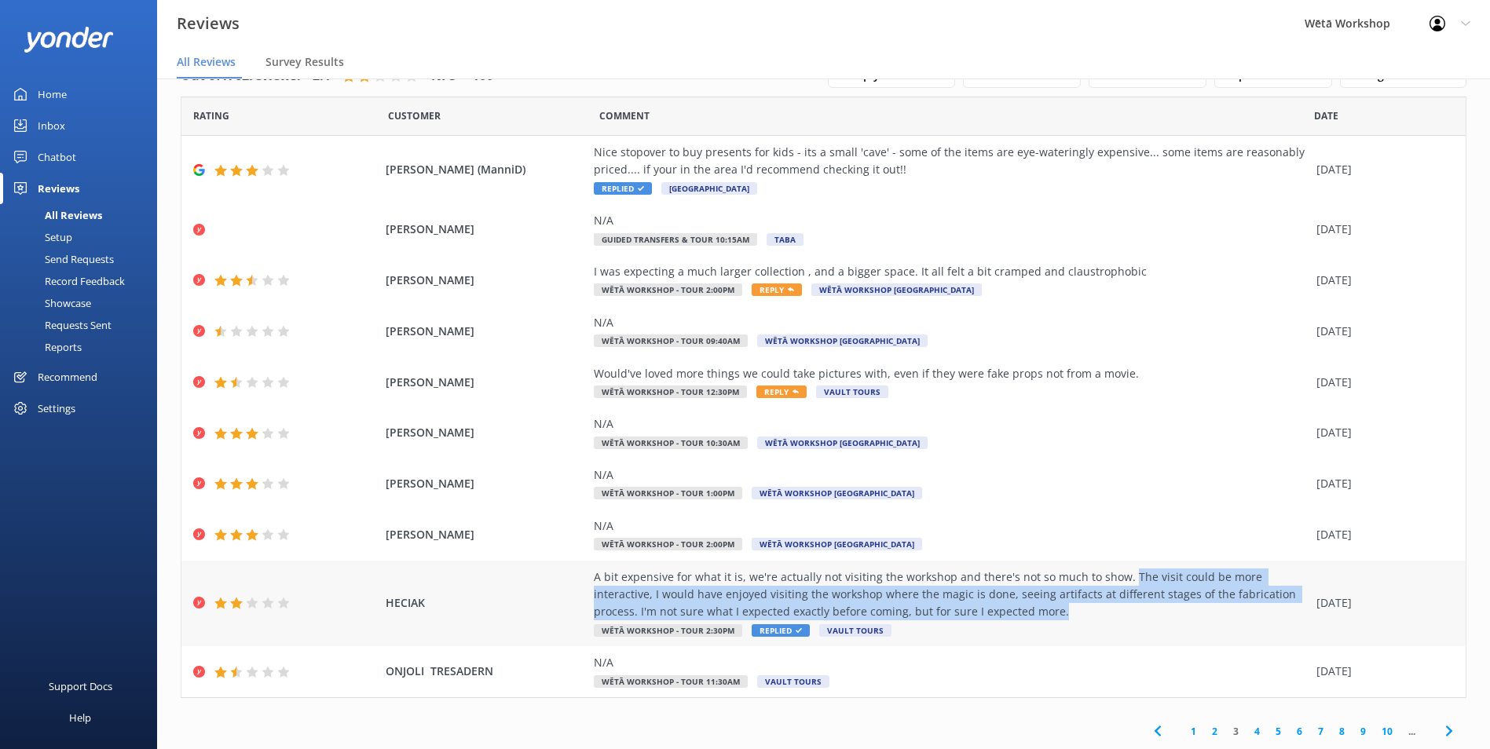
drag, startPoint x: 1113, startPoint y: 580, endPoint x: 1052, endPoint y: 610, distance: 68.5
click at [1052, 610] on div "A bit expensive for what it is, we're actually not visiting the workshop and th…" at bounding box center [951, 595] width 715 height 53
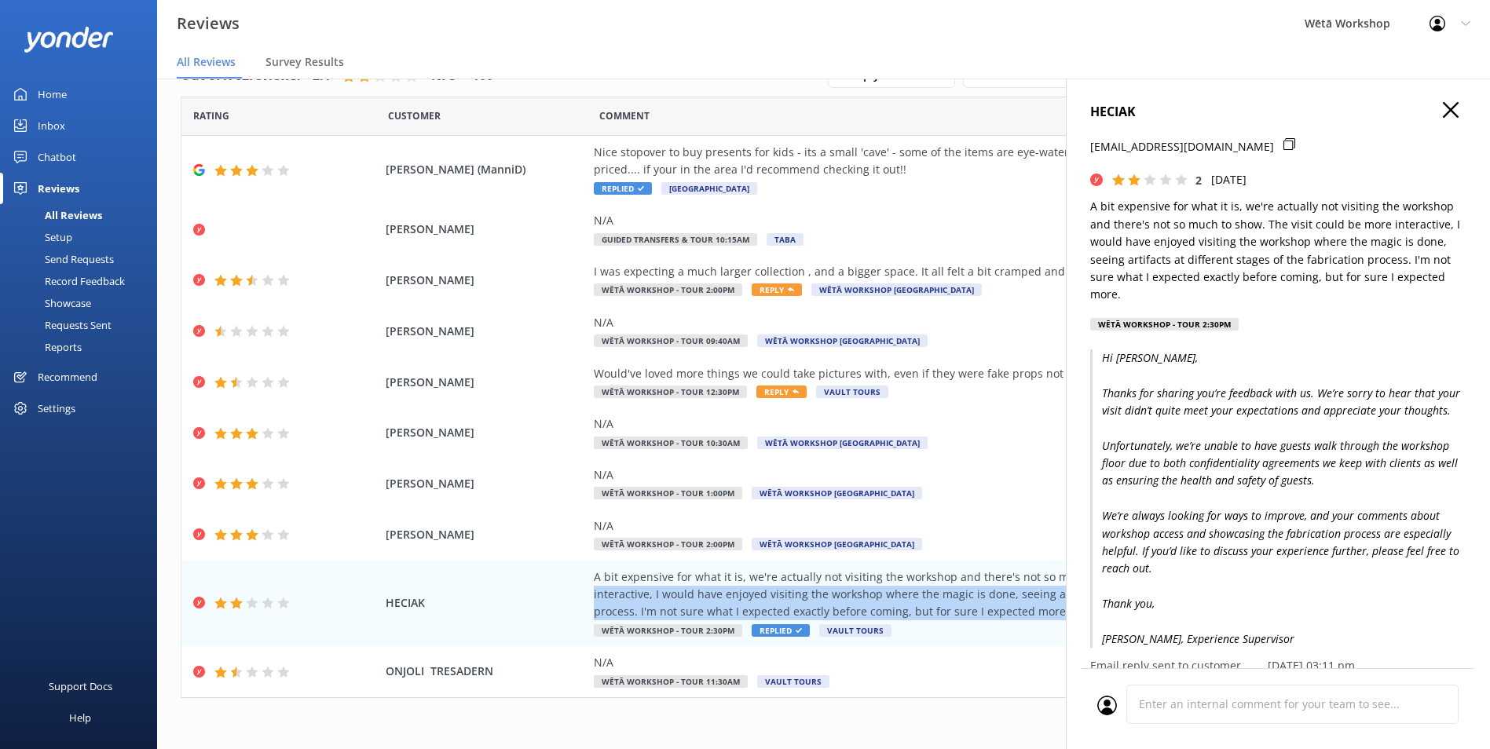
copy div "The visit could be more interactive, I would have enjoyed visiting the workshop…"
click at [1443, 115] on icon "button" at bounding box center [1451, 110] width 16 height 16
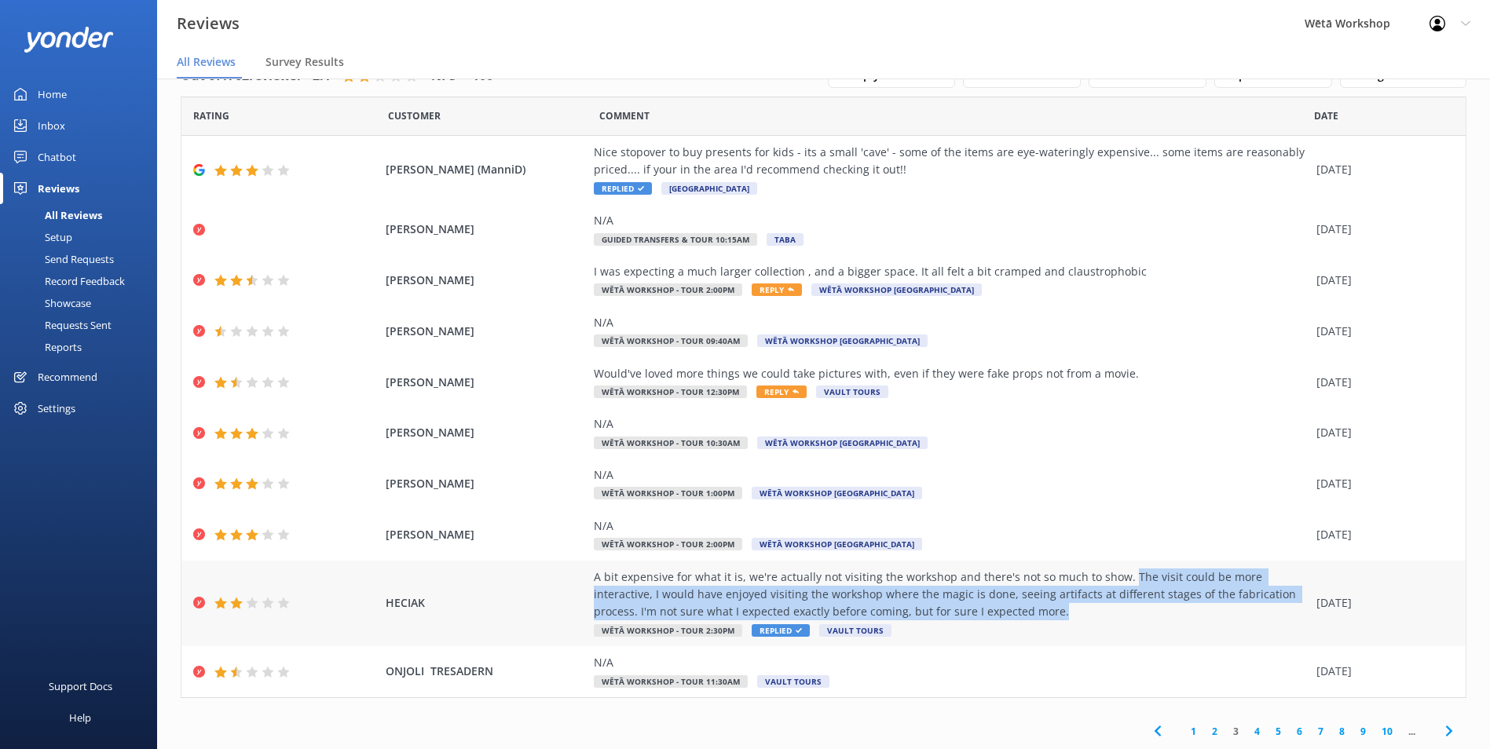
copy div "The visit could be more interactive, I would have enjoyed visiting the workshop…"
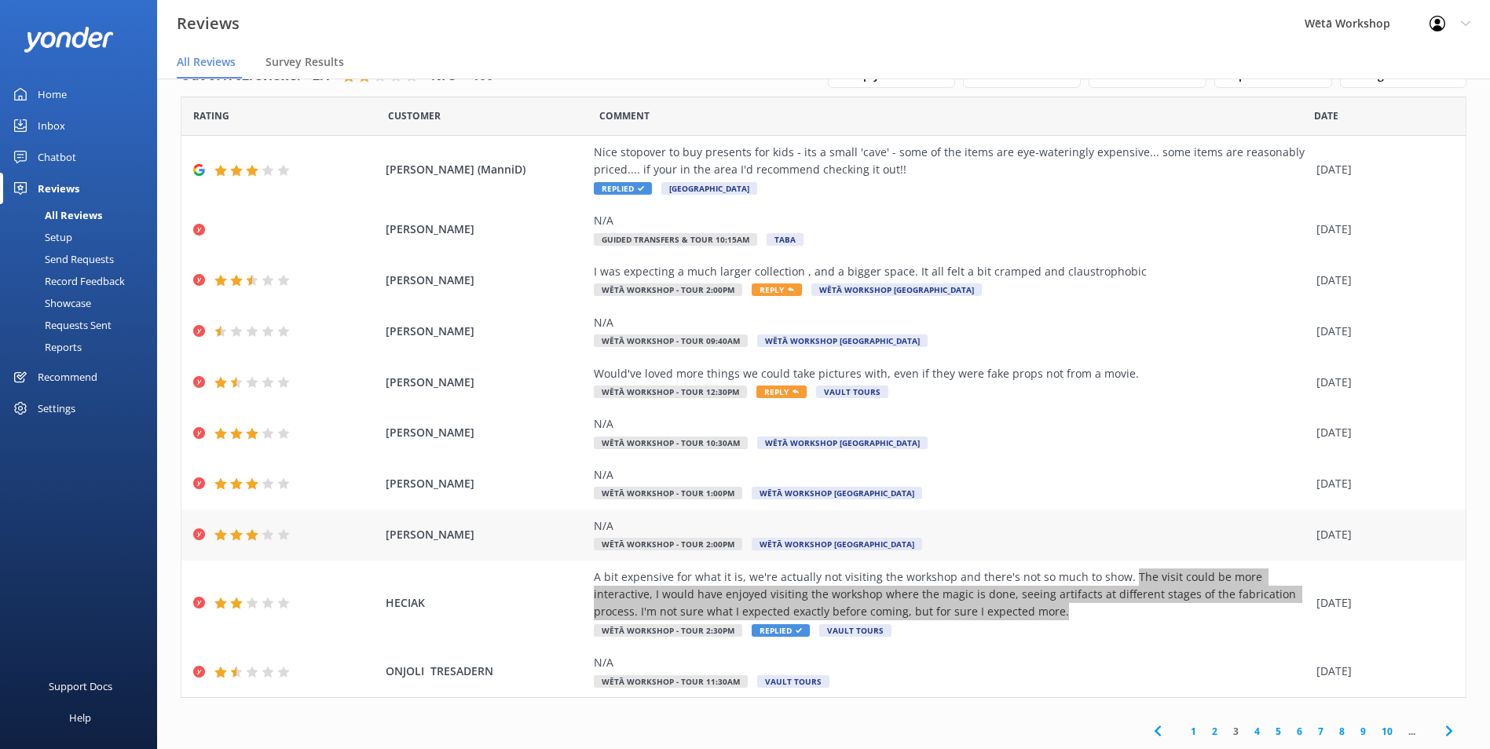
scroll to position [31, 0]
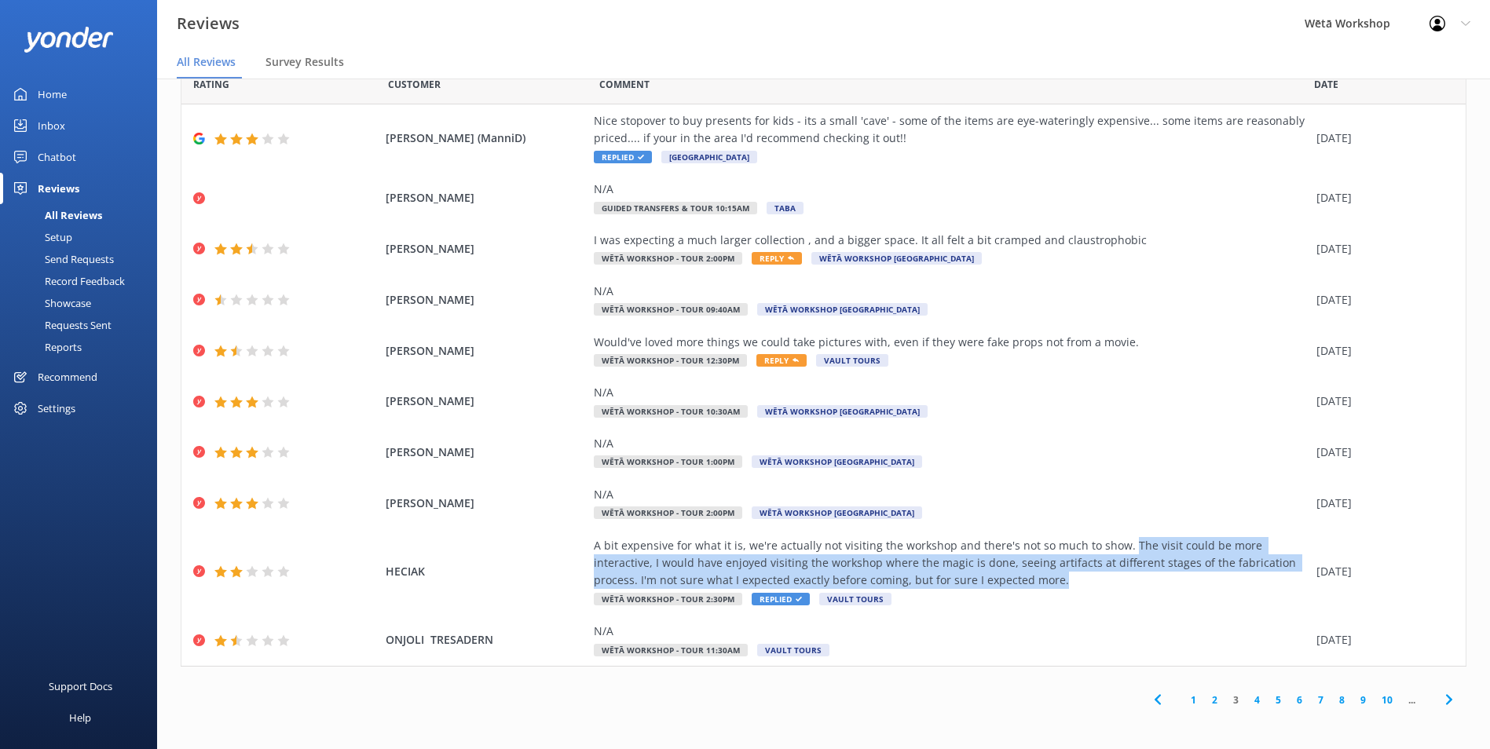
click at [1247, 703] on link "4" at bounding box center [1257, 700] width 21 height 15
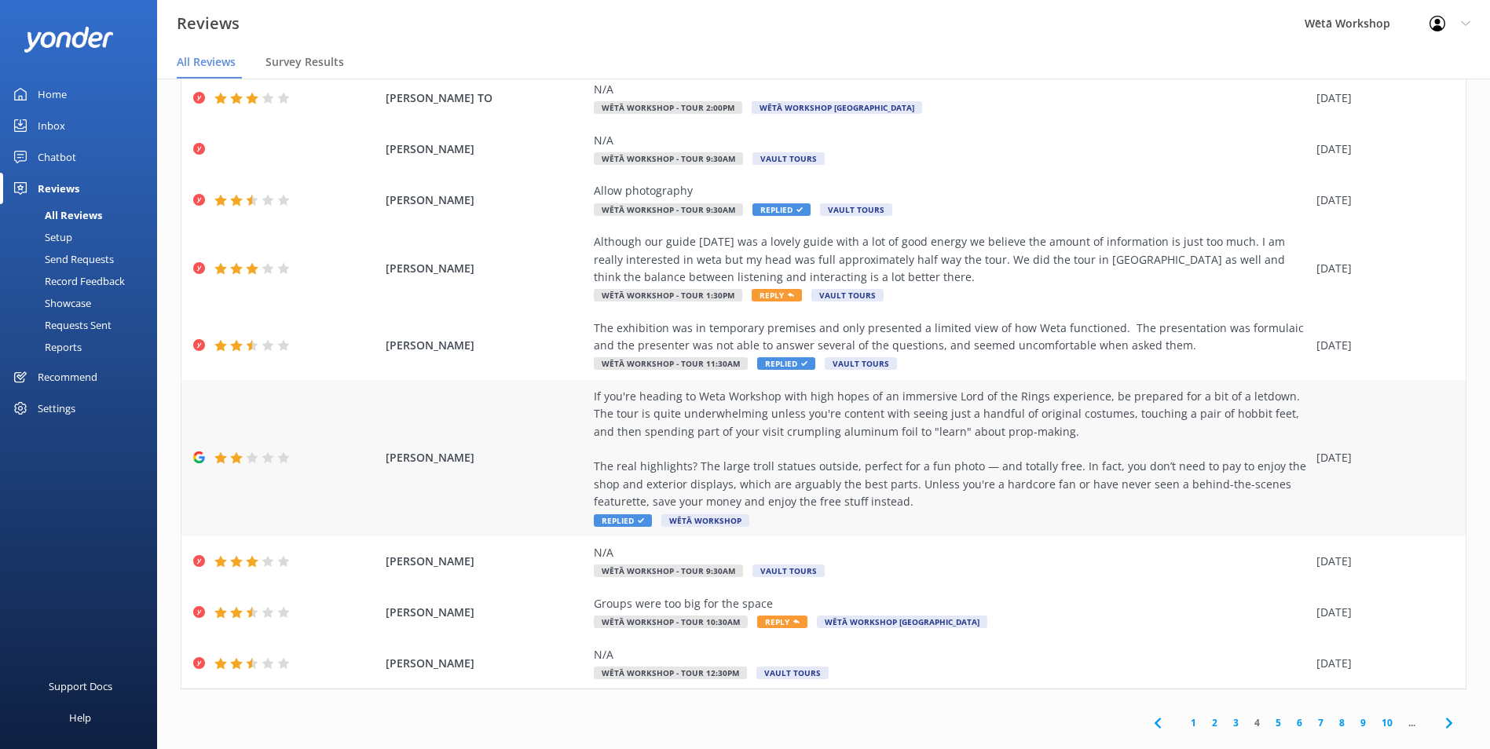
scroll to position [144, 0]
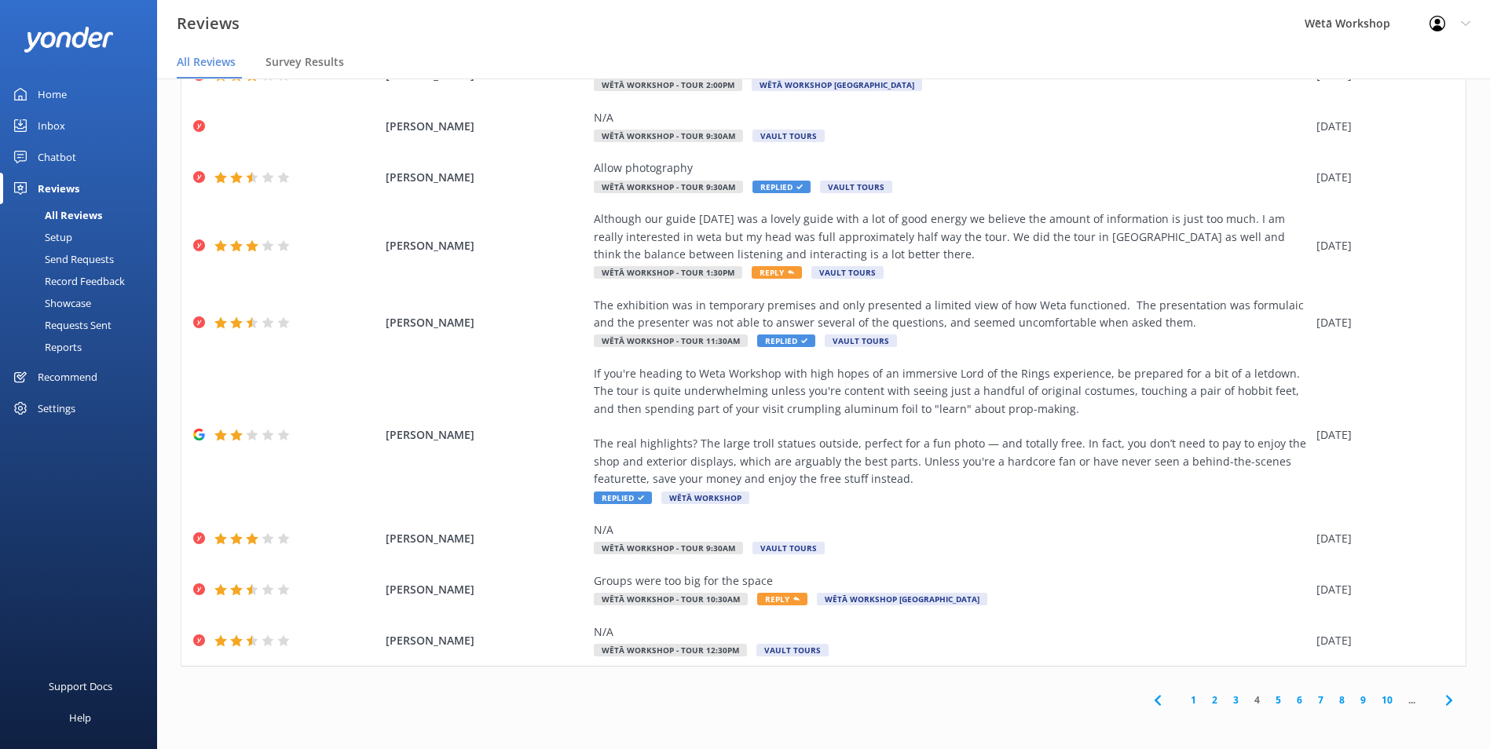
click at [1268, 701] on link "5" at bounding box center [1278, 700] width 21 height 15
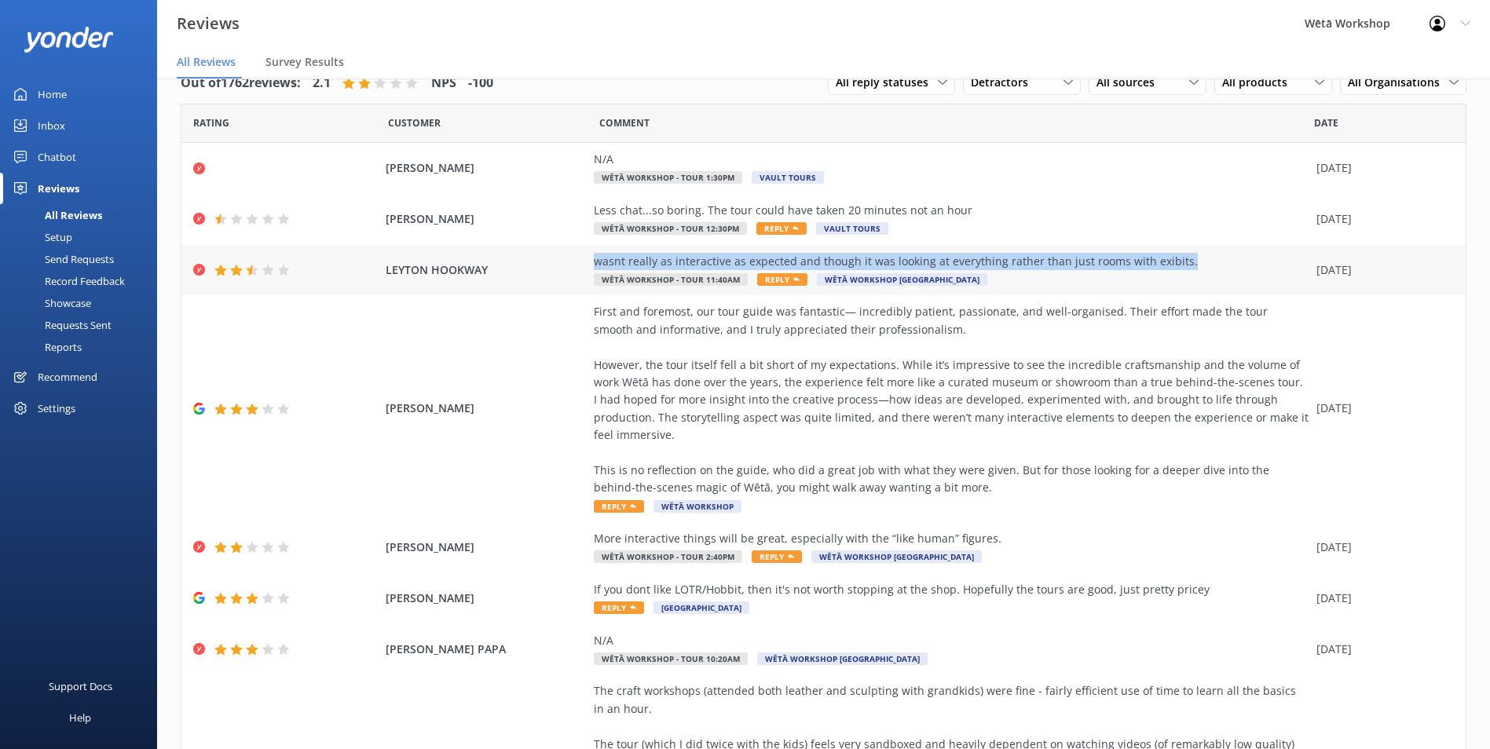
drag, startPoint x: 1176, startPoint y: 263, endPoint x: 588, endPoint y: 252, distance: 587.6
click at [594, 253] on div "wasnt really as interactive as expected and though it was looking at everything…" at bounding box center [951, 261] width 715 height 17
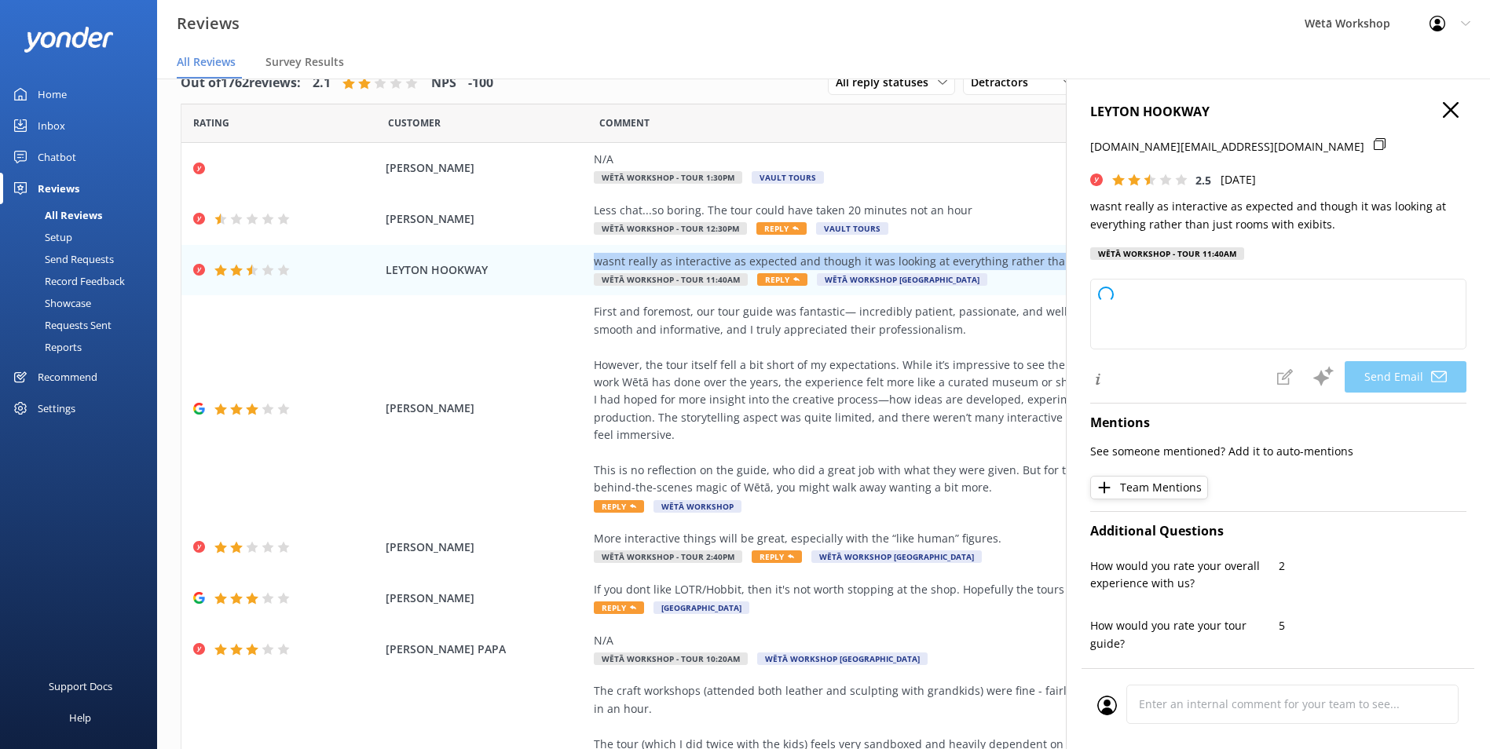
copy div "wasnt really as interactive as expected and though it was looking at everything…"
type textarea "Kia ora Leyton, Thank you for taking the time to share your feedback with us. W…"
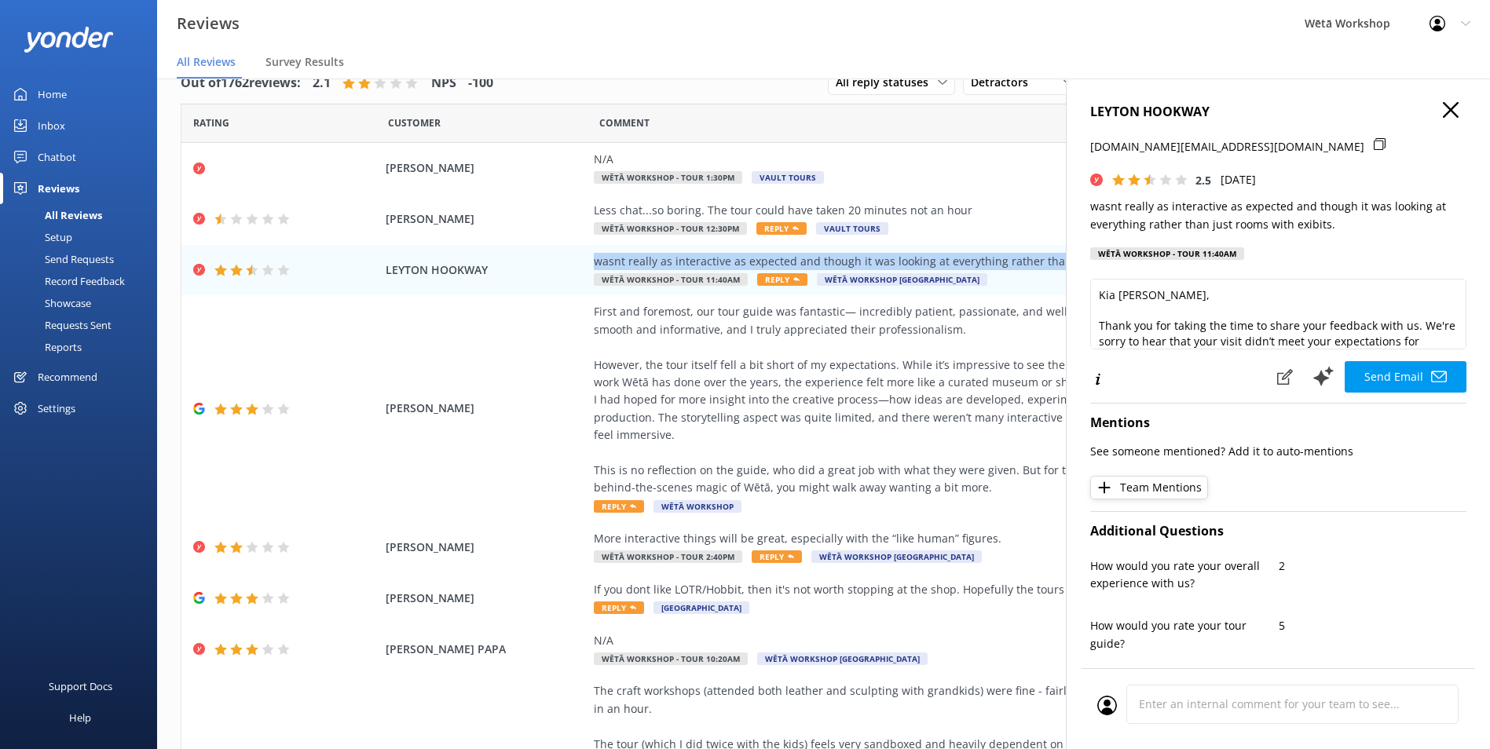
click at [1443, 108] on use "button" at bounding box center [1451, 110] width 16 height 16
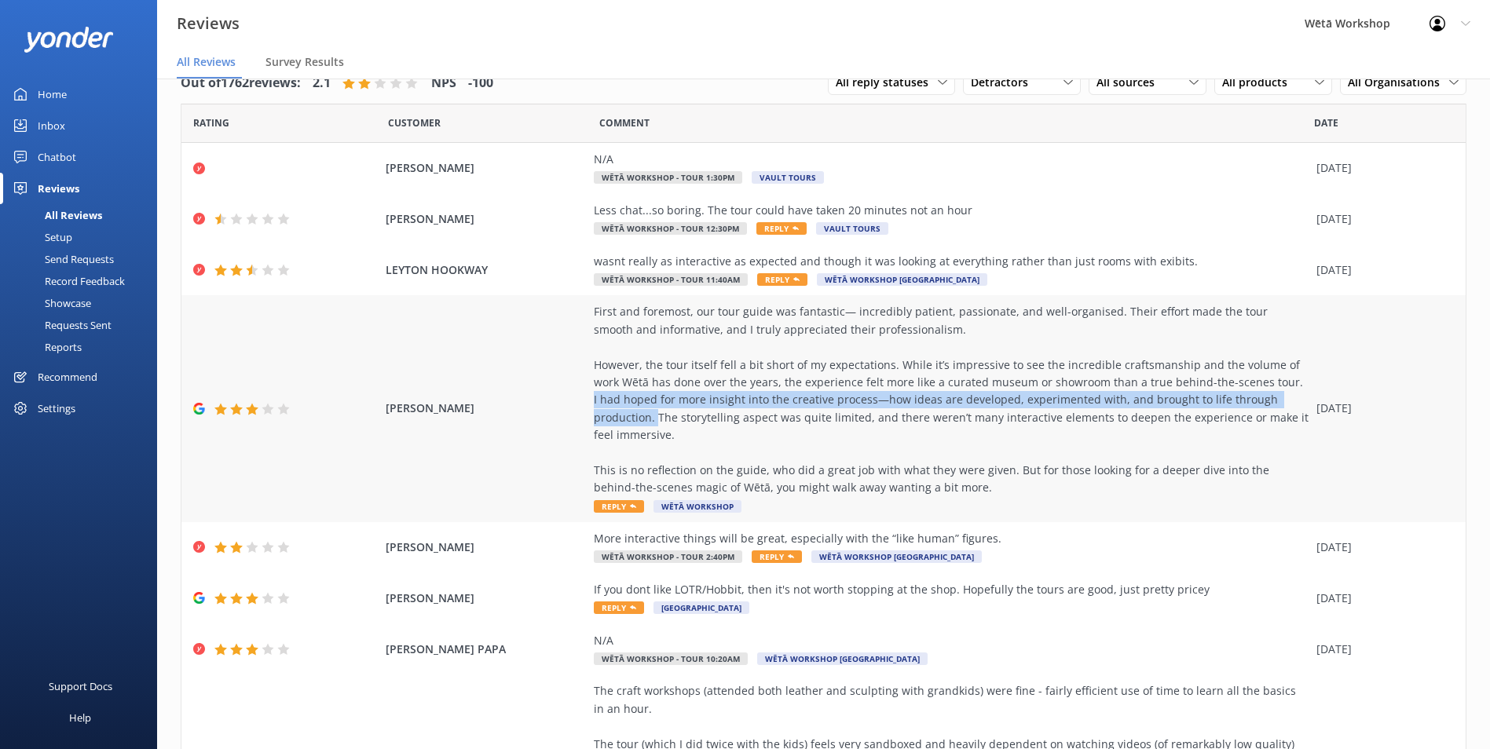
drag, startPoint x: 1248, startPoint y: 381, endPoint x: 1283, endPoint y: 405, distance: 42.5
click at [1283, 405] on div "First and foremost, our tour guide was fantastic— incredibly patient, passionat…" at bounding box center [951, 399] width 715 height 193
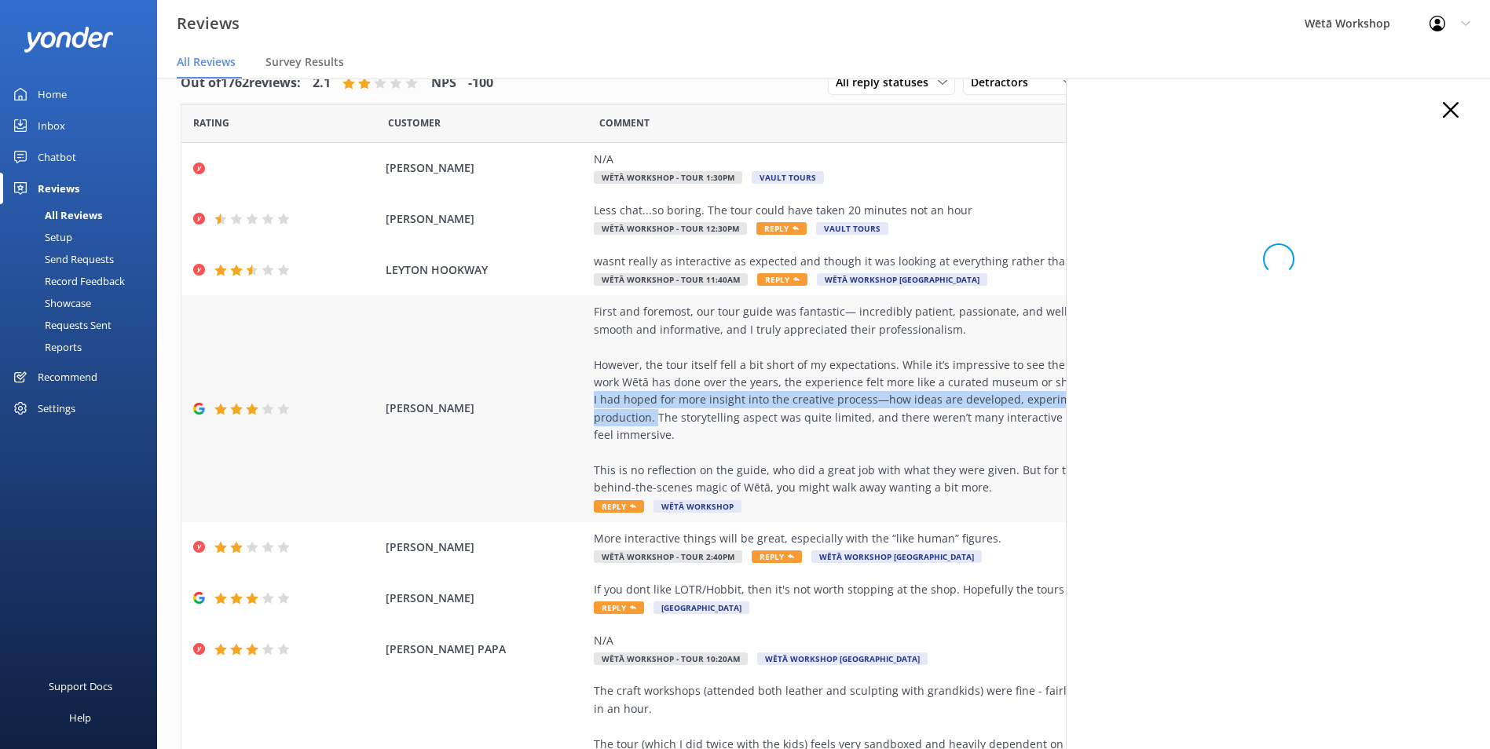
copy div "I had hoped for more insight into the creative process—how ideas are developed,…"
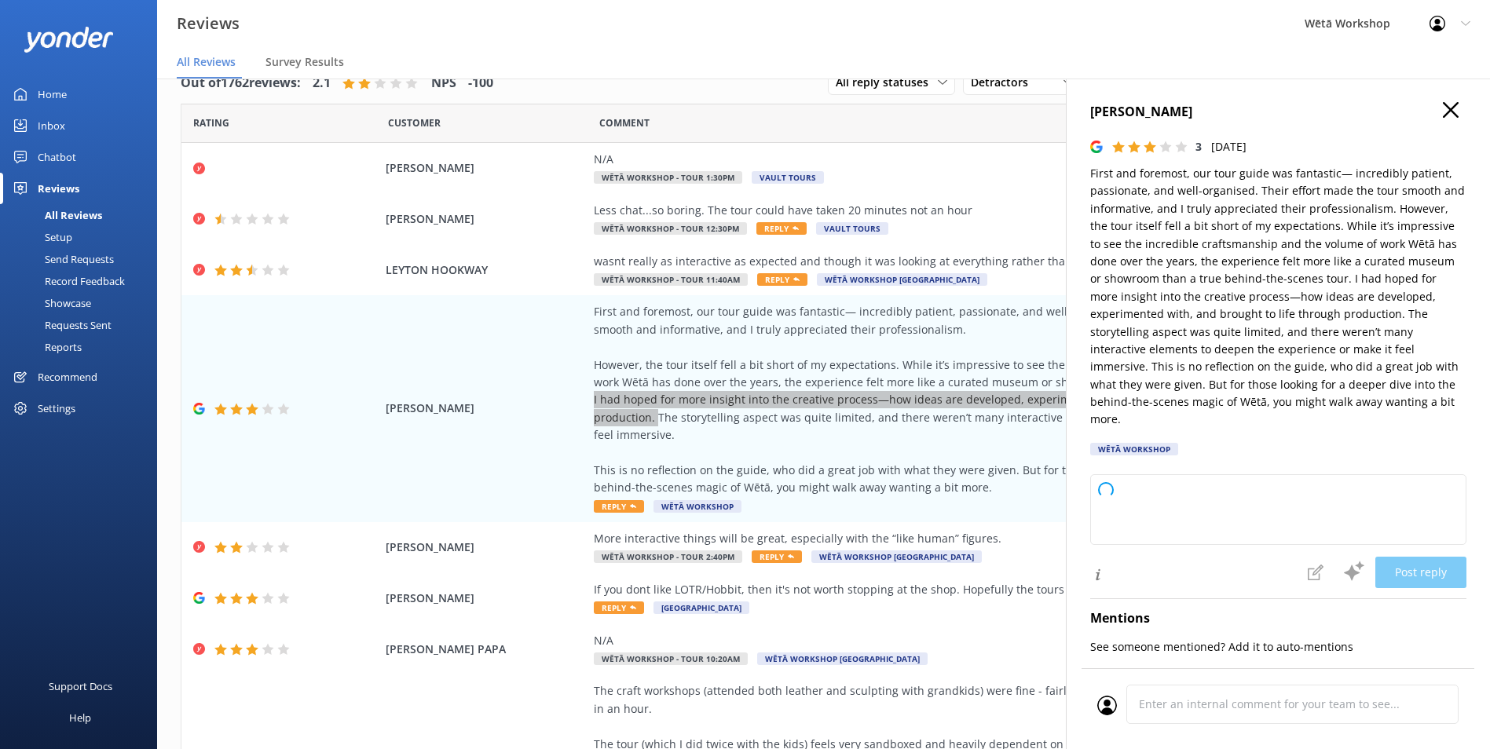
type textarea "Kia ora, Thank you so much for taking the time to share your thoughts with us. …"
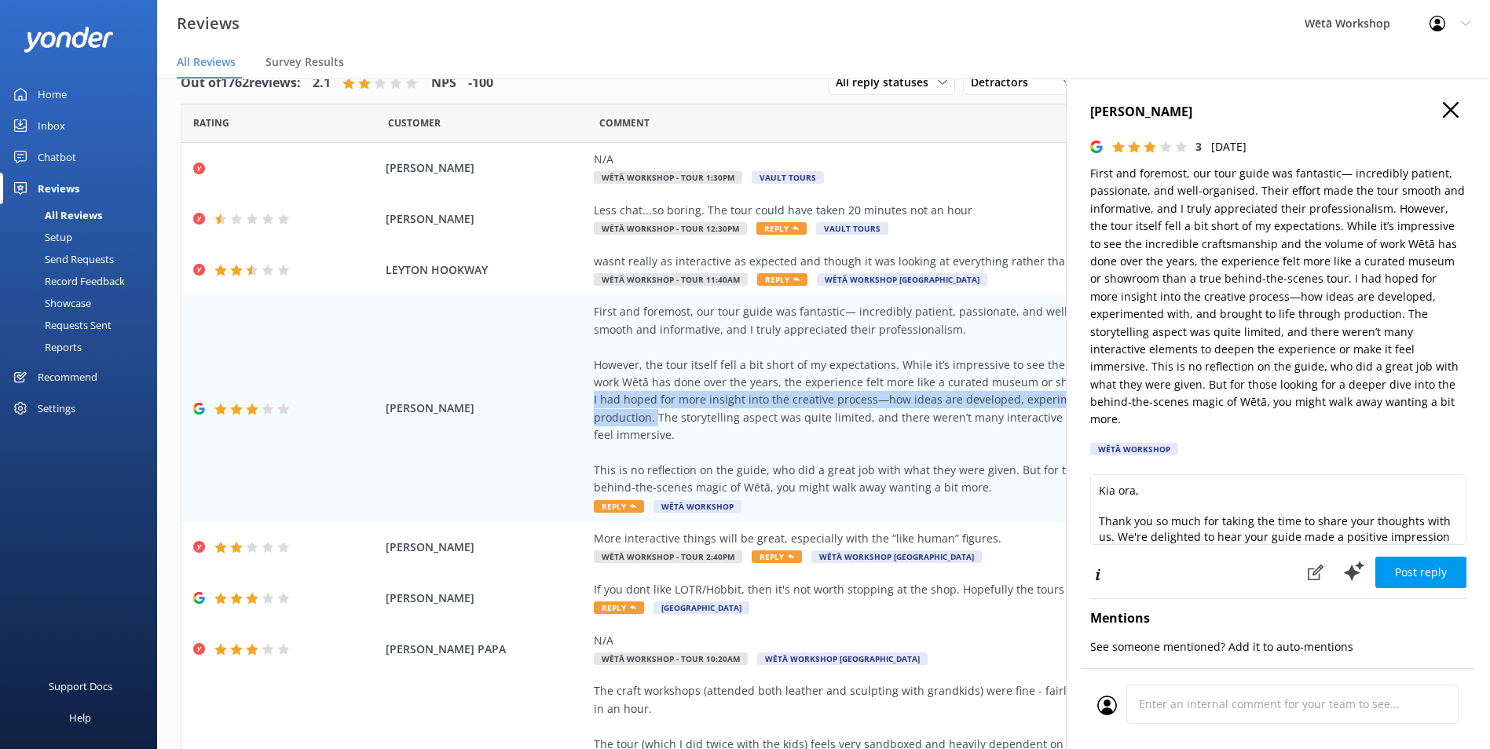
click at [1443, 115] on icon "button" at bounding box center [1451, 110] width 16 height 16
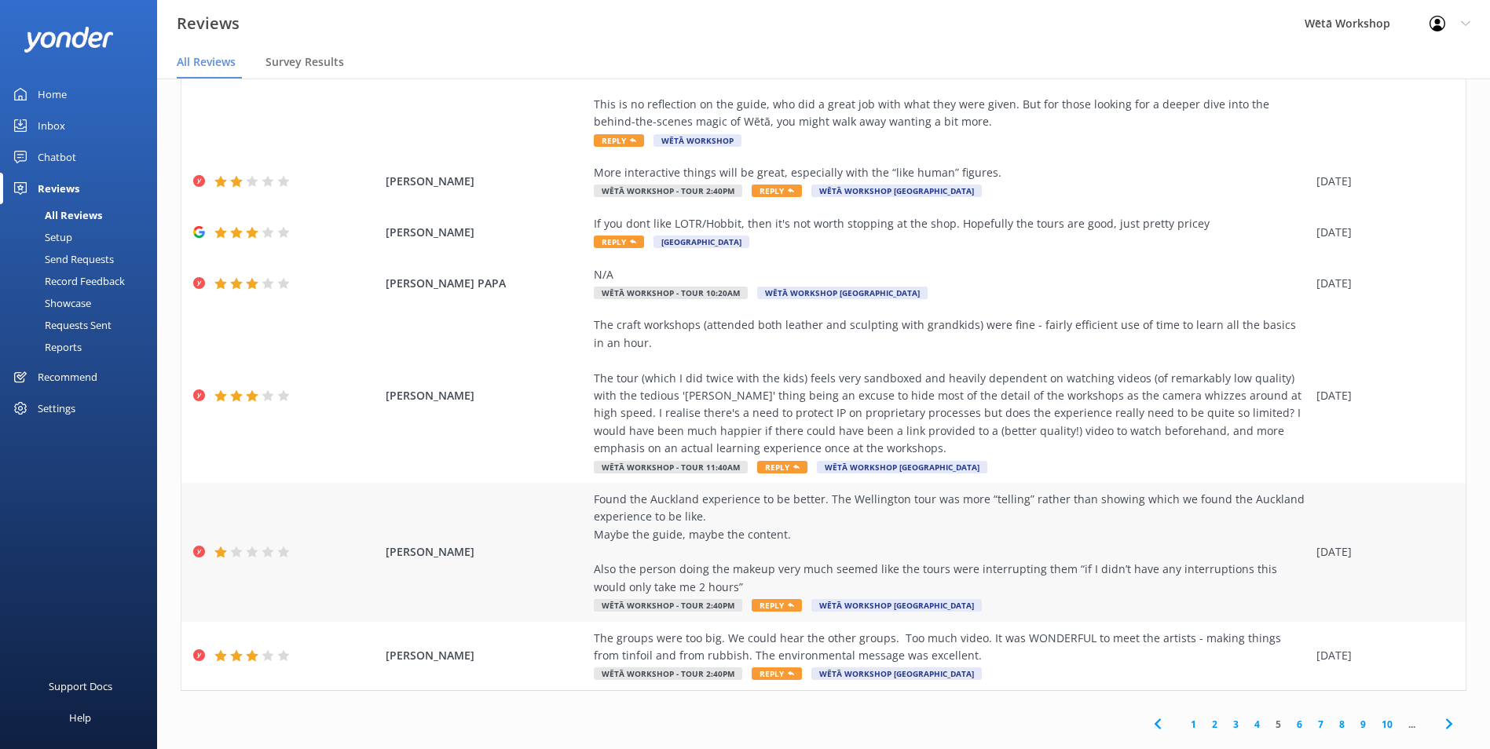
scroll to position [372, 0]
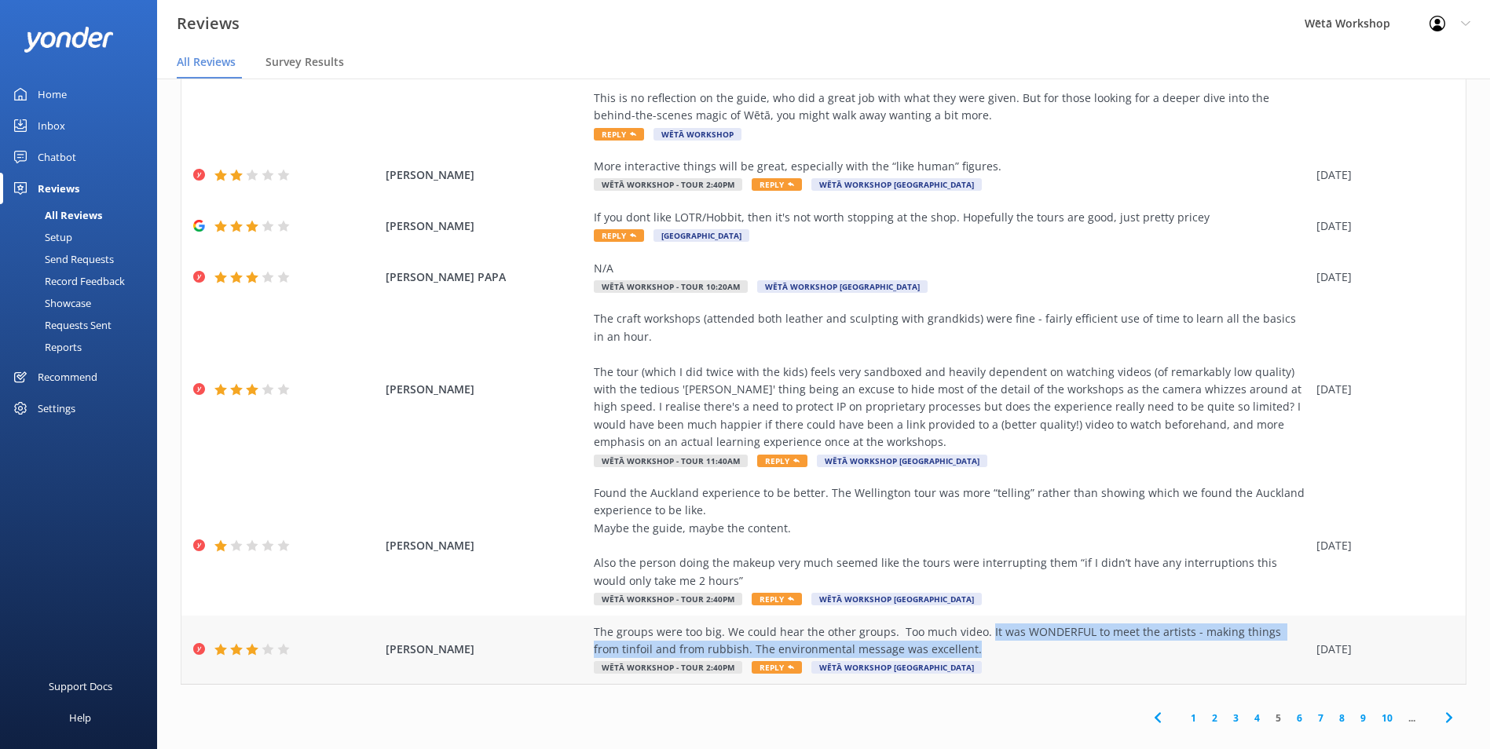
drag, startPoint x: 974, startPoint y: 616, endPoint x: 979, endPoint y: 631, distance: 15.7
click at [979, 631] on div "The groups were too big. We could hear the other groups. Too much video. It was…" at bounding box center [951, 641] width 715 height 35
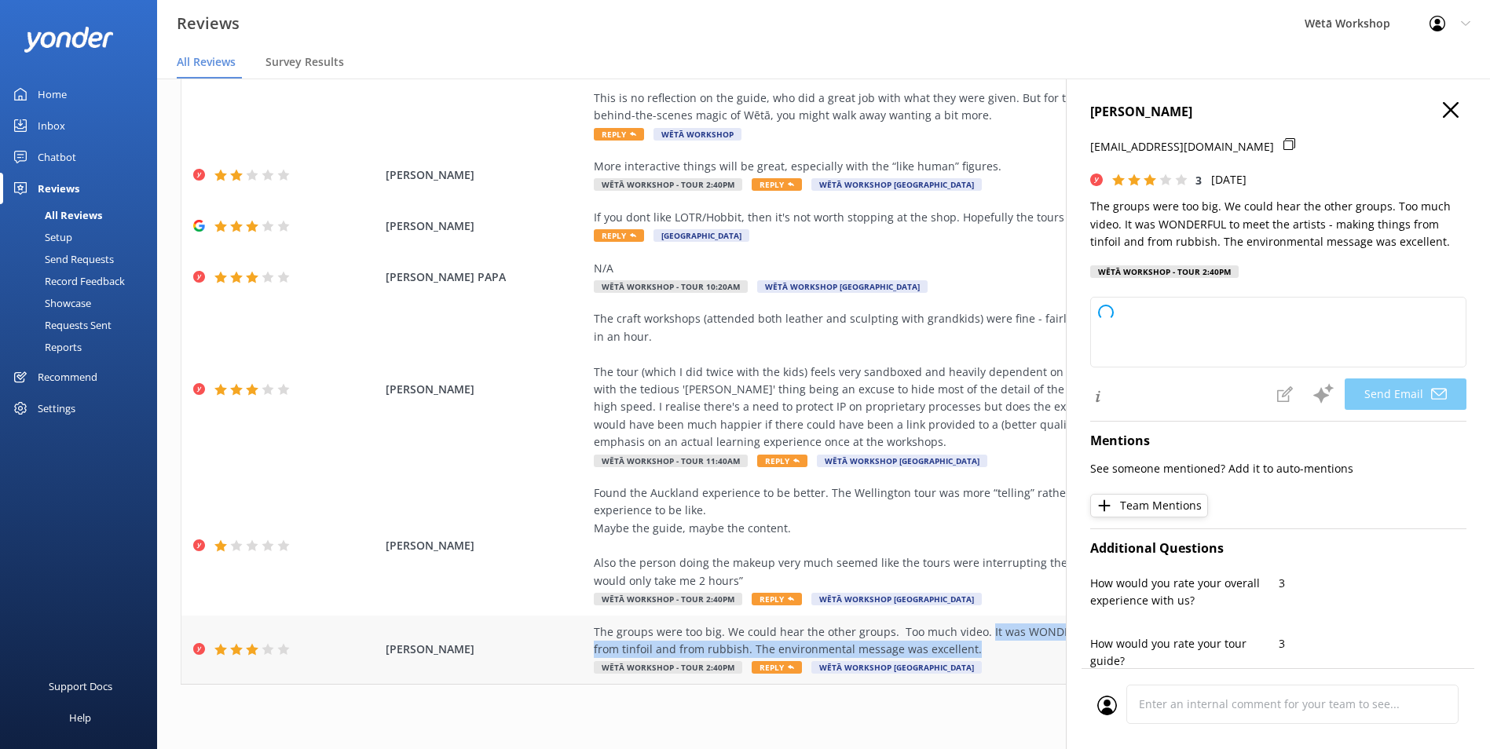
drag, startPoint x: 979, startPoint y: 631, endPoint x: 1050, endPoint y: 609, distance: 74.8
copy div "It was WONDERFUL to meet the artists - making things from tinfoil and from rubb…"
type textarea "Kia ora Marc, Thank you so much for sharing your thoughts with us. We’re glad t…"
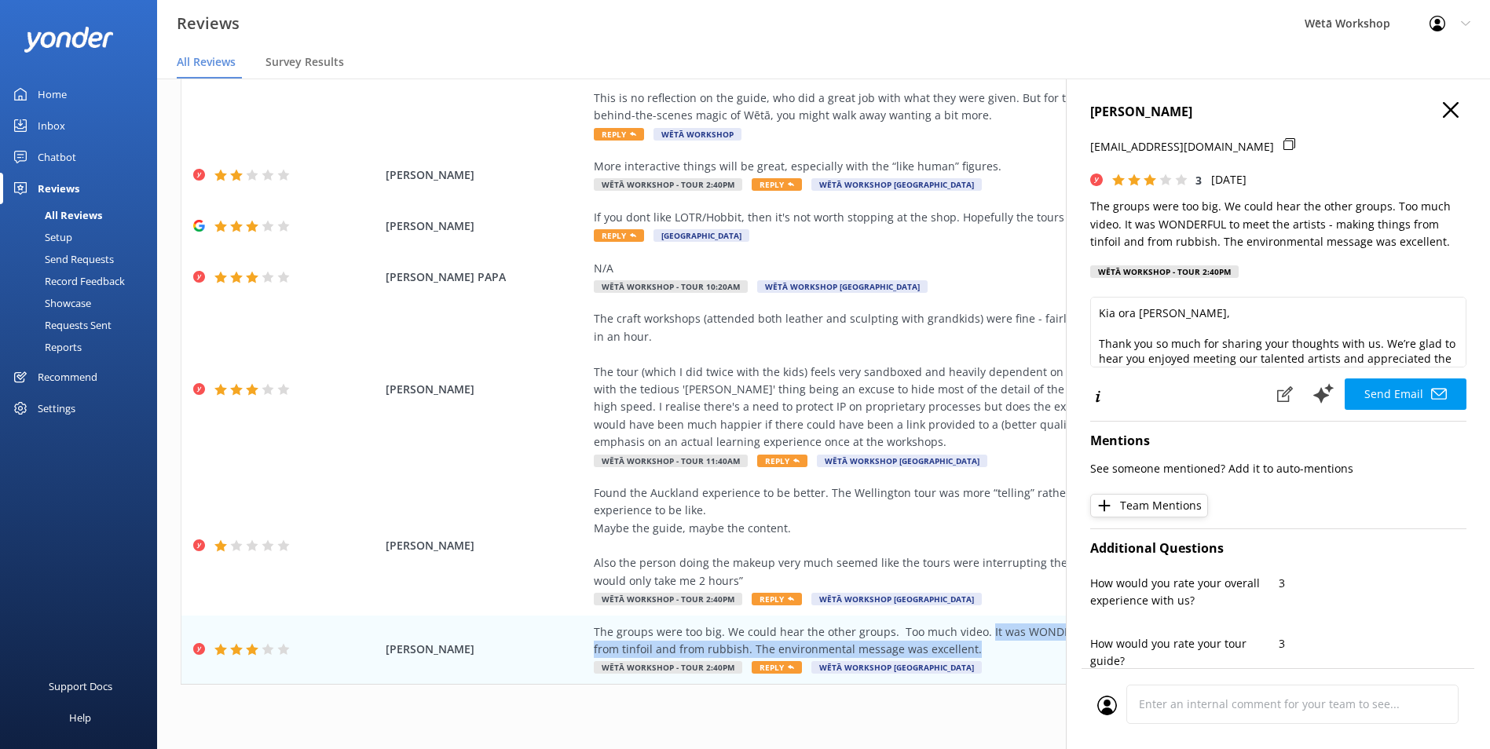
click at [1443, 109] on use "button" at bounding box center [1451, 110] width 16 height 16
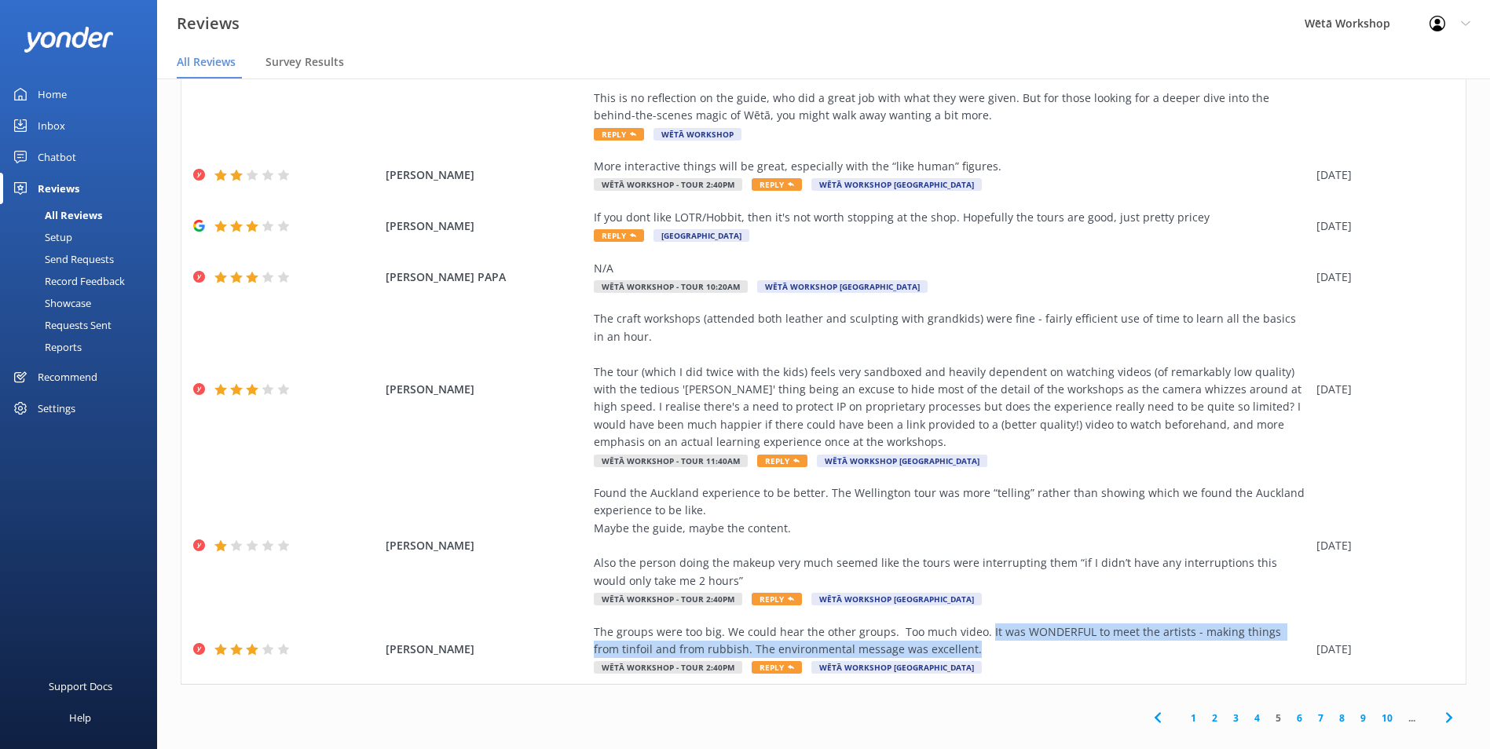
click at [1289, 711] on link "6" at bounding box center [1299, 718] width 21 height 15
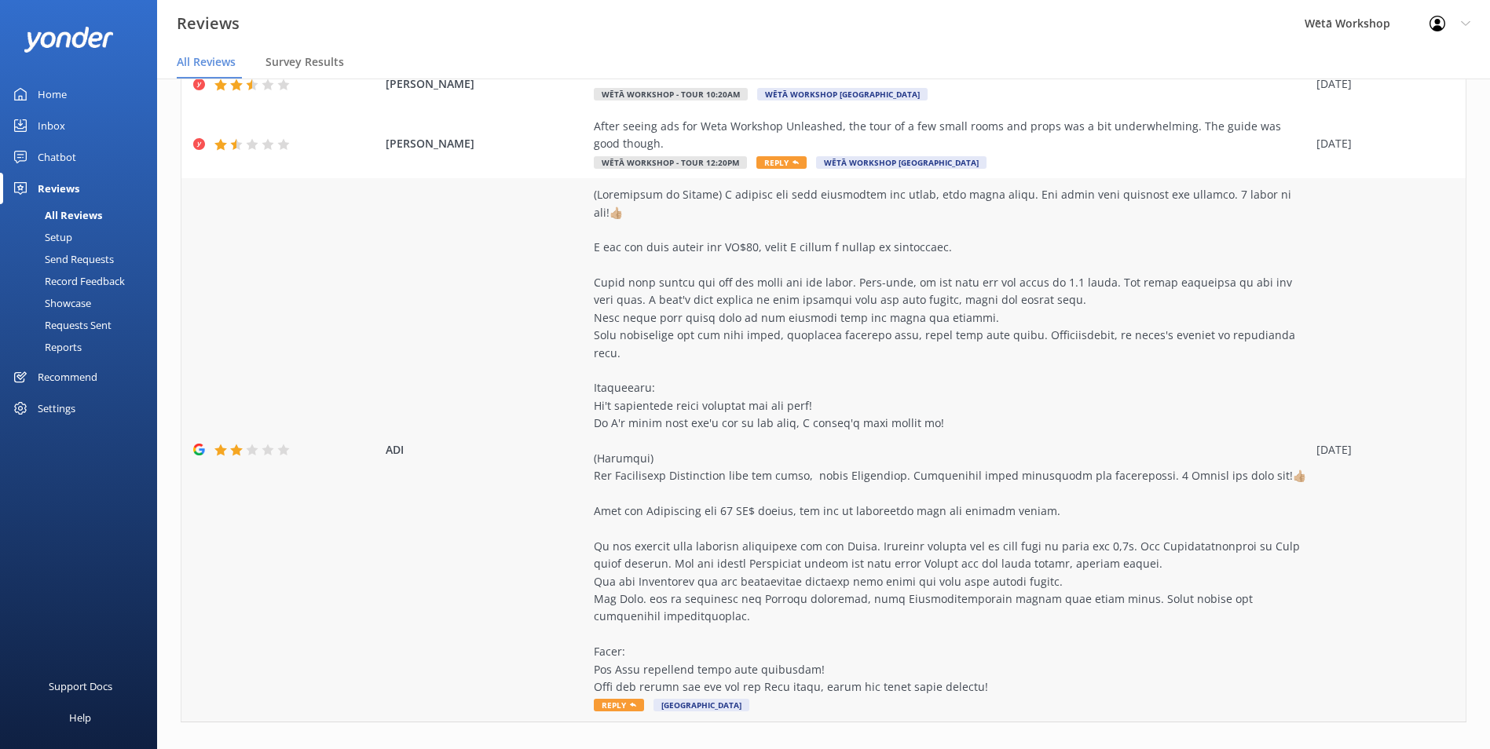
scroll to position [672, 0]
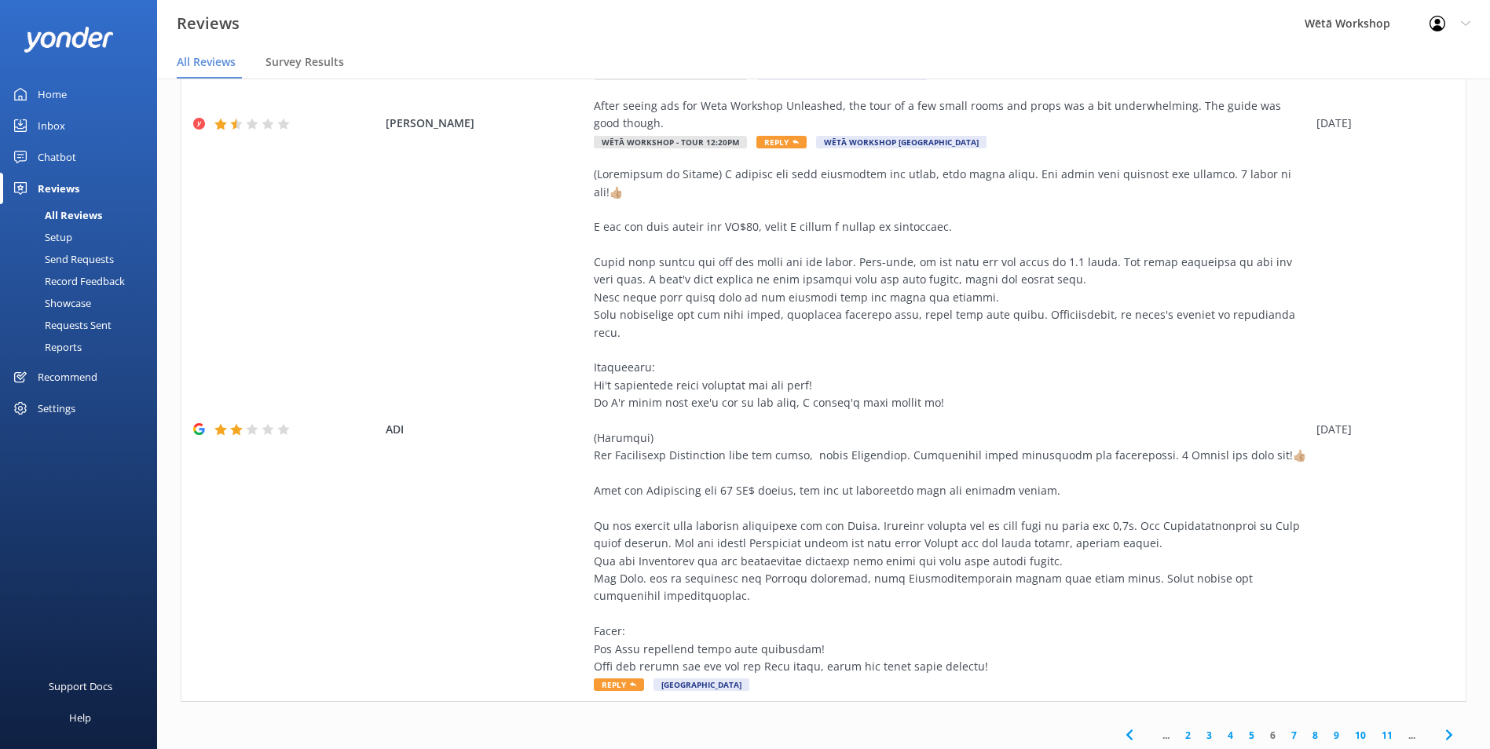
click at [1283, 728] on link "7" at bounding box center [1293, 735] width 21 height 15
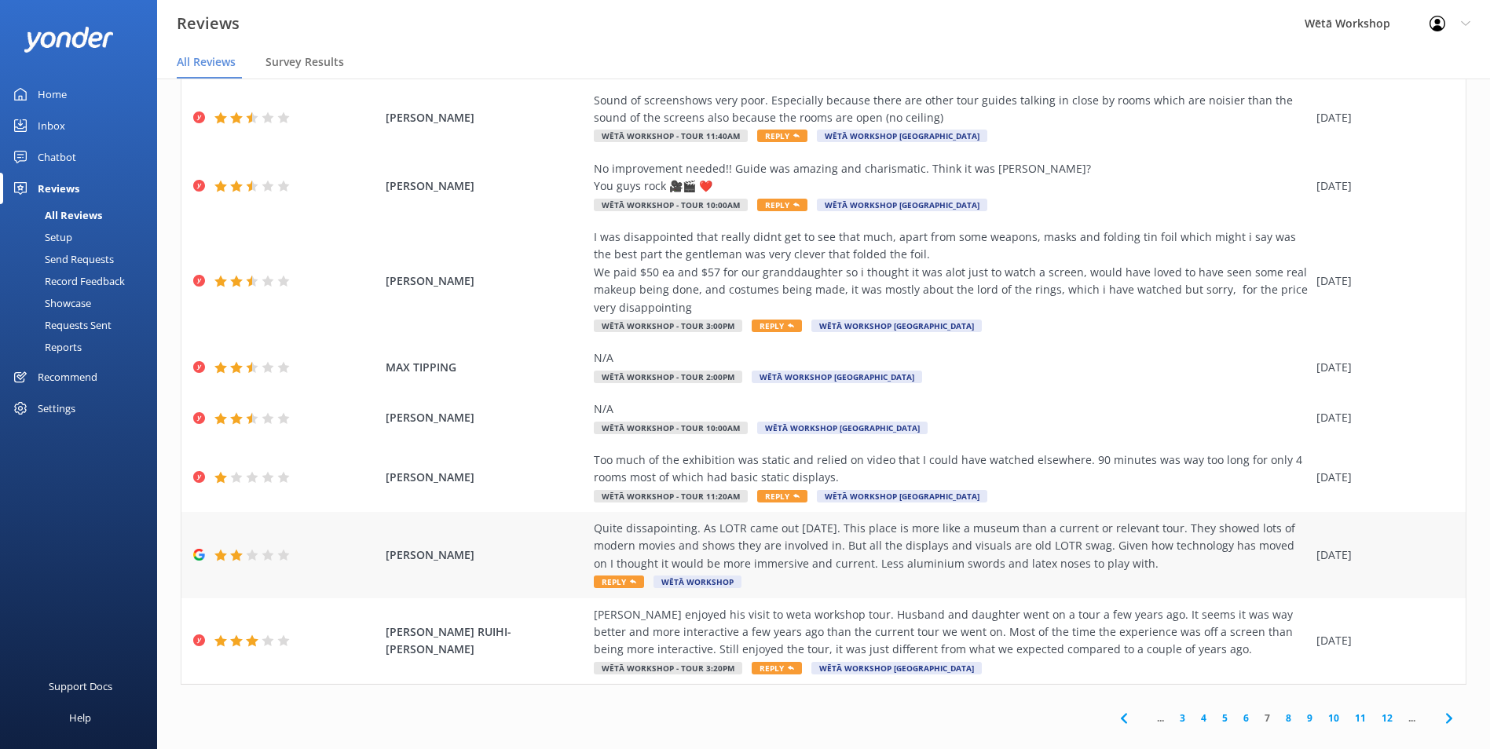
scroll to position [390, 0]
click at [1278, 710] on link "8" at bounding box center [1288, 717] width 21 height 15
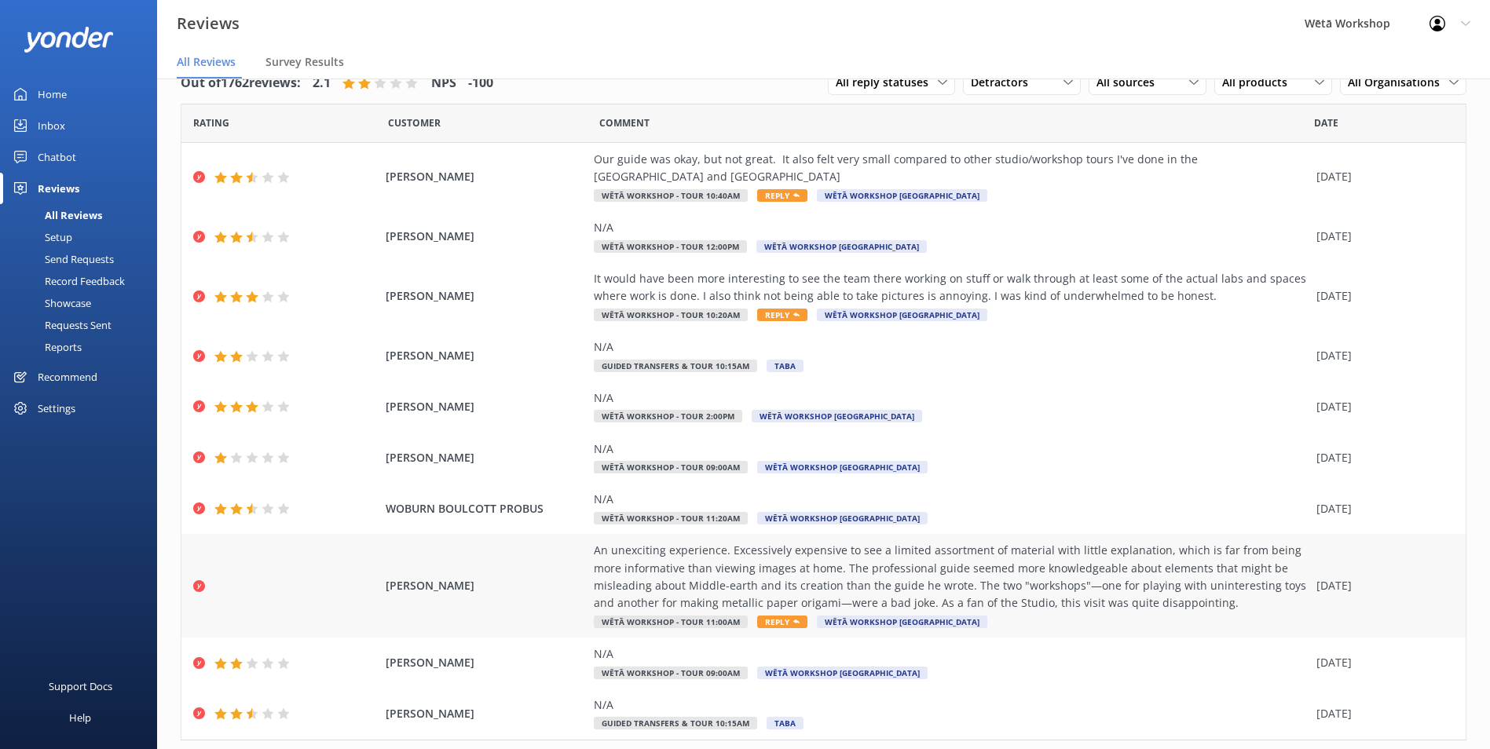
scroll to position [56, 0]
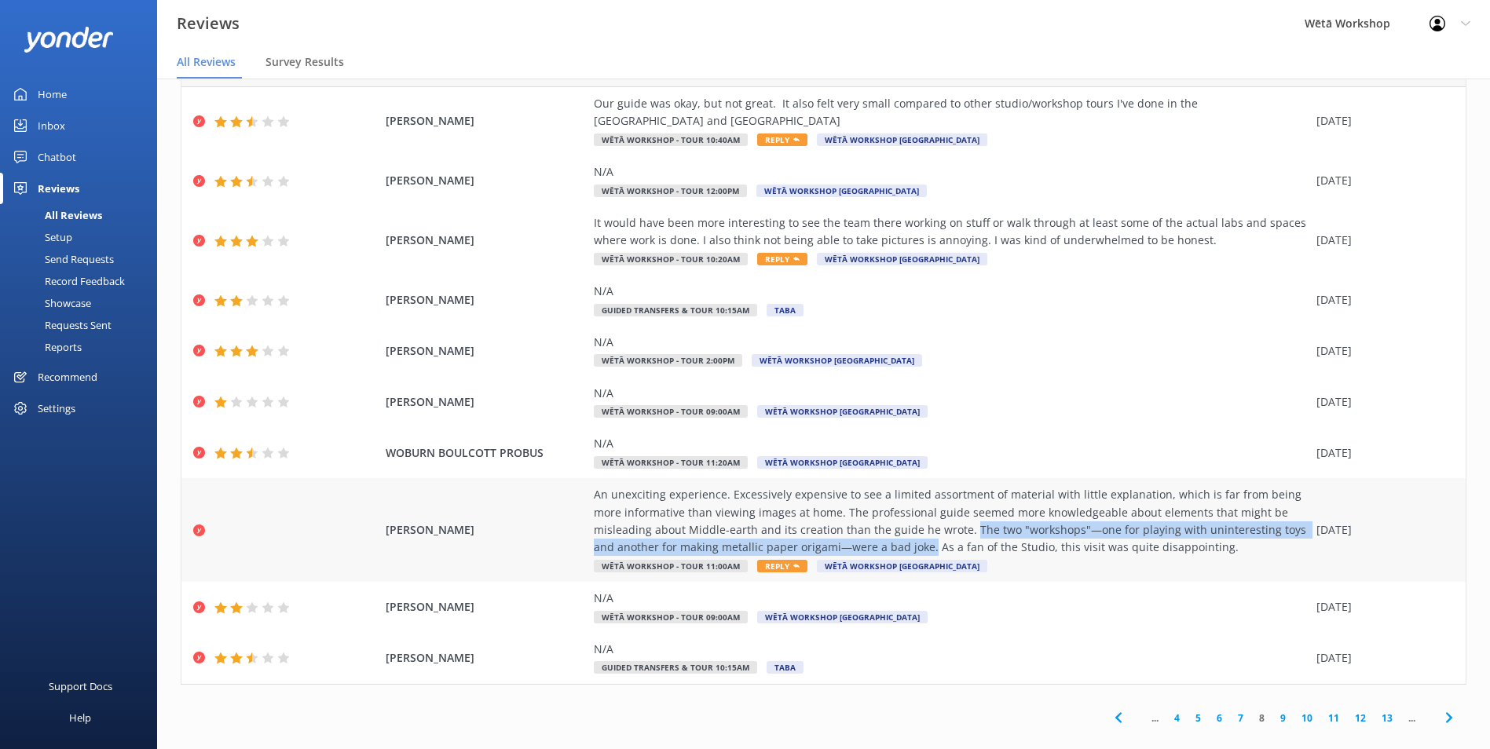
drag, startPoint x: 837, startPoint y: 531, endPoint x: 900, endPoint y: 517, distance: 64.4
click at [900, 517] on div "An unexciting experience. Excessively expensive to see a limited assortment of …" at bounding box center [951, 521] width 715 height 71
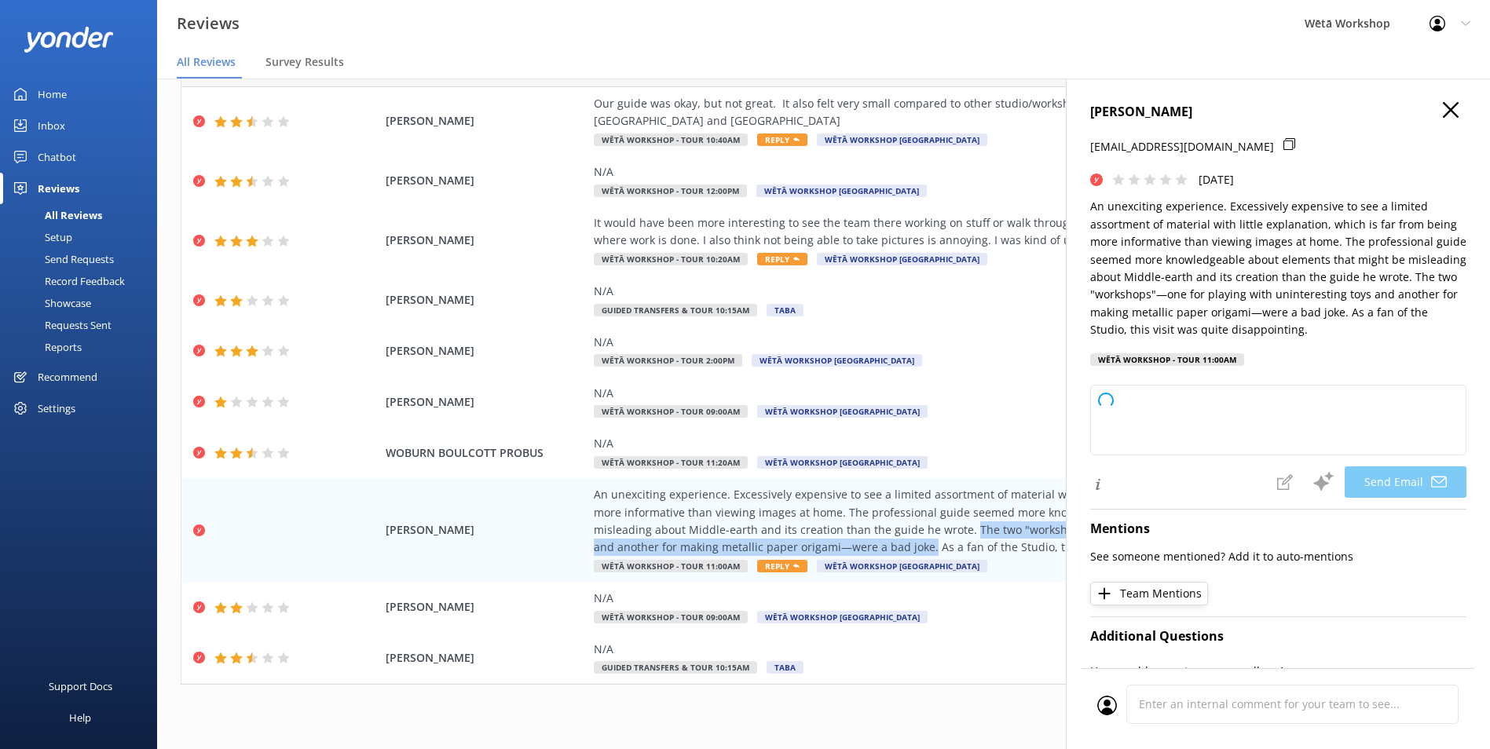
copy div "The two "workshops"—one for playing with uninteresting toys and another for mak…"
type textarea "Kia ora Enrique, Thank you for taking the time to share your thoughts with us. …"
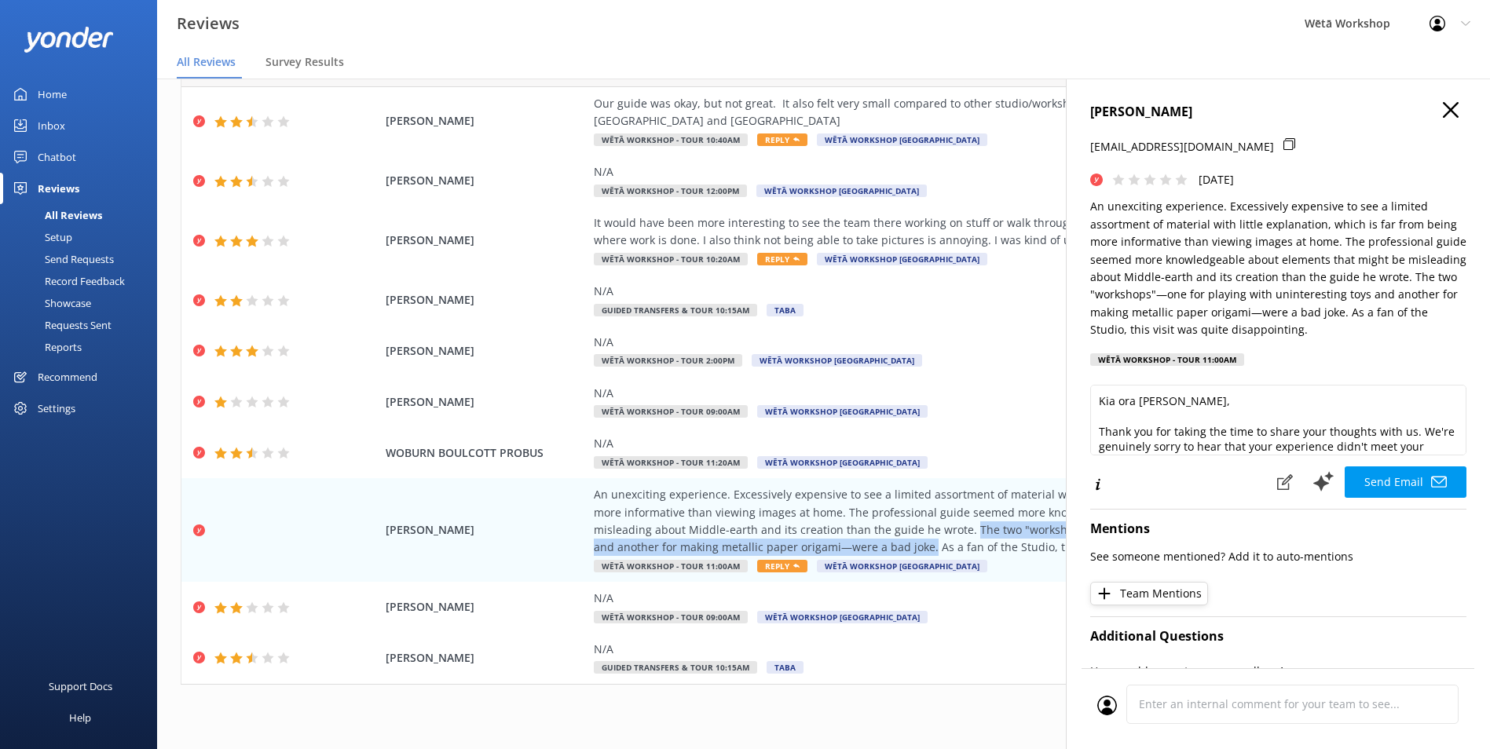
click at [1443, 112] on icon "button" at bounding box center [1451, 110] width 16 height 16
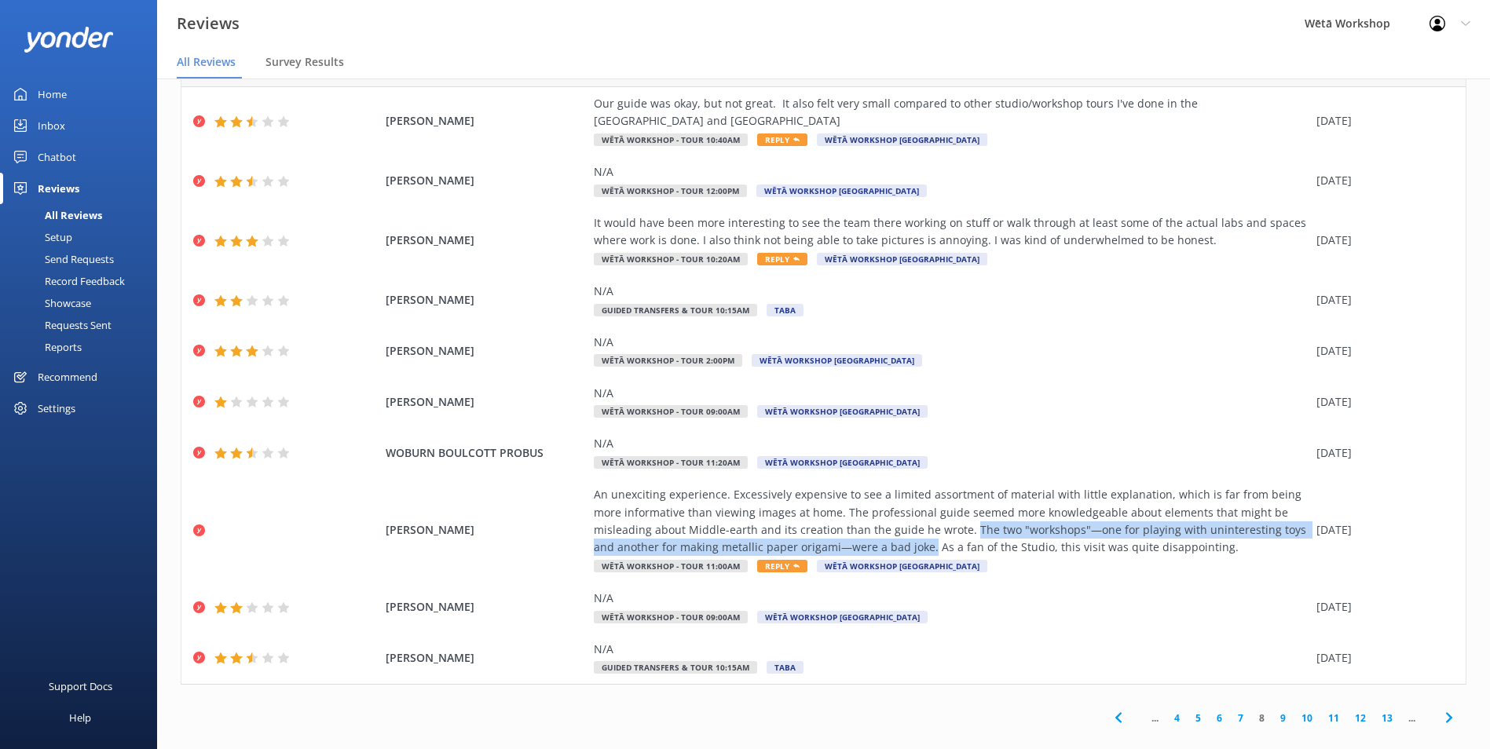
click at [1272, 711] on link "9" at bounding box center [1282, 718] width 21 height 15
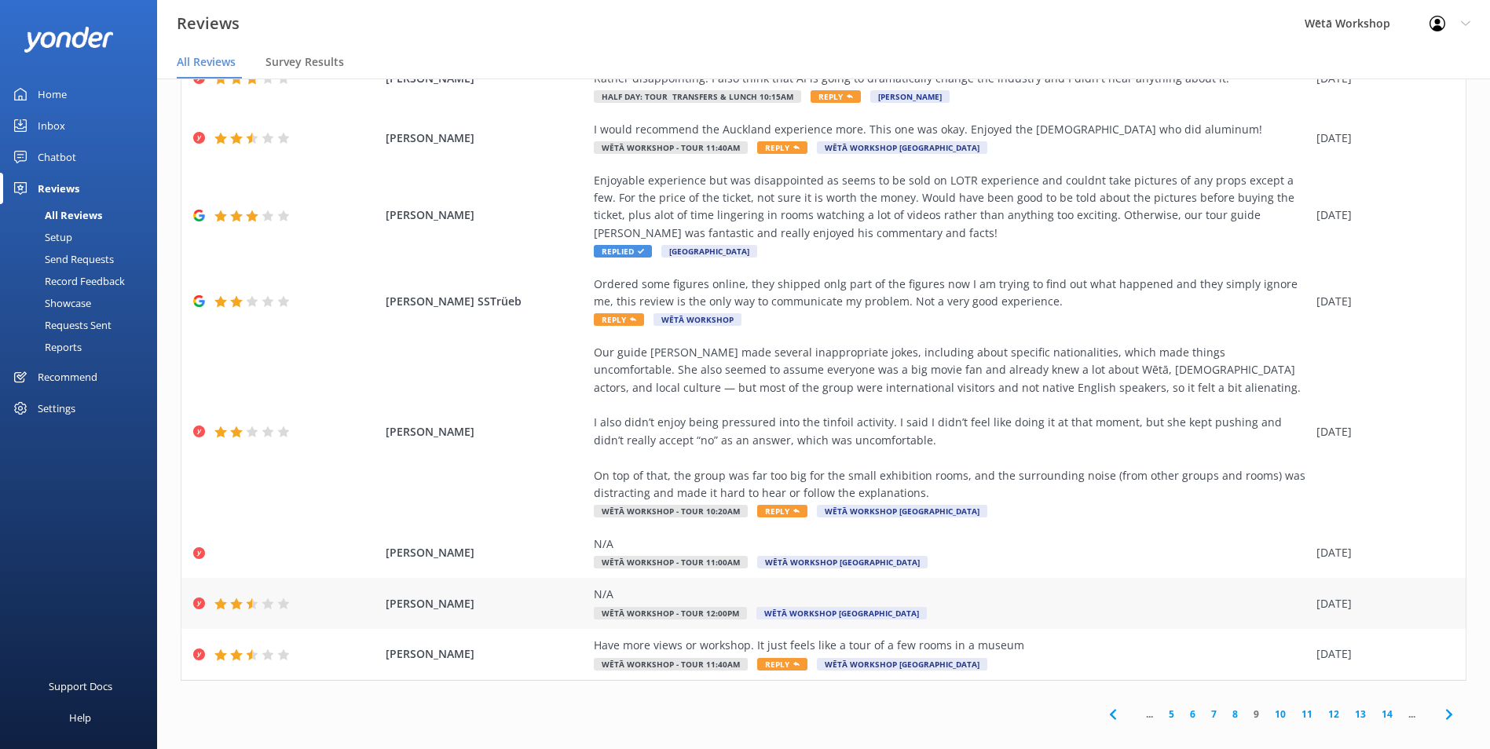
scroll to position [355, 0]
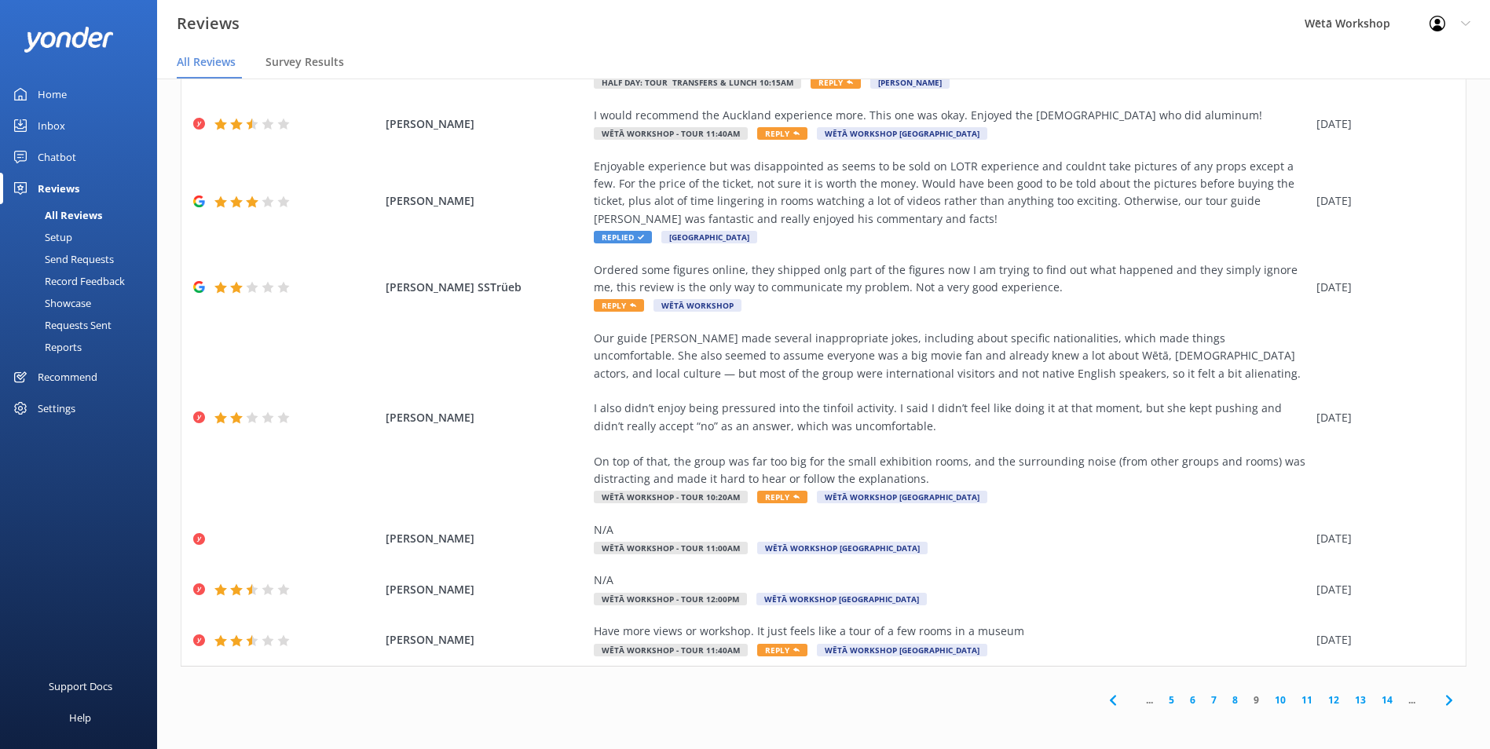
click at [1267, 701] on link "10" at bounding box center [1280, 700] width 27 height 15
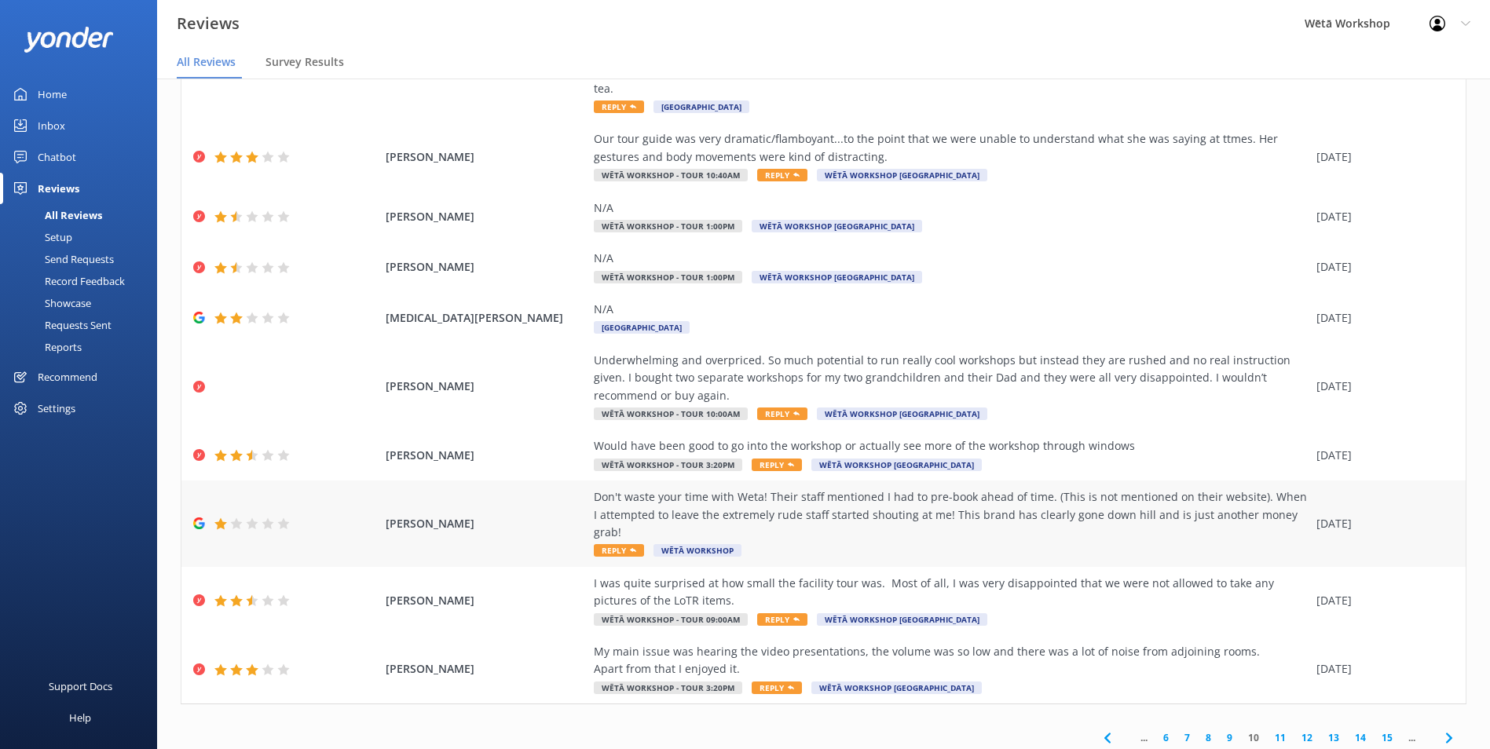
scroll to position [144, 0]
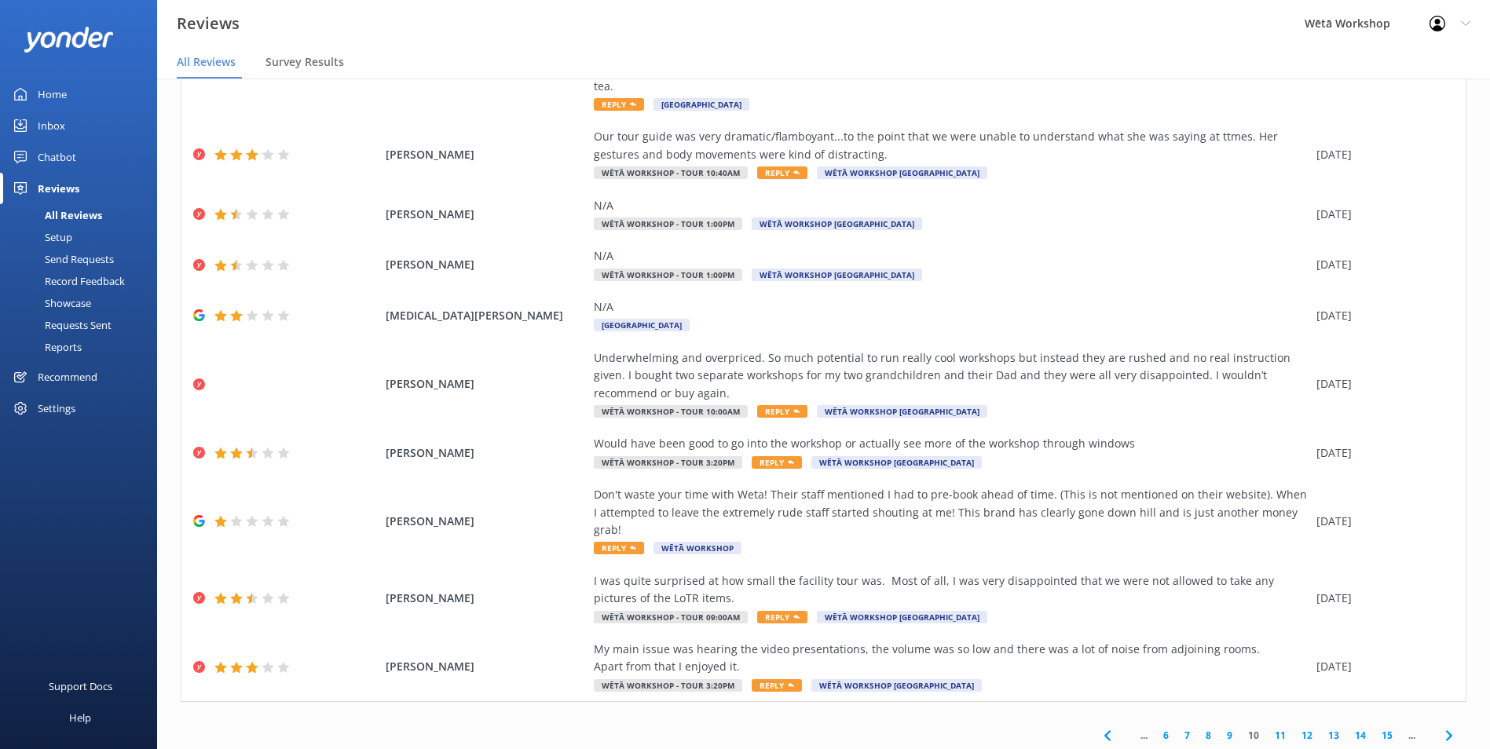
click at [1267, 728] on link "11" at bounding box center [1280, 735] width 27 height 15
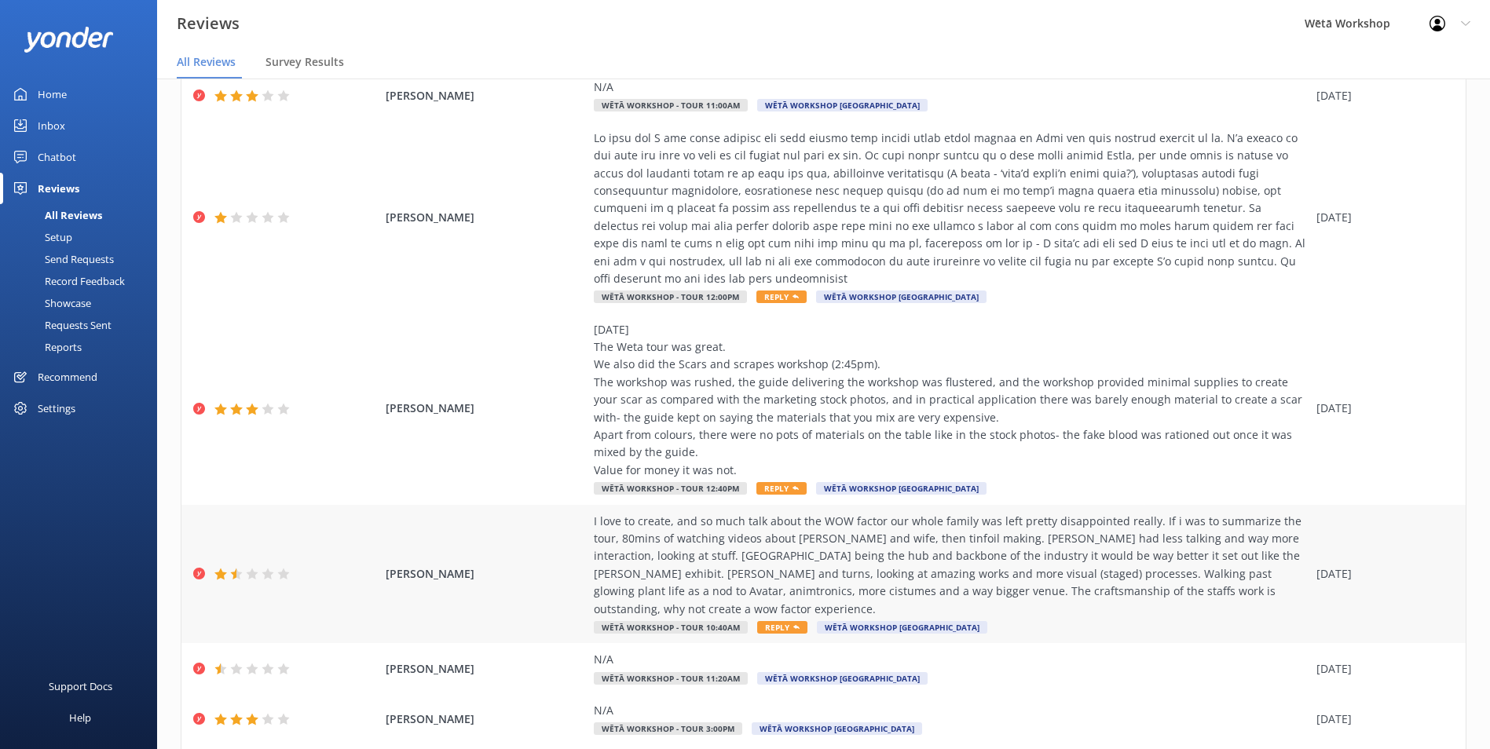
scroll to position [1692, 0]
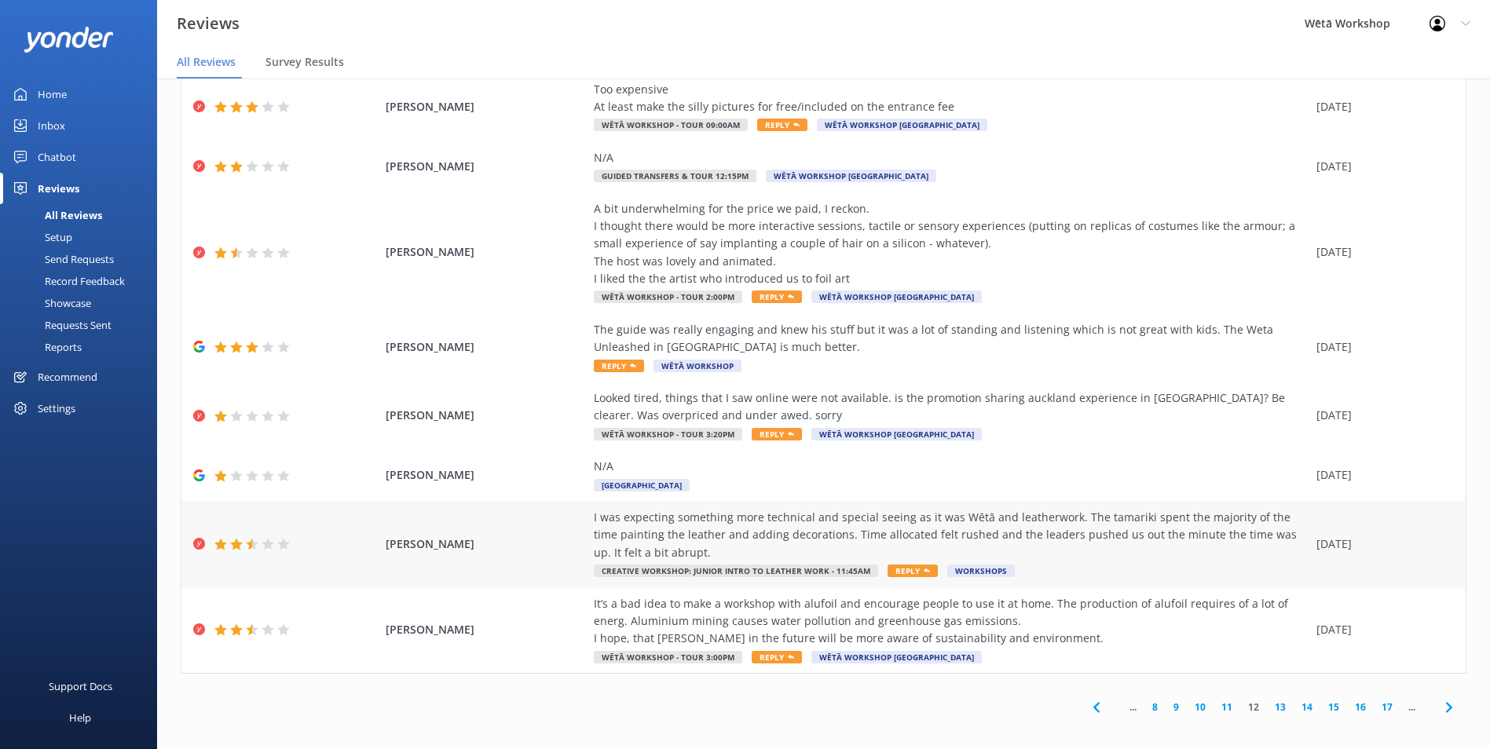
scroll to position [179, 0]
